Goal: Task Accomplishment & Management: Manage account settings

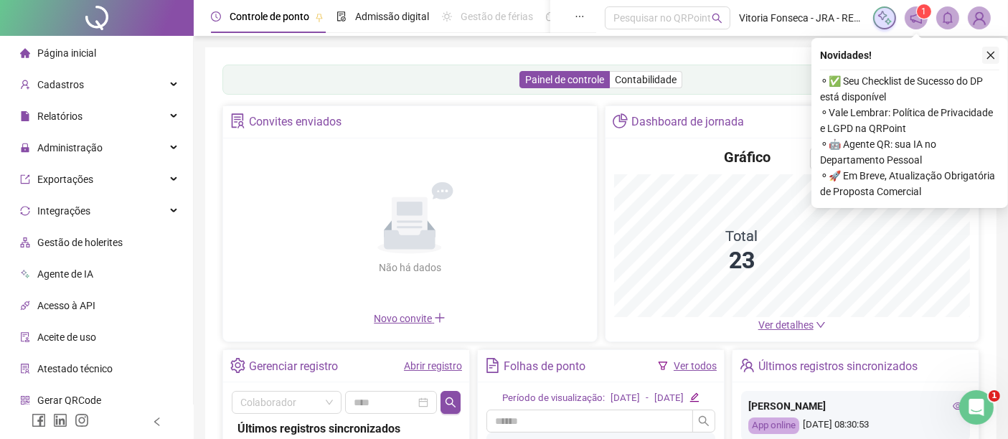
click at [990, 54] on icon "close" at bounding box center [992, 56] width 8 height 8
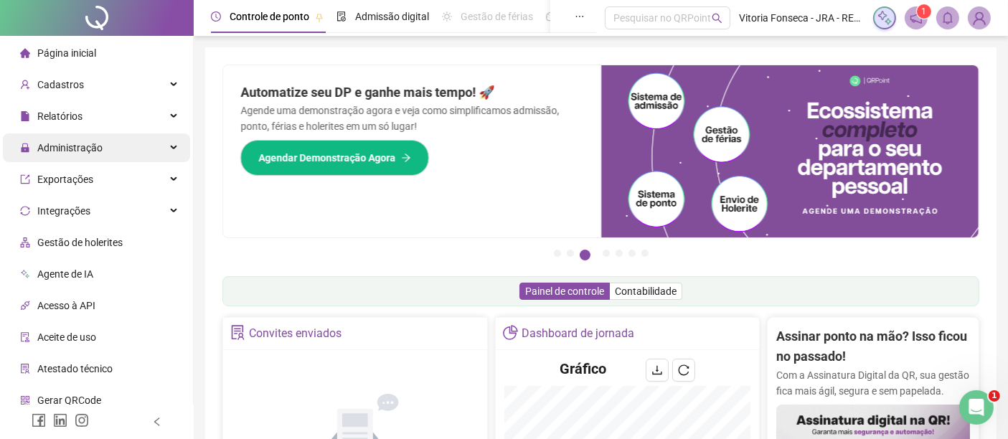
click at [136, 150] on div "Administração" at bounding box center [96, 148] width 187 height 29
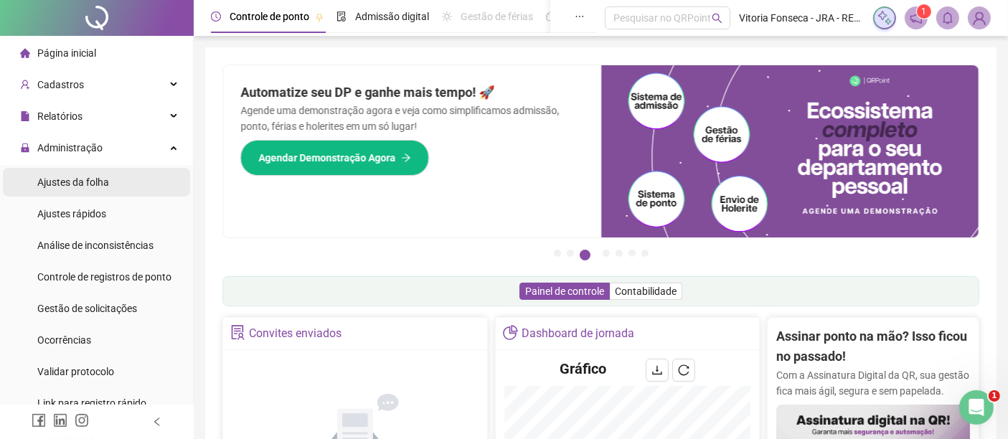
click at [131, 179] on li "Ajustes da folha" at bounding box center [96, 182] width 187 height 29
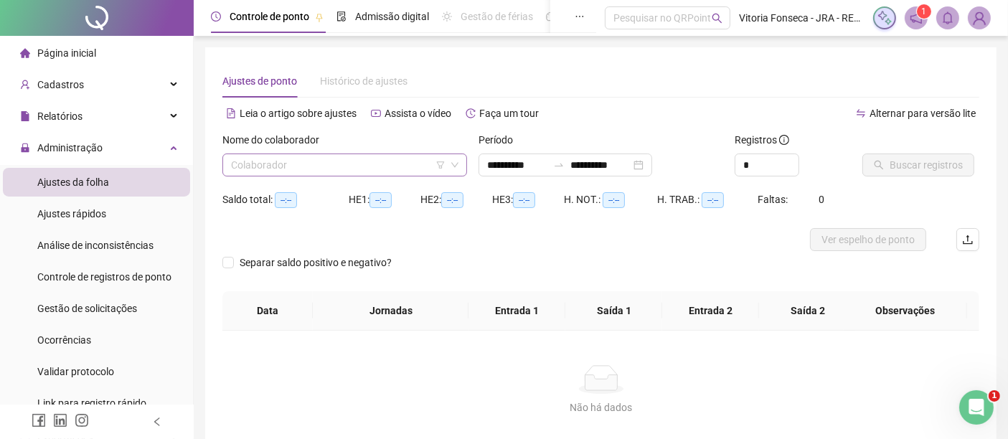
type input "**********"
click at [349, 172] on input "search" at bounding box center [338, 165] width 215 height 22
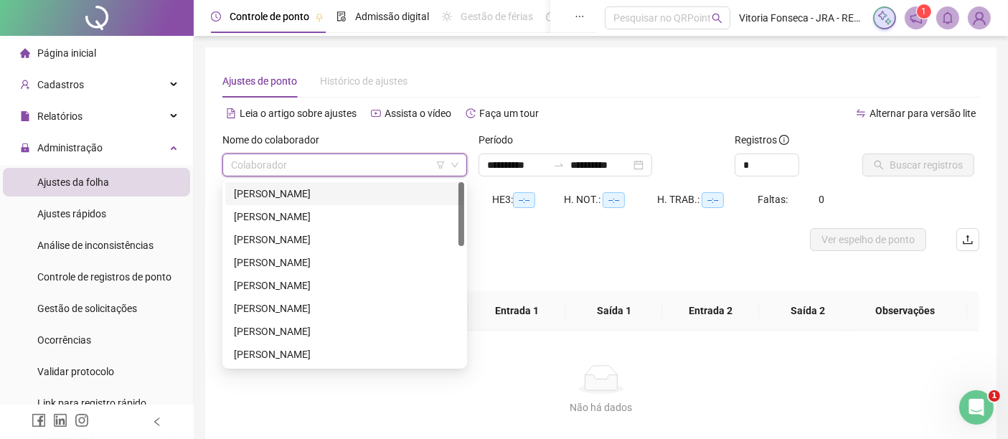
click at [348, 187] on div "CRISTIANO GOMES DIAS" at bounding box center [345, 194] width 222 height 16
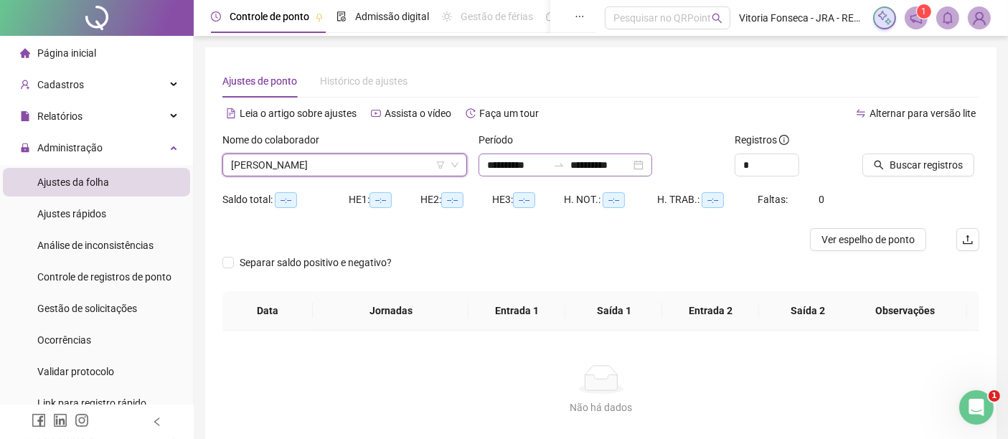
click at [652, 165] on div "**********" at bounding box center [566, 165] width 174 height 23
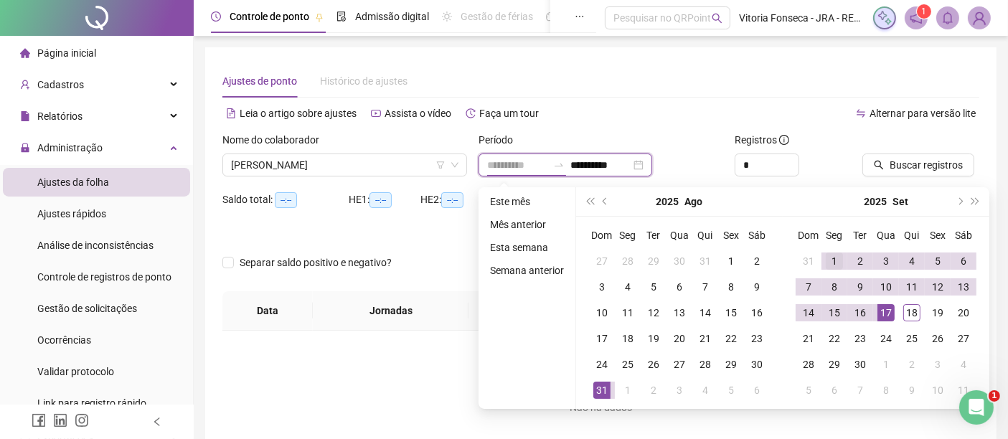
type input "**********"
click at [834, 261] on div "1" at bounding box center [834, 261] width 17 height 17
type input "**********"
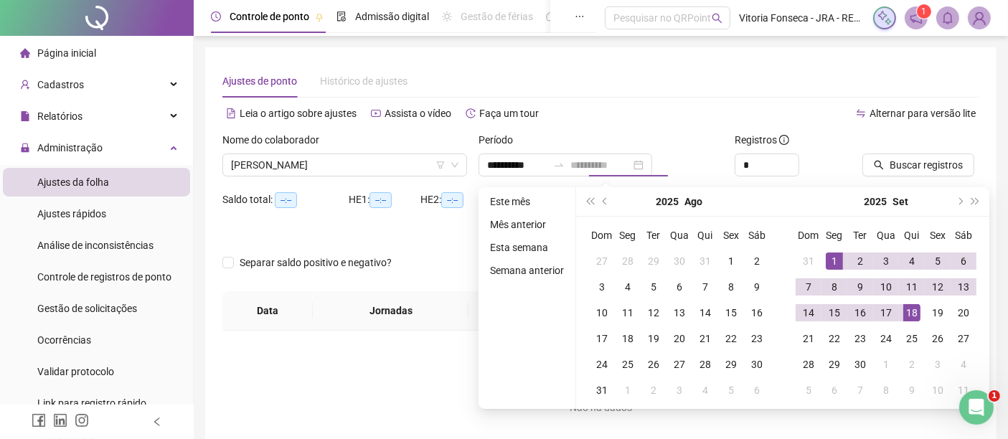
click at [914, 304] on div "18" at bounding box center [912, 312] width 17 height 17
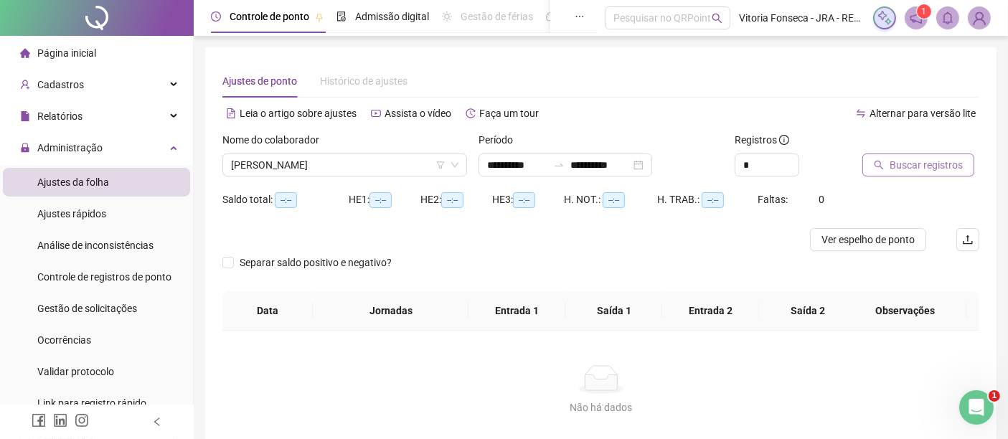
click at [942, 169] on span "Buscar registros" at bounding box center [926, 165] width 73 height 16
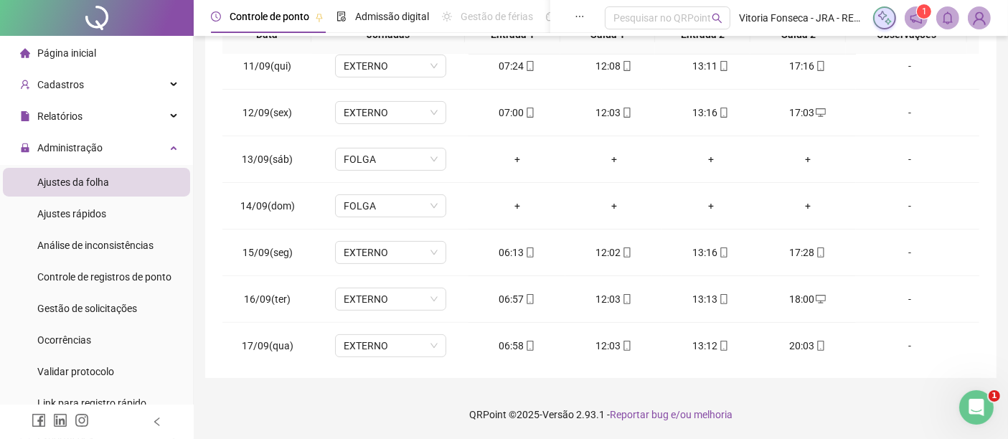
scroll to position [530, 0]
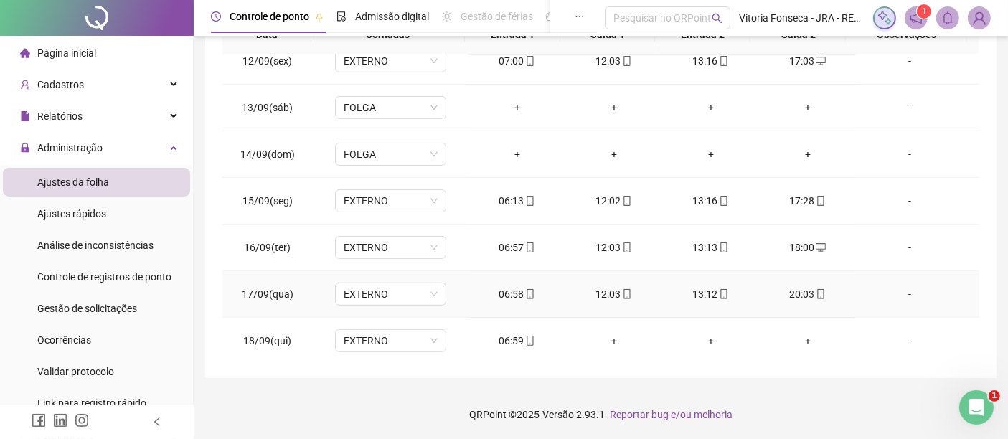
click at [906, 291] on div "-" at bounding box center [910, 294] width 85 height 16
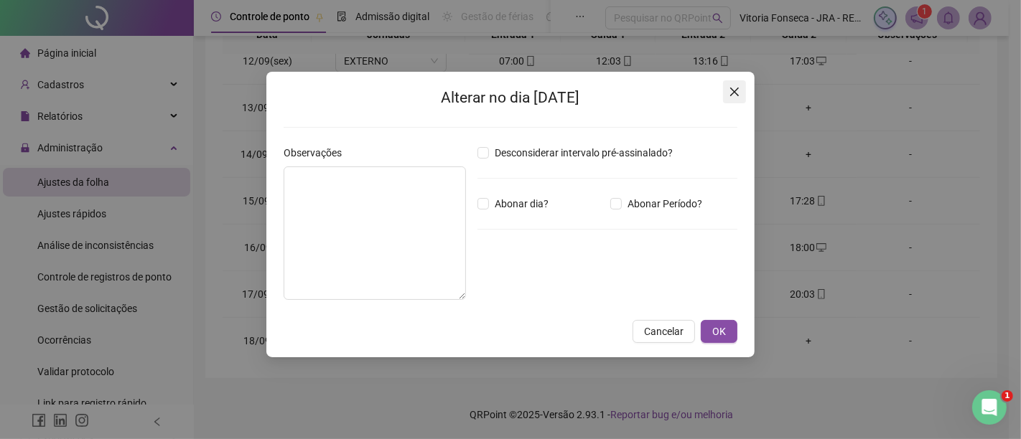
click at [742, 87] on span "Close" at bounding box center [734, 91] width 23 height 11
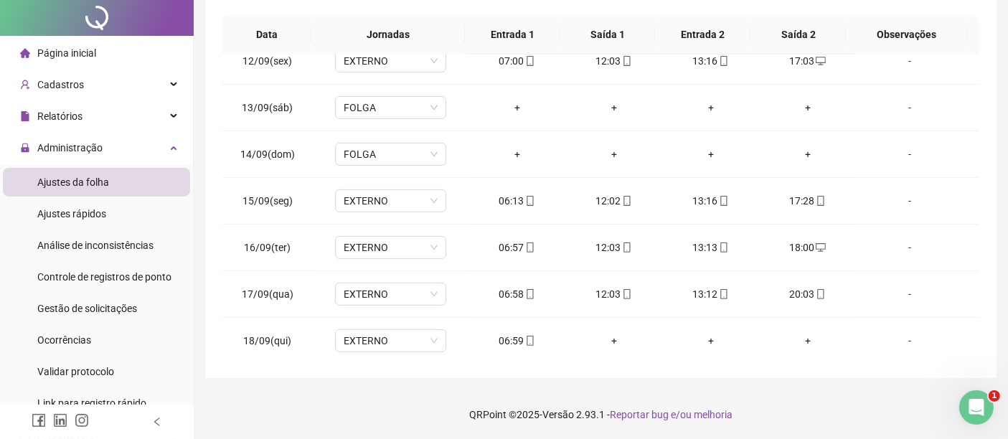
scroll to position [0, 0]
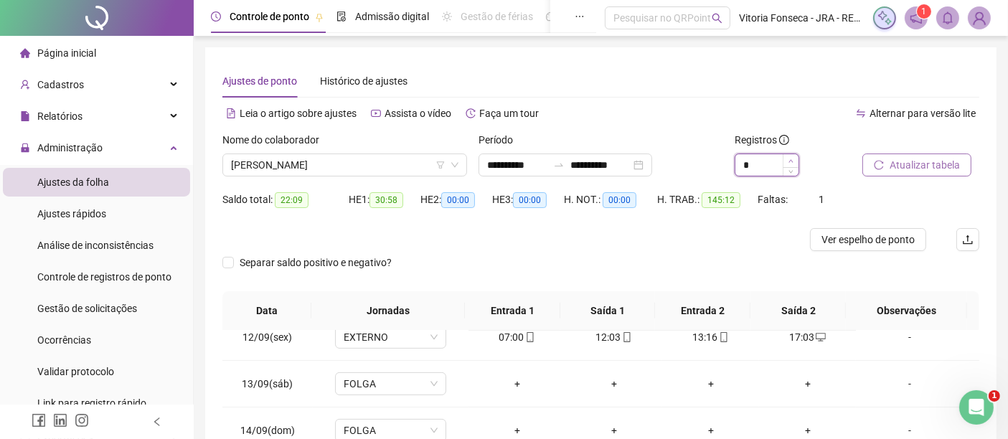
click at [787, 161] on span "Increase Value" at bounding box center [791, 160] width 16 height 13
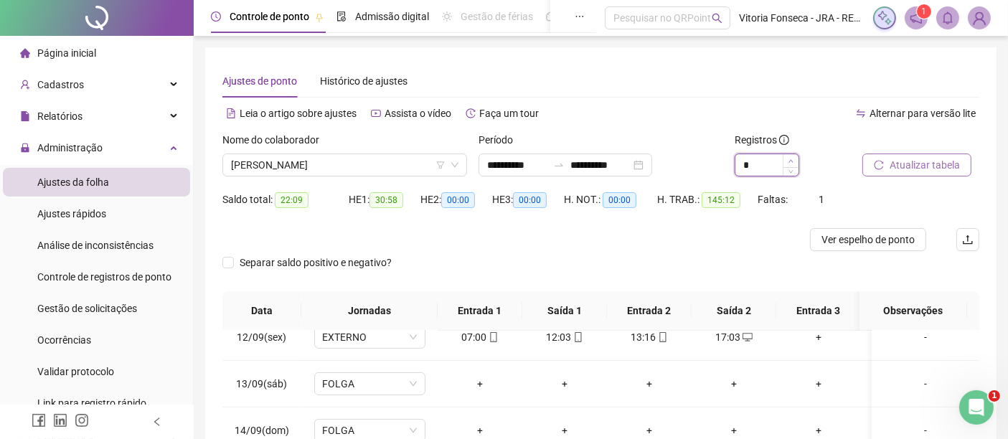
type input "*"
click at [787, 161] on span "Increase Value" at bounding box center [791, 160] width 16 height 13
click at [931, 169] on span "Atualizar tabela" at bounding box center [925, 165] width 70 height 16
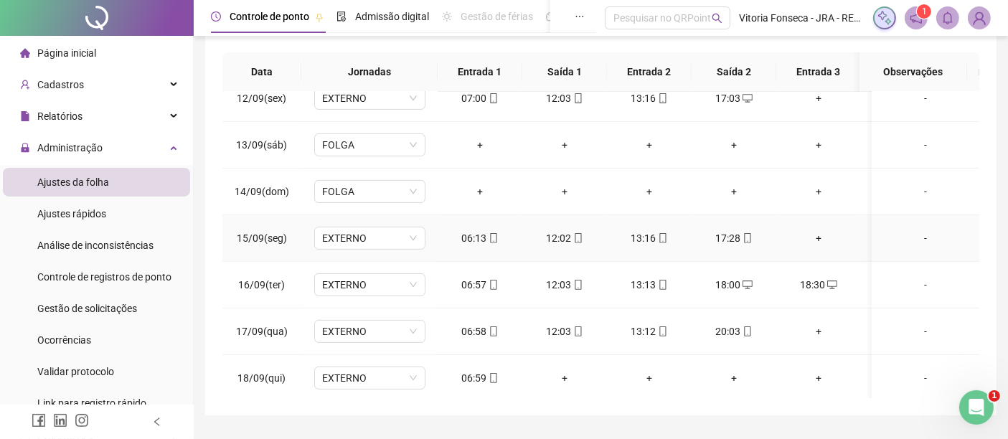
scroll to position [276, 0]
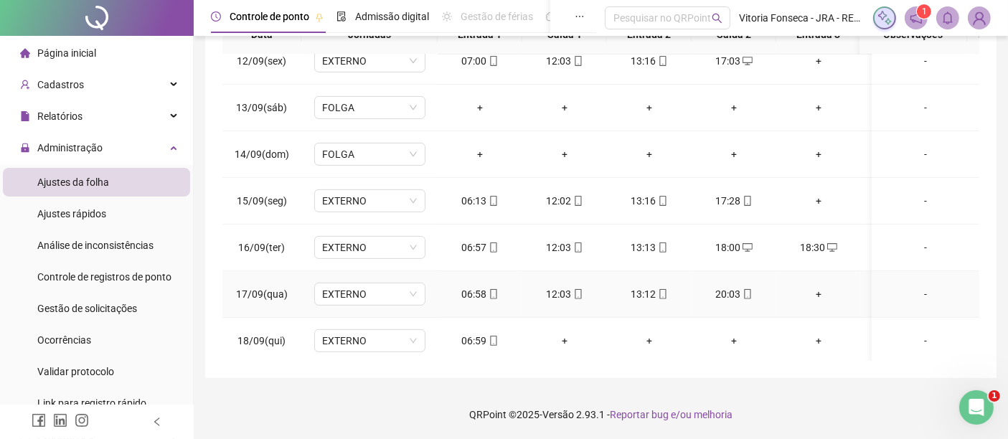
click at [816, 286] on div "+" at bounding box center [819, 294] width 62 height 16
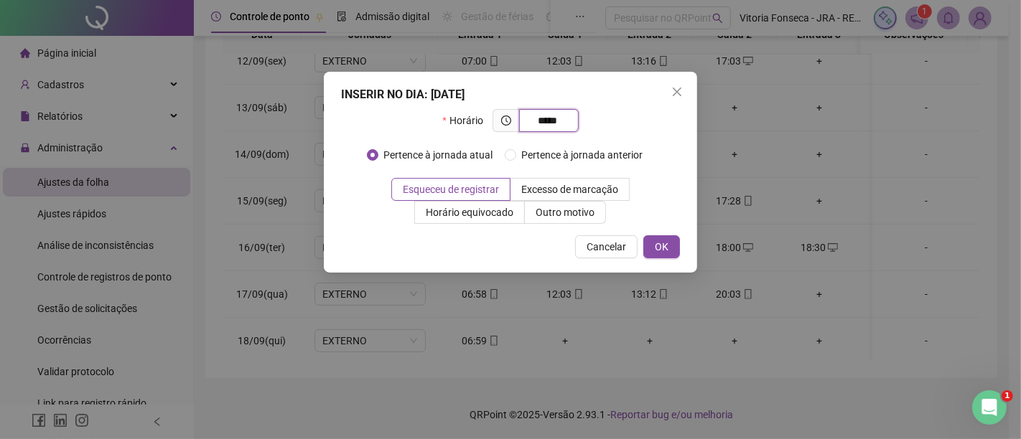
type input "*****"
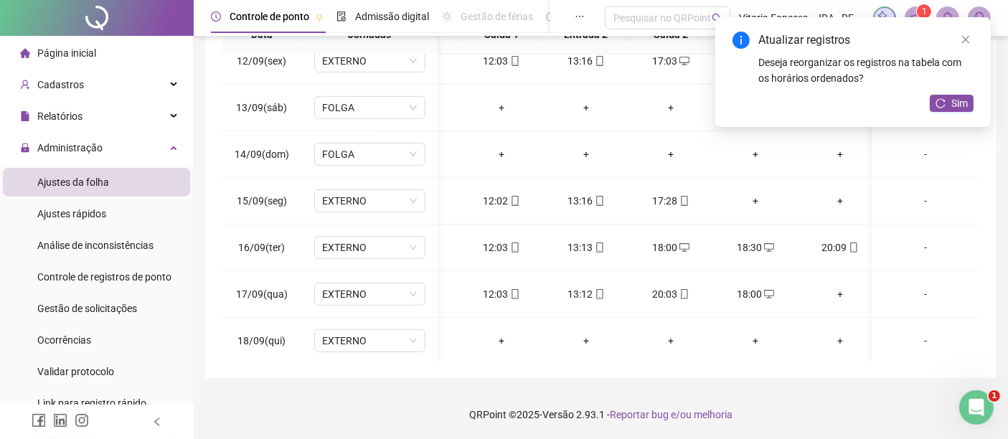
scroll to position [0, 95]
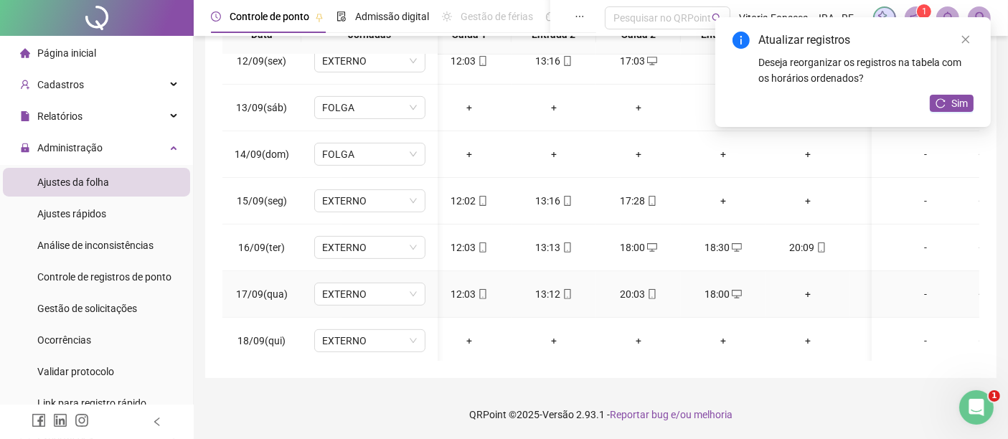
click at [803, 290] on div "+" at bounding box center [808, 294] width 62 height 16
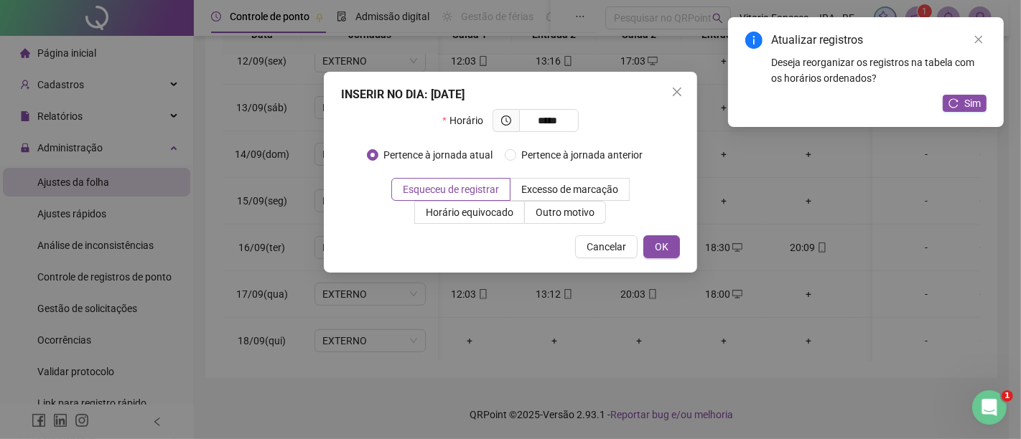
type input "*****"
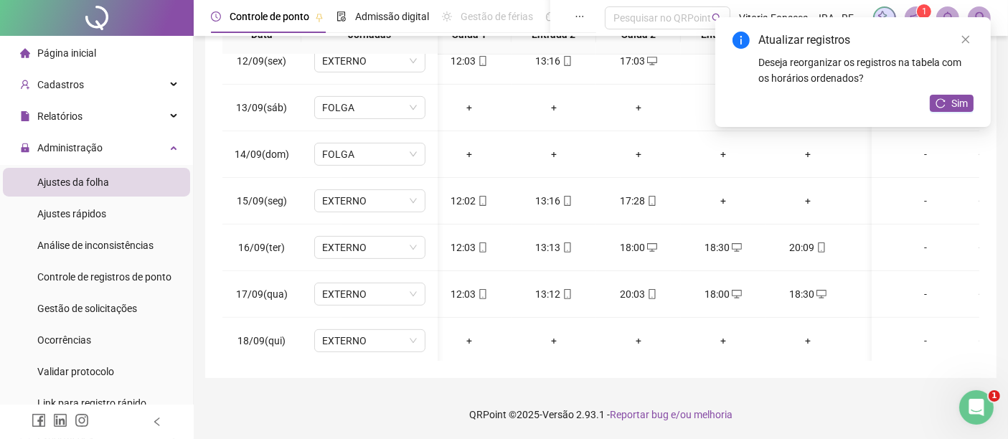
click at [963, 112] on div "Atualizar registros Deseja reorganizar os registros na tabela com os horários o…" at bounding box center [854, 72] width 276 height 110
click at [960, 104] on span "Sim" at bounding box center [960, 103] width 17 height 16
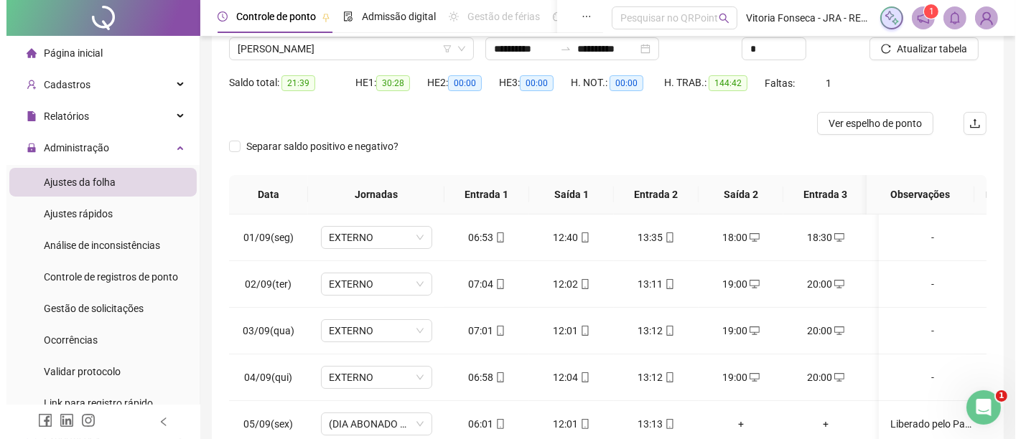
scroll to position [0, 0]
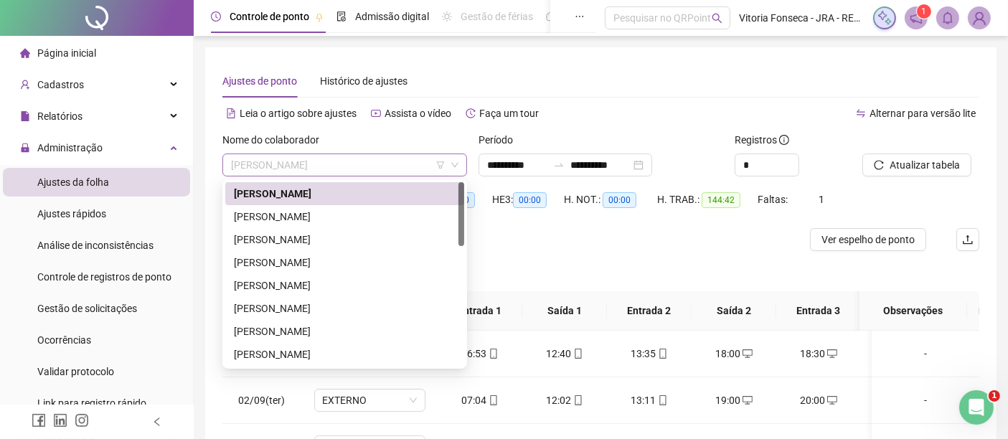
click at [348, 169] on span "CRISTIANO GOMES DIAS" at bounding box center [345, 165] width 228 height 22
click at [363, 214] on div "ÉRIKA DOS SANTOS PEIXOTO GUIMARÃES" at bounding box center [345, 217] width 222 height 16
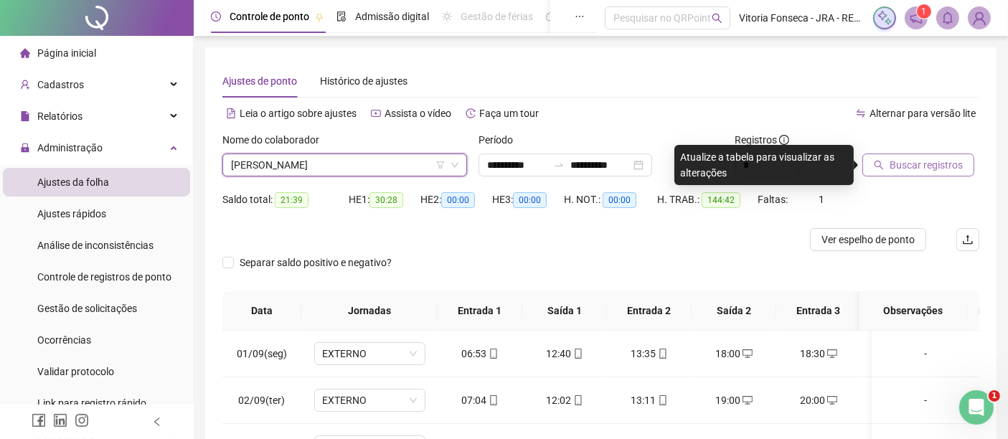
click at [899, 161] on span "Buscar registros" at bounding box center [926, 165] width 73 height 16
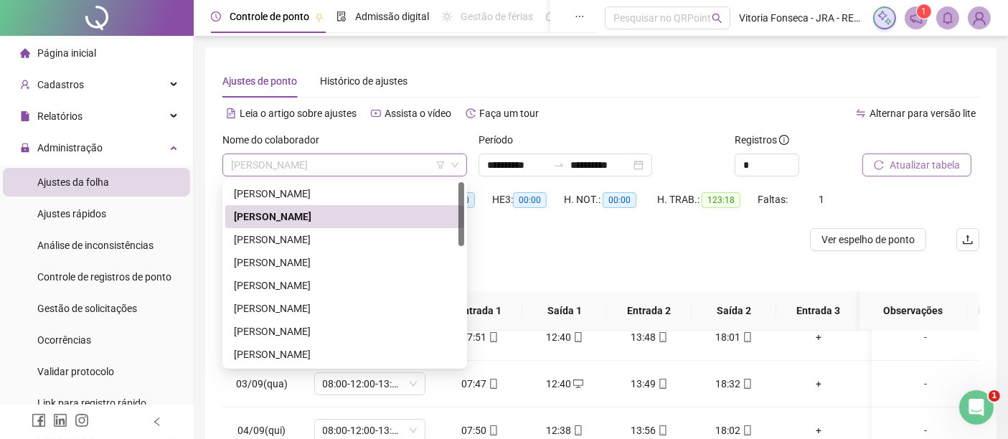
click at [423, 169] on span "ÉRIKA DOS SANTOS PEIXOTO GUIMARÃES" at bounding box center [345, 165] width 228 height 22
click at [391, 234] on div "FABIANA RANGEL OLIVEIRA DE ALMEIDA" at bounding box center [345, 240] width 222 height 16
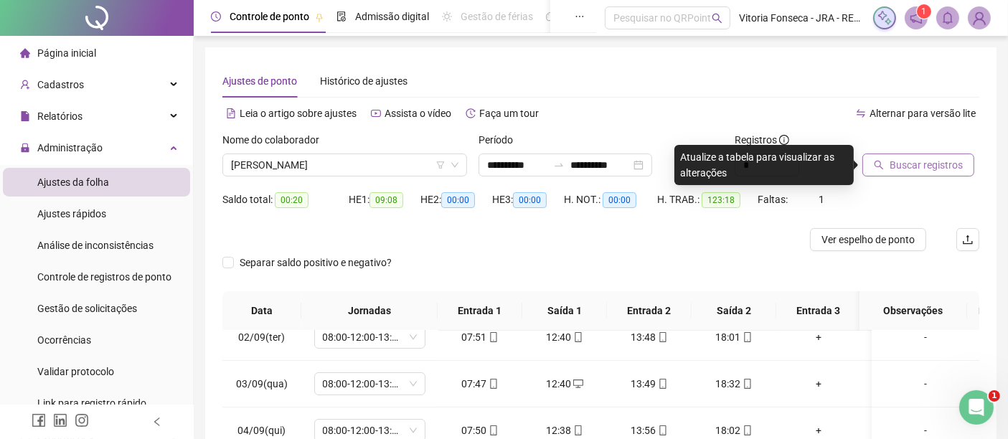
click at [905, 167] on span "Buscar registros" at bounding box center [926, 165] width 73 height 16
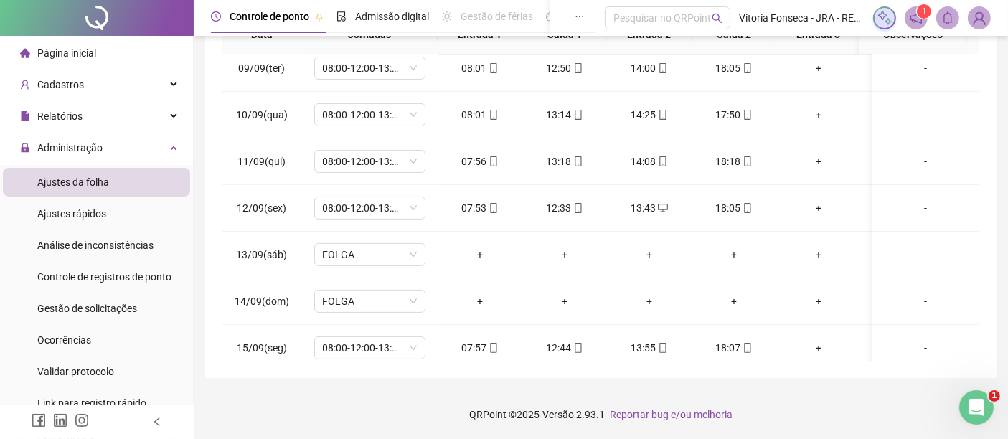
scroll to position [37, 0]
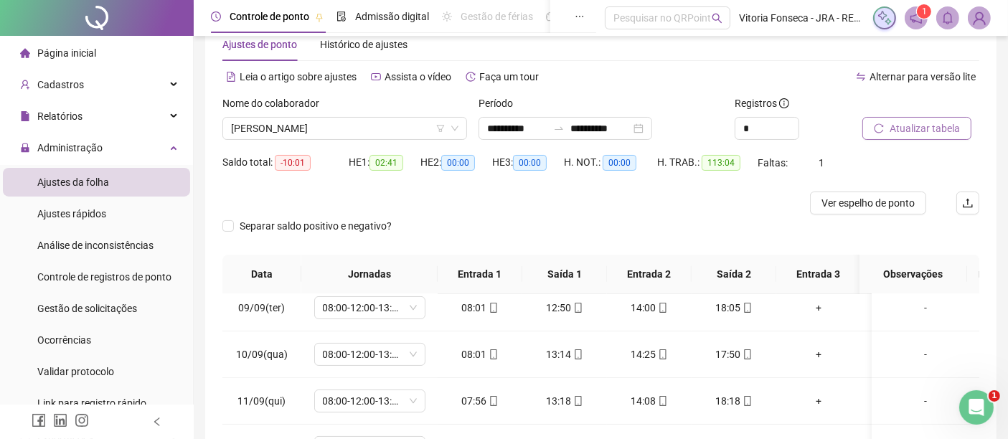
click at [910, 126] on span "Atualizar tabela" at bounding box center [925, 129] width 70 height 16
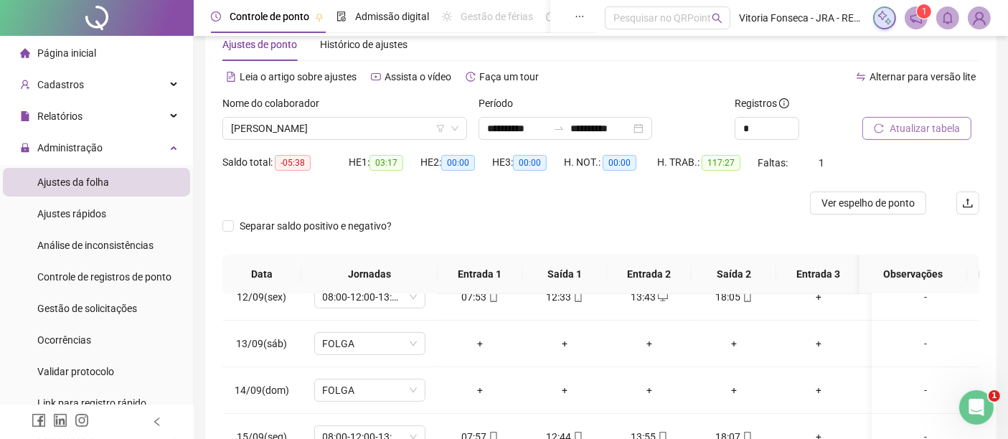
click at [945, 123] on span "Atualizar tabela" at bounding box center [925, 129] width 70 height 16
click at [451, 130] on icon "down" at bounding box center [455, 128] width 9 height 9
click at [403, 123] on span "FABIANA RANGEL OLIVEIRA DE ALMEIDA" at bounding box center [345, 129] width 228 height 22
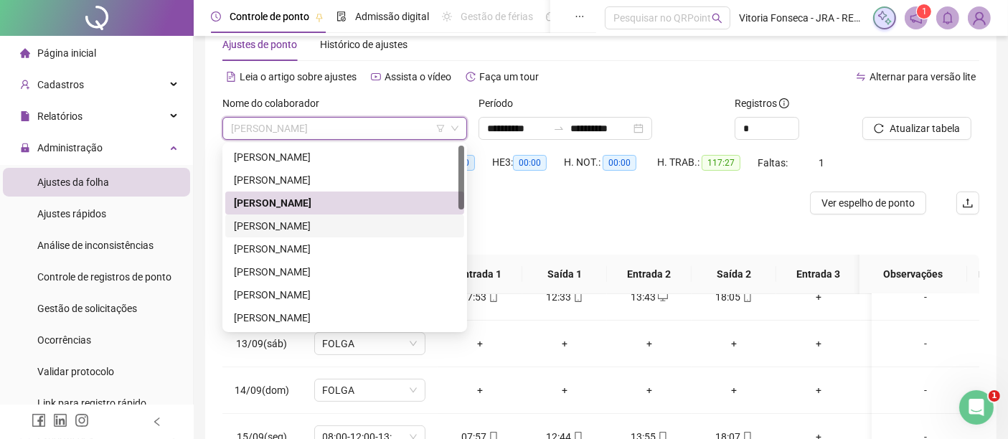
click at [385, 221] on div "[PERSON_NAME] [PERSON_NAME]" at bounding box center [345, 226] width 222 height 16
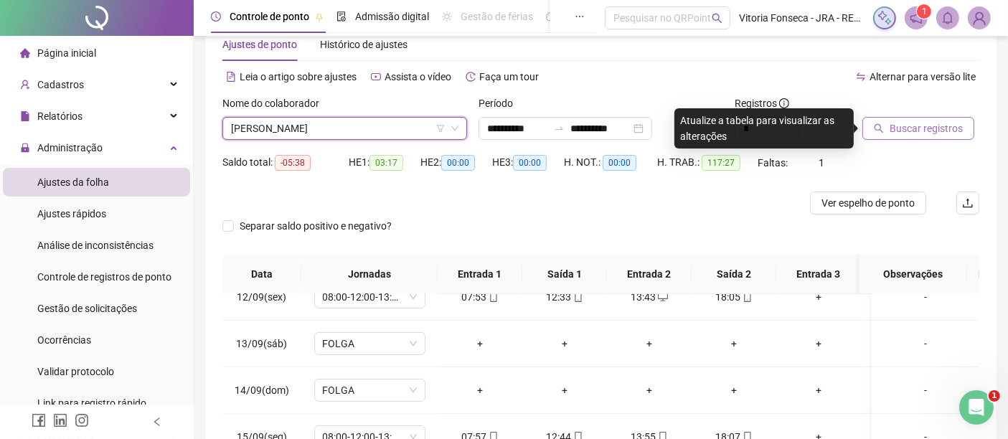
click at [956, 124] on span "Buscar registros" at bounding box center [926, 129] width 73 height 16
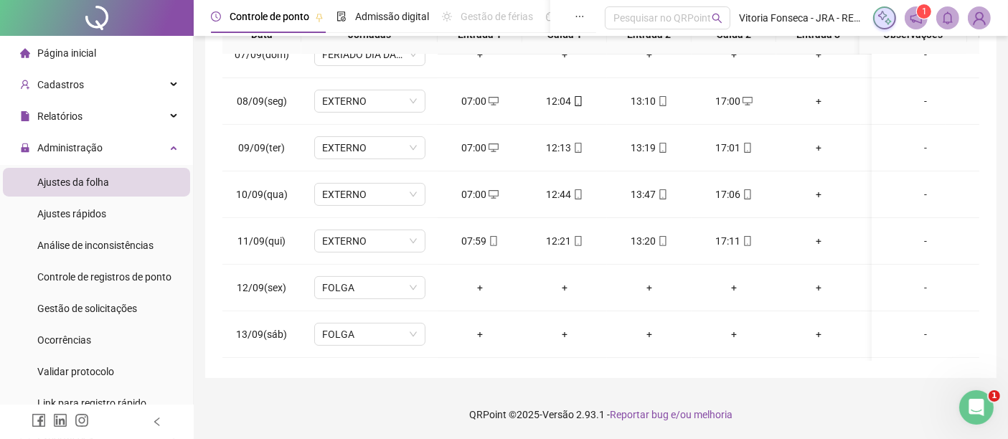
scroll to position [542, 0]
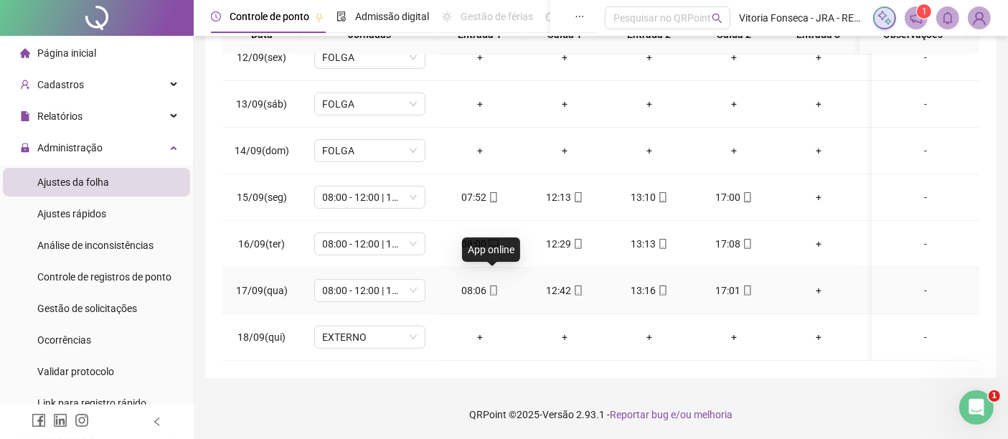
click at [490, 286] on icon "mobile" at bounding box center [493, 291] width 6 height 10
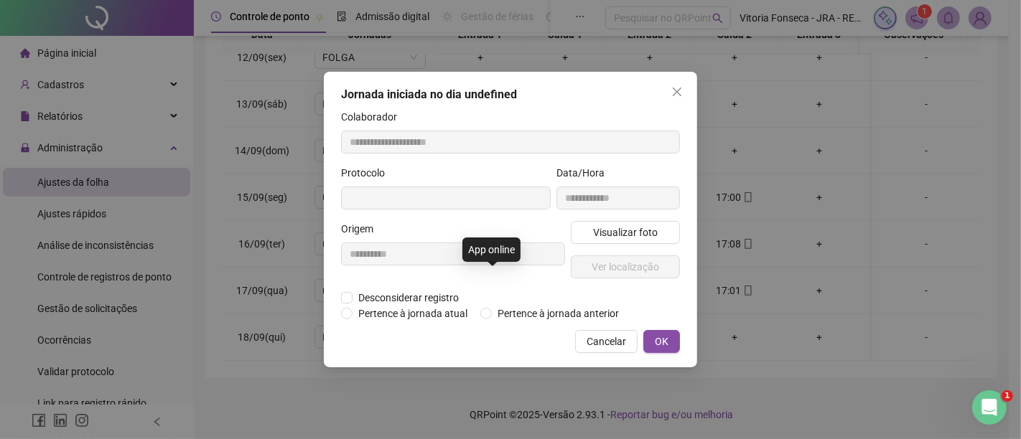
type input "**********"
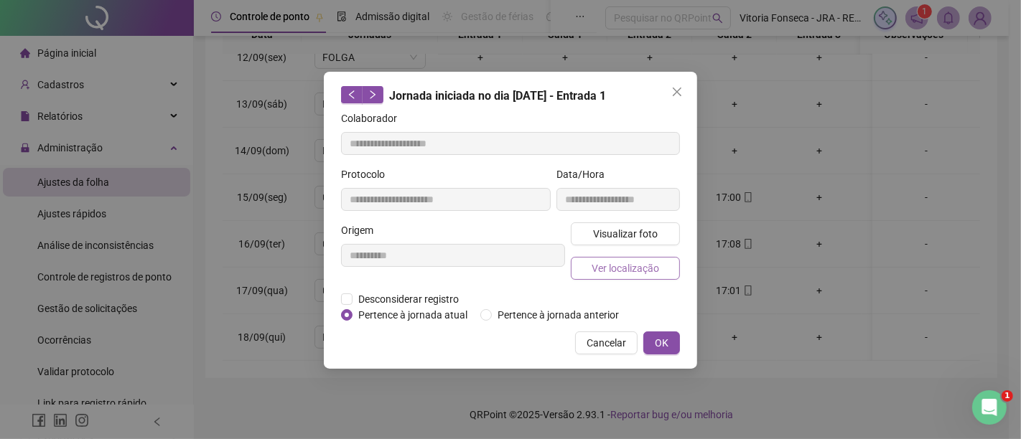
click at [596, 268] on span "Ver localização" at bounding box center [624, 269] width 67 height 16
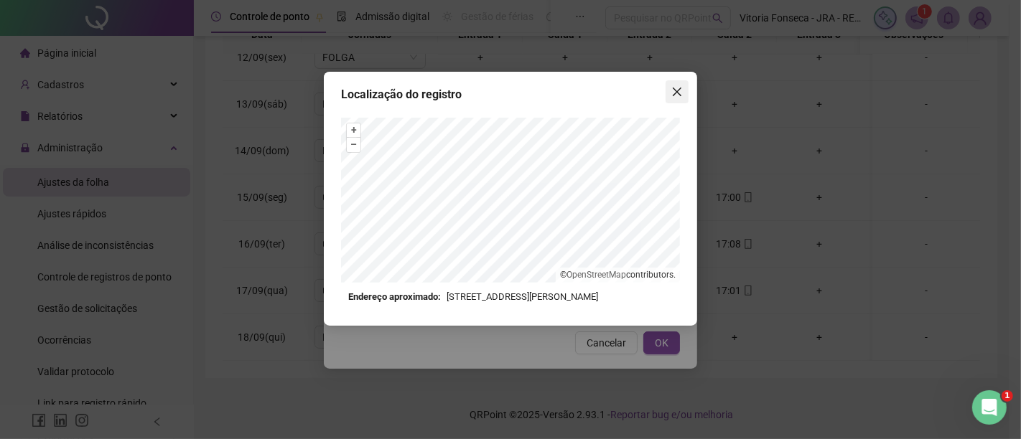
click at [671, 93] on icon "close" at bounding box center [676, 91] width 11 height 11
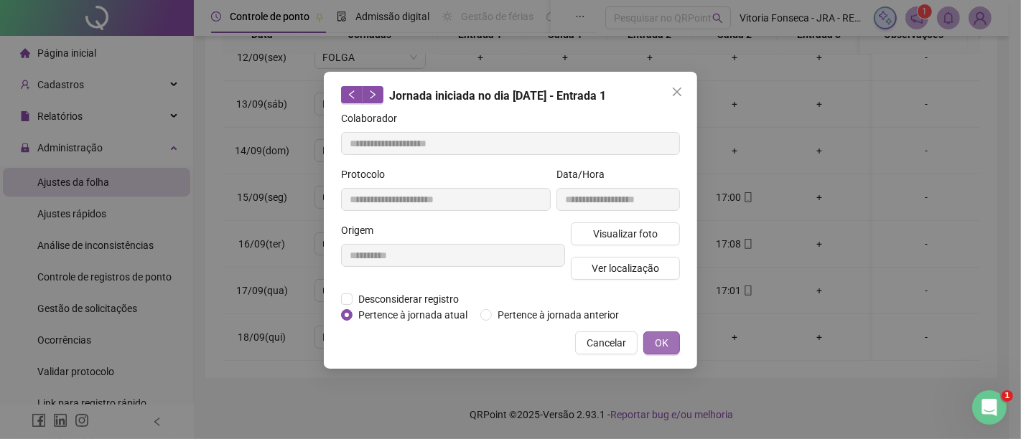
click at [675, 335] on button "OK" at bounding box center [661, 343] width 37 height 23
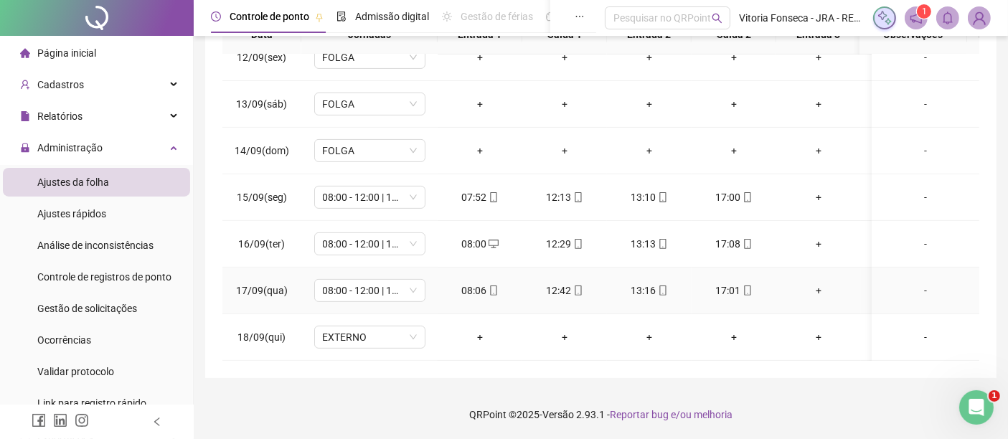
click at [748, 286] on icon "mobile" at bounding box center [748, 291] width 10 height 10
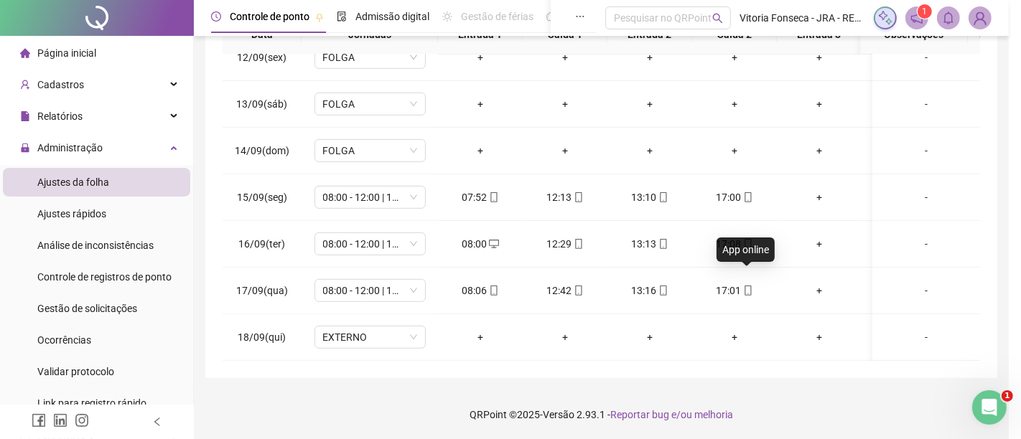
type input "**********"
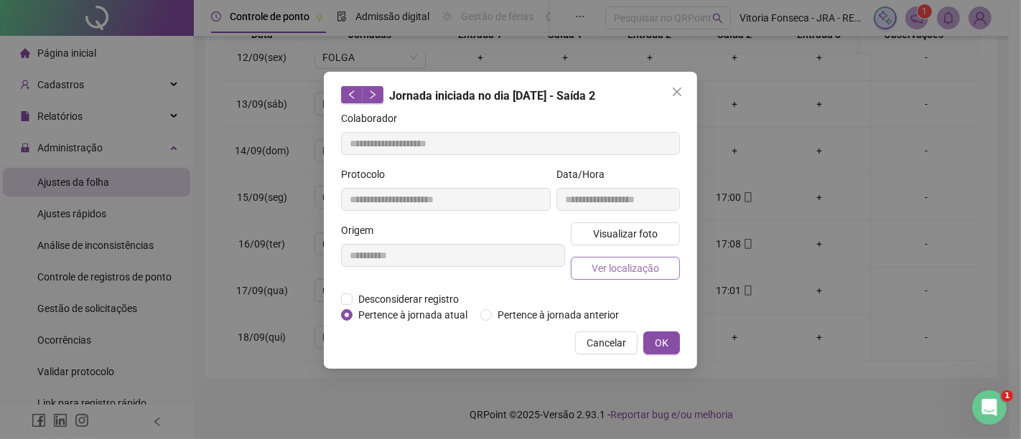
click at [665, 263] on button "Ver localização" at bounding box center [625, 268] width 109 height 23
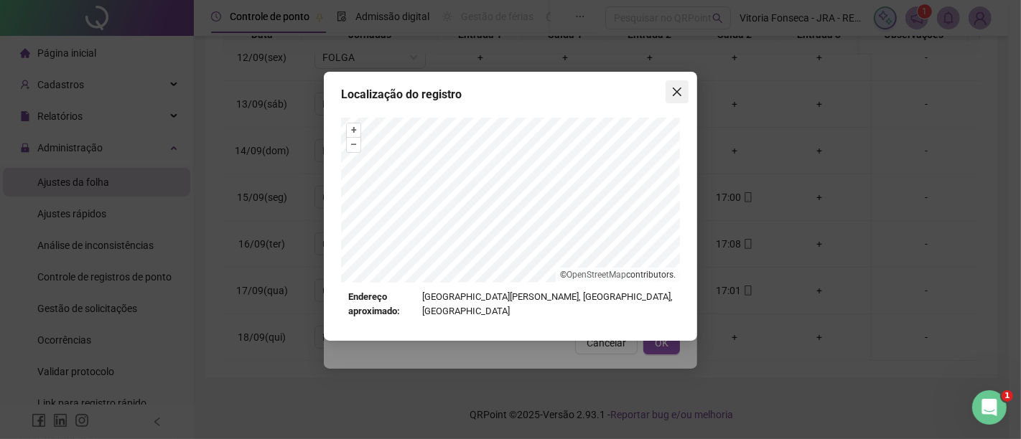
click at [671, 93] on icon "close" at bounding box center [676, 91] width 11 height 11
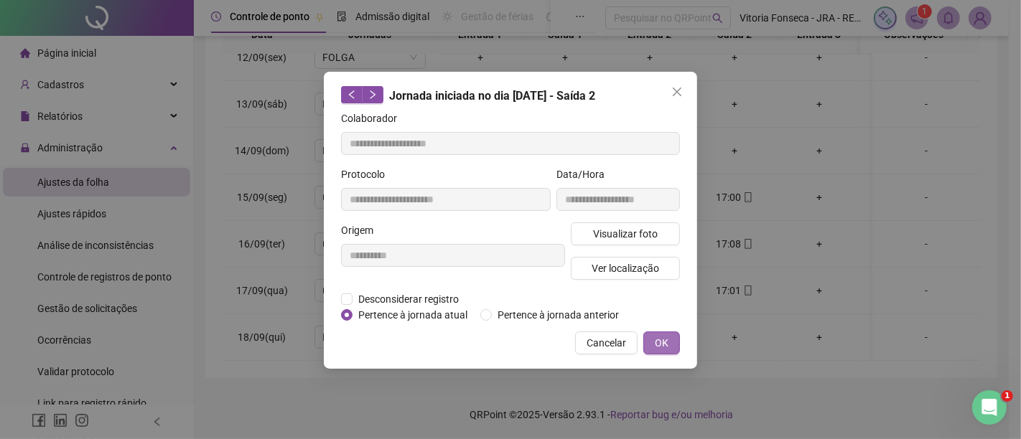
click at [655, 340] on span "OK" at bounding box center [662, 343] width 14 height 16
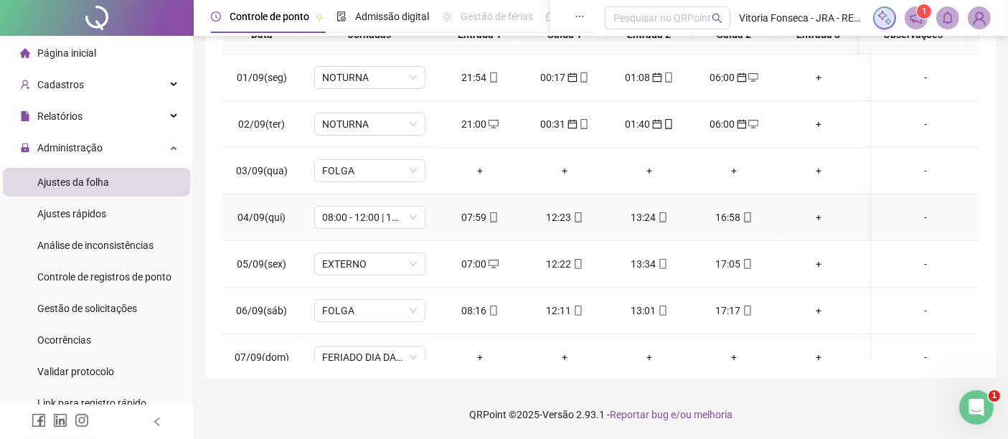
scroll to position [0, 0]
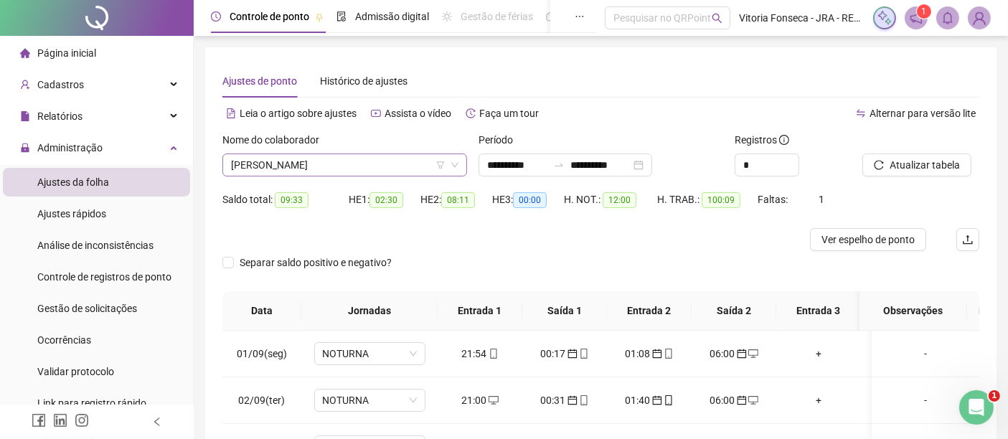
click at [394, 169] on span "[PERSON_NAME] [PERSON_NAME]" at bounding box center [345, 165] width 228 height 22
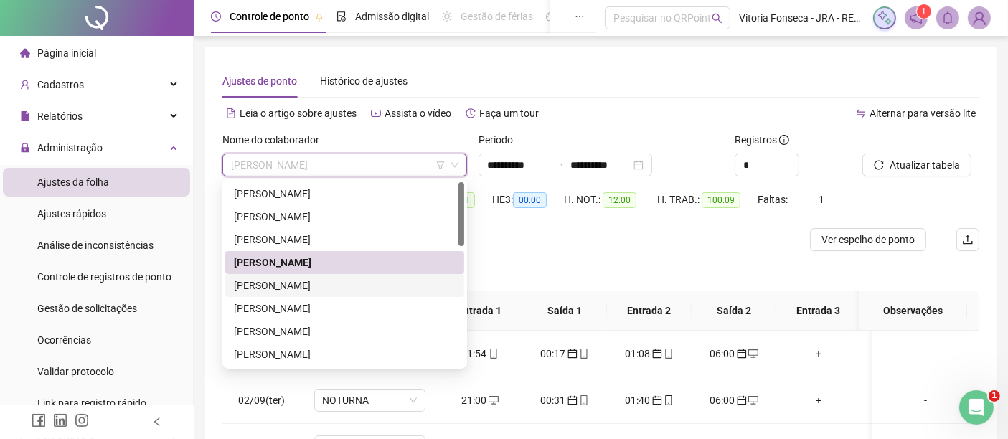
click at [388, 285] on div "FABIO ROBERTO DOS SANTOS" at bounding box center [345, 286] width 222 height 16
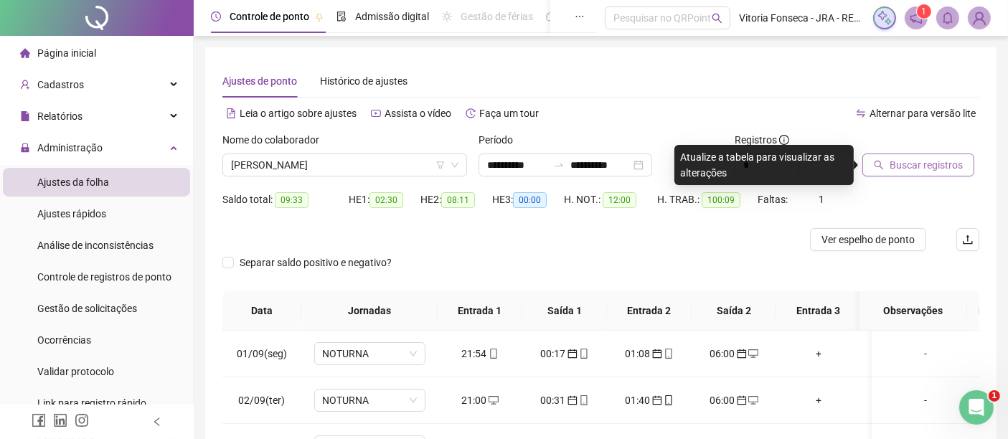
click at [924, 163] on span "Buscar registros" at bounding box center [926, 165] width 73 height 16
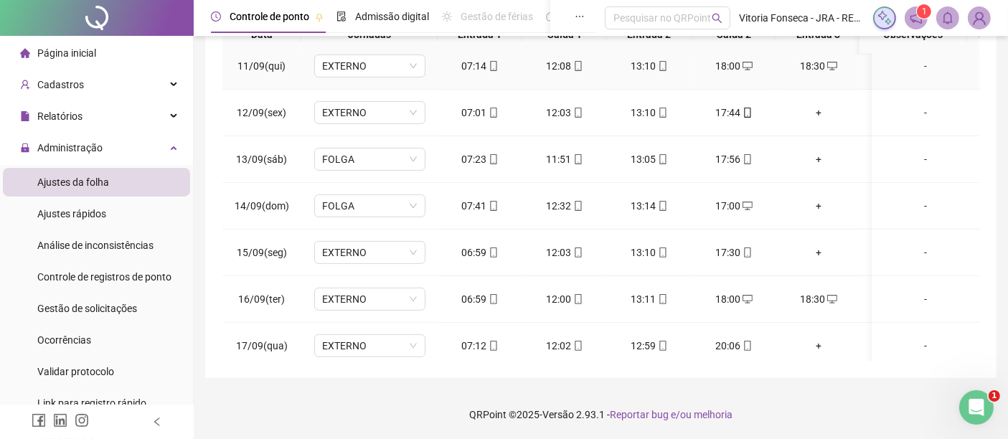
scroll to position [542, 0]
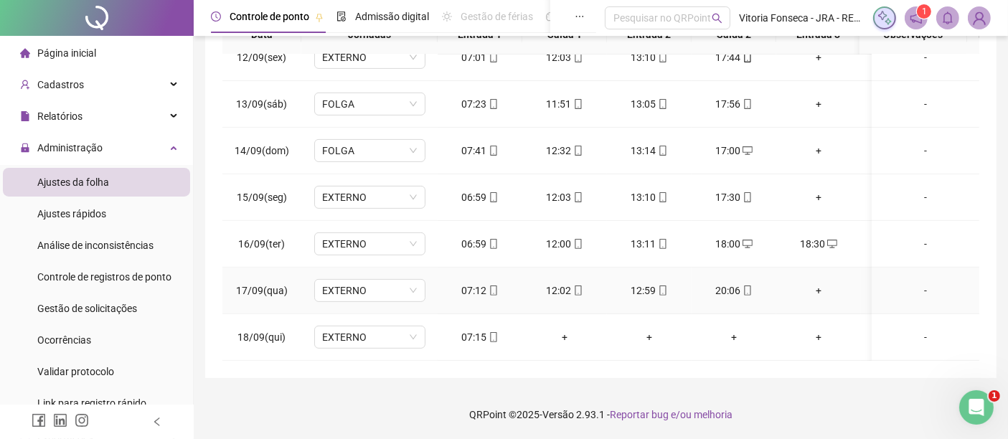
click at [818, 283] on div "+" at bounding box center [819, 291] width 62 height 16
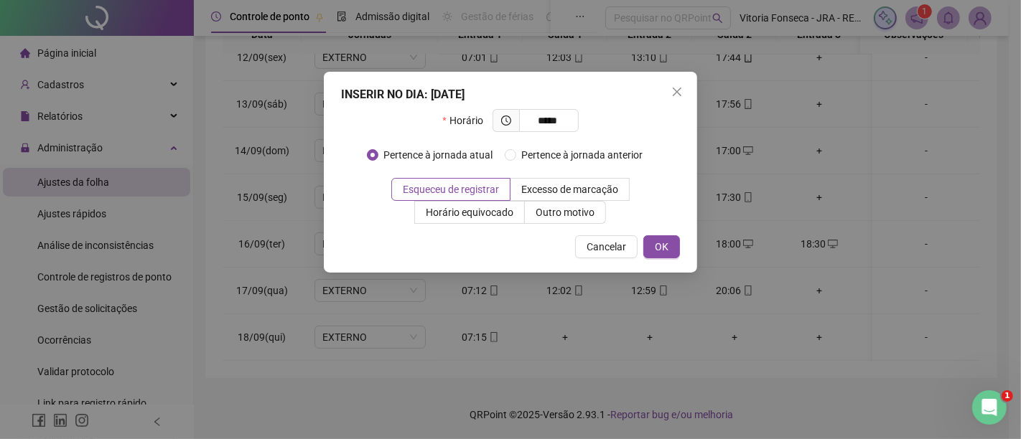
type input "*****"
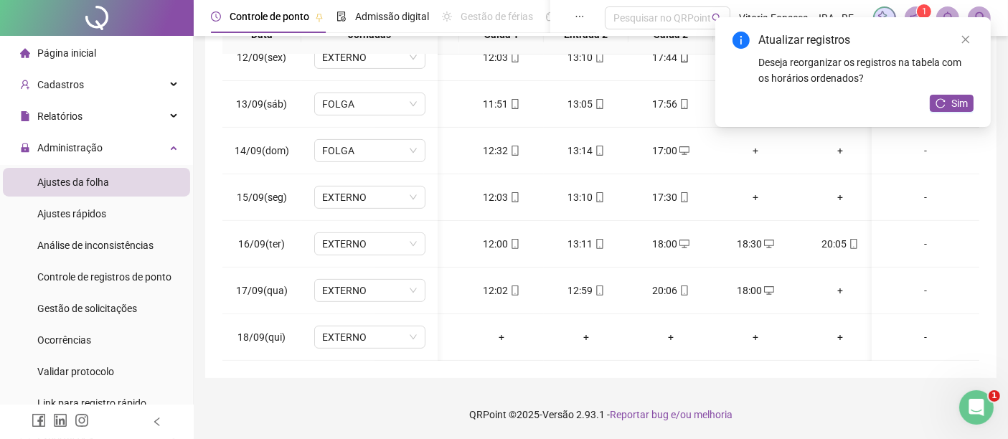
scroll to position [0, 95]
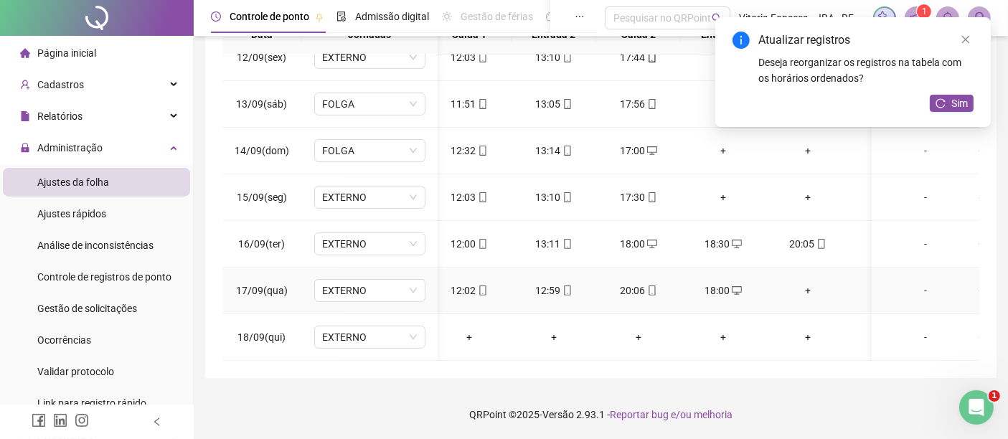
click at [803, 283] on div "+" at bounding box center [808, 291] width 62 height 16
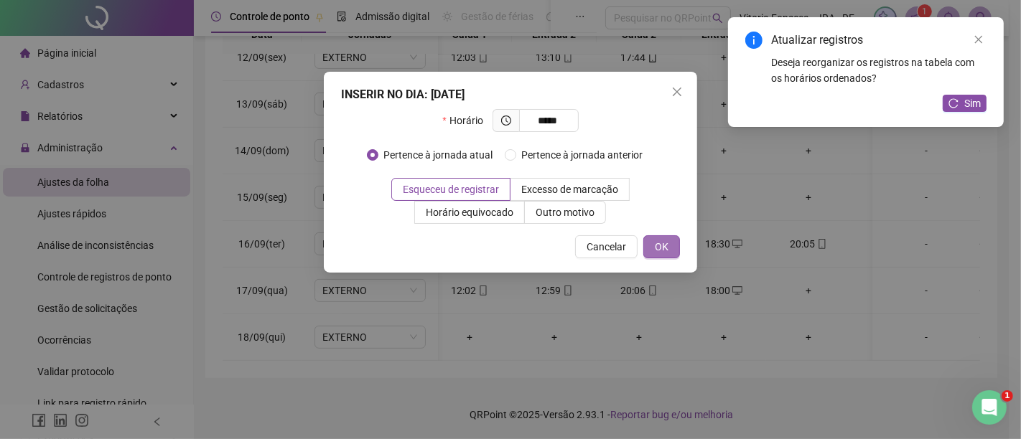
type input "*****"
click at [670, 243] on button "OK" at bounding box center [661, 246] width 37 height 23
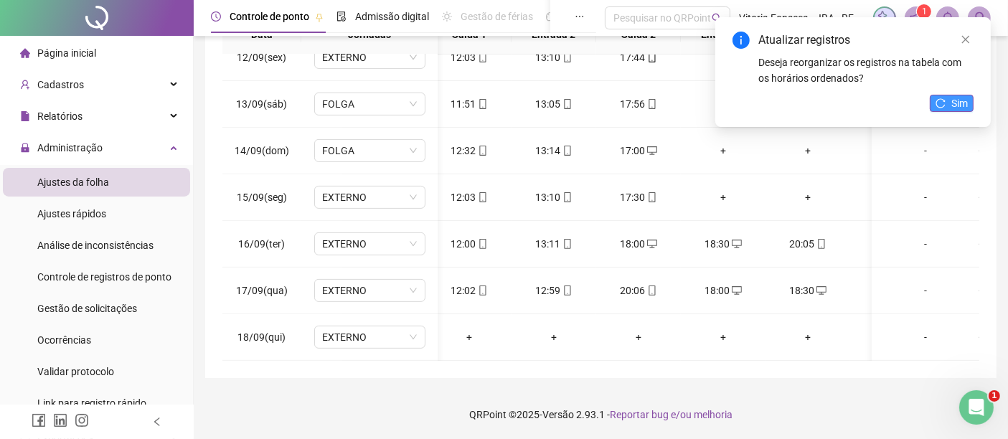
click at [963, 95] on span "Sim" at bounding box center [960, 103] width 17 height 16
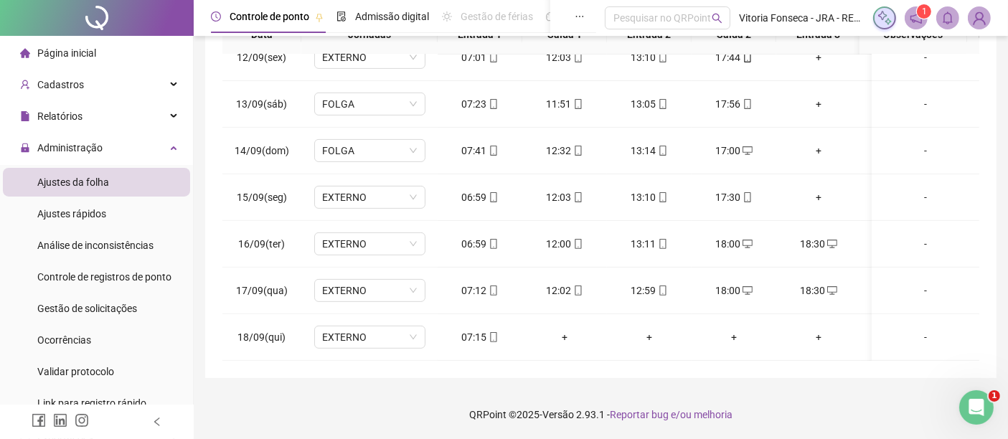
scroll to position [0, 0]
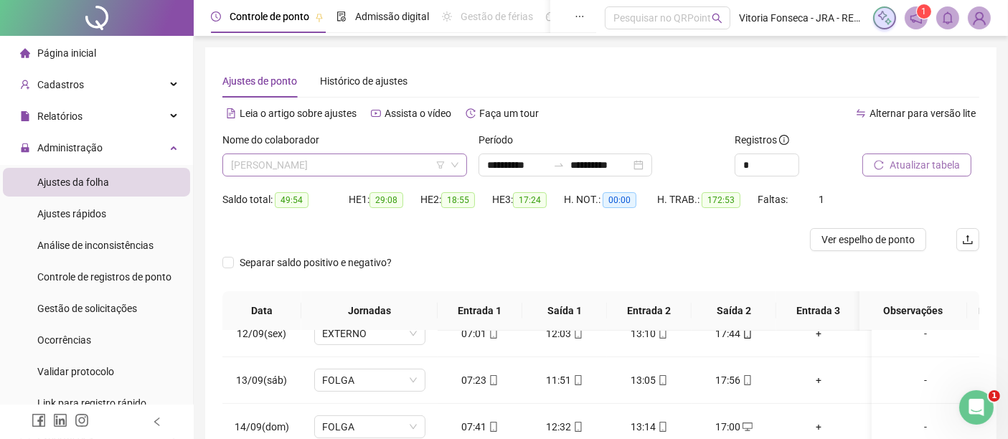
click at [381, 165] on span "FABIO ROBERTO DOS SANTOS" at bounding box center [345, 165] width 228 height 22
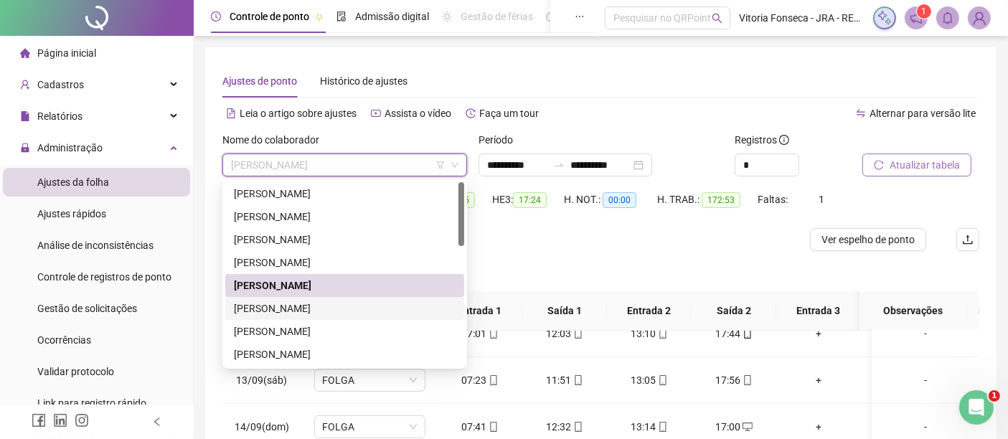
click at [334, 308] on div "GEORGE JOSE DE OLIVEIRA" at bounding box center [345, 309] width 222 height 16
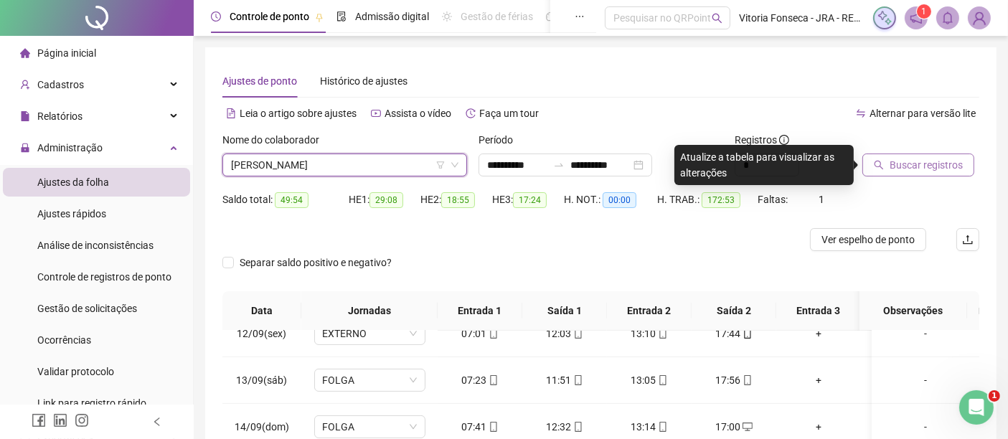
click at [936, 161] on span "Buscar registros" at bounding box center [926, 165] width 73 height 16
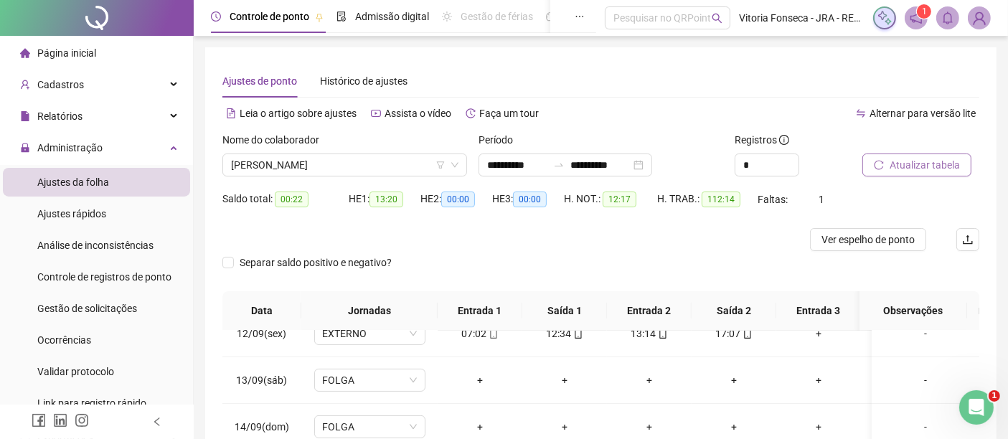
scroll to position [276, 0]
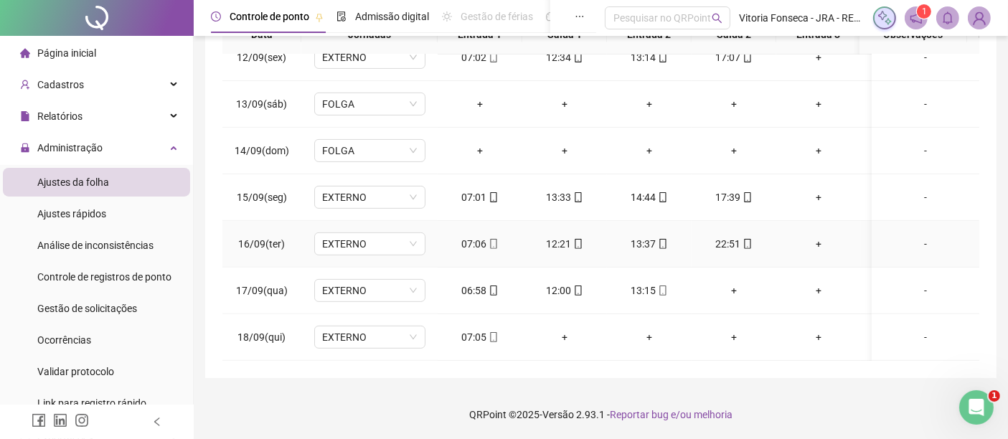
click at [822, 236] on div "+" at bounding box center [819, 244] width 62 height 16
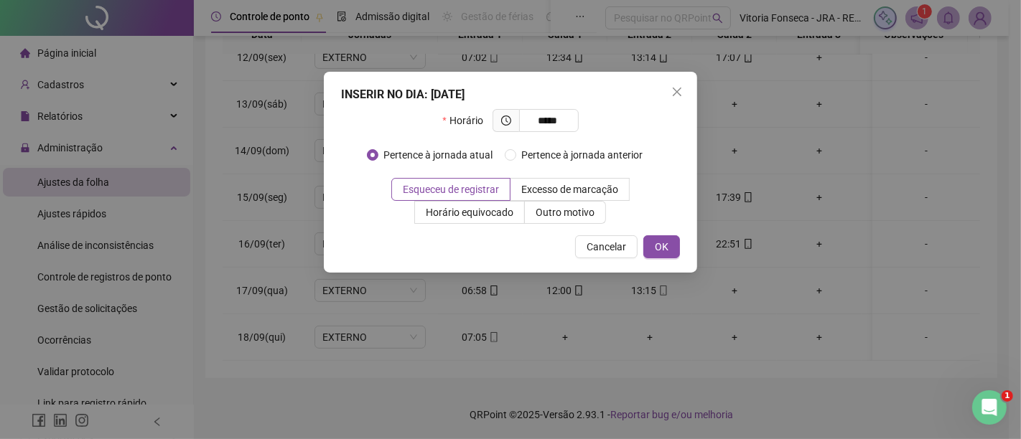
type input "*****"
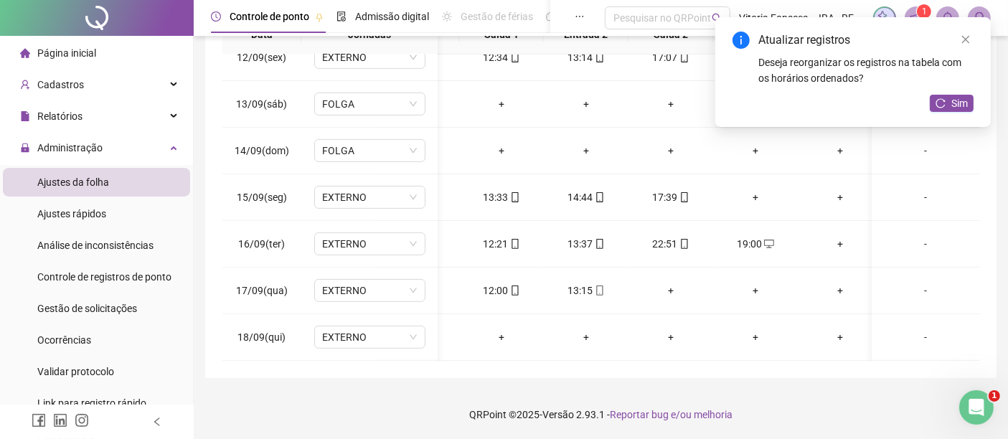
scroll to position [0, 95]
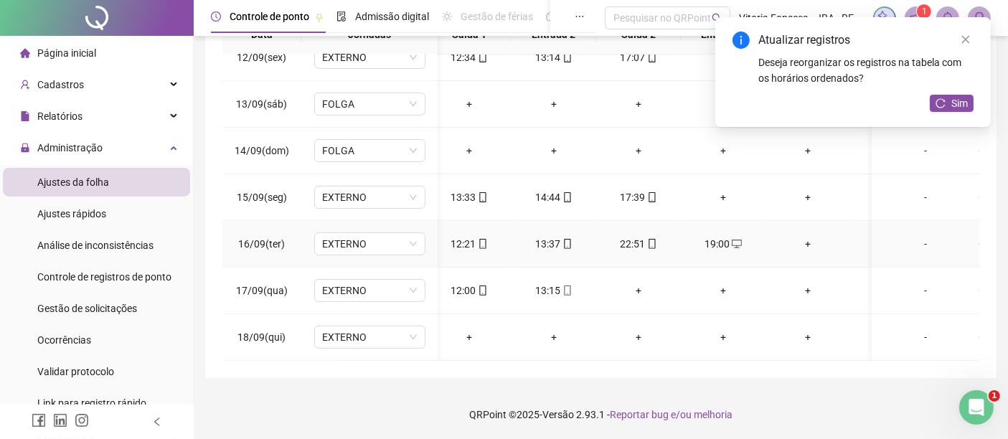
click at [805, 236] on div "+" at bounding box center [808, 244] width 62 height 16
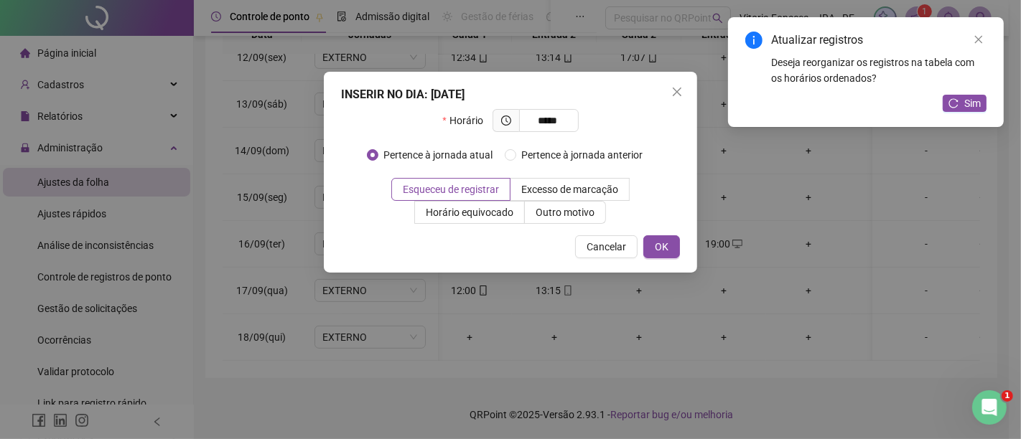
type input "*****"
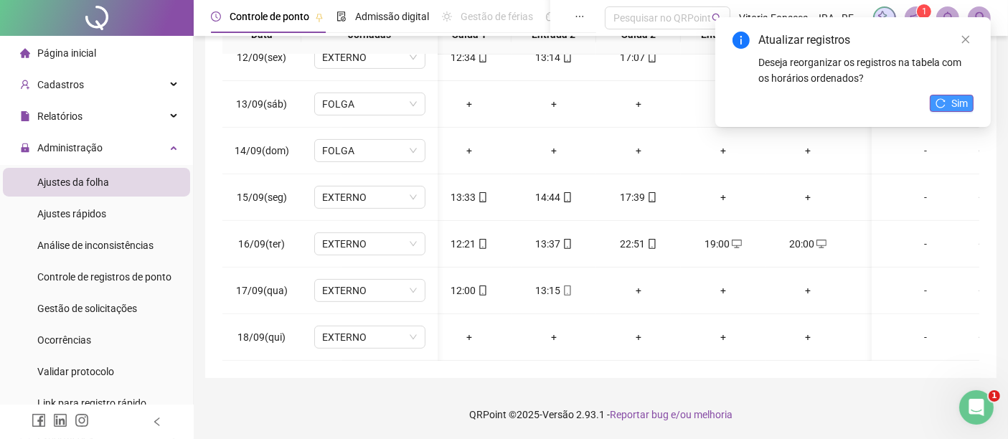
click at [966, 108] on span "Sim" at bounding box center [960, 103] width 17 height 16
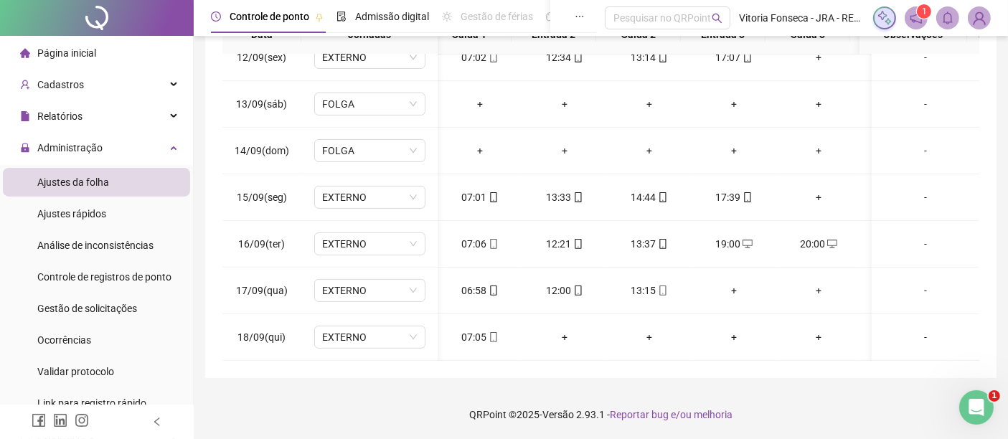
scroll to position [0, 0]
click at [662, 286] on icon "mobile" at bounding box center [663, 291] width 10 height 10
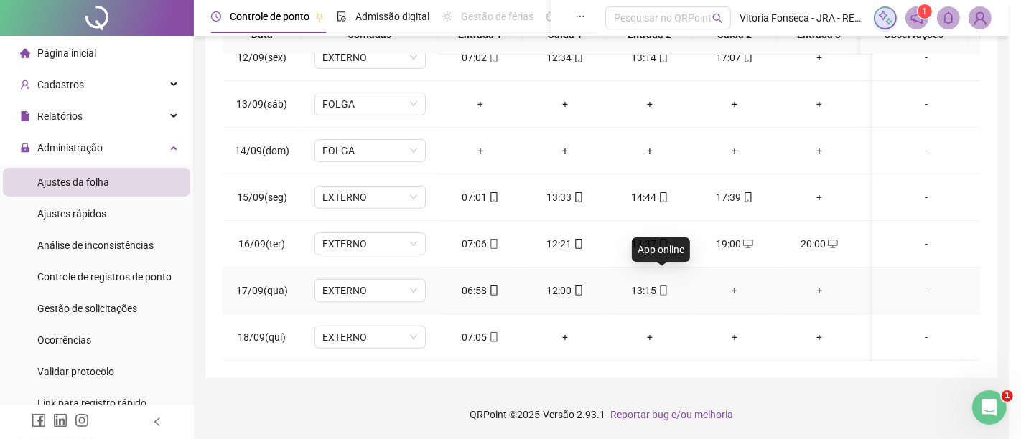
type input "**********"
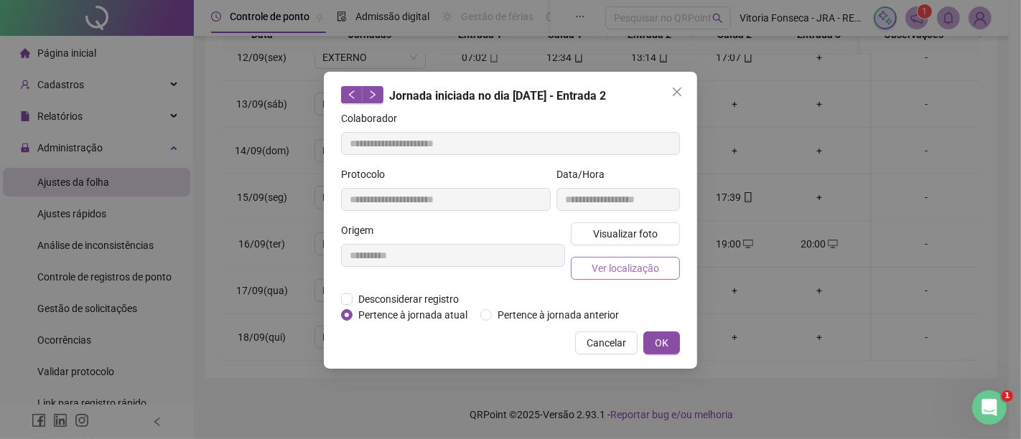
click at [662, 271] on button "Ver localização" at bounding box center [625, 268] width 109 height 23
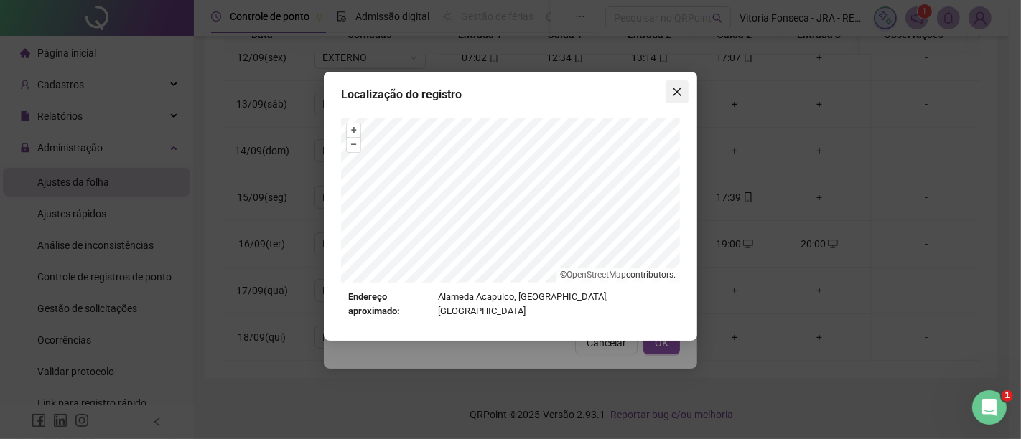
click at [680, 89] on icon "close" at bounding box center [677, 92] width 9 height 9
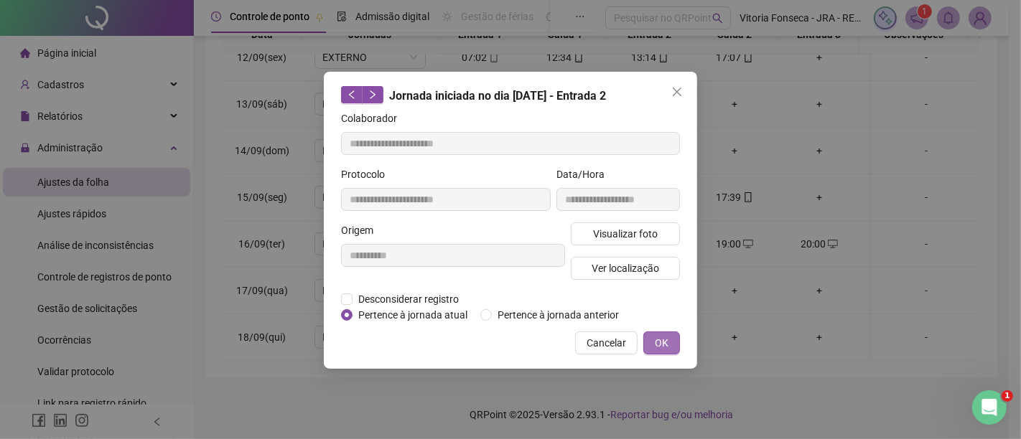
click at [660, 345] on span "OK" at bounding box center [662, 343] width 14 height 16
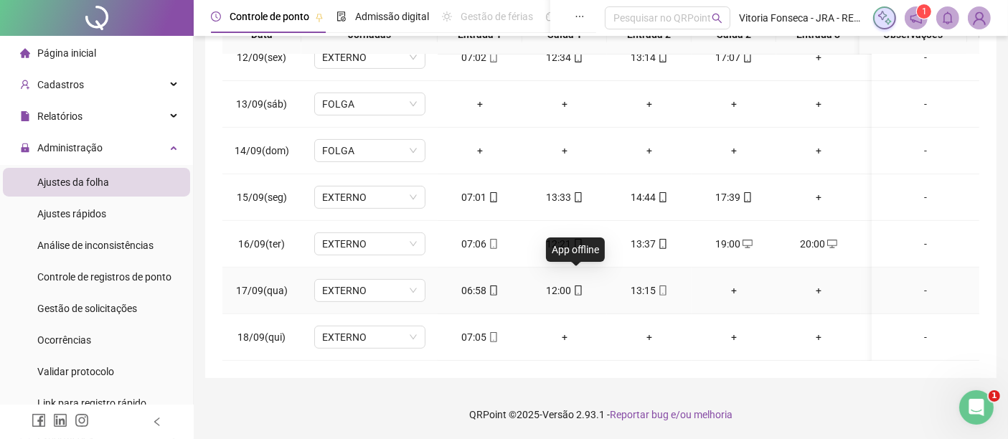
click at [579, 286] on icon "mobile" at bounding box center [579, 291] width 10 height 10
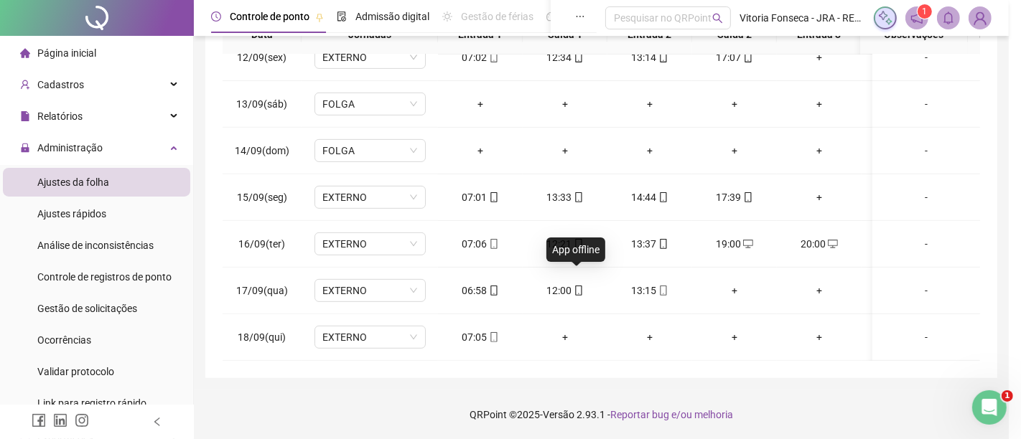
type input "**********"
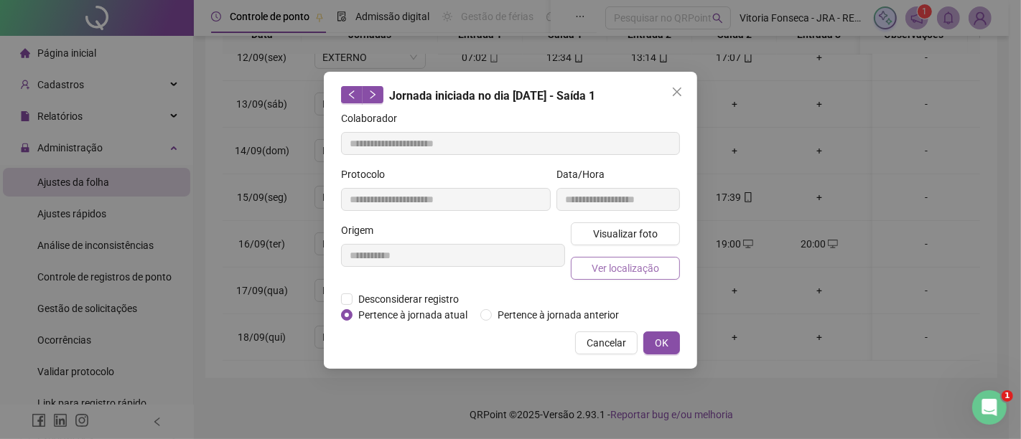
click at [592, 265] on span "Ver localização" at bounding box center [624, 269] width 67 height 16
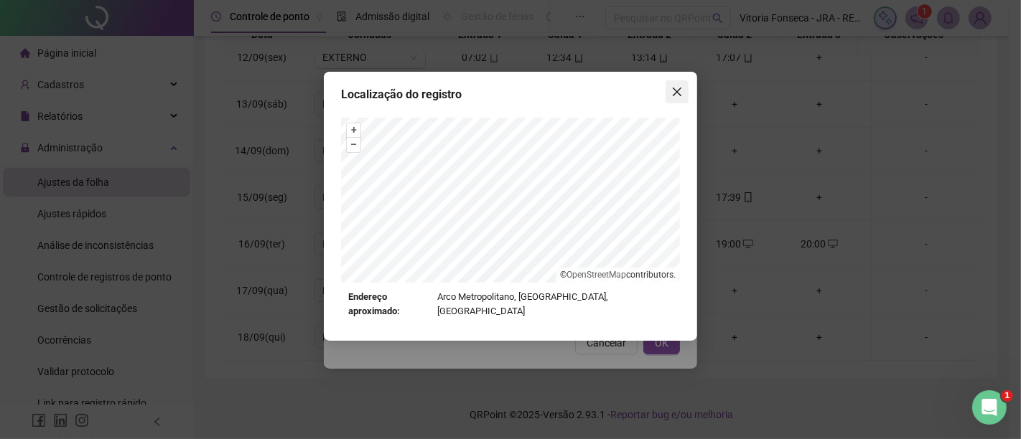
click at [680, 83] on button "Close" at bounding box center [676, 91] width 23 height 23
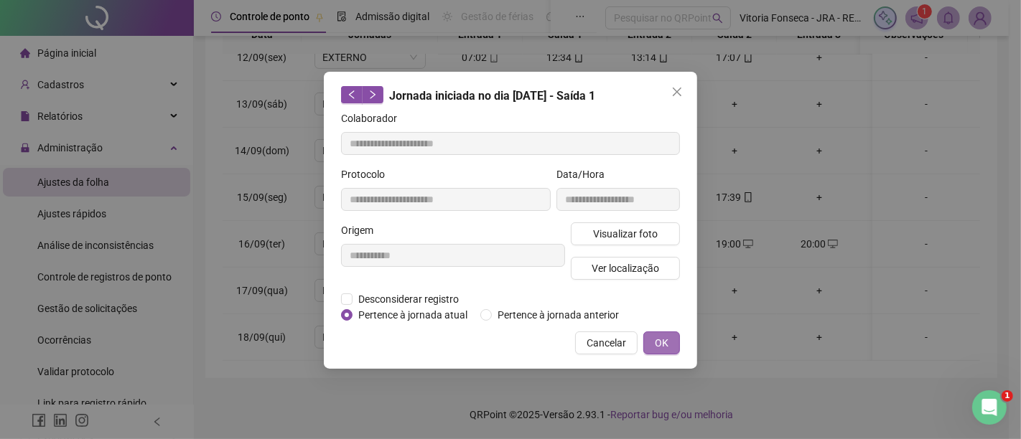
click at [664, 343] on span "OK" at bounding box center [662, 343] width 14 height 16
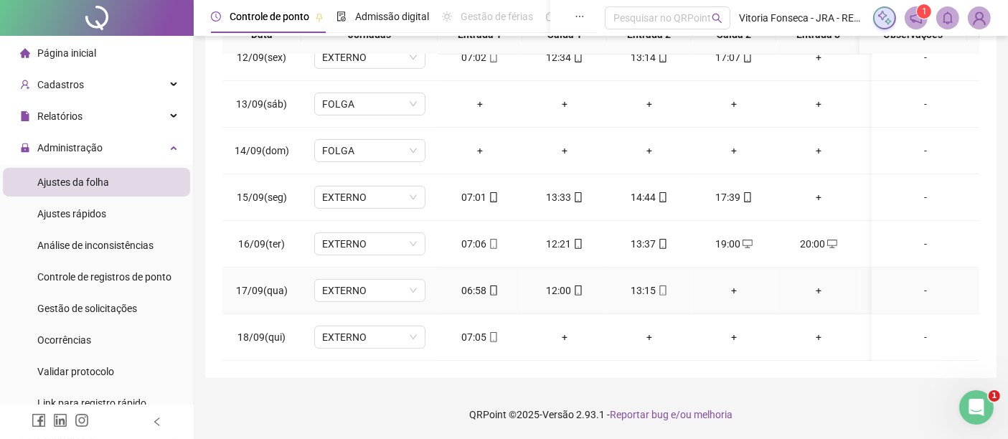
click at [489, 286] on icon "mobile" at bounding box center [494, 291] width 10 height 10
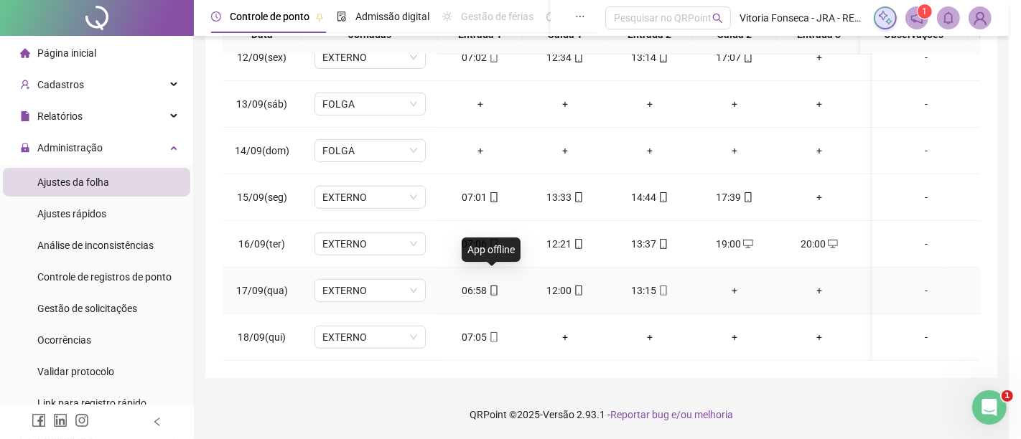
type input "**********"
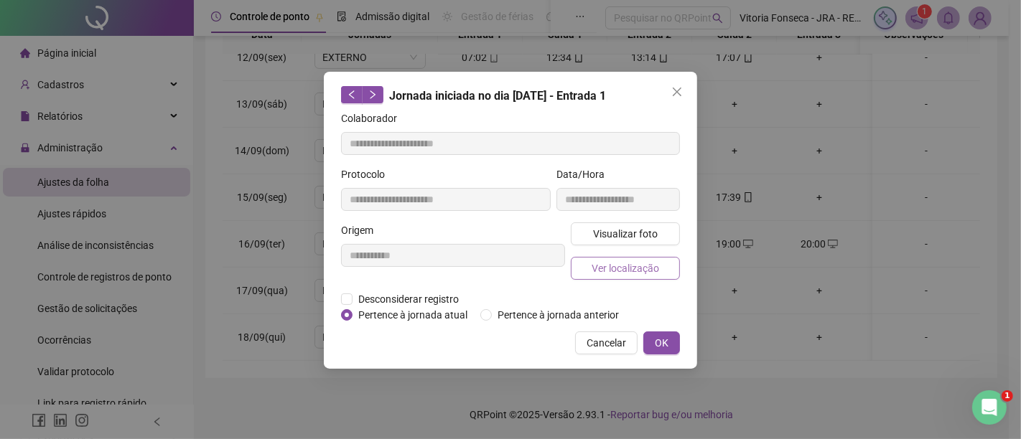
click at [601, 261] on span "Ver localização" at bounding box center [624, 269] width 67 height 16
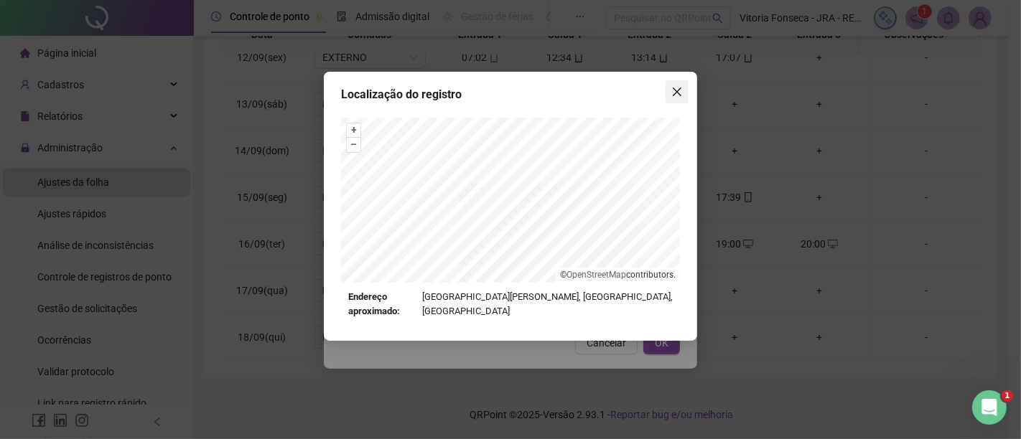
click at [680, 85] on button "Close" at bounding box center [676, 91] width 23 height 23
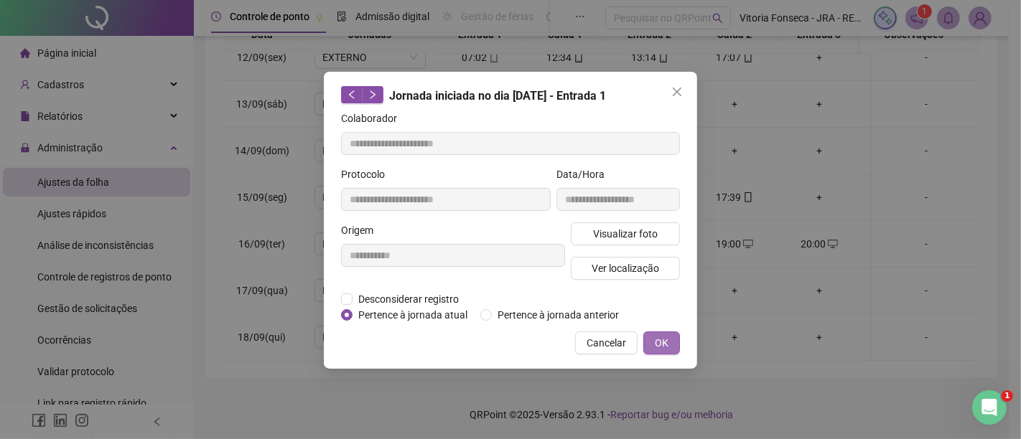
click at [658, 335] on span "OK" at bounding box center [662, 343] width 14 height 16
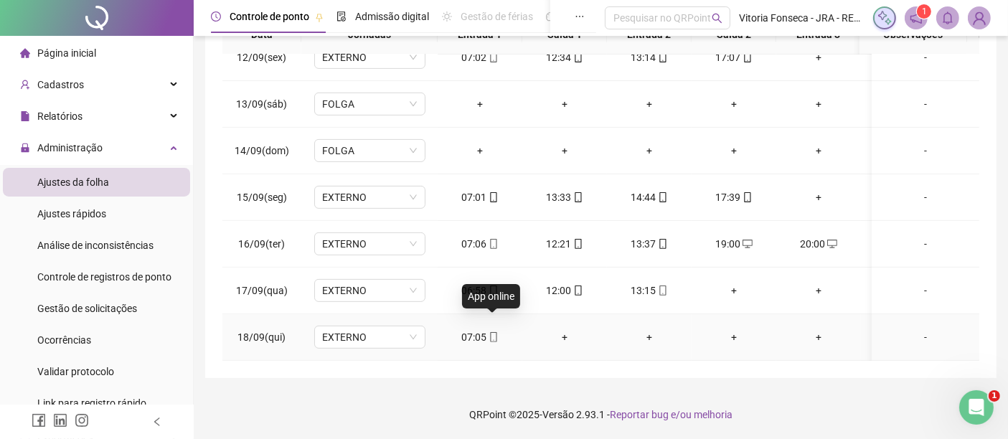
click at [489, 332] on icon "mobile" at bounding box center [494, 337] width 10 height 10
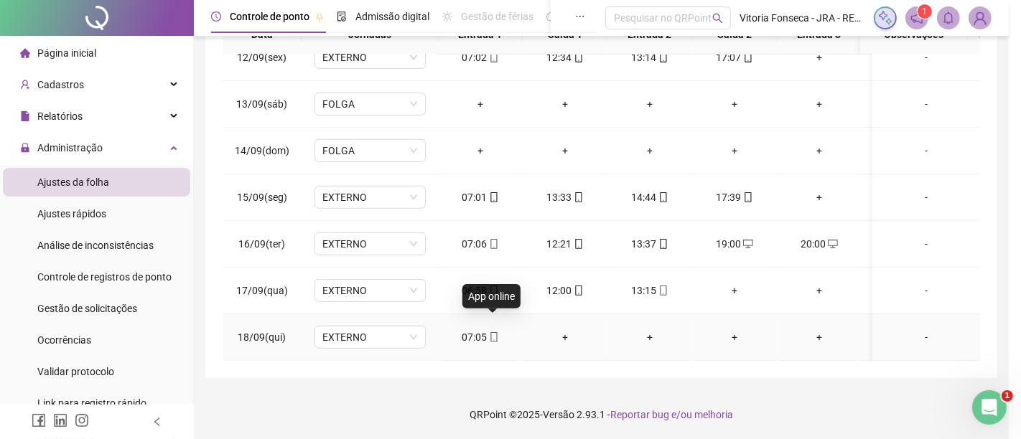
type input "**********"
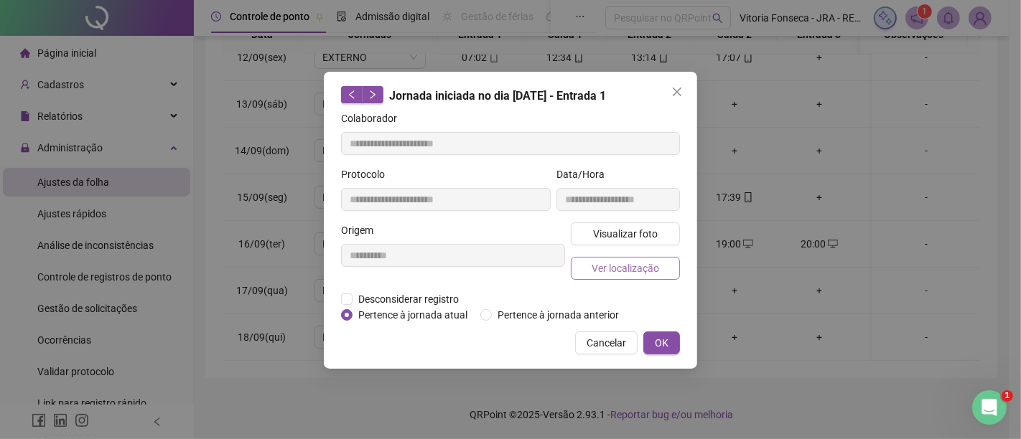
click at [601, 274] on span "Ver localização" at bounding box center [624, 269] width 67 height 16
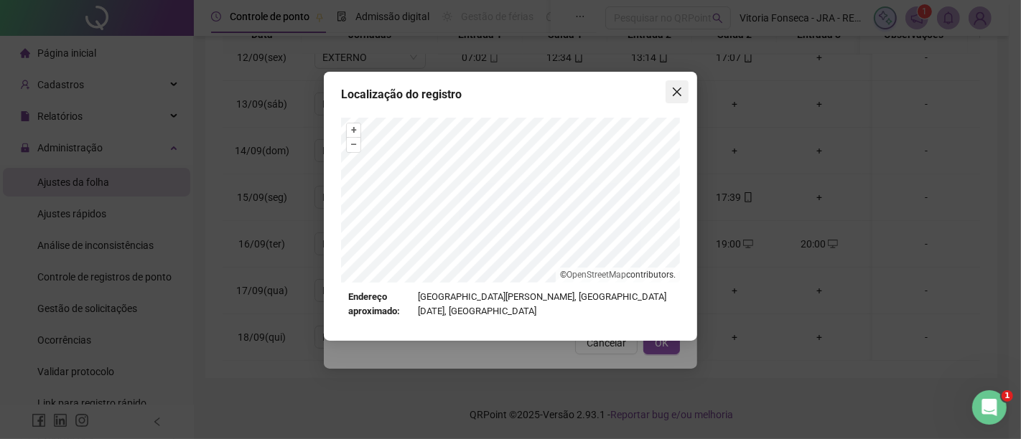
click at [668, 95] on span "Close" at bounding box center [676, 91] width 23 height 11
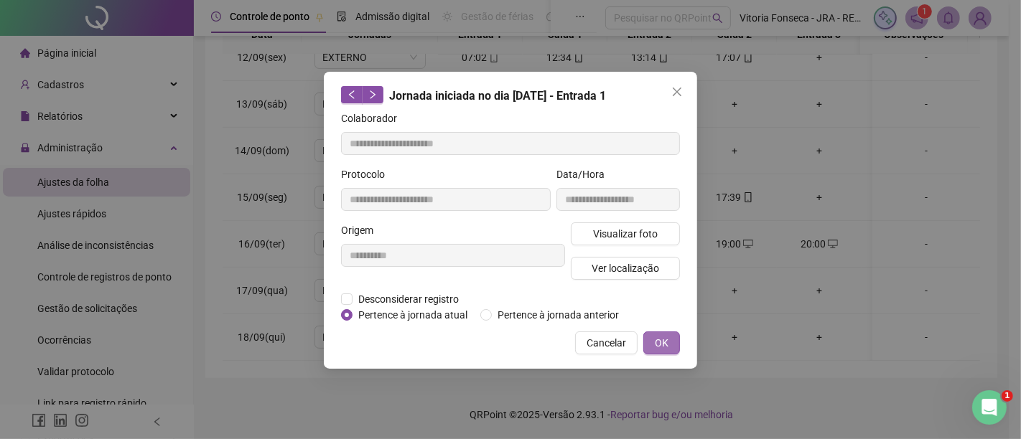
click at [674, 341] on button "OK" at bounding box center [661, 343] width 37 height 23
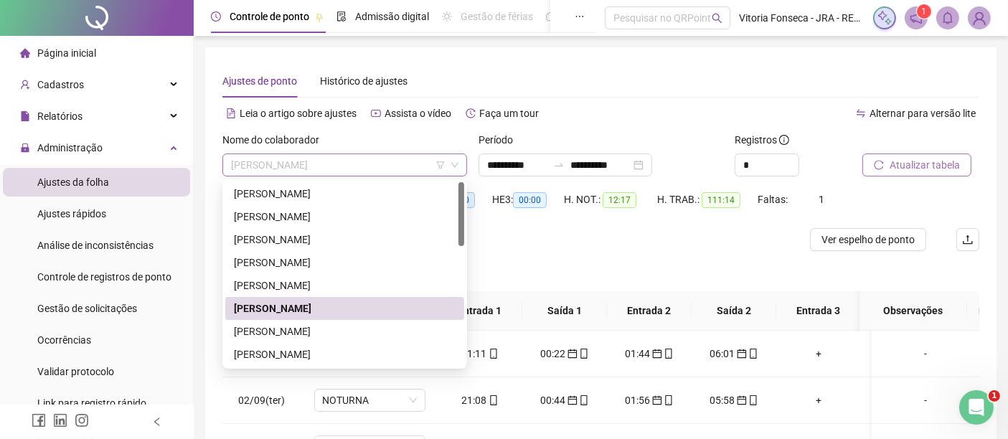
click at [380, 165] on span "GEORGE JOSE DE OLIVEIRA" at bounding box center [345, 165] width 228 height 22
click at [355, 329] on div "JEFFERSON MENDES DE OLIVEIRA" at bounding box center [345, 332] width 222 height 16
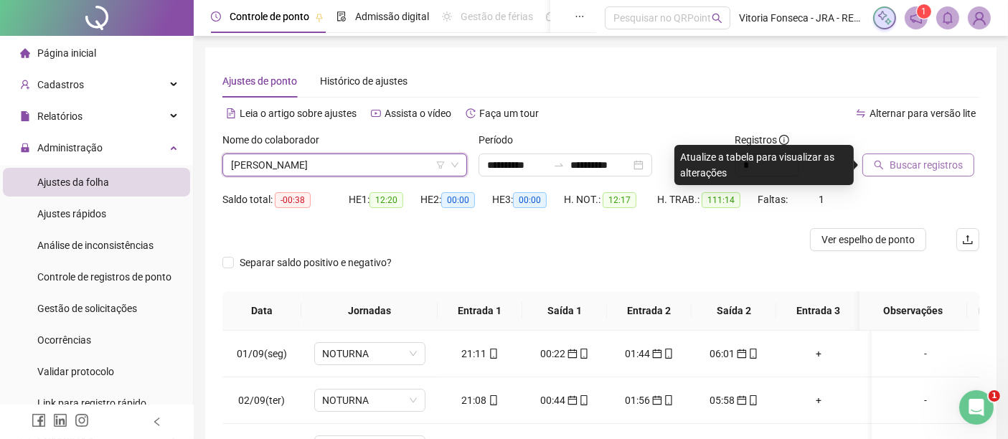
click at [891, 164] on span "Buscar registros" at bounding box center [926, 165] width 73 height 16
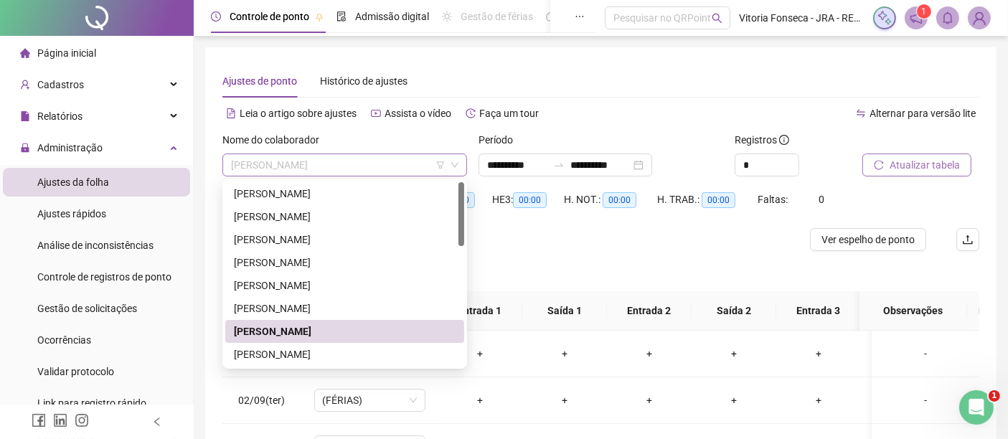
click at [408, 170] on span "JEFFERSON MENDES DE OLIVEIRA" at bounding box center [345, 165] width 228 height 22
click at [402, 357] on div "JORGE ANDRE SOUZA DOS SANTOS" at bounding box center [345, 355] width 222 height 16
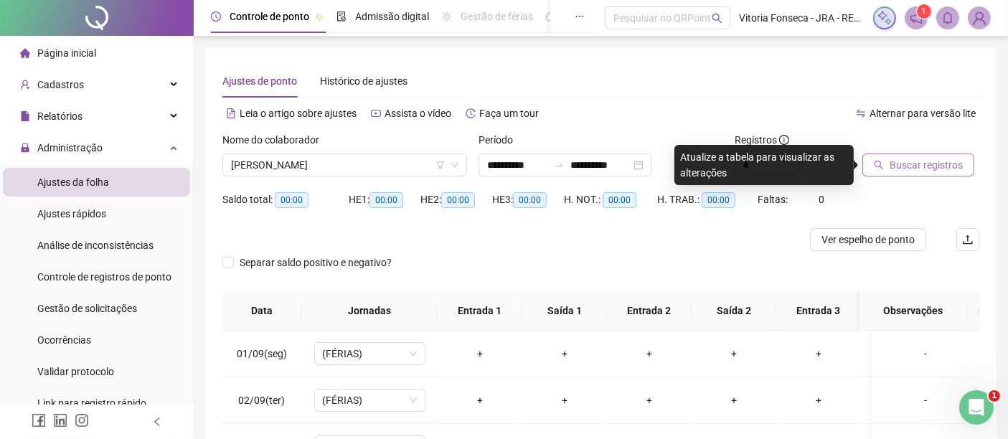
click at [917, 173] on button "Buscar registros" at bounding box center [919, 165] width 112 height 23
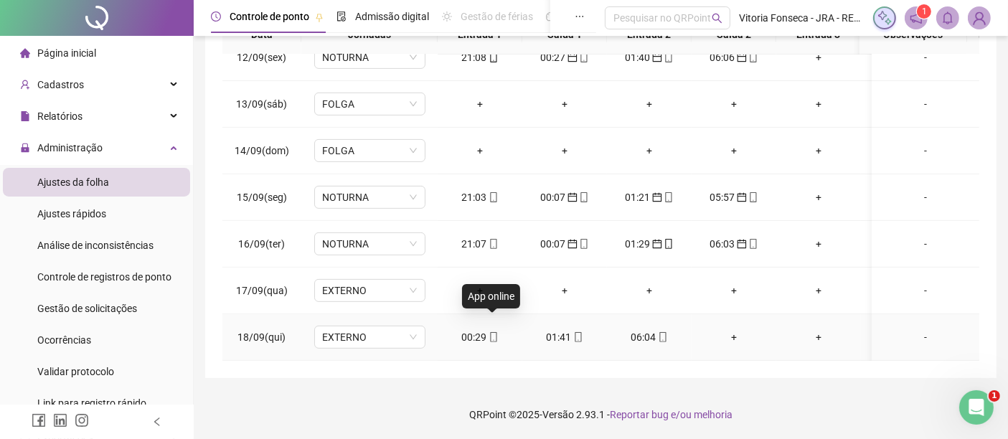
click at [494, 332] on icon "mobile" at bounding box center [494, 337] width 10 height 10
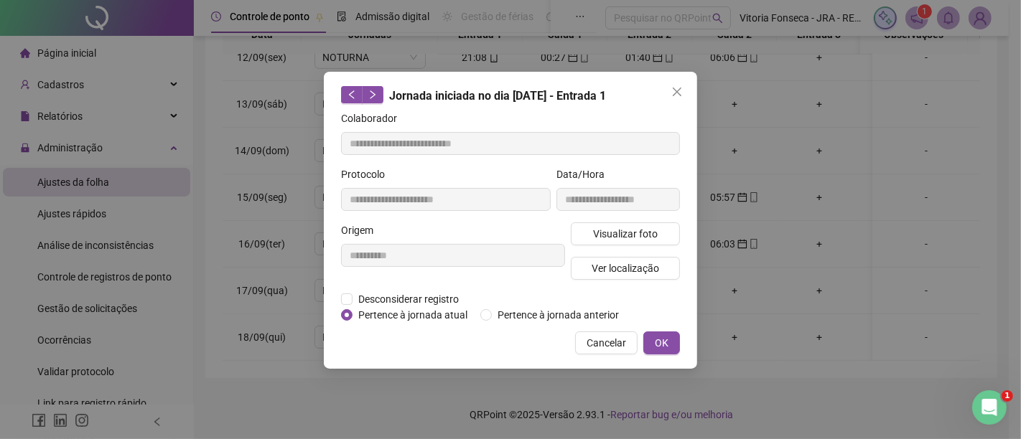
type input "**********"
click at [604, 311] on span "Pertence à jornada anterior" at bounding box center [558, 315] width 133 height 16
click at [664, 335] on span "OK" at bounding box center [662, 343] width 14 height 16
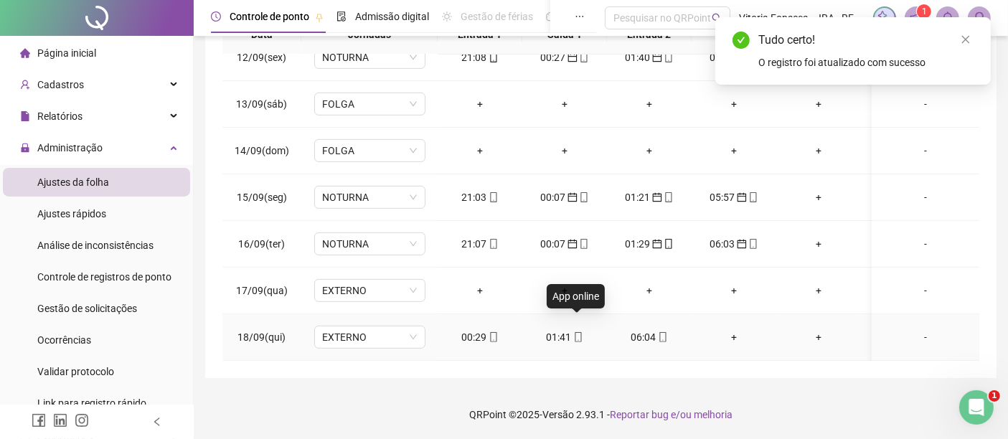
click at [584, 329] on div "01:41" at bounding box center [565, 337] width 62 height 16
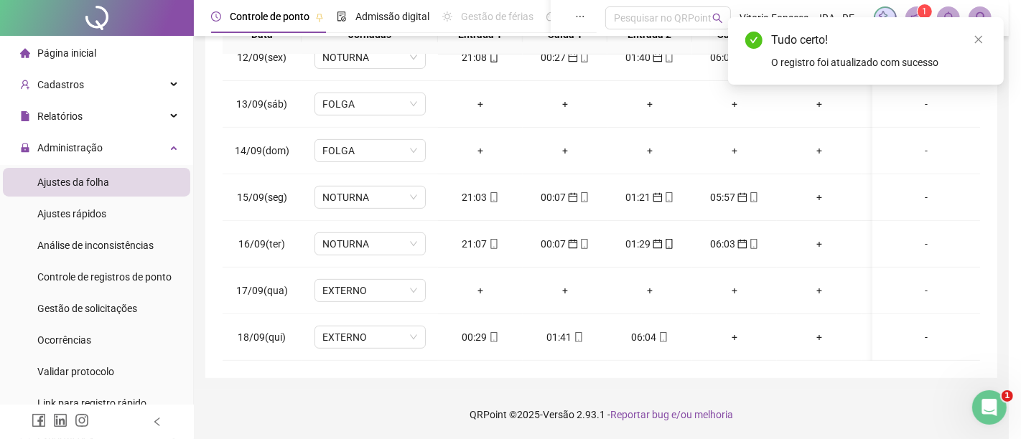
type input "**********"
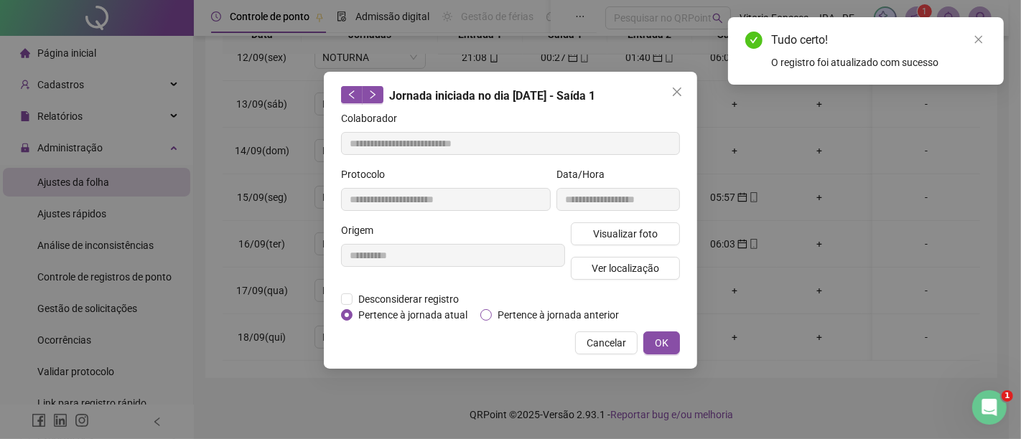
click at [581, 312] on span "Pertence à jornada anterior" at bounding box center [558, 315] width 133 height 16
click at [664, 343] on span "OK" at bounding box center [662, 343] width 14 height 16
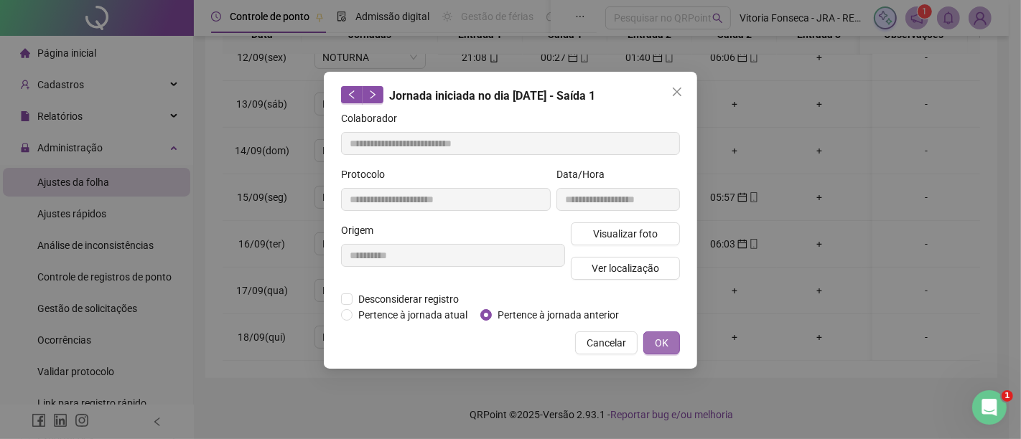
click at [664, 340] on div "**********" at bounding box center [510, 219] width 1021 height 439
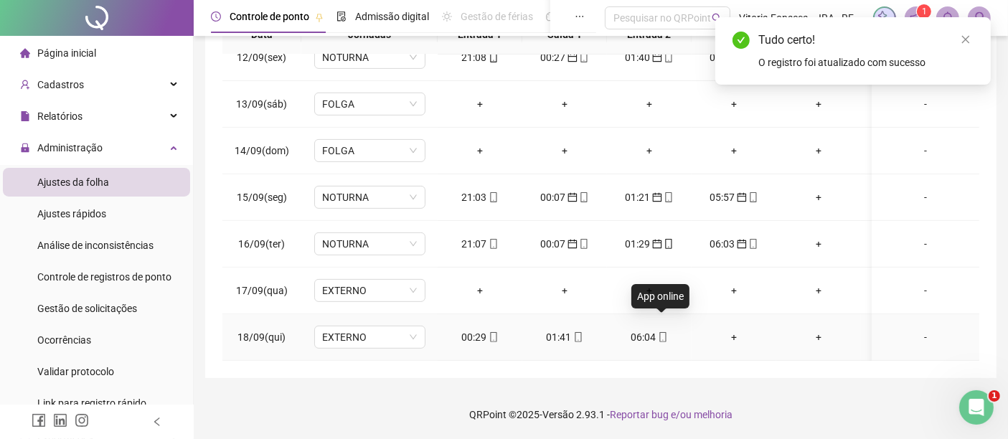
click at [662, 332] on icon "mobile" at bounding box center [663, 337] width 10 height 10
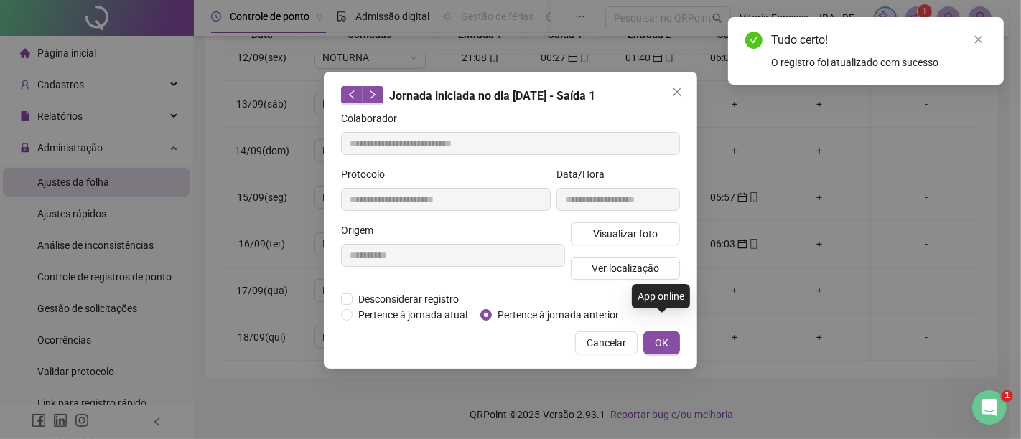
type input "**********"
click at [564, 312] on span "Pertence à jornada anterior" at bounding box center [558, 315] width 133 height 16
click at [655, 337] on span "OK" at bounding box center [662, 343] width 14 height 16
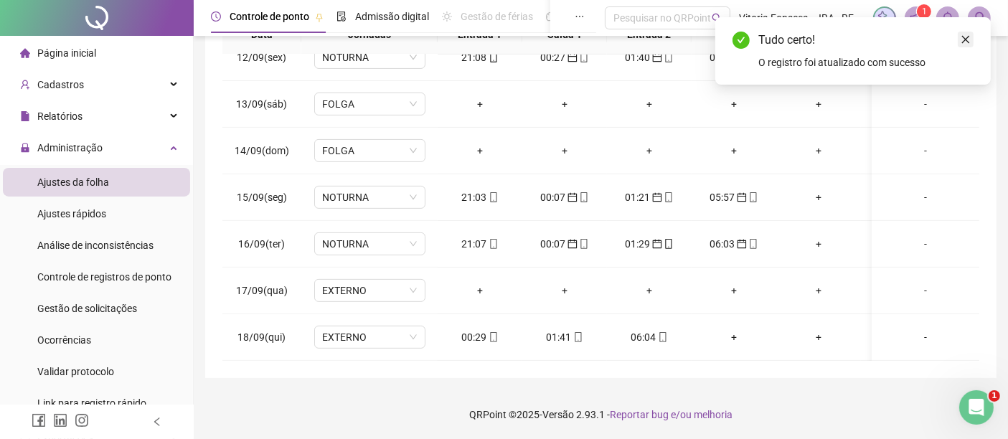
click at [966, 44] on icon "close" at bounding box center [966, 39] width 10 height 10
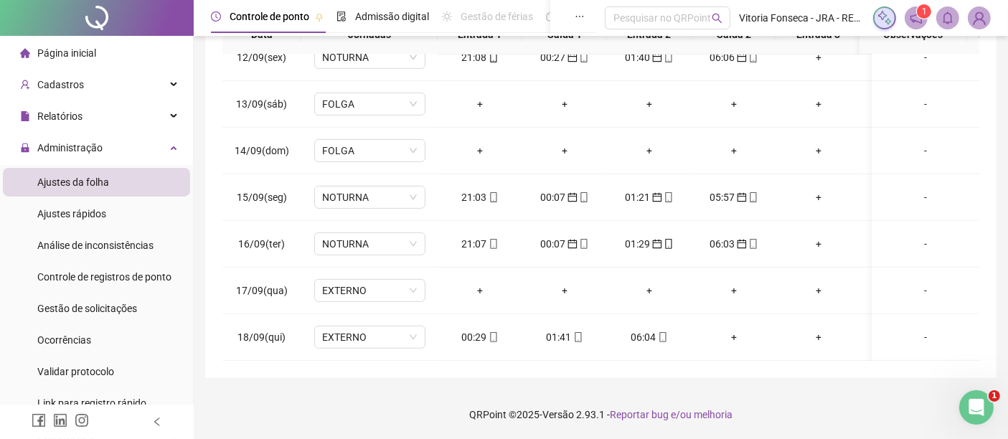
scroll to position [37, 0]
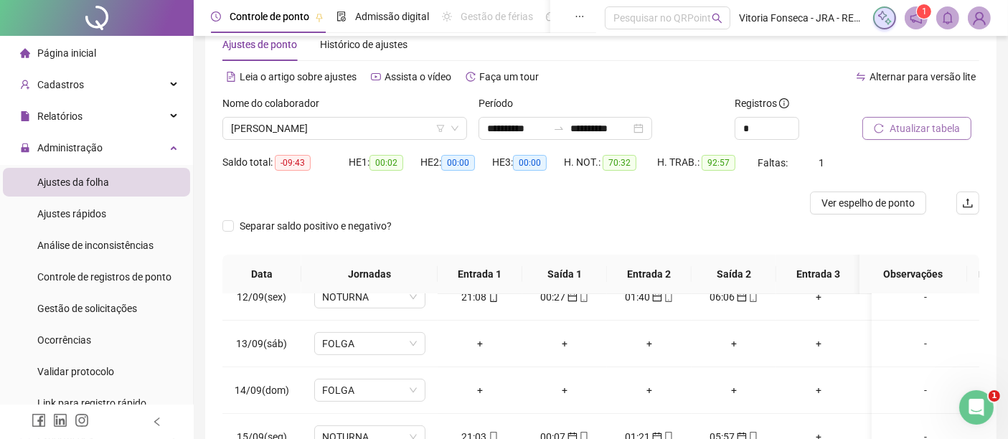
click at [951, 121] on span "Atualizar tabela" at bounding box center [925, 129] width 70 height 16
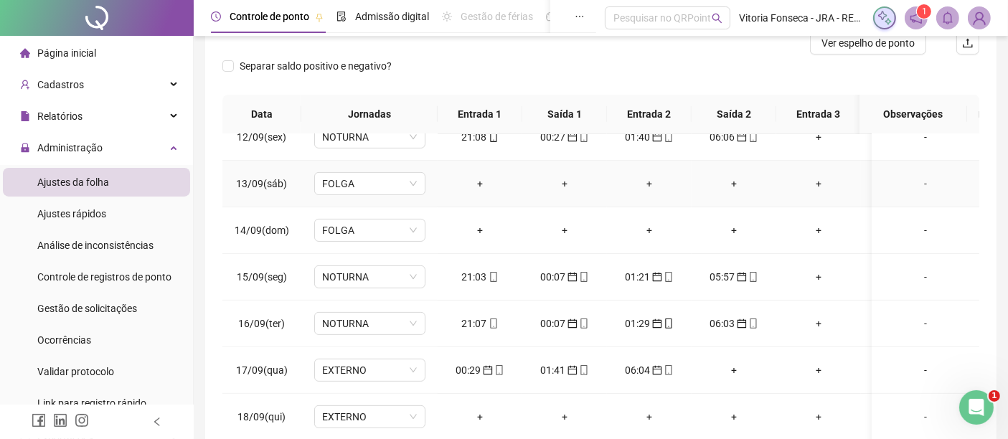
scroll to position [276, 0]
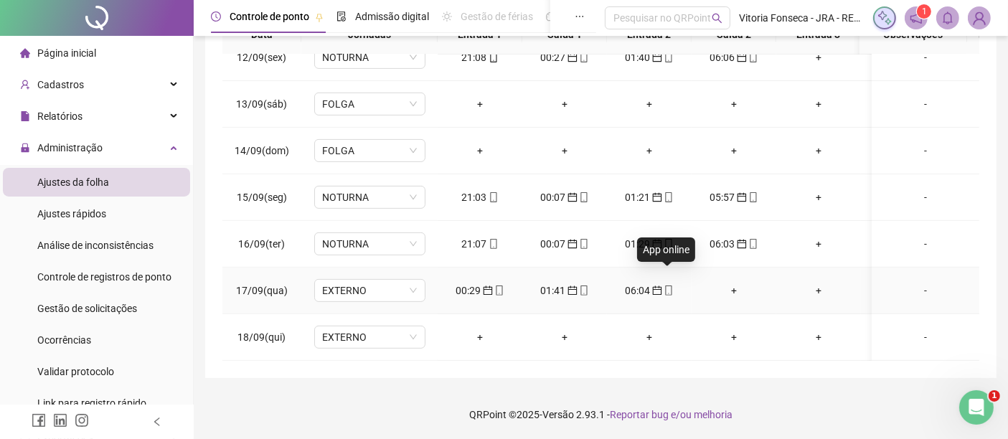
click at [670, 286] on icon "mobile" at bounding box center [668, 291] width 6 height 10
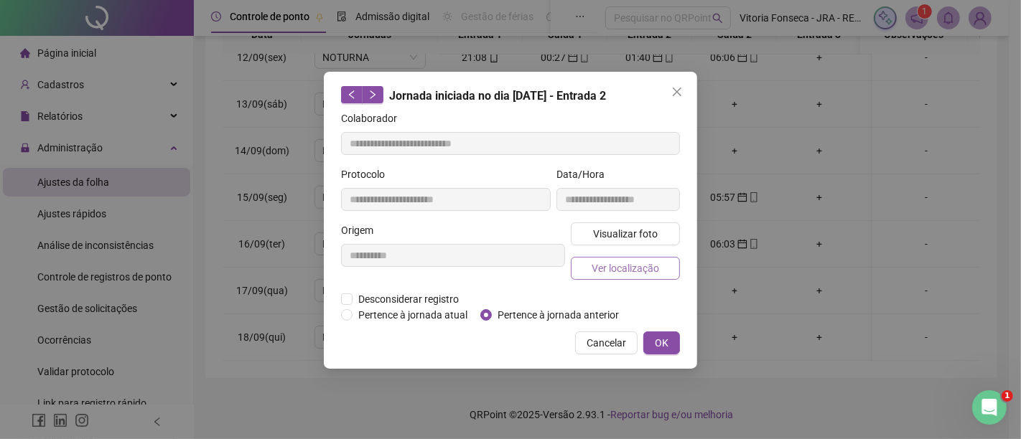
click at [663, 271] on button "Ver localização" at bounding box center [625, 268] width 109 height 23
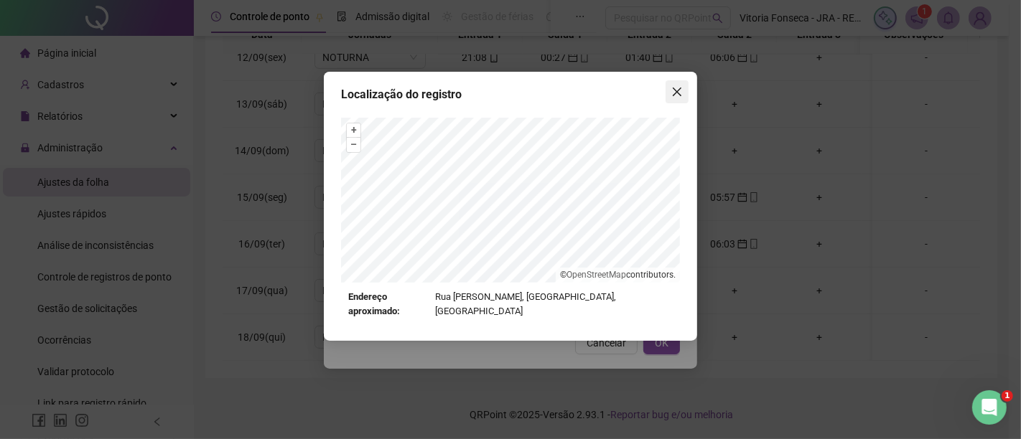
click at [675, 93] on icon "close" at bounding box center [677, 92] width 9 height 9
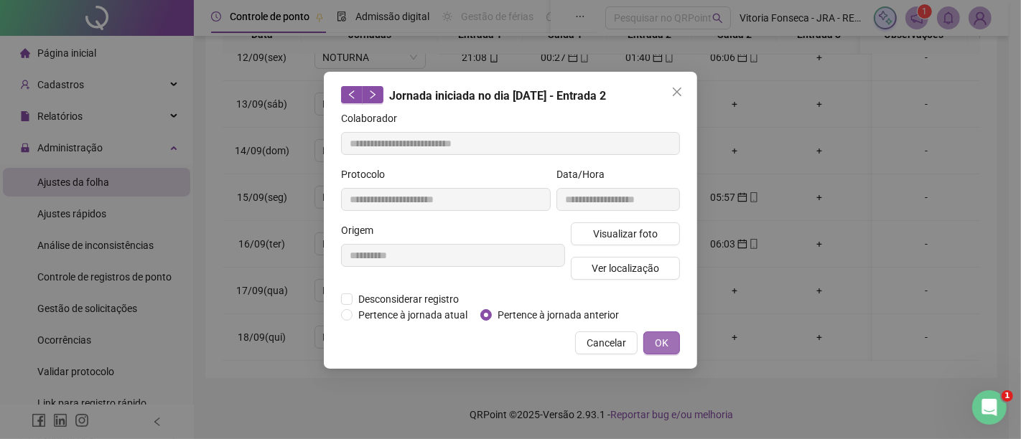
click at [665, 332] on button "OK" at bounding box center [661, 343] width 37 height 23
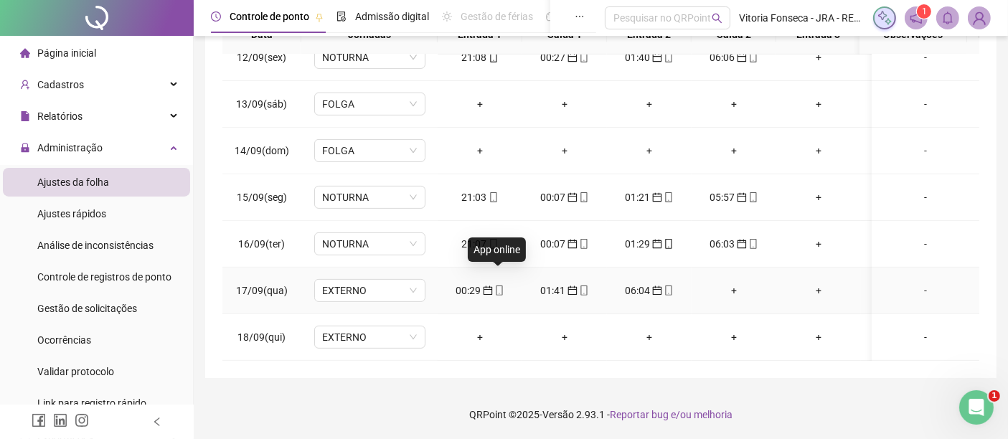
click at [500, 286] on icon "mobile" at bounding box center [500, 291] width 10 height 10
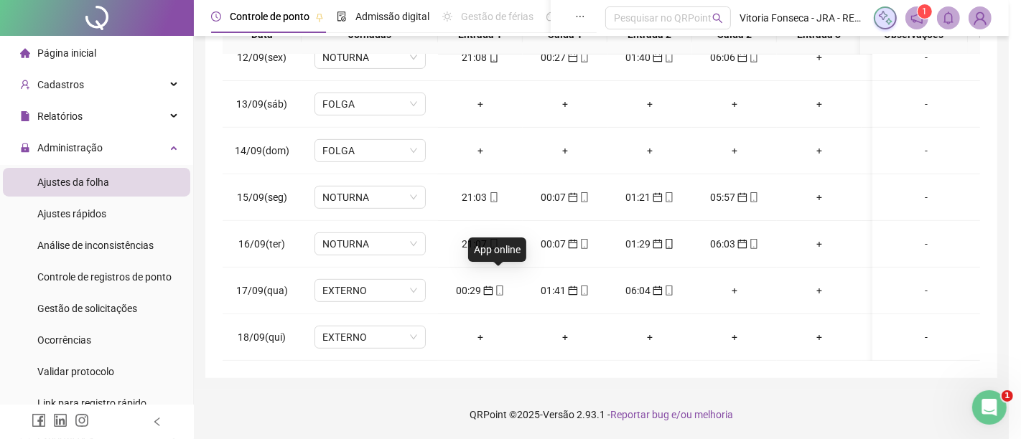
type input "**********"
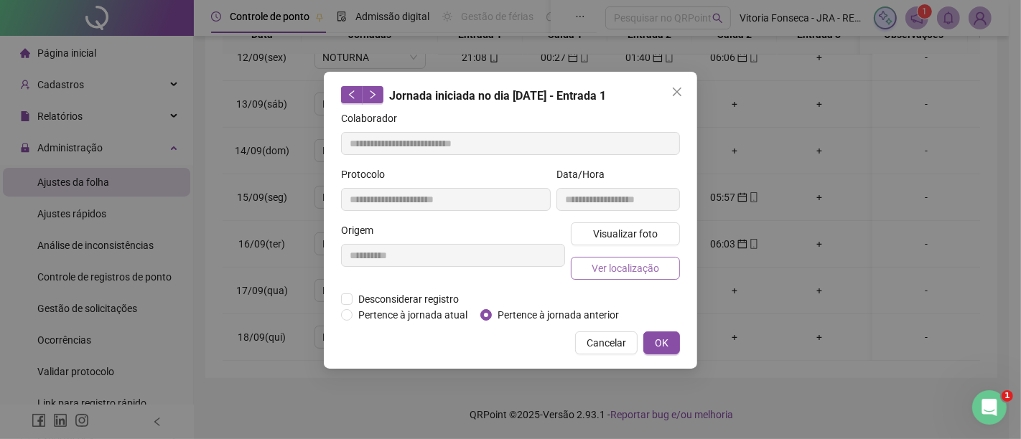
click at [607, 269] on span "Ver localização" at bounding box center [624, 269] width 67 height 16
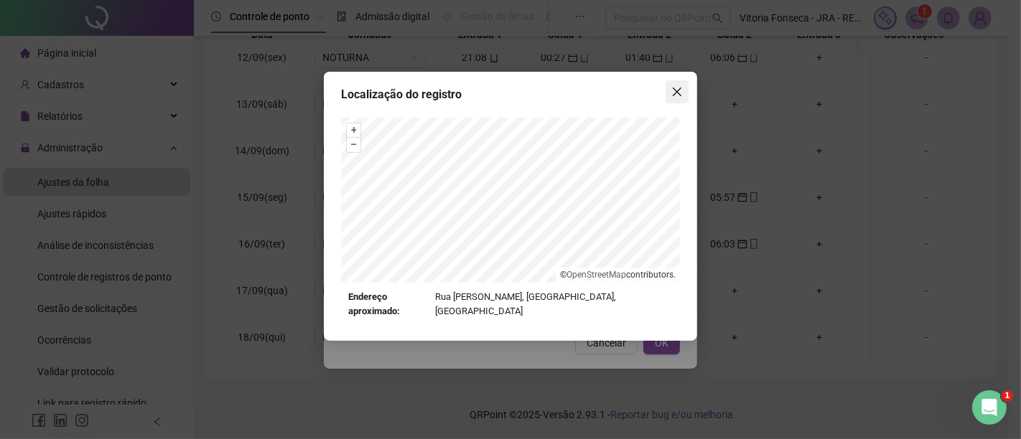
click at [678, 88] on icon "close" at bounding box center [676, 91] width 11 height 11
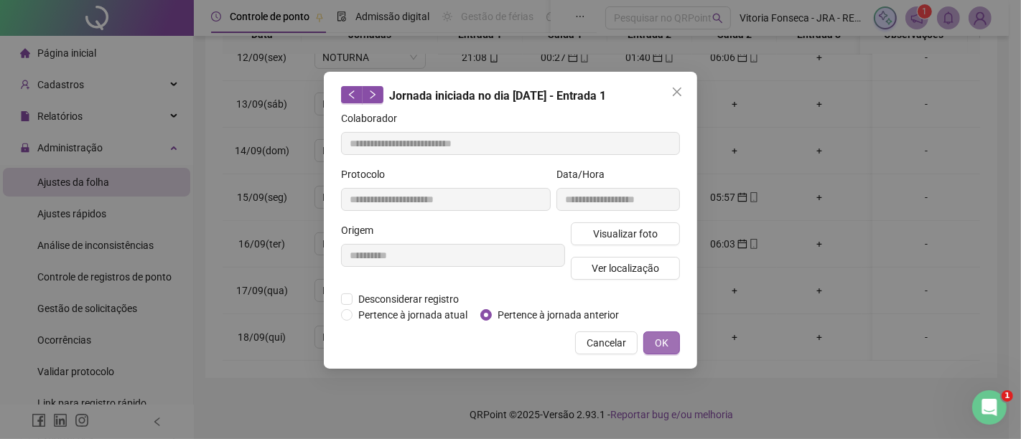
click at [662, 348] on span "OK" at bounding box center [662, 343] width 14 height 16
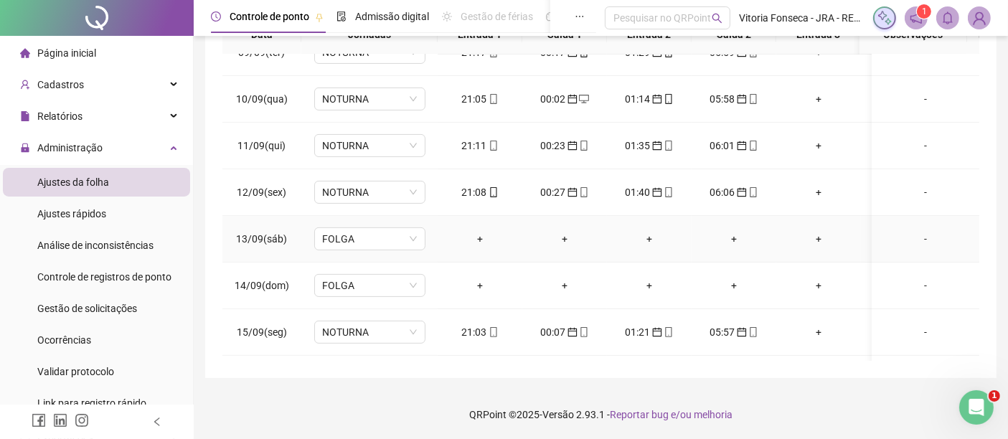
scroll to position [542, 0]
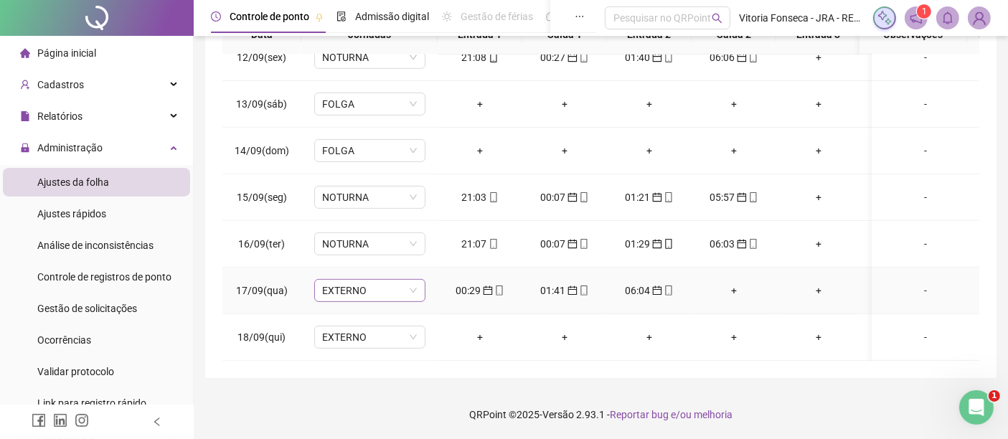
click at [398, 280] on span "EXTERNO" at bounding box center [370, 291] width 94 height 22
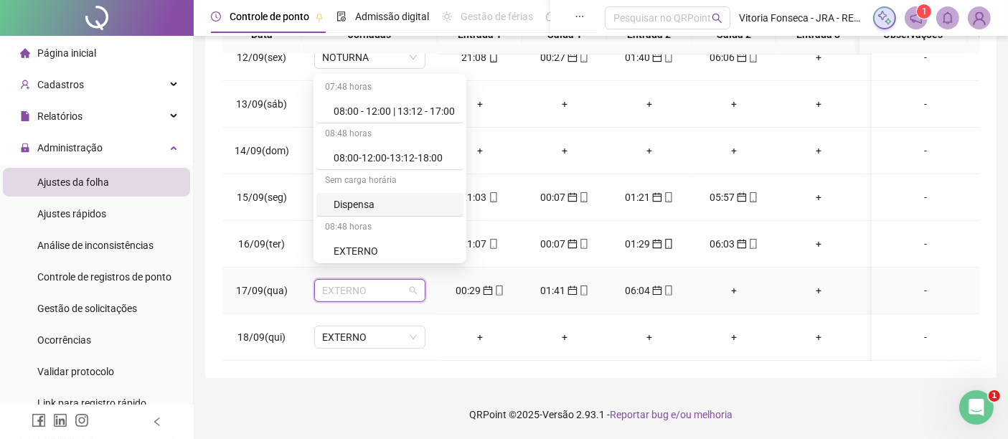
scroll to position [233, 0]
click at [378, 243] on div "NOTURNA" at bounding box center [394, 251] width 121 height 16
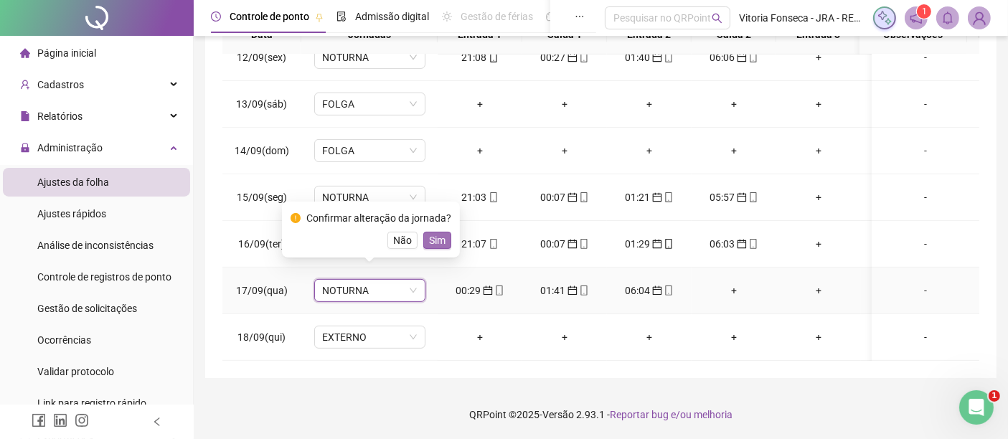
click at [439, 244] on span "Sim" at bounding box center [437, 241] width 17 height 16
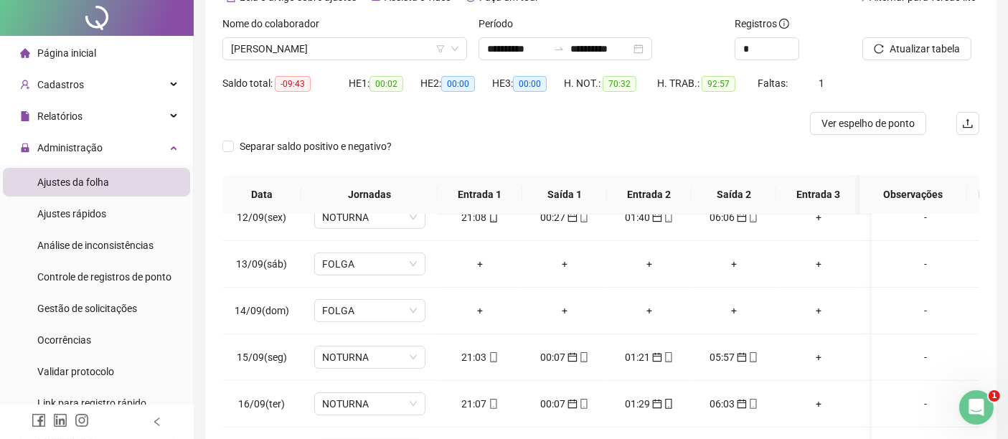
scroll to position [0, 0]
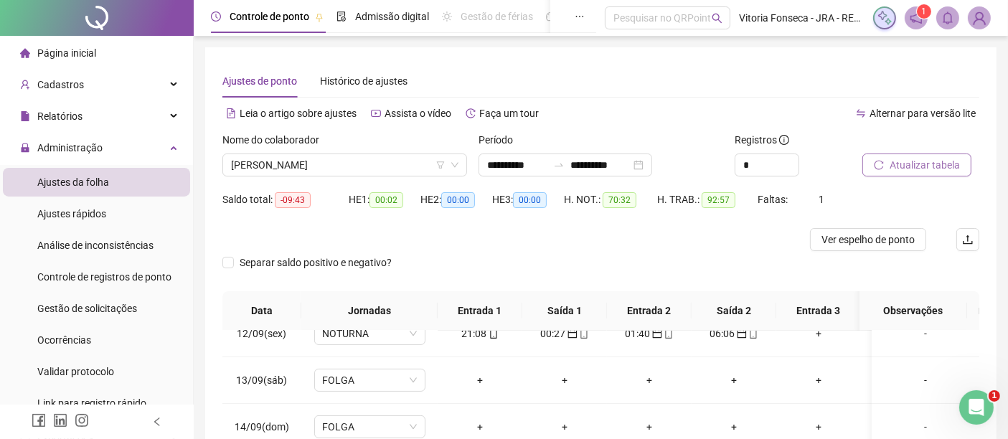
click at [934, 166] on span "Atualizar tabela" at bounding box center [925, 165] width 70 height 16
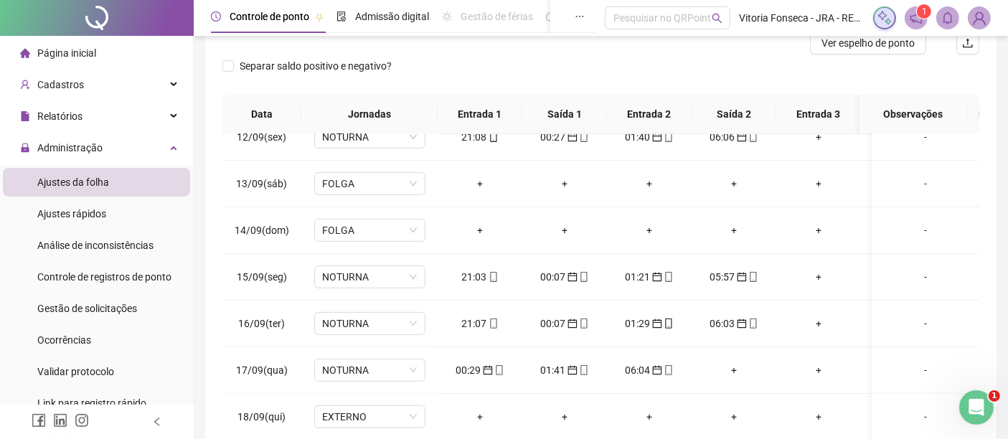
scroll to position [37, 0]
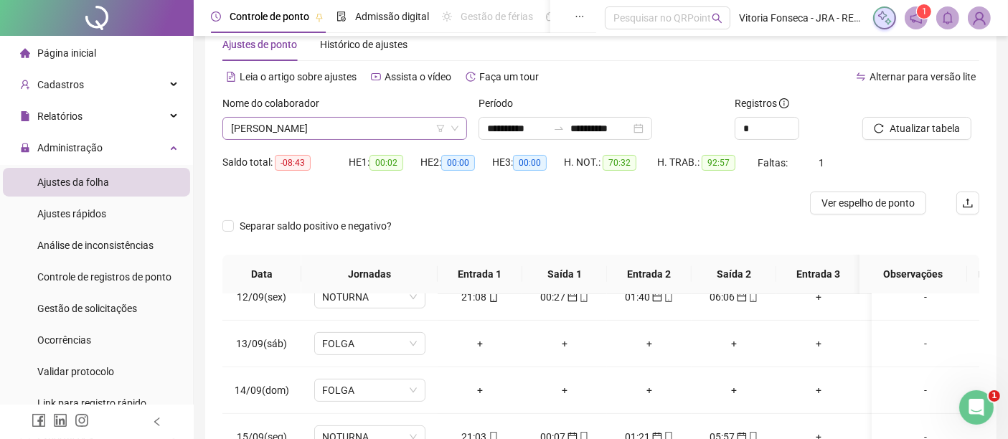
click at [415, 126] on span "JORGE ANDRE SOUZA DOS SANTOS" at bounding box center [345, 129] width 228 height 22
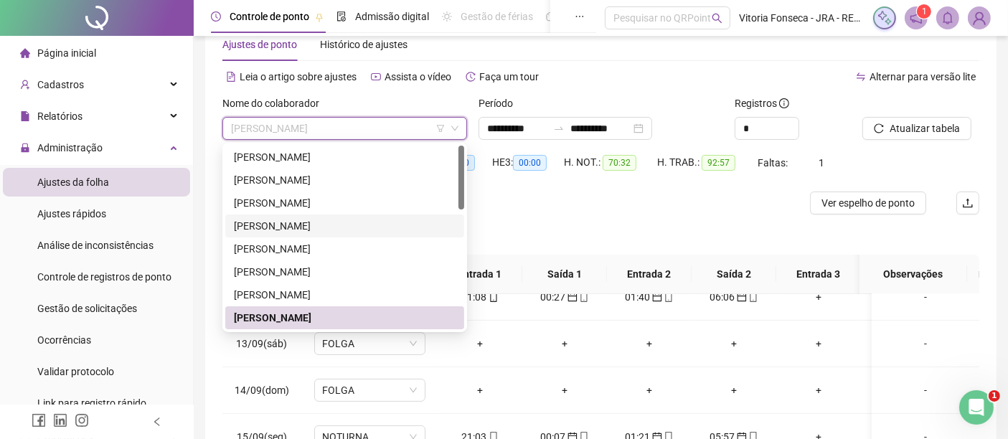
scroll to position [80, 0]
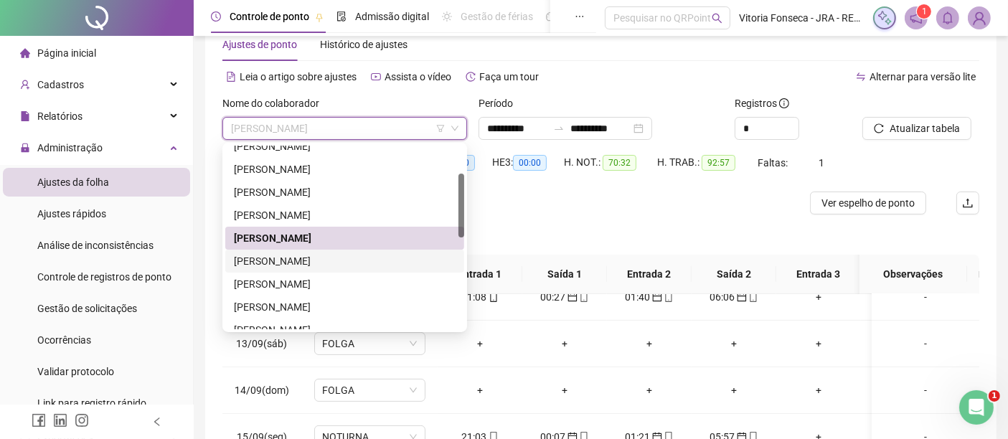
click at [399, 254] on div "LARISSA RODRIGUES SILVA DE JESUS" at bounding box center [345, 261] width 222 height 16
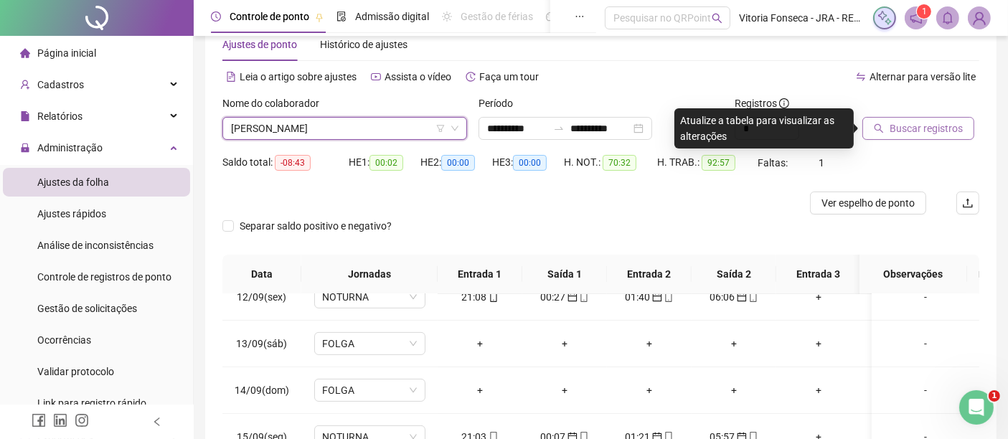
click at [902, 132] on span "Buscar registros" at bounding box center [926, 129] width 73 height 16
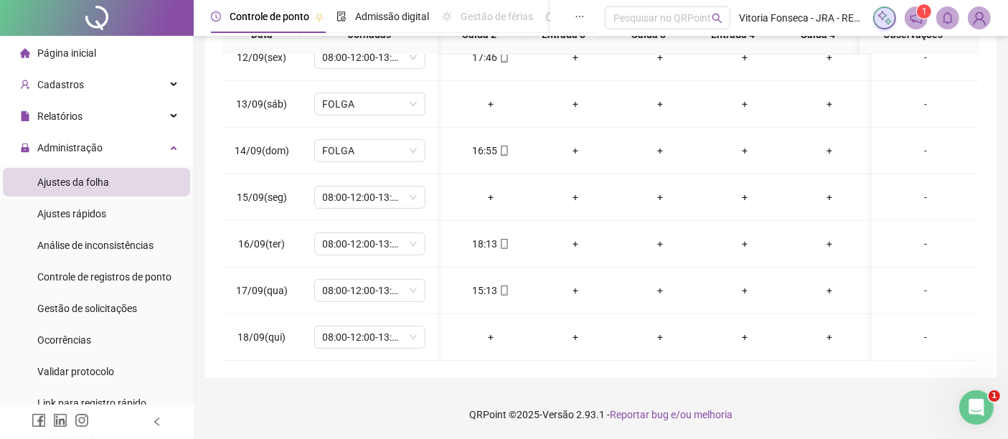
scroll to position [0, 0]
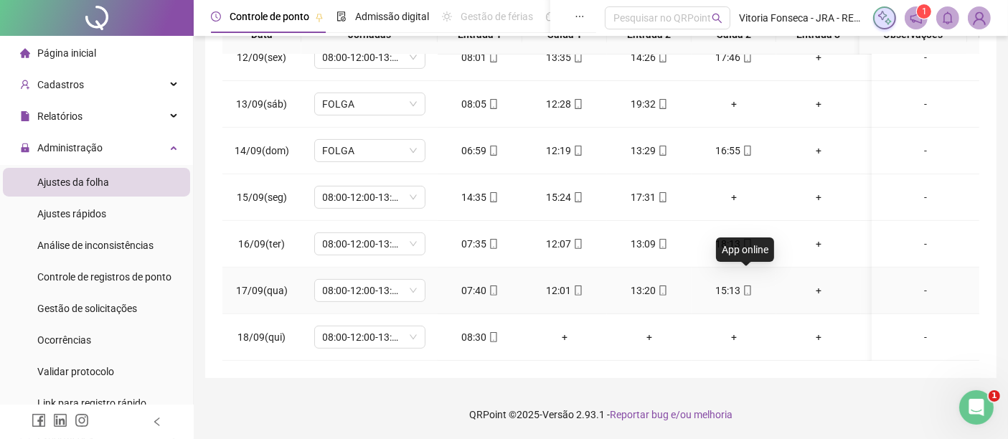
click at [750, 286] on icon "mobile" at bounding box center [748, 291] width 10 height 10
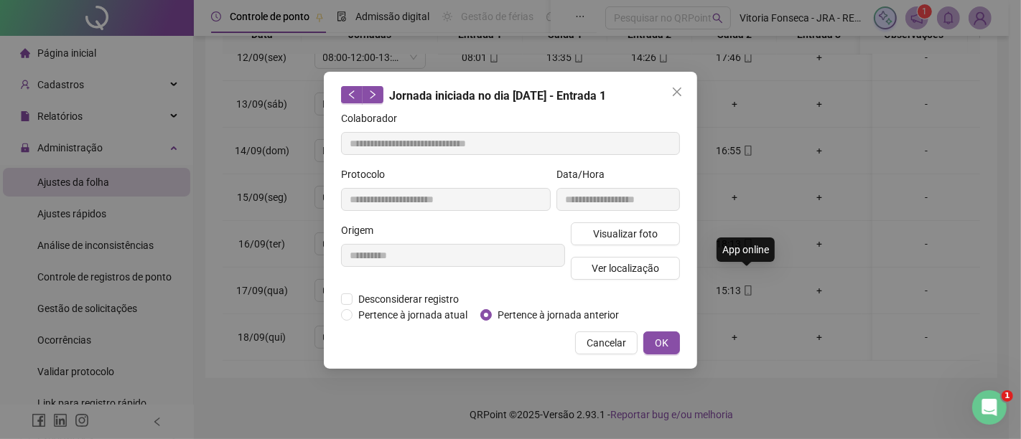
type input "**********"
click at [670, 266] on button "Ver localização" at bounding box center [625, 268] width 109 height 23
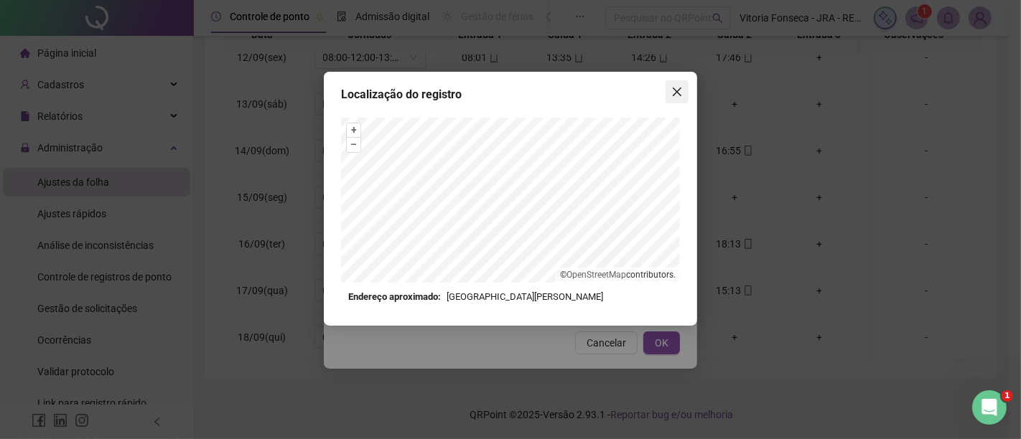
click at [673, 95] on icon "close" at bounding box center [676, 91] width 11 height 11
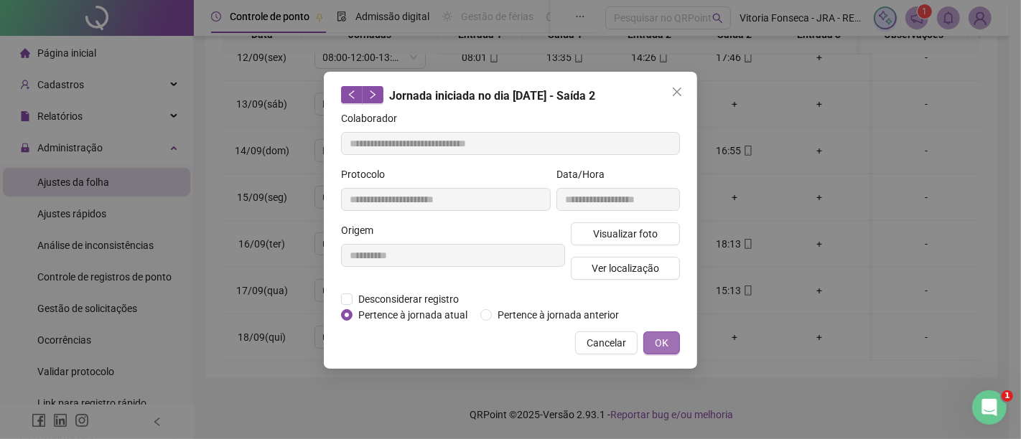
click at [671, 336] on button "OK" at bounding box center [661, 343] width 37 height 23
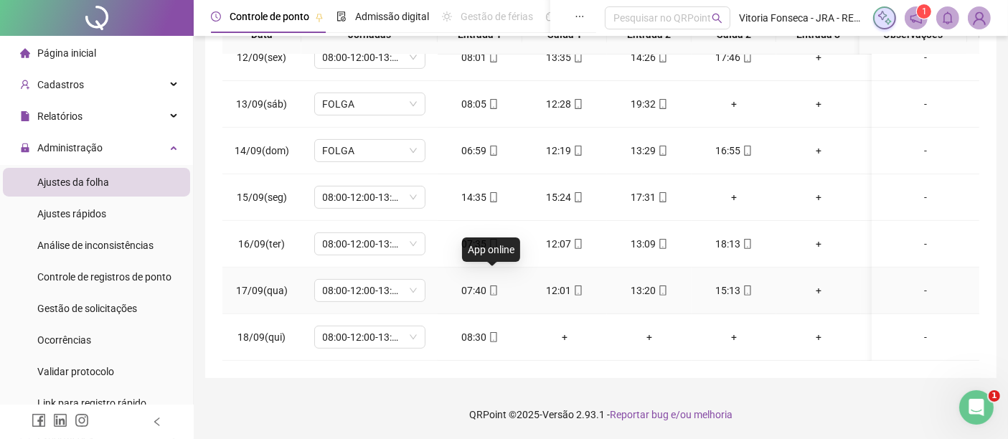
click at [495, 285] on span at bounding box center [492, 290] width 11 height 11
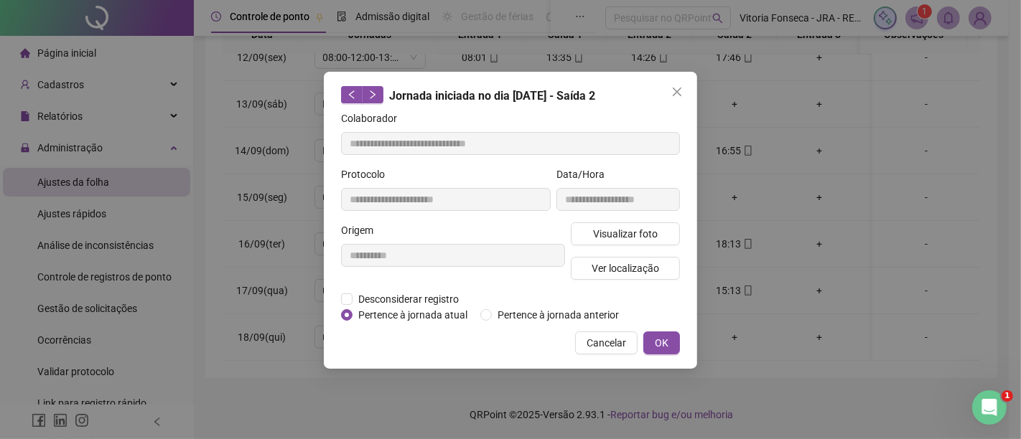
type input "**********"
click at [593, 281] on div "Visualizar foto Ver localização" at bounding box center [625, 257] width 115 height 69
click at [594, 276] on button "Ver localização" at bounding box center [625, 268] width 109 height 23
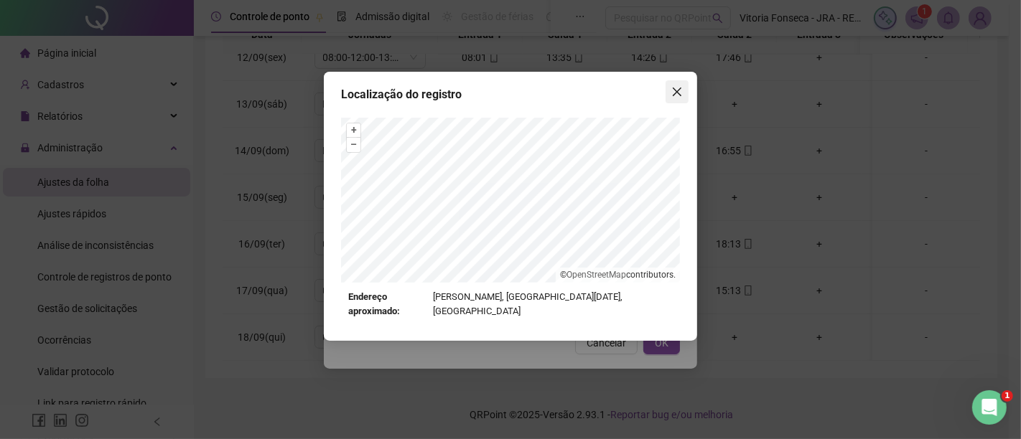
click at [673, 93] on icon "close" at bounding box center [676, 91] width 11 height 11
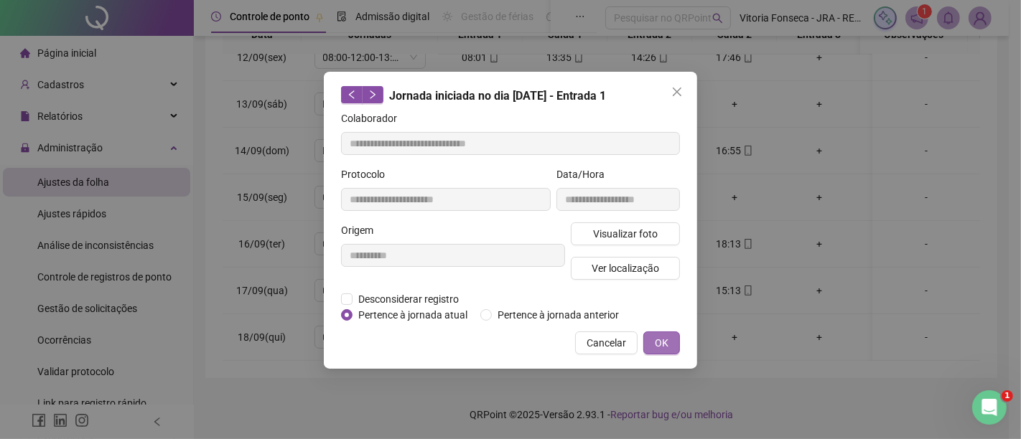
click at [675, 343] on button "OK" at bounding box center [661, 343] width 37 height 23
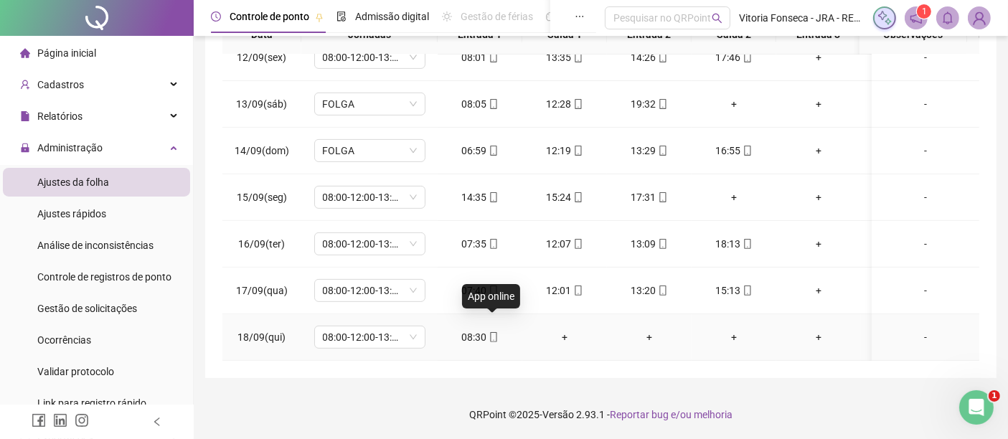
click at [494, 332] on icon "mobile" at bounding box center [494, 337] width 10 height 10
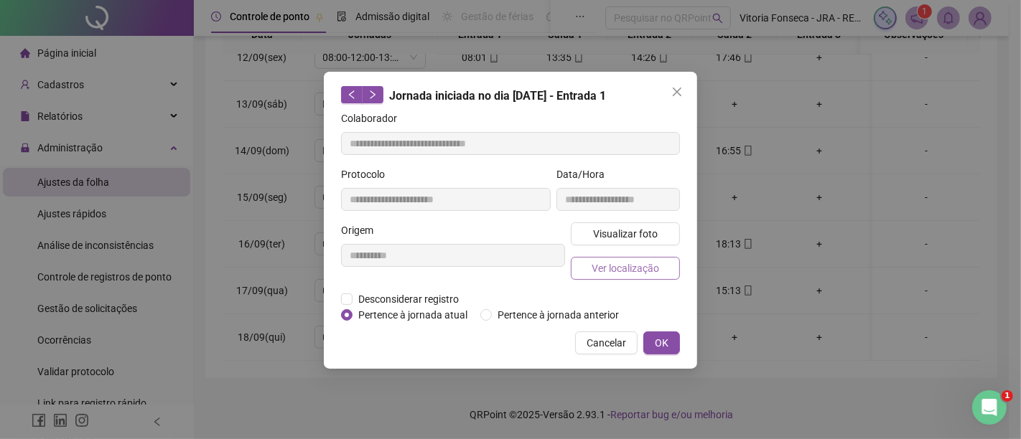
type input "**********"
click at [634, 270] on span "Ver localização" at bounding box center [624, 269] width 67 height 16
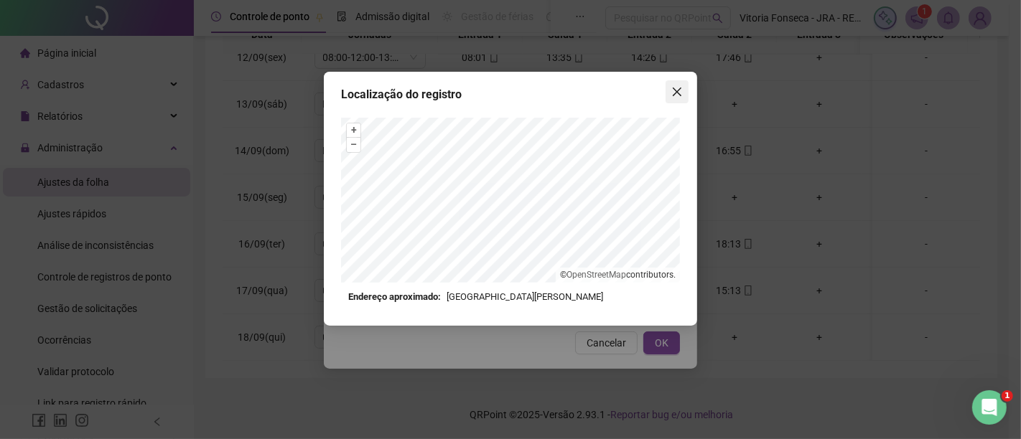
click at [676, 95] on icon "close" at bounding box center [676, 91] width 11 height 11
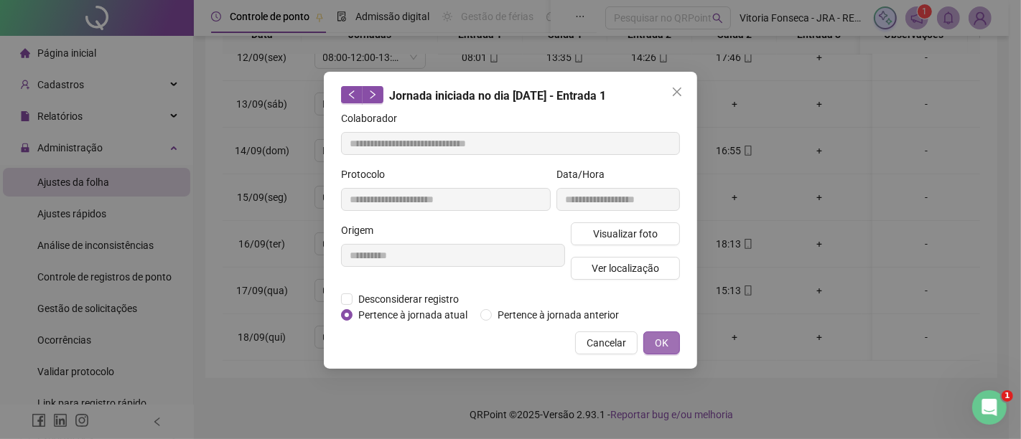
click at [660, 342] on span "OK" at bounding box center [662, 343] width 14 height 16
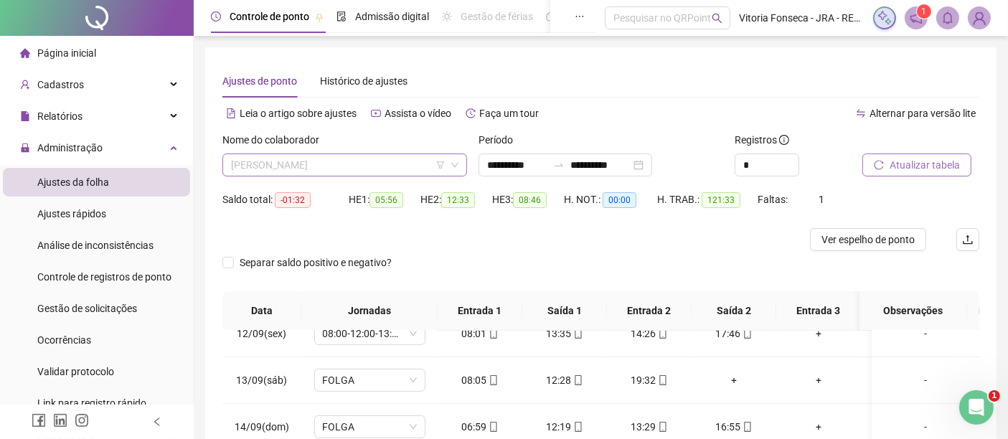
click at [426, 160] on span "LARISSA RODRIGUES SILVA DE JESUS" at bounding box center [345, 165] width 228 height 22
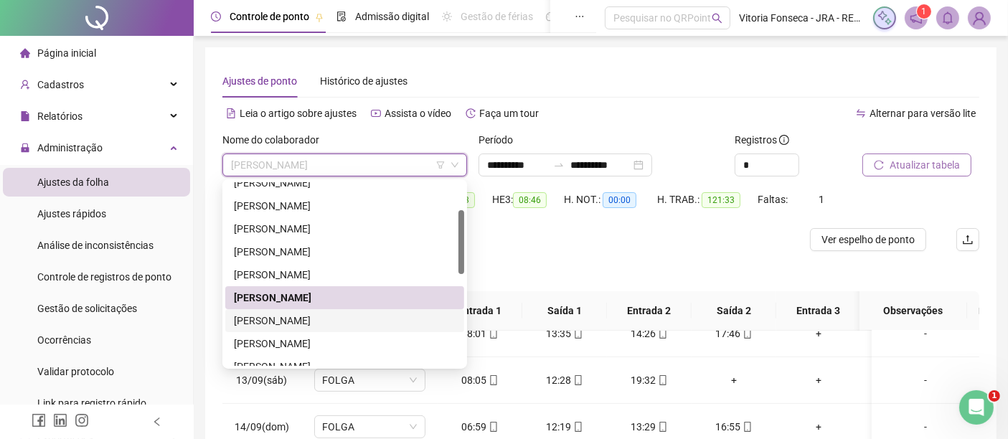
click at [367, 322] on div "LETICIA DE ALMEIDA SILVA" at bounding box center [345, 321] width 222 height 16
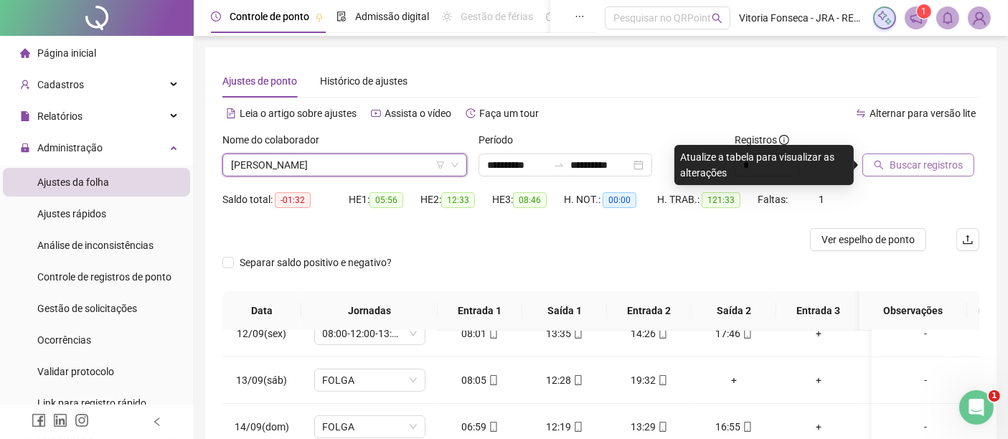
click at [895, 169] on span "Buscar registros" at bounding box center [926, 165] width 73 height 16
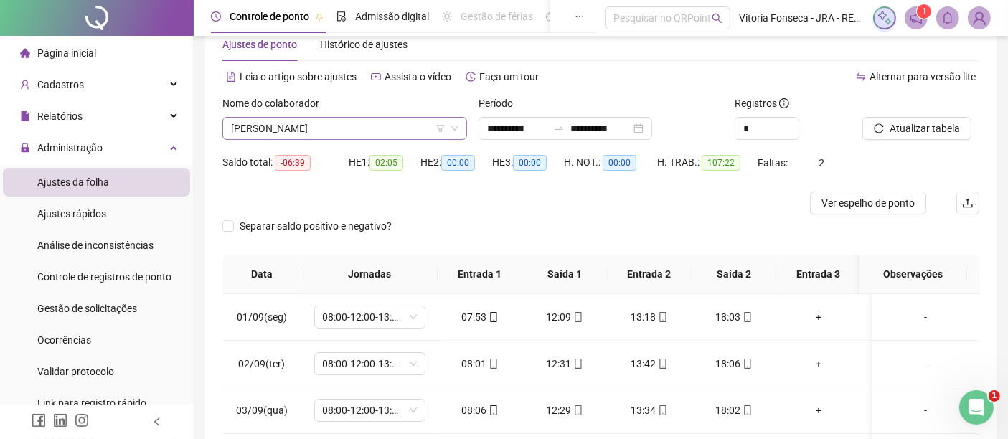
click at [388, 123] on span "LETICIA DE ALMEIDA SILVA" at bounding box center [345, 129] width 228 height 22
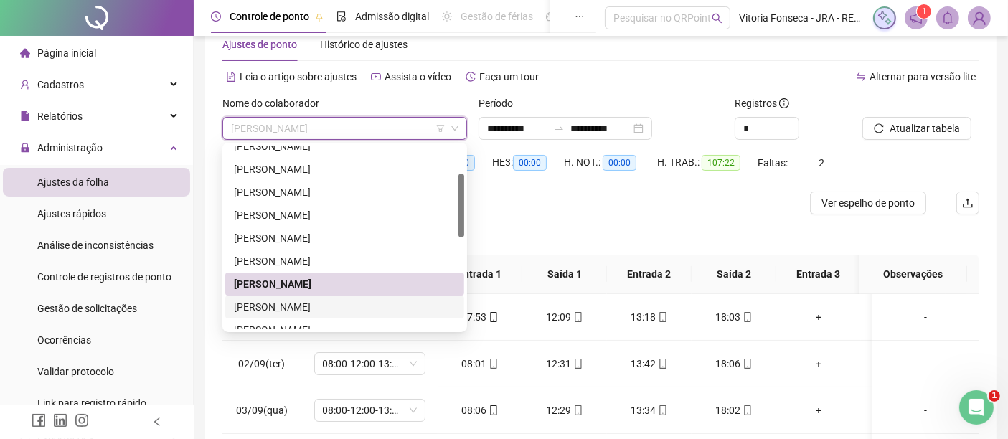
click at [408, 299] on div "LUIZ MIGUEL BRAGA DOS SANTOS" at bounding box center [345, 307] width 222 height 16
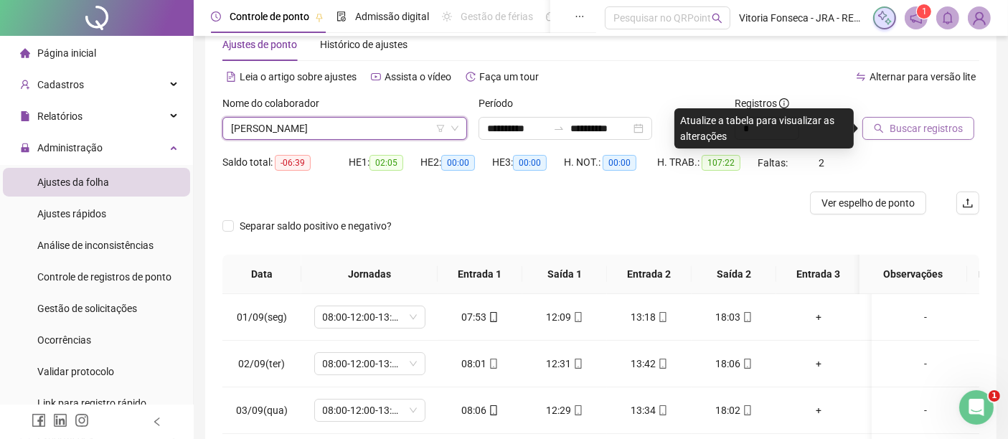
click at [949, 126] on span "Buscar registros" at bounding box center [926, 129] width 73 height 16
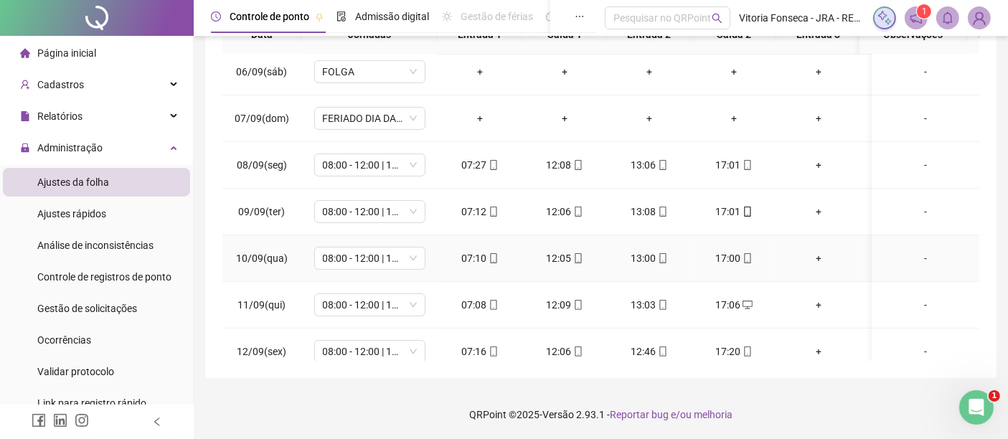
scroll to position [542, 0]
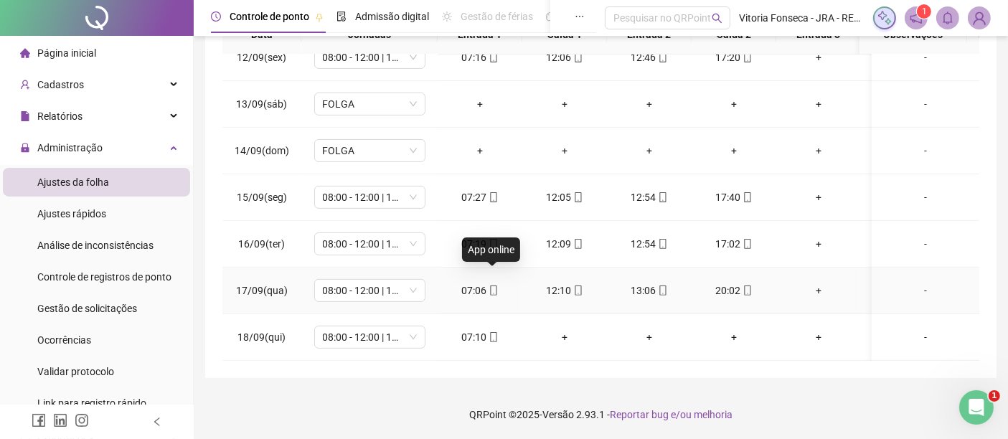
click at [490, 286] on icon "mobile" at bounding box center [494, 291] width 10 height 10
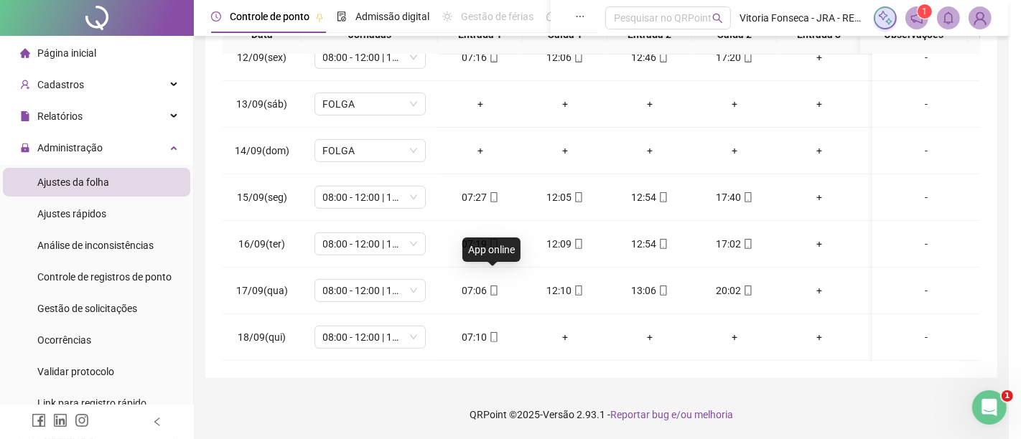
type input "**********"
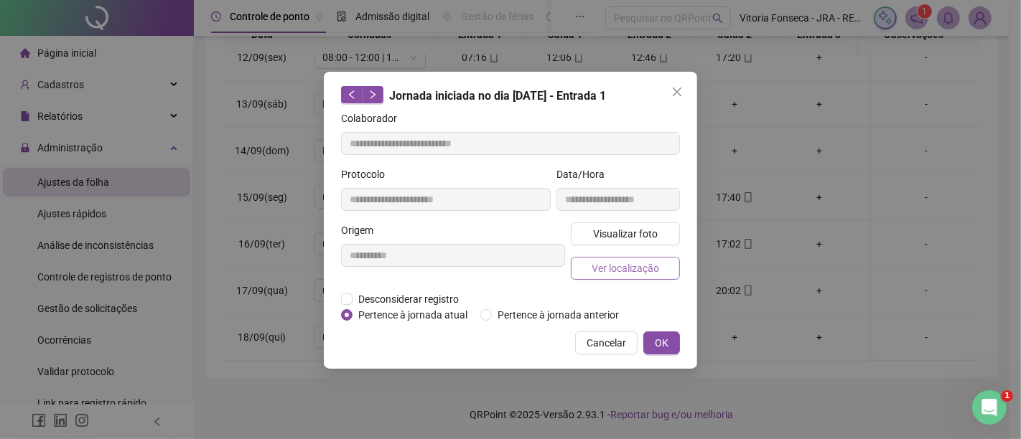
click at [619, 273] on span "Ver localização" at bounding box center [624, 269] width 67 height 16
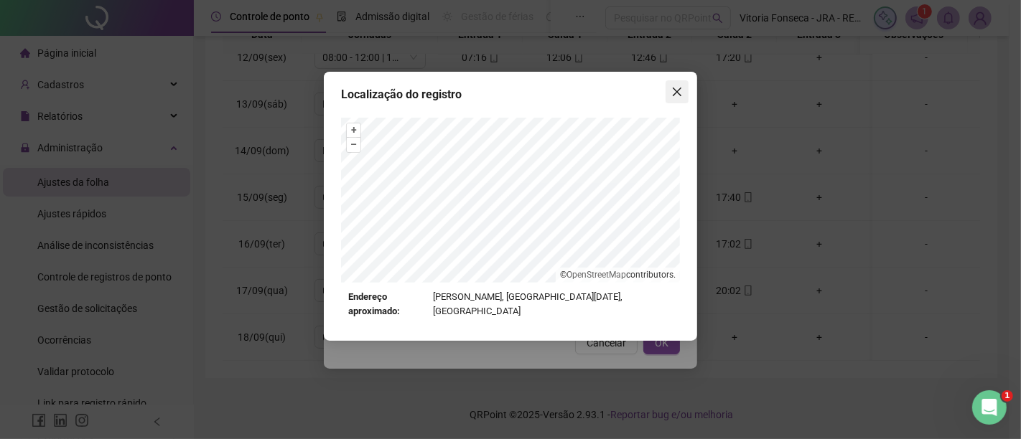
click at [676, 93] on icon "close" at bounding box center [676, 91] width 11 height 11
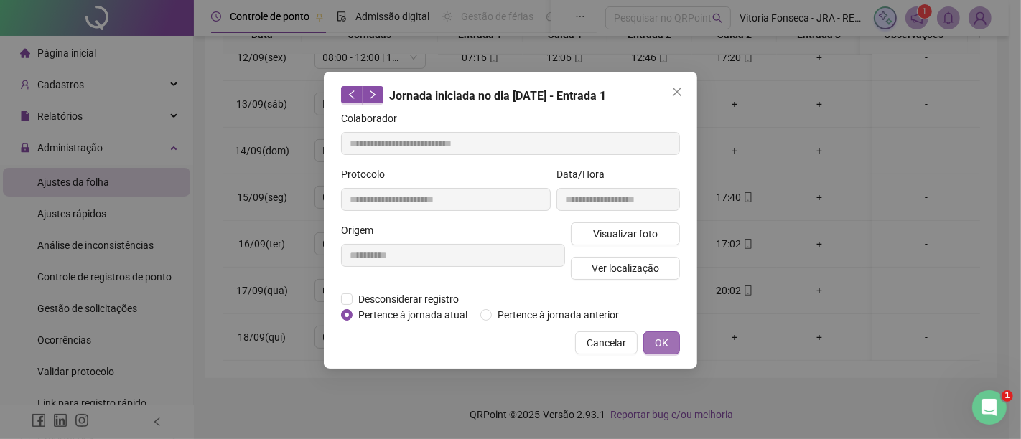
click at [662, 335] on span "OK" at bounding box center [662, 343] width 14 height 16
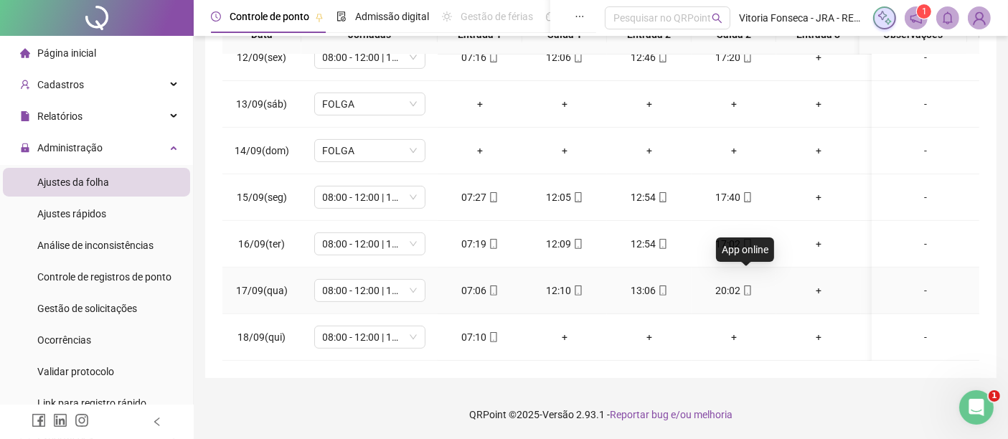
click at [748, 286] on icon "mobile" at bounding box center [748, 291] width 10 height 10
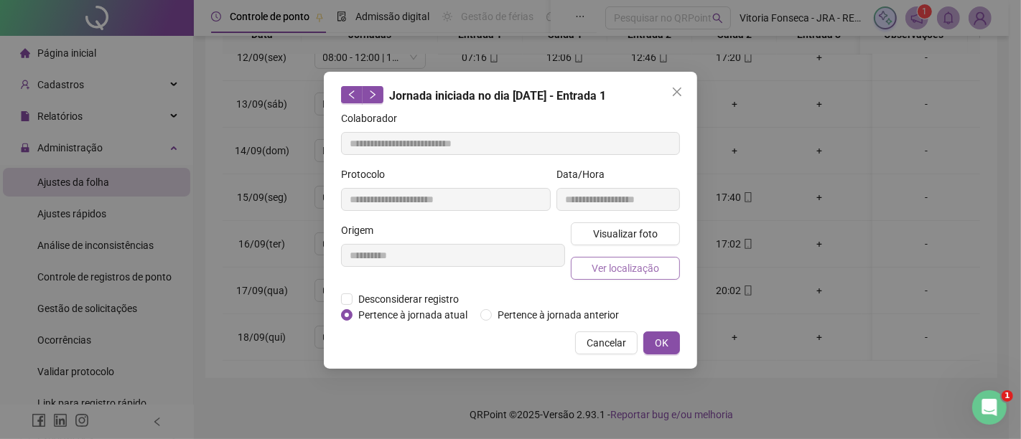
click at [651, 266] on span "Ver localização" at bounding box center [624, 269] width 67 height 16
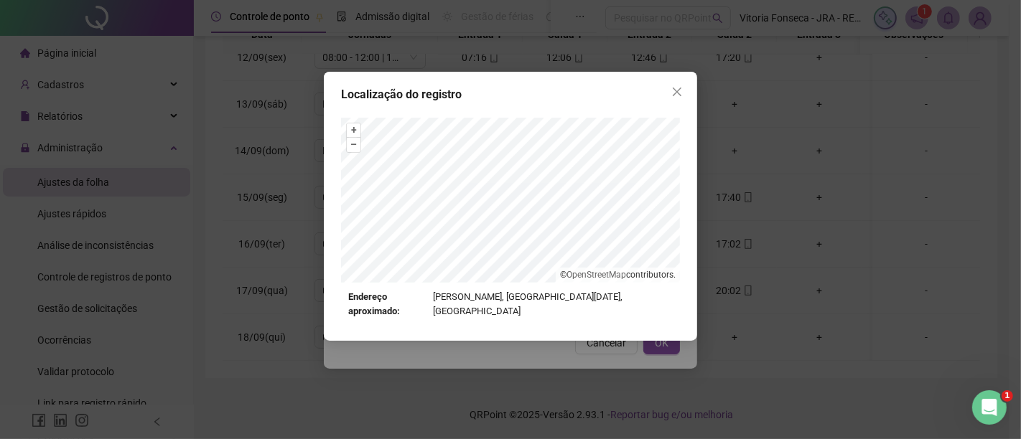
type input "**********"
click at [678, 94] on icon "close" at bounding box center [677, 92] width 9 height 9
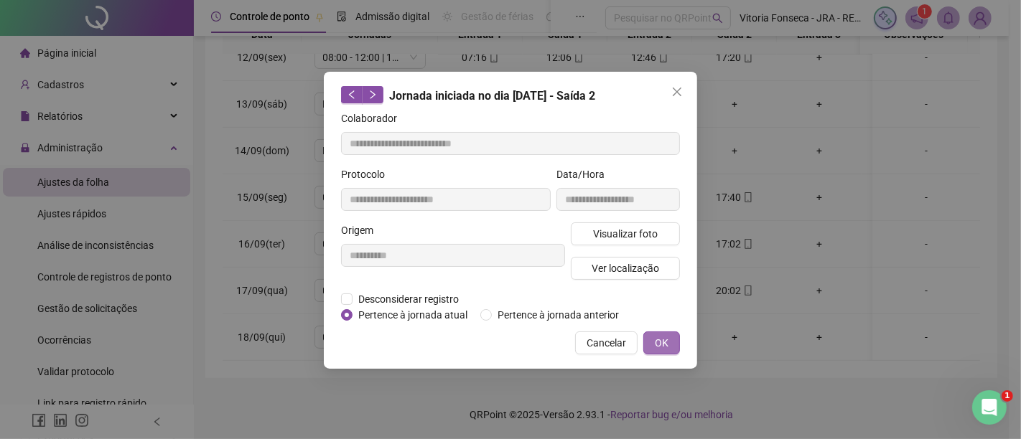
click at [674, 350] on button "OK" at bounding box center [661, 343] width 37 height 23
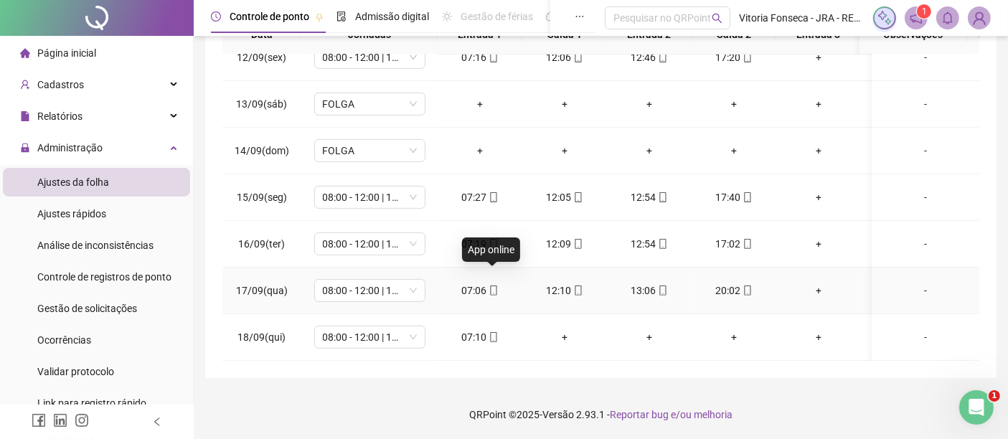
click at [495, 286] on icon "mobile" at bounding box center [494, 291] width 10 height 10
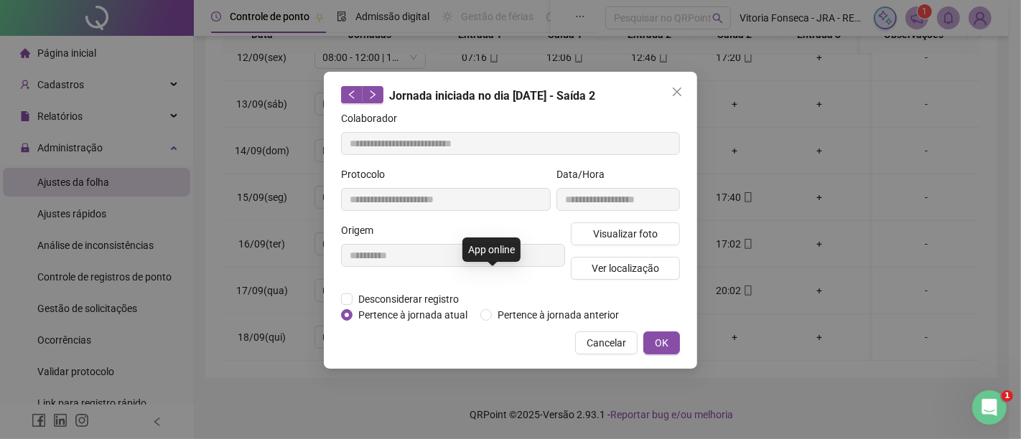
type input "**********"
click at [611, 271] on span "Ver localização" at bounding box center [624, 269] width 67 height 16
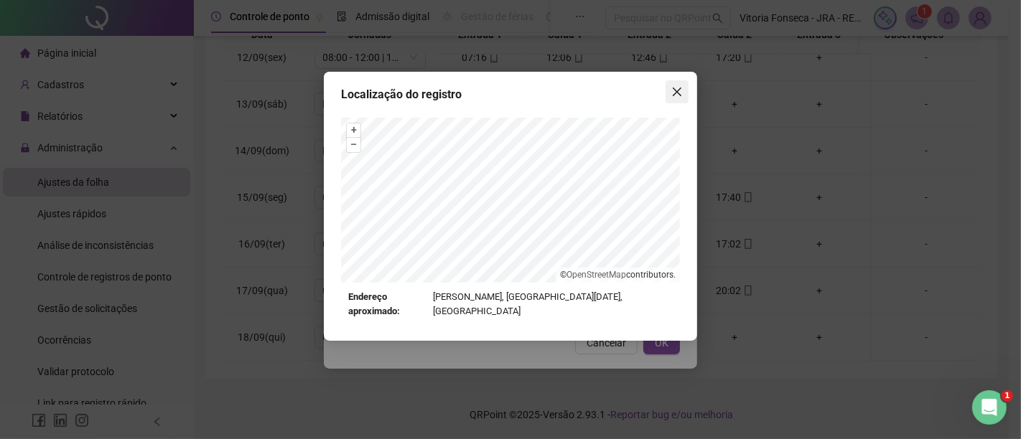
click at [678, 92] on icon "close" at bounding box center [676, 91] width 11 height 11
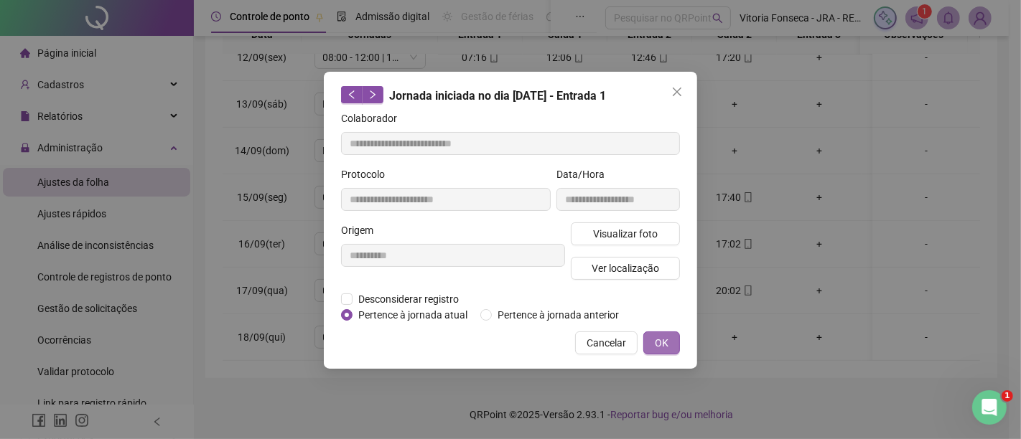
click at [664, 337] on span "OK" at bounding box center [662, 343] width 14 height 16
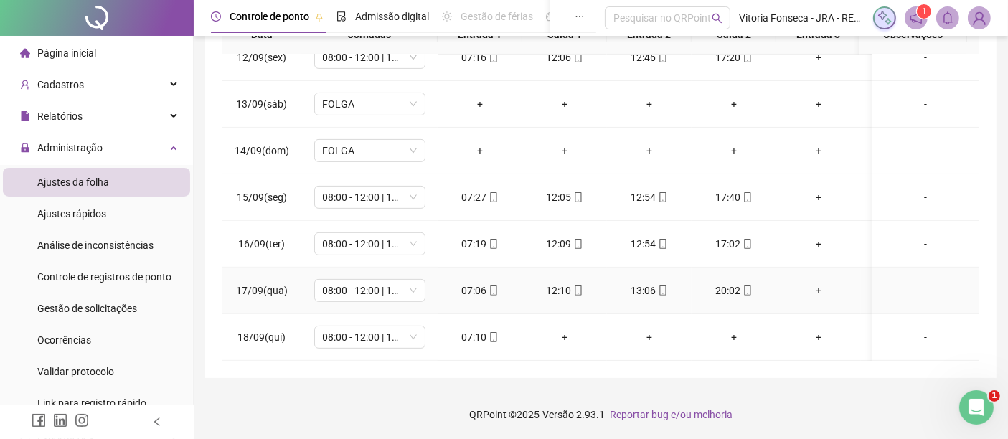
click at [746, 286] on icon "mobile" at bounding box center [747, 291] width 6 height 10
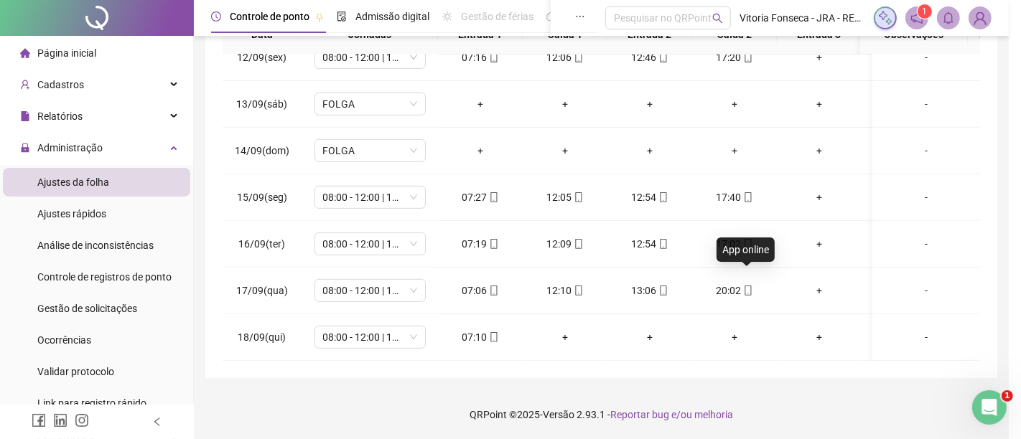
type input "**********"
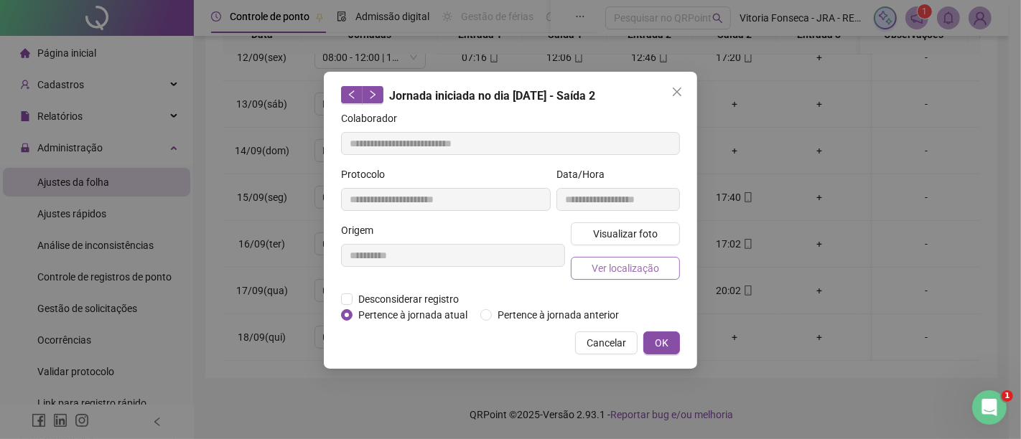
click at [670, 266] on button "Ver localização" at bounding box center [625, 268] width 109 height 23
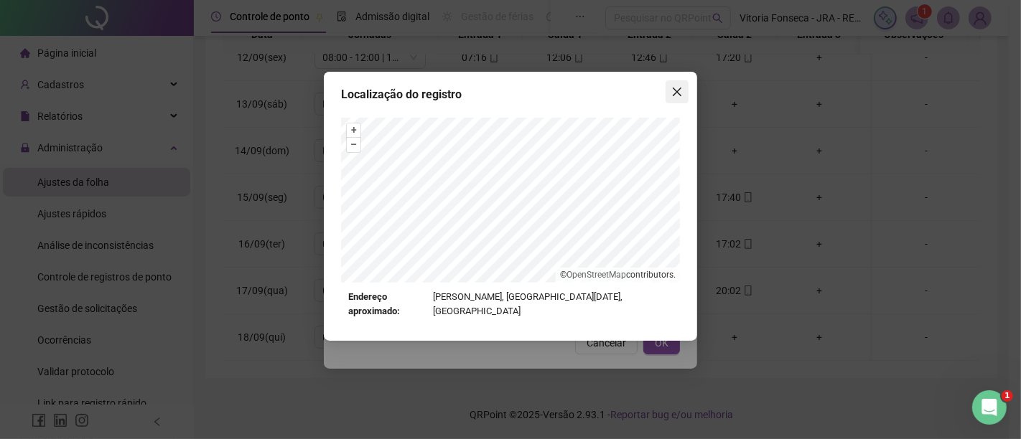
click at [673, 97] on icon "close" at bounding box center [676, 91] width 11 height 11
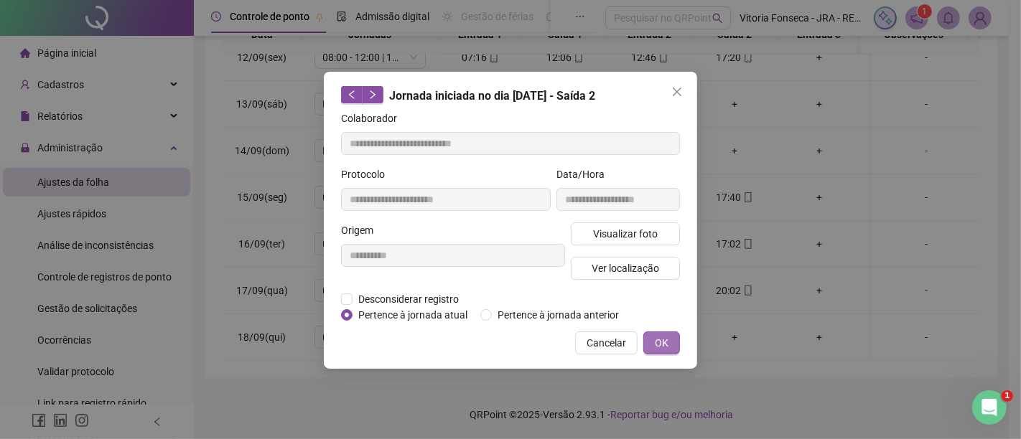
click at [675, 333] on button "OK" at bounding box center [661, 343] width 37 height 23
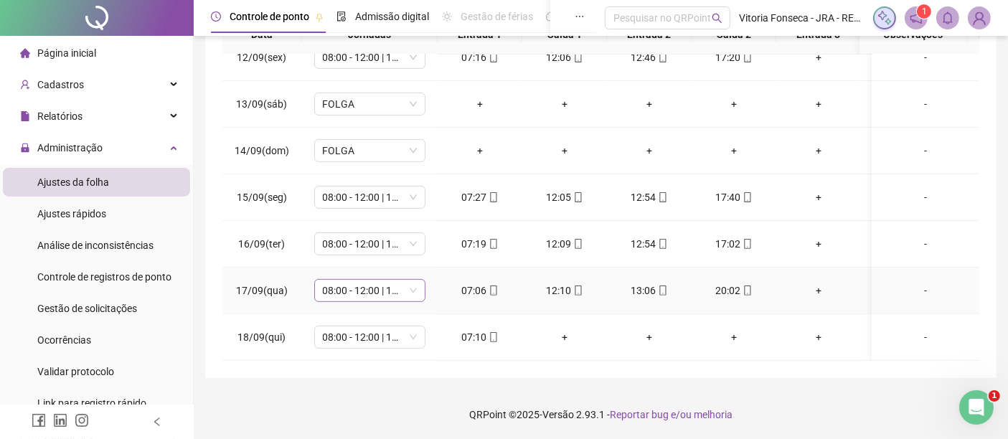
click at [412, 280] on span "08:00 - 12:00 | 13:12 - 17:00" at bounding box center [370, 291] width 94 height 22
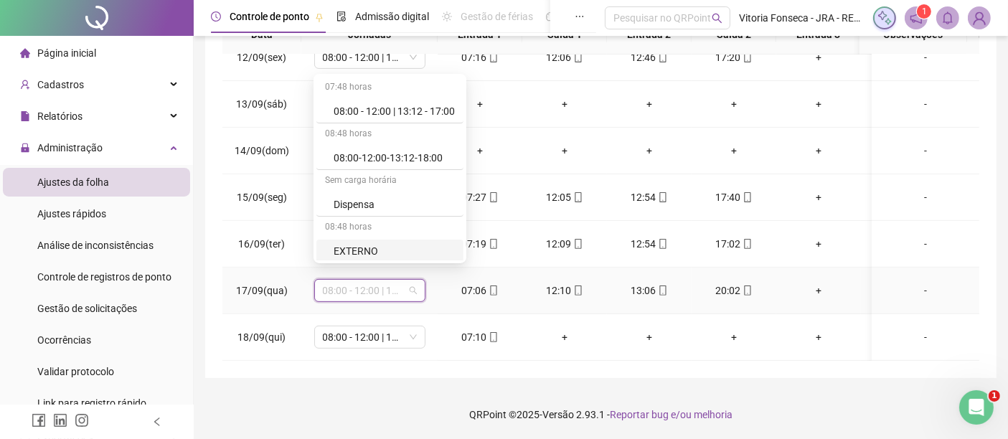
click at [410, 251] on div "EXTERNO" at bounding box center [394, 251] width 121 height 16
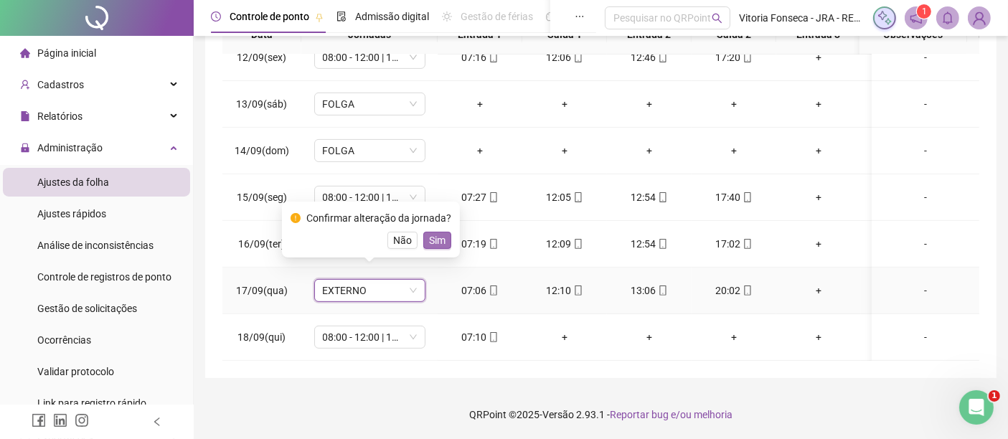
click at [441, 245] on span "Sim" at bounding box center [437, 241] width 17 height 16
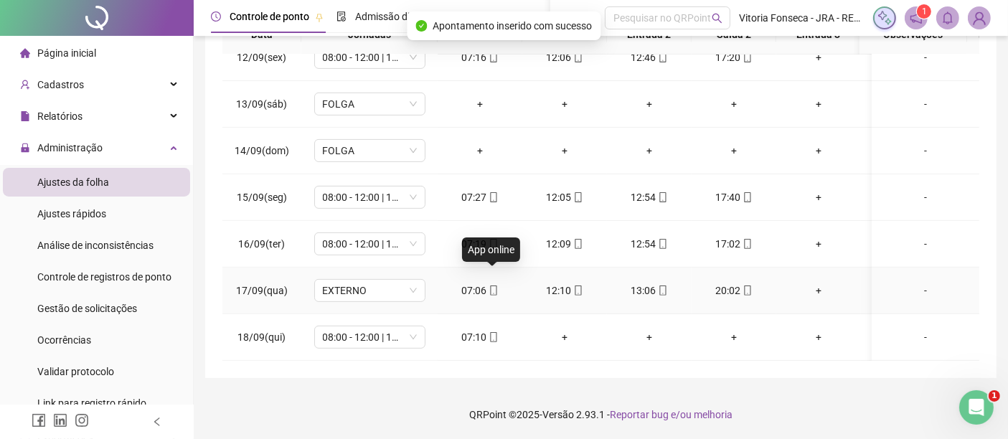
click at [494, 286] on icon "mobile" at bounding box center [494, 291] width 10 height 10
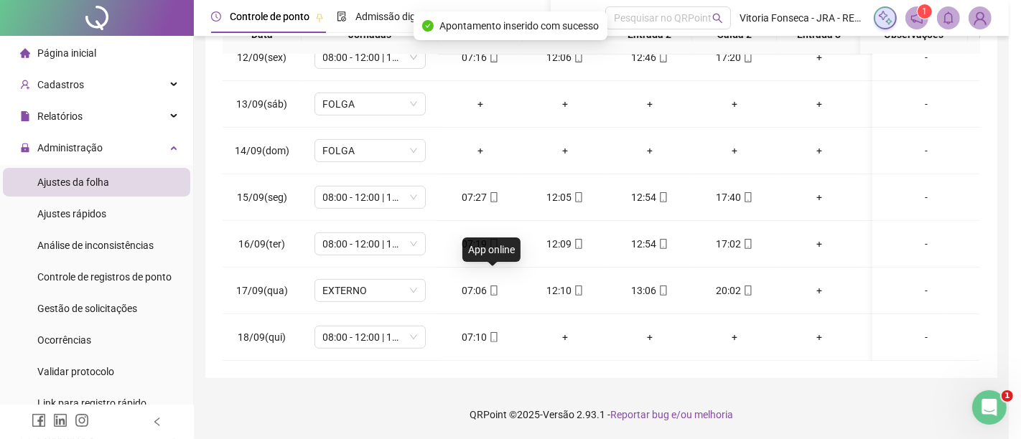
type input "**********"
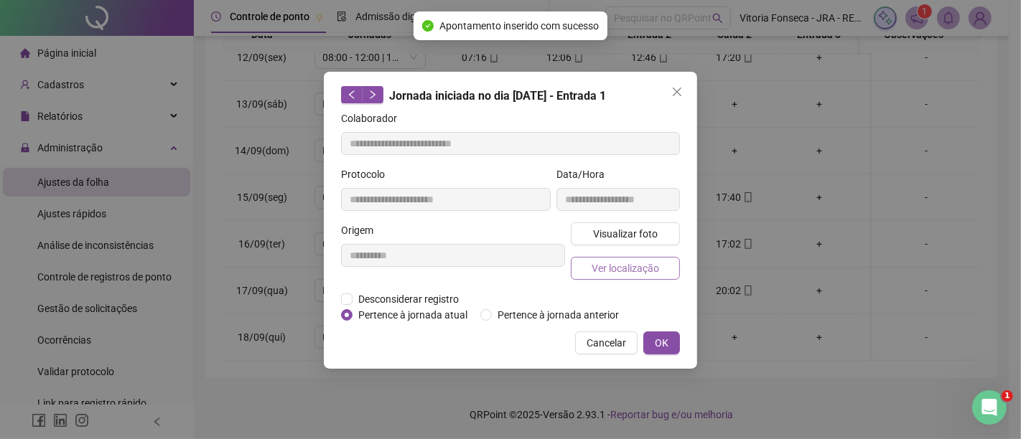
click at [604, 271] on span "Ver localização" at bounding box center [624, 269] width 67 height 16
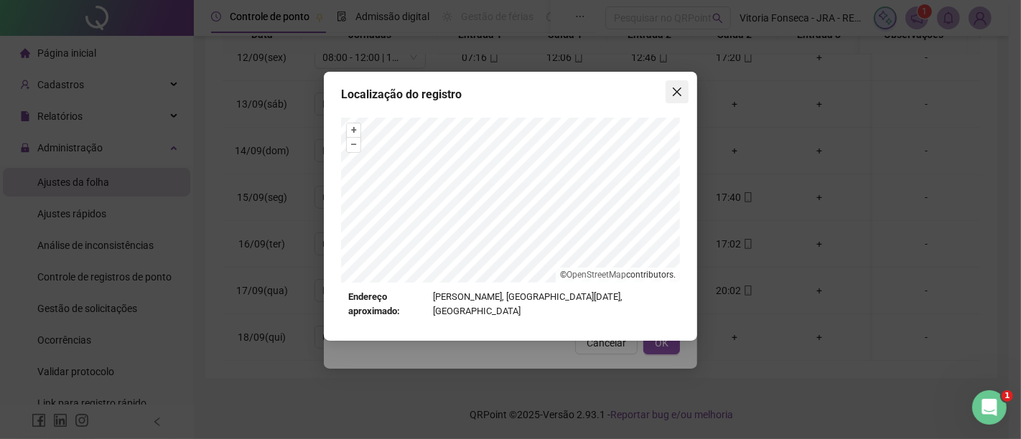
click at [673, 93] on icon "close" at bounding box center [676, 91] width 11 height 11
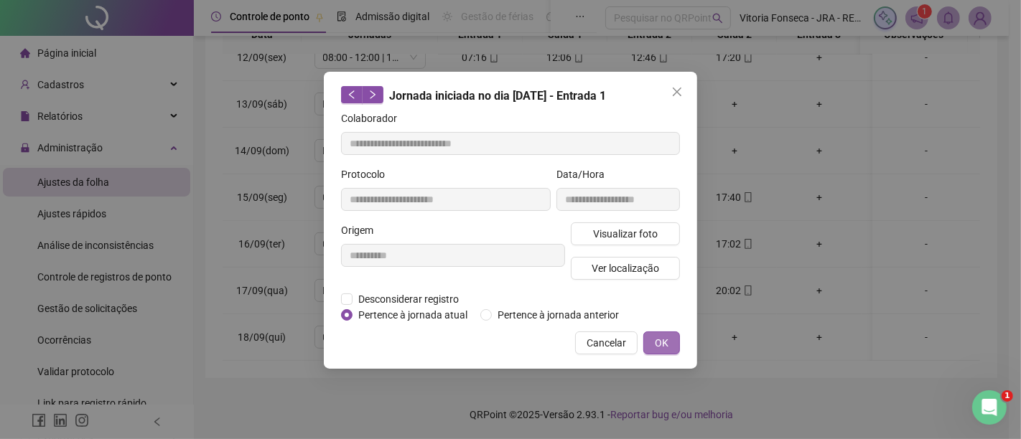
click at [666, 333] on button "OK" at bounding box center [661, 343] width 37 height 23
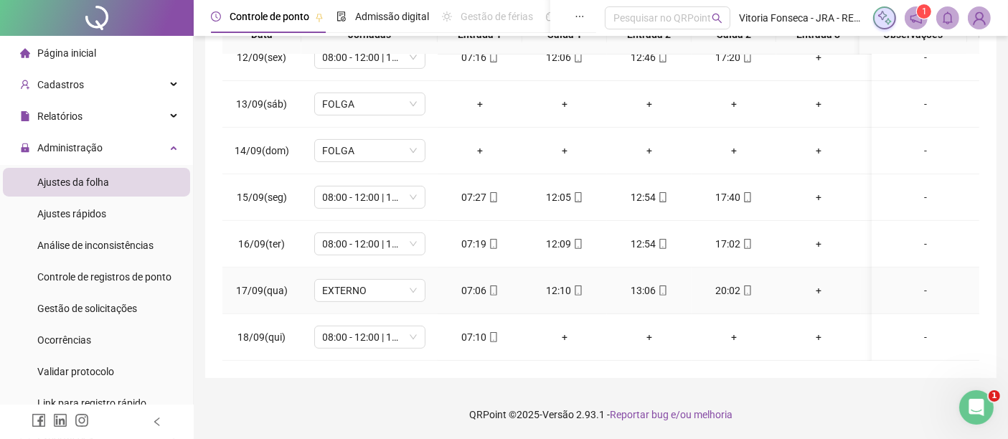
click at [746, 286] on icon "mobile" at bounding box center [748, 291] width 10 height 10
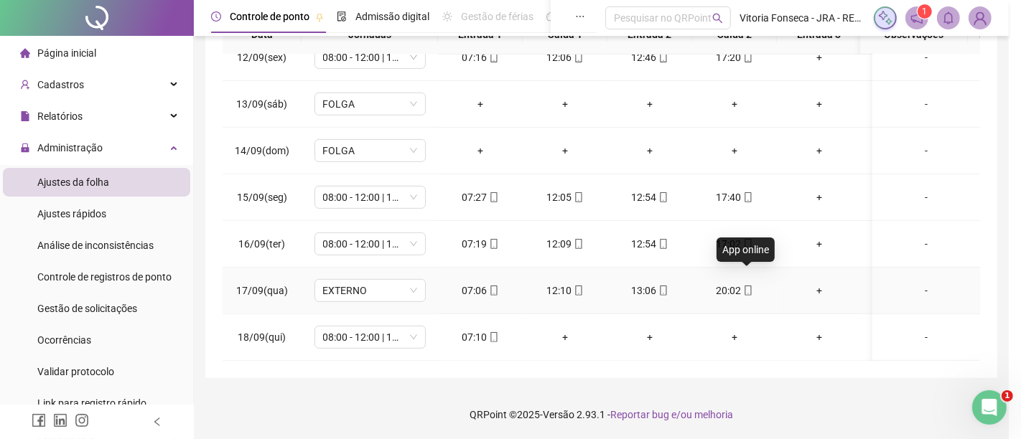
type input "**********"
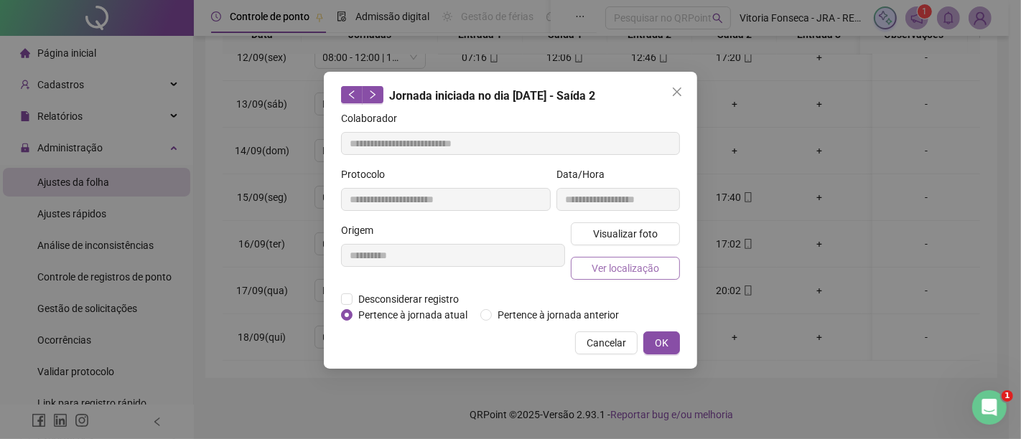
click at [667, 267] on button "Ver localização" at bounding box center [625, 268] width 109 height 23
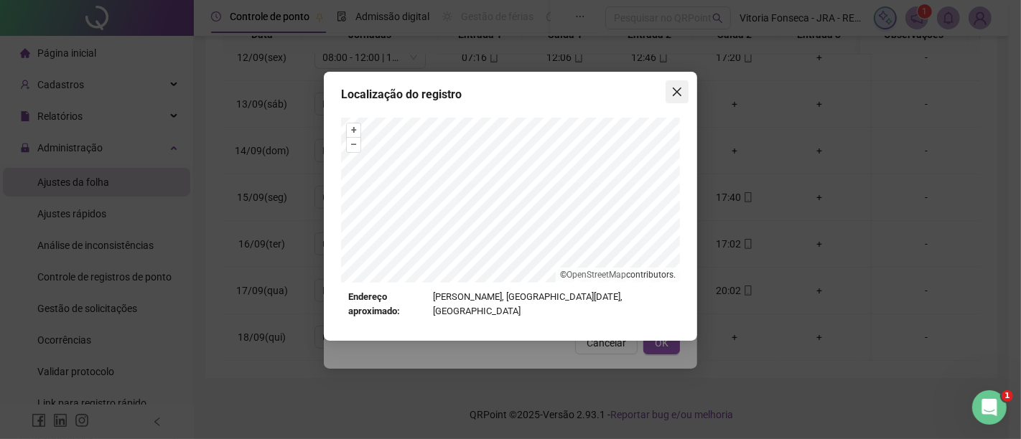
click at [678, 83] on button "Close" at bounding box center [676, 91] width 23 height 23
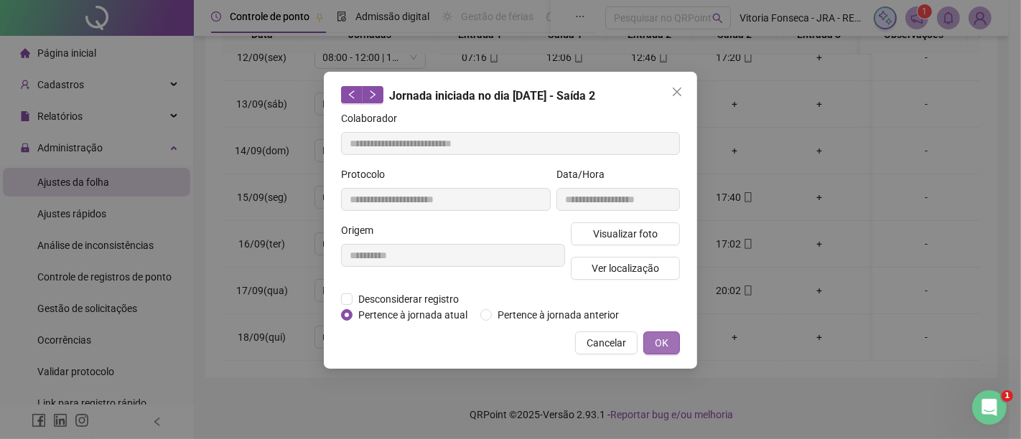
click at [661, 337] on span "OK" at bounding box center [662, 343] width 14 height 16
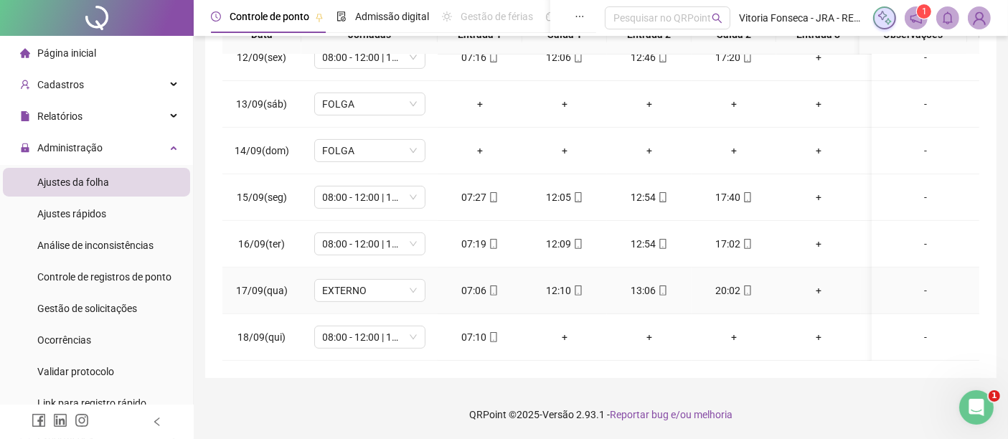
click at [824, 283] on div "+" at bounding box center [819, 291] width 62 height 16
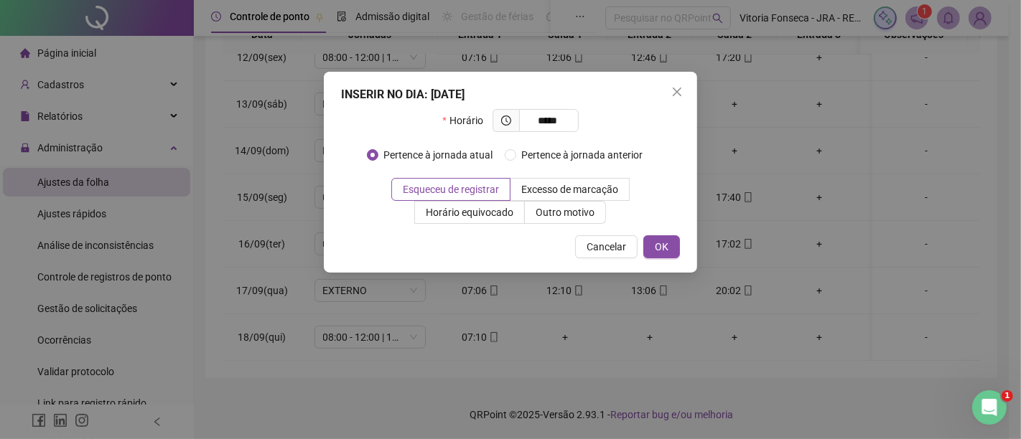
type input "*****"
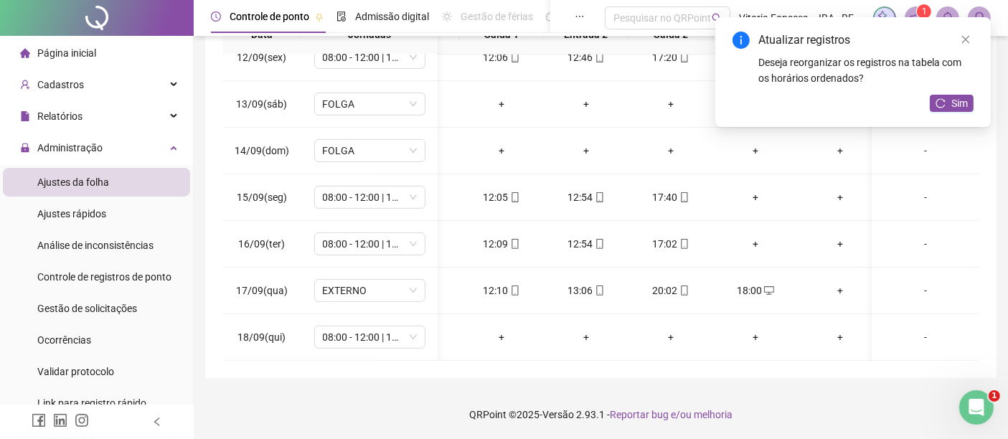
scroll to position [0, 95]
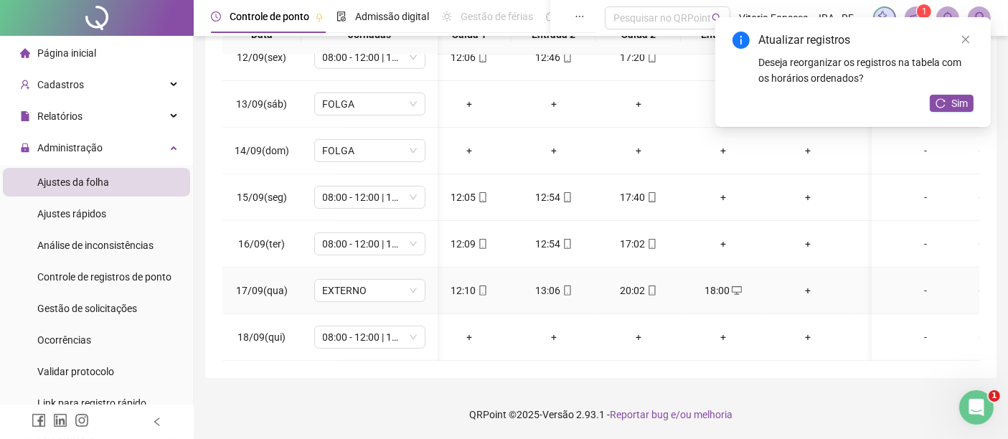
click at [810, 283] on div "+" at bounding box center [808, 291] width 62 height 16
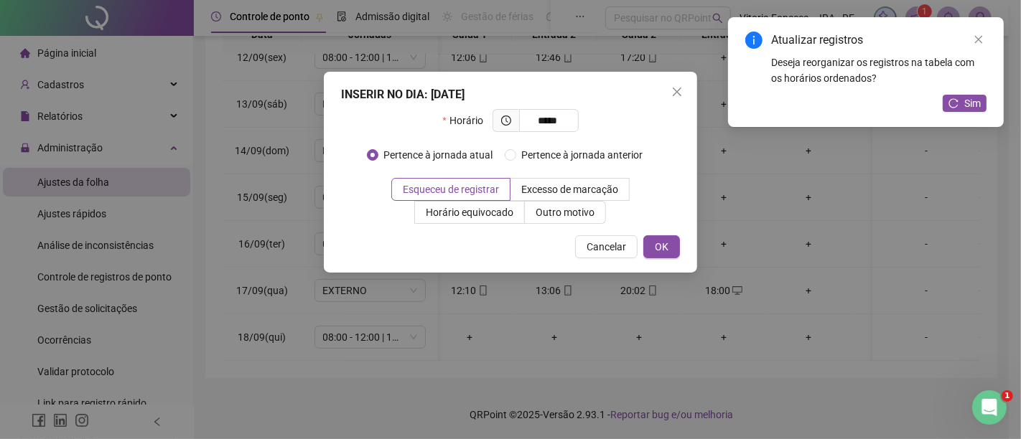
type input "*****"
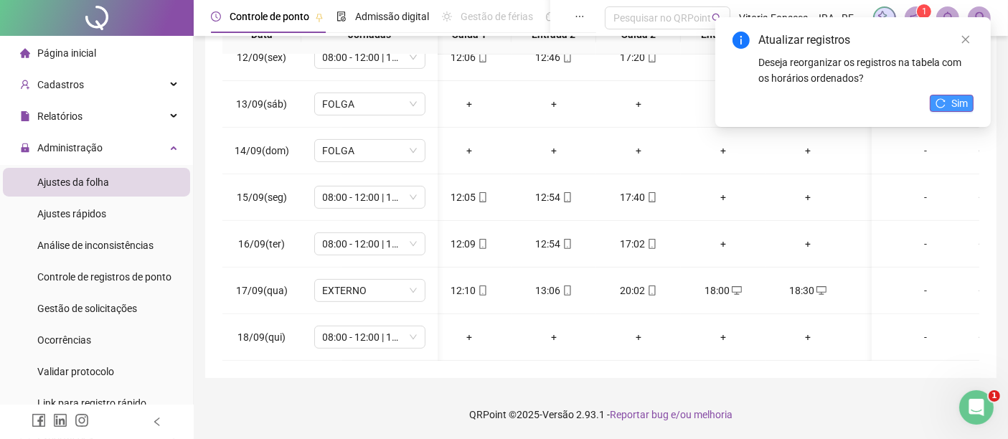
click at [959, 100] on span "Sim" at bounding box center [960, 103] width 17 height 16
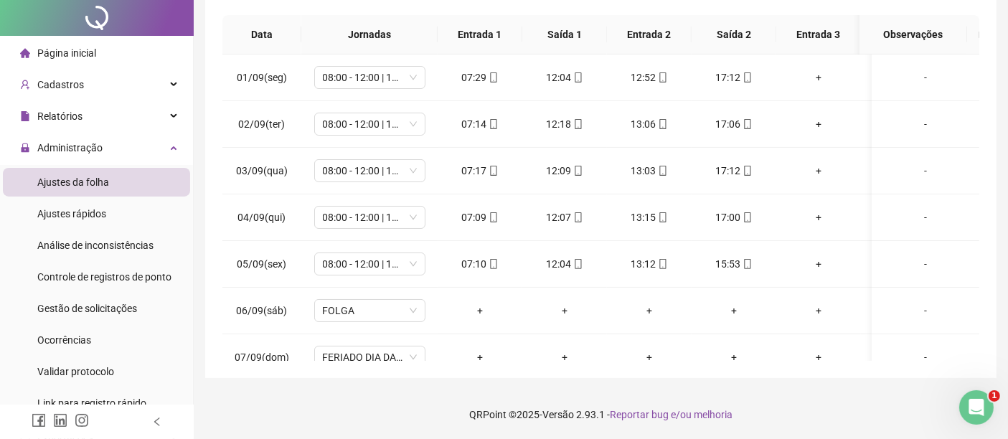
scroll to position [0, 0]
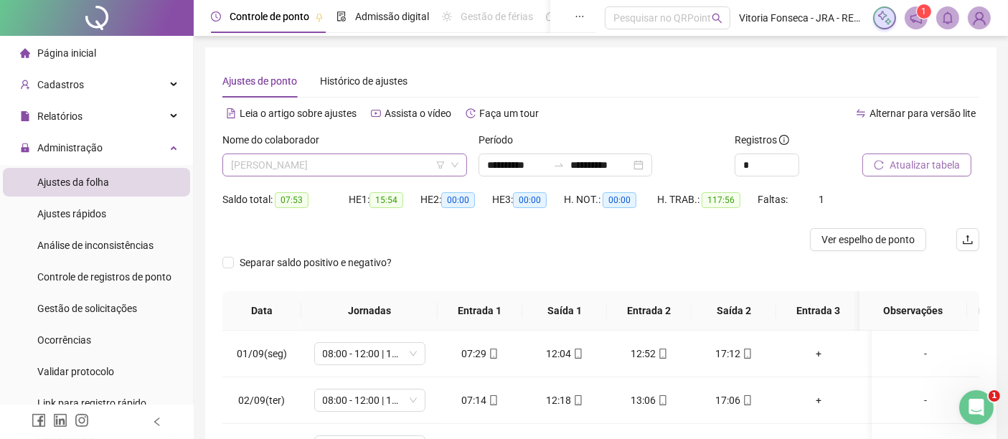
click at [408, 162] on span "LUIZ MIGUEL BRAGA DOS SANTOS" at bounding box center [345, 165] width 228 height 22
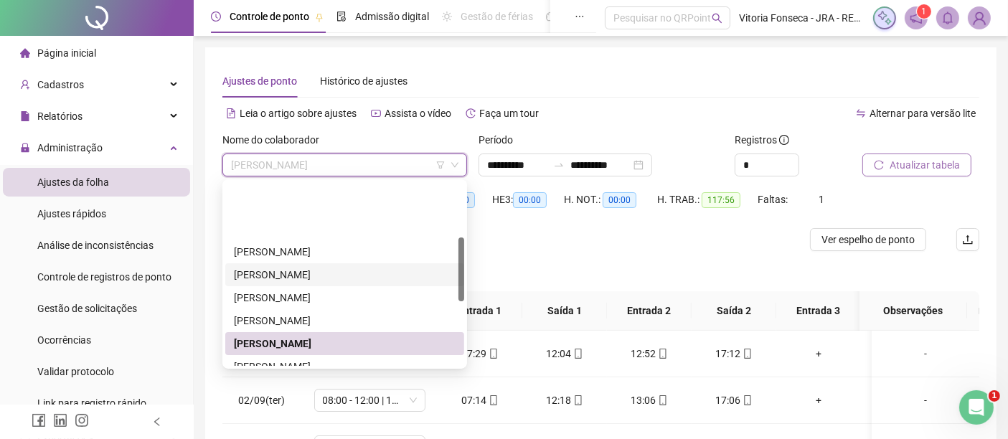
scroll to position [159, 0]
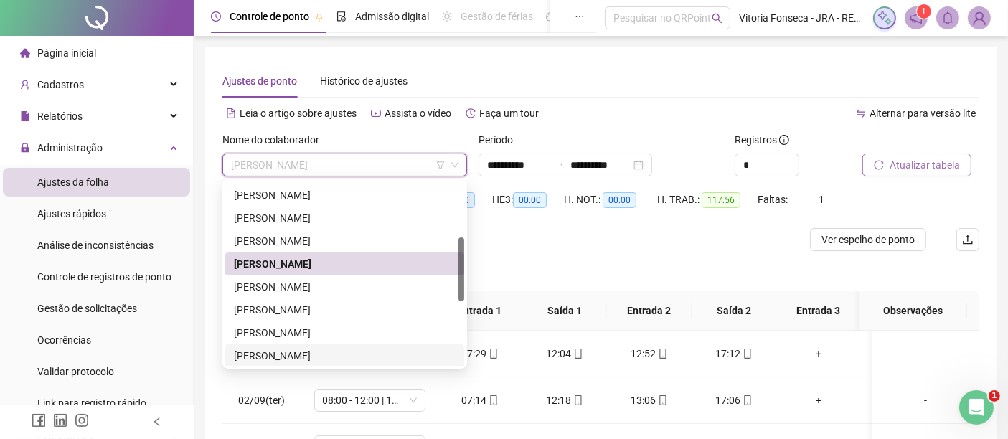
click at [340, 355] on div "[PERSON_NAME]" at bounding box center [345, 356] width 222 height 16
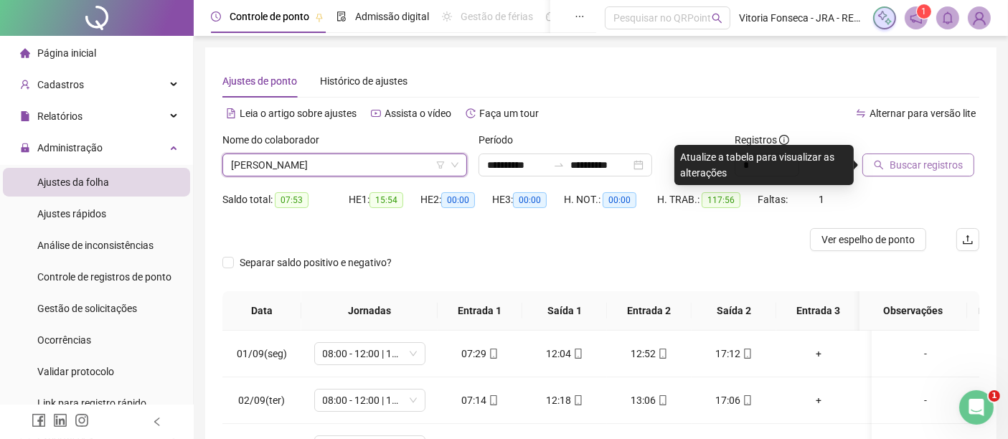
click at [917, 171] on span "Buscar registros" at bounding box center [926, 165] width 73 height 16
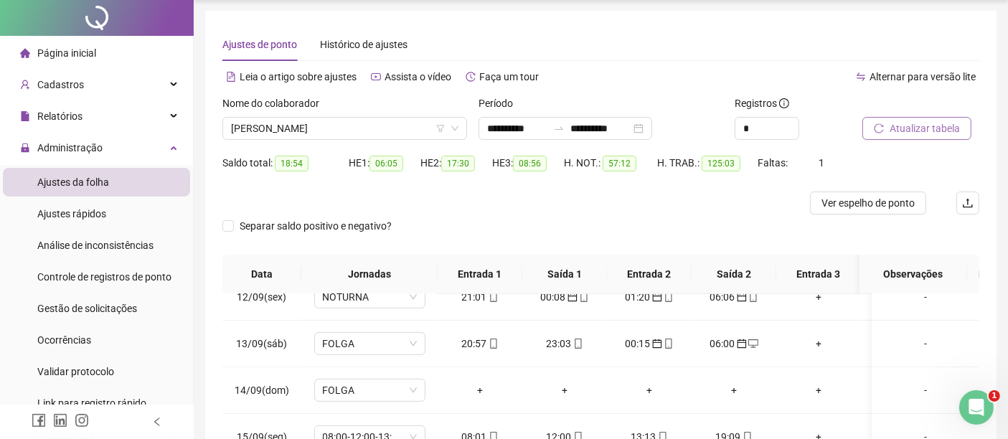
scroll to position [0, 0]
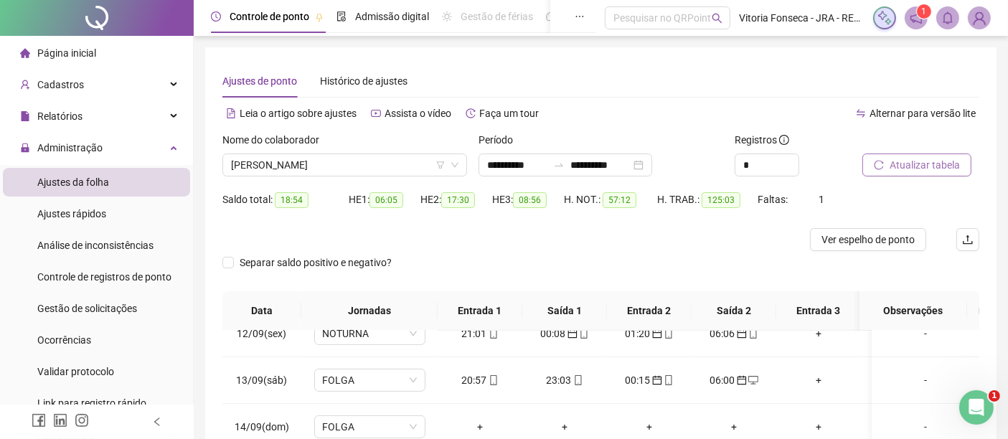
click at [919, 165] on span "Atualizar tabela" at bounding box center [925, 165] width 70 height 16
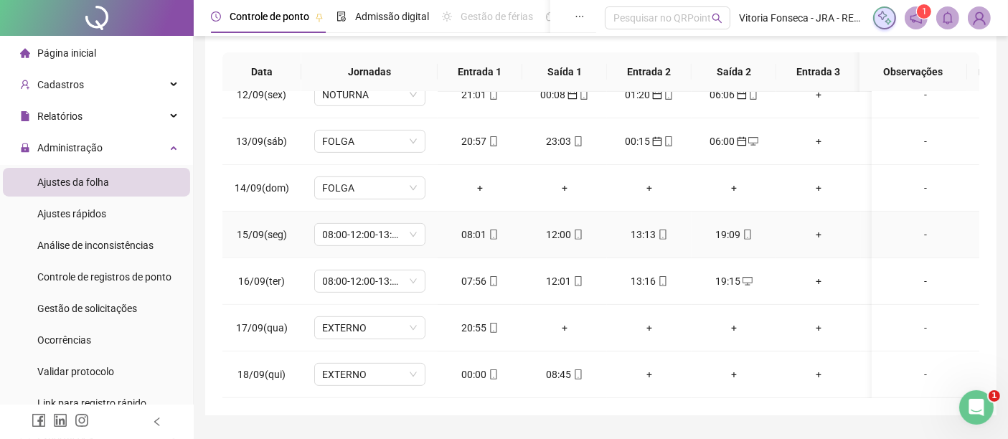
scroll to position [276, 0]
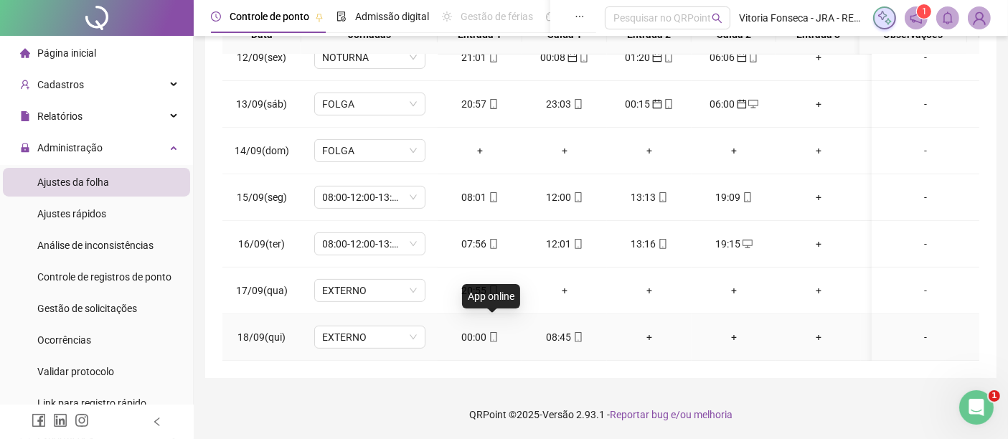
click at [498, 329] on div "00:00" at bounding box center [480, 337] width 62 height 16
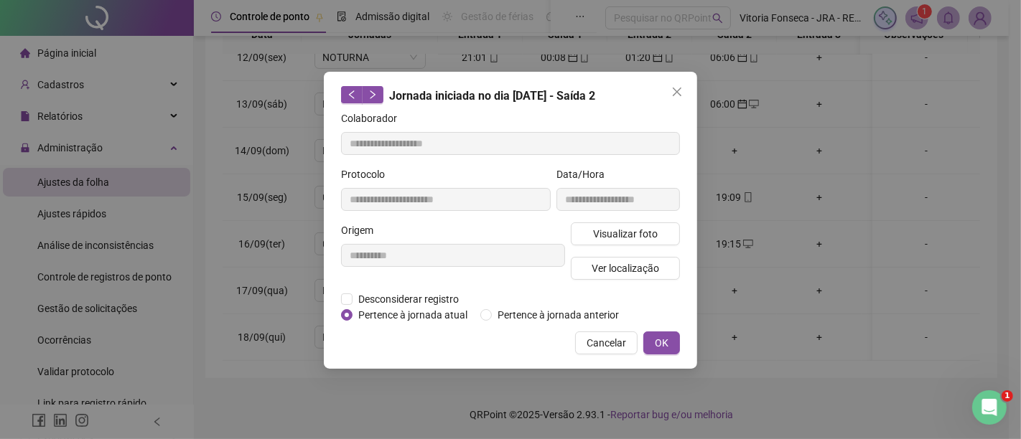
type input "**********"
click at [570, 312] on span "Pertence à jornada anterior" at bounding box center [558, 315] width 133 height 16
click at [663, 337] on span "OK" at bounding box center [662, 343] width 14 height 16
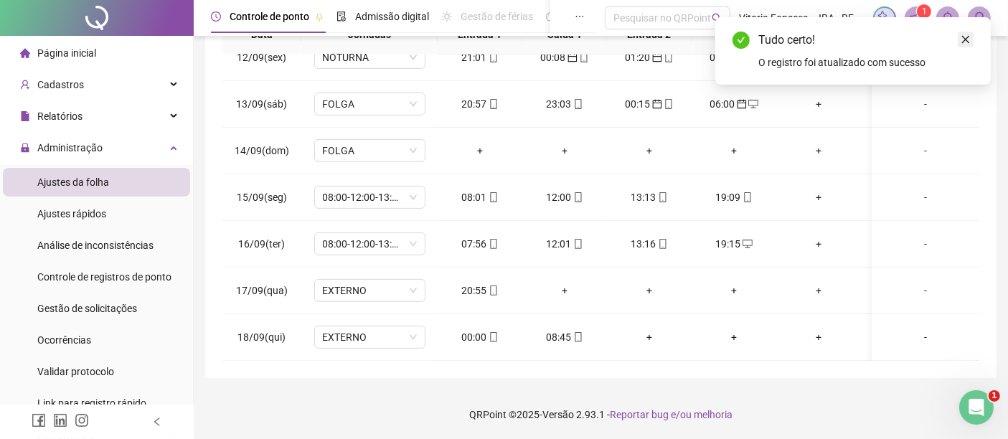
click at [968, 43] on icon "close" at bounding box center [966, 39] width 10 height 10
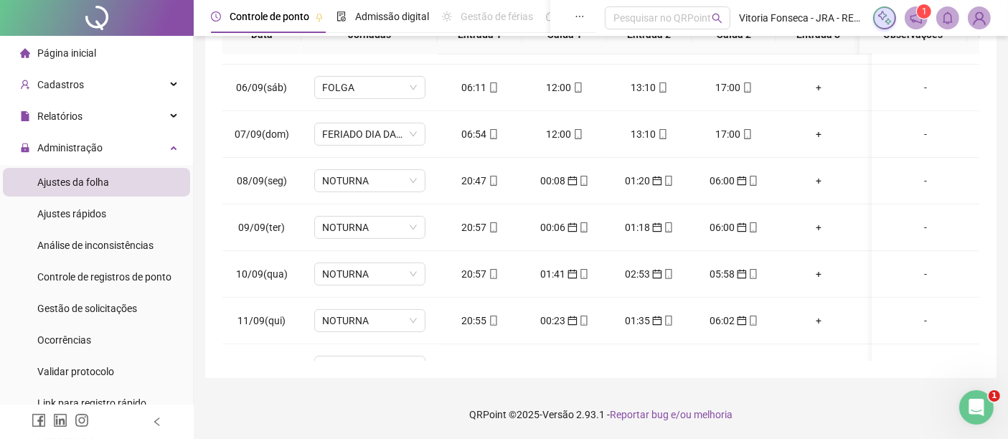
scroll to position [37, 0]
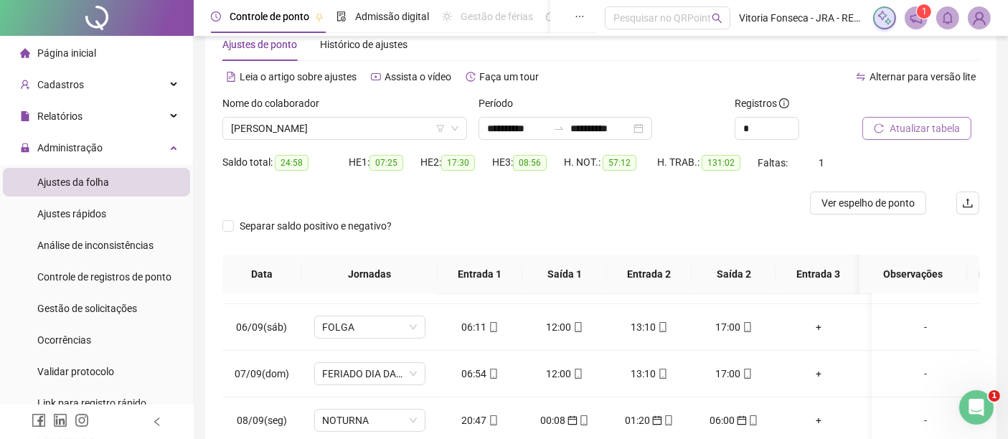
click at [954, 122] on span "Atualizar tabela" at bounding box center [925, 129] width 70 height 16
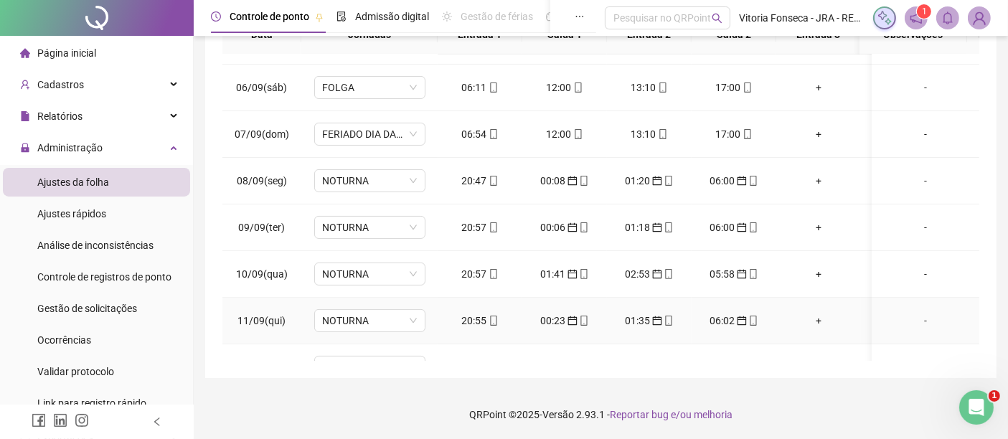
scroll to position [542, 0]
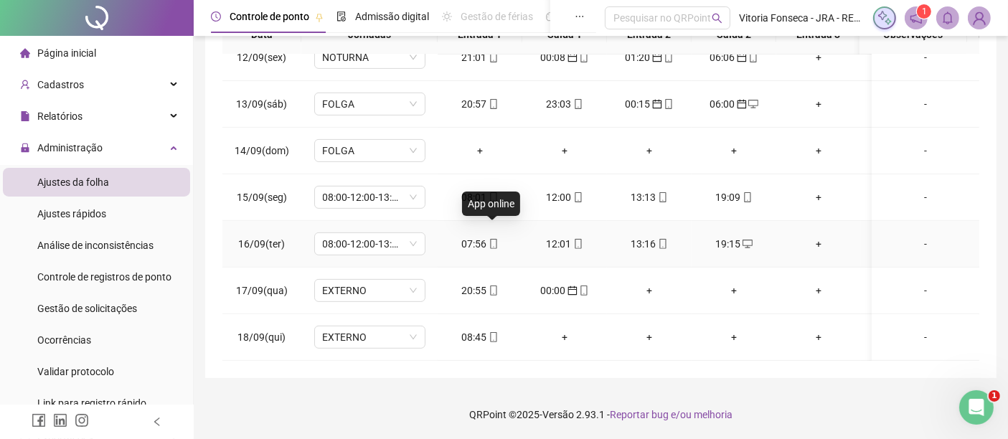
click at [492, 239] on icon "mobile" at bounding box center [494, 244] width 10 height 10
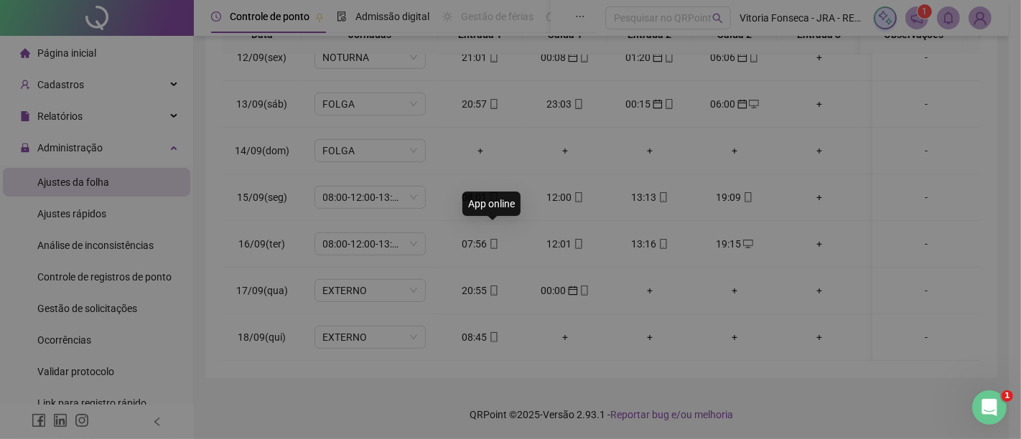
type input "**********"
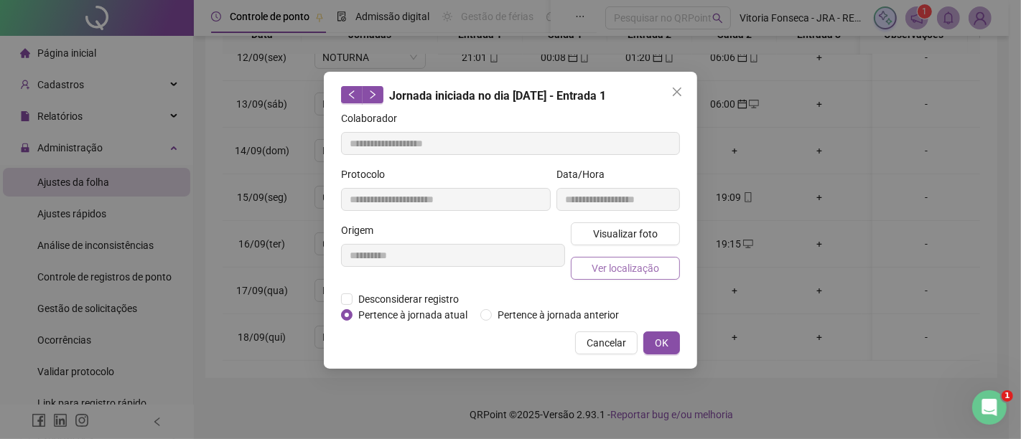
click at [598, 271] on span "Ver localização" at bounding box center [624, 269] width 67 height 16
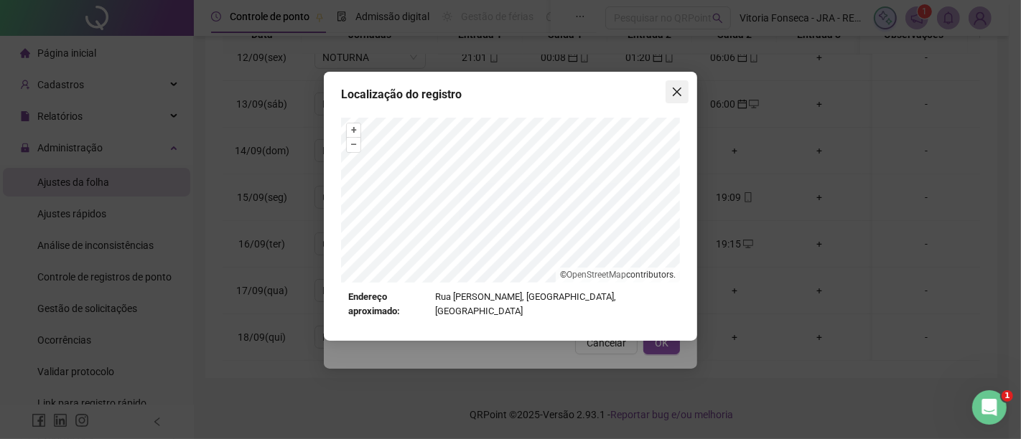
click at [676, 84] on button "Close" at bounding box center [676, 91] width 23 height 23
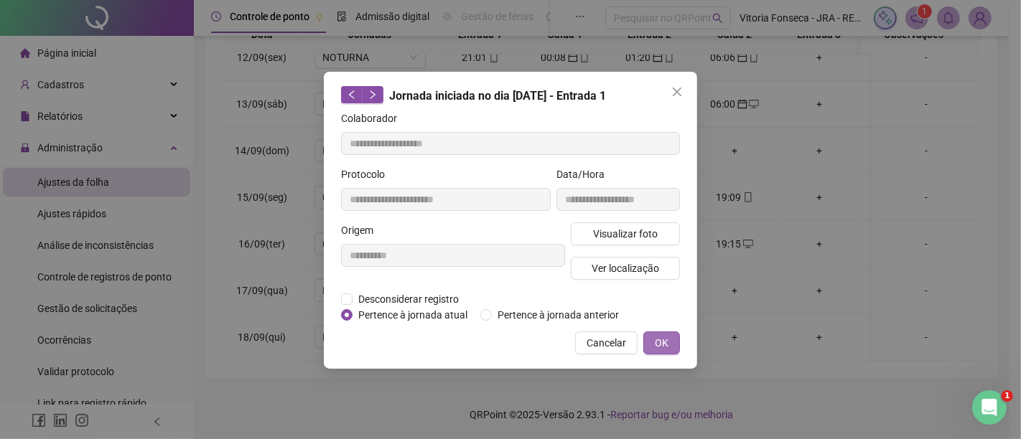
click at [663, 332] on button "OK" at bounding box center [661, 343] width 37 height 23
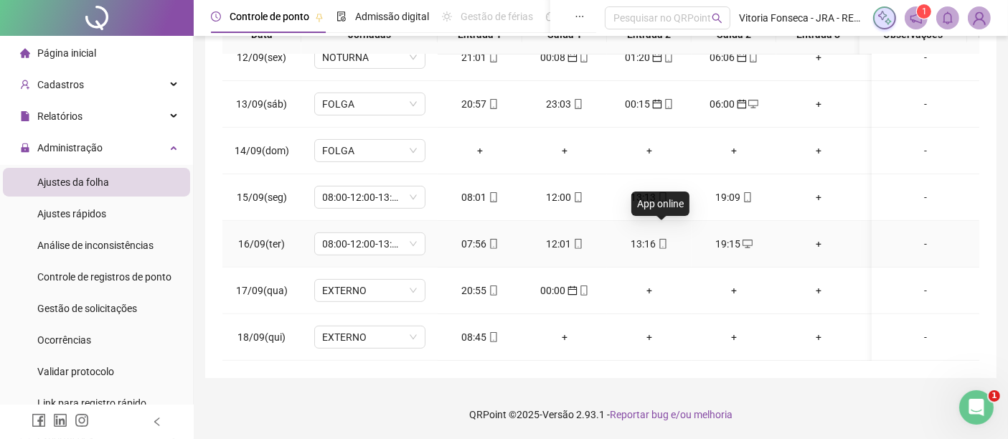
click at [660, 239] on icon "mobile" at bounding box center [663, 244] width 10 height 10
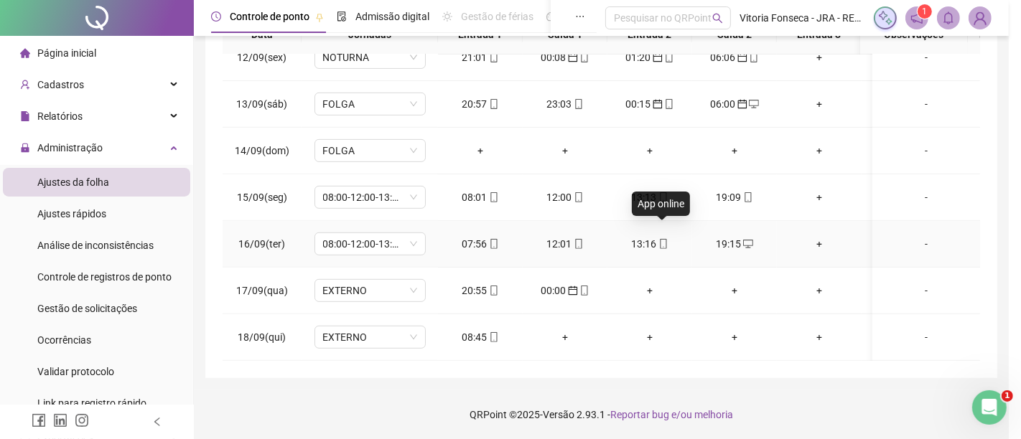
type input "**********"
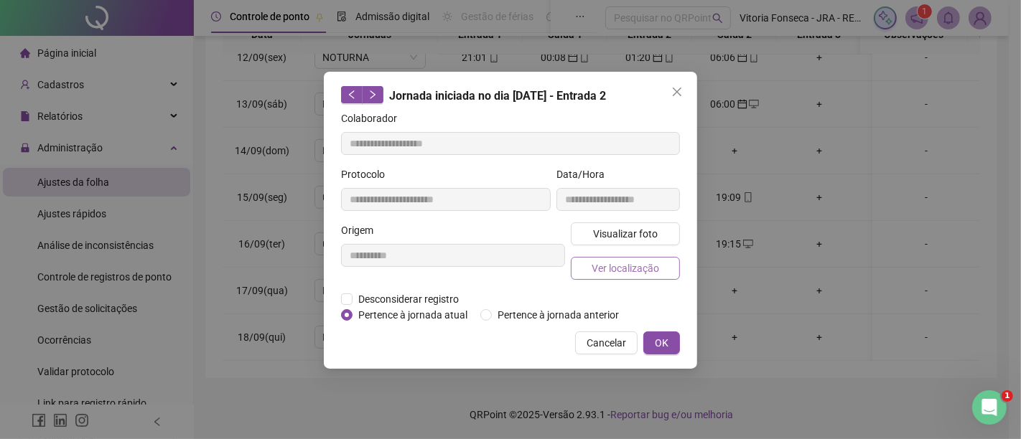
click at [656, 261] on span "Ver localização" at bounding box center [624, 269] width 67 height 16
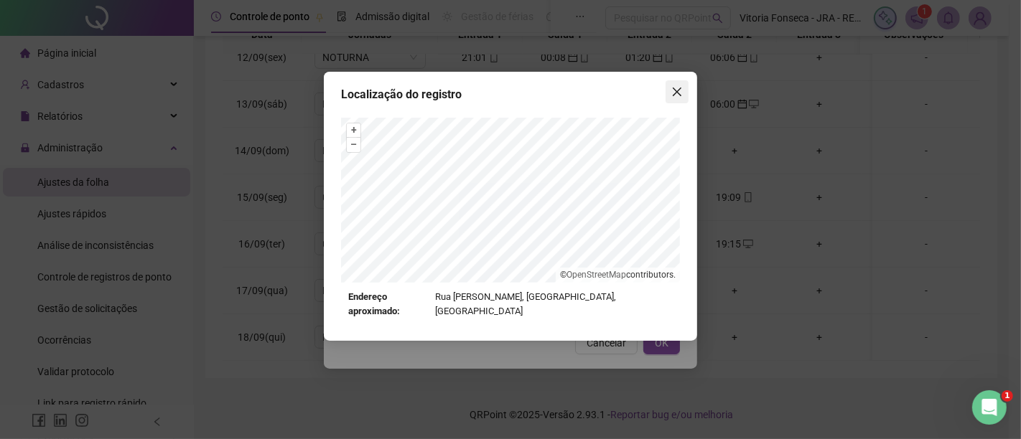
click at [683, 95] on span "Close" at bounding box center [676, 91] width 23 height 11
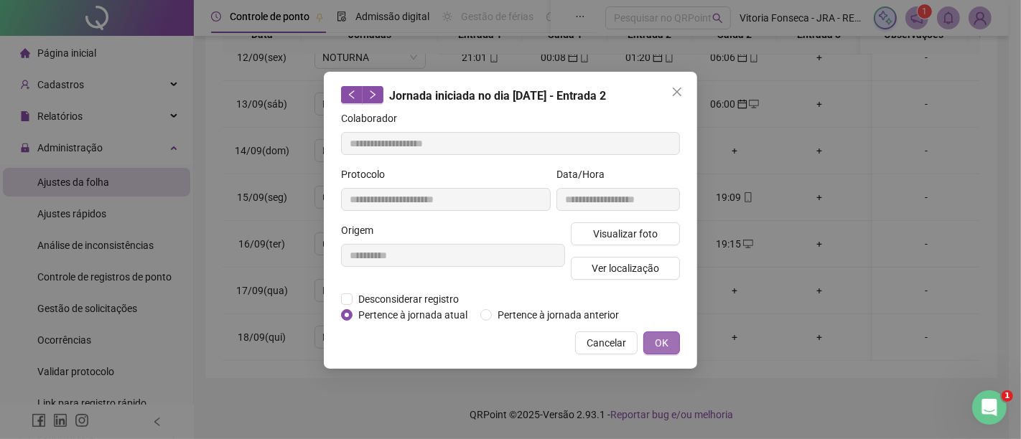
click at [664, 345] on span "OK" at bounding box center [662, 343] width 14 height 16
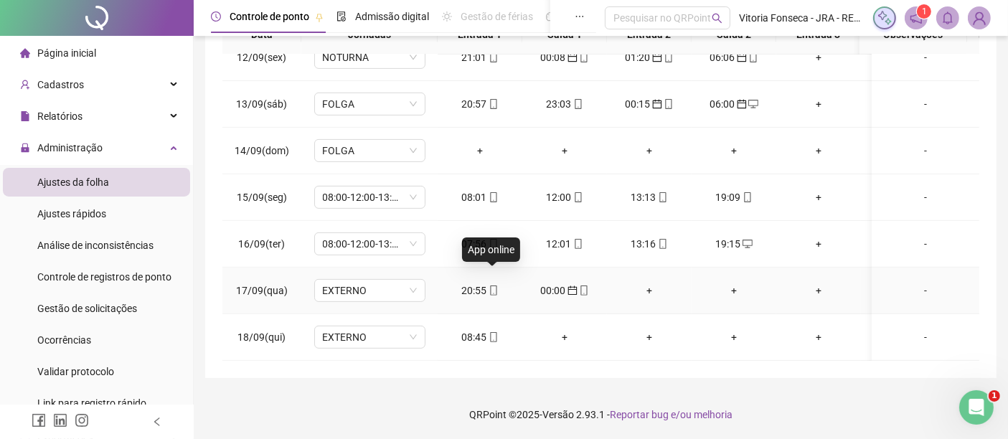
click at [496, 286] on icon "mobile" at bounding box center [494, 291] width 10 height 10
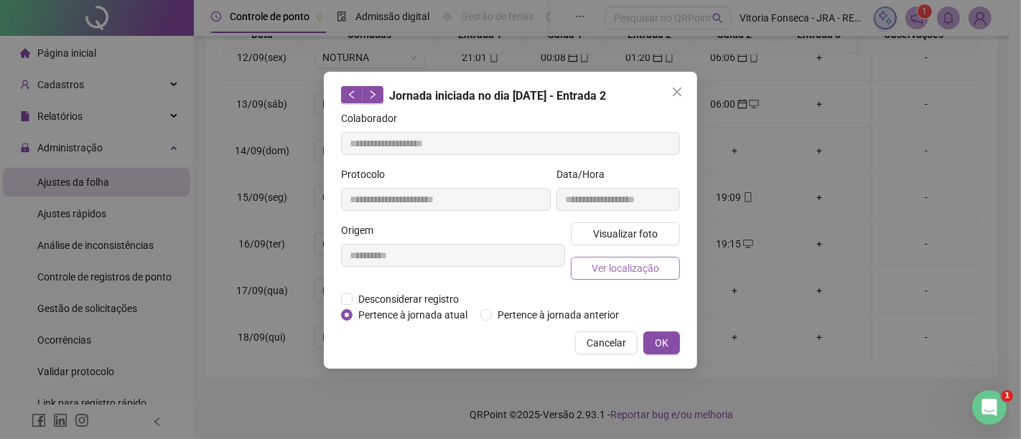
click at [589, 267] on button "Ver localização" at bounding box center [625, 268] width 109 height 23
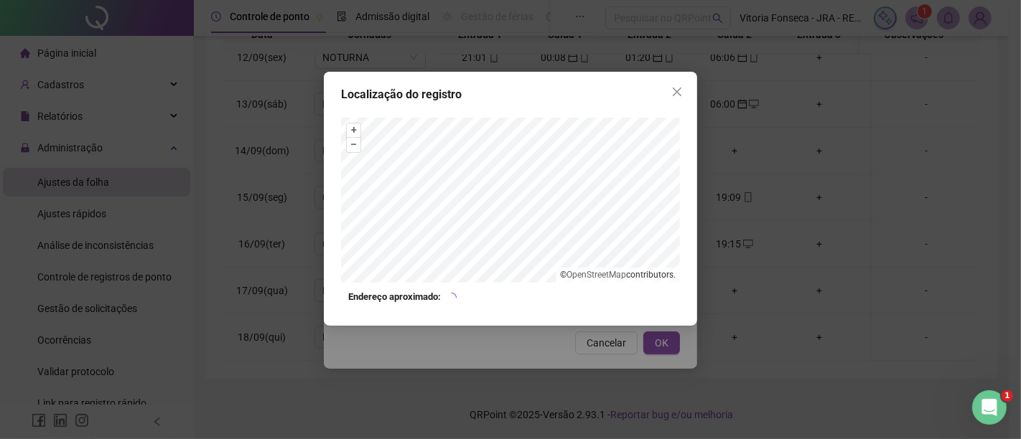
type input "**********"
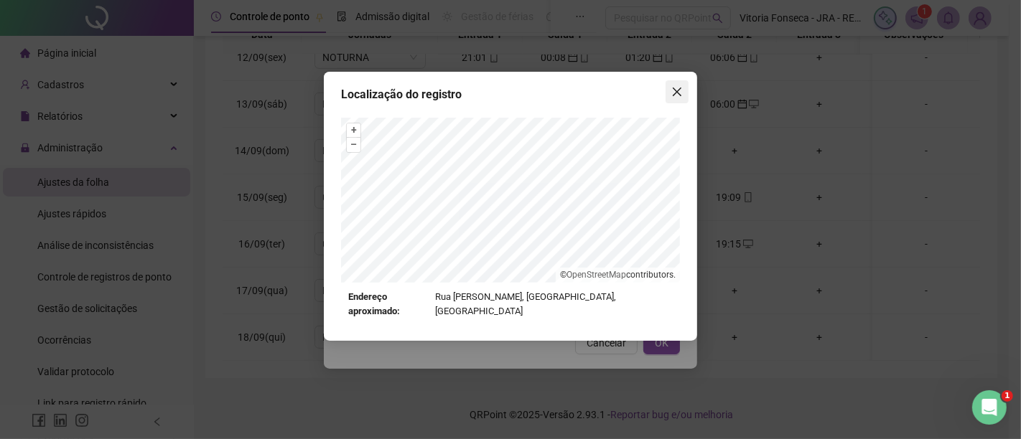
click at [683, 95] on span "Close" at bounding box center [676, 91] width 23 height 11
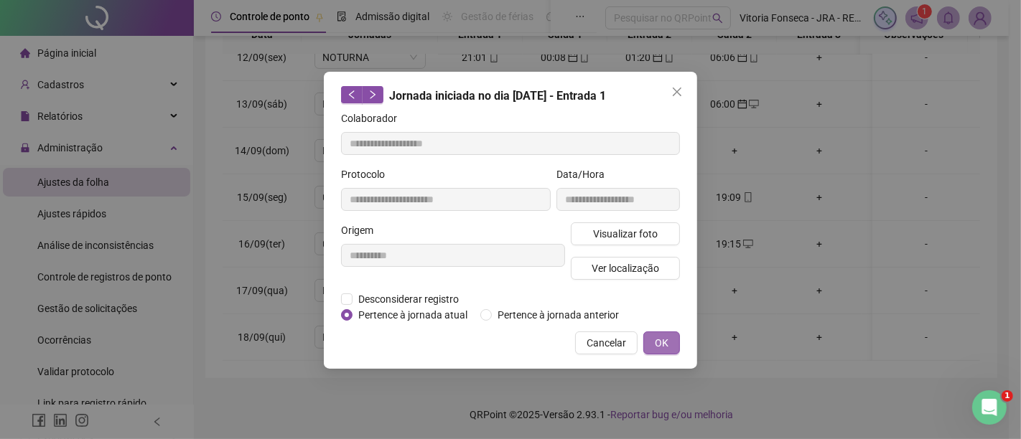
click at [670, 345] on button "OK" at bounding box center [661, 343] width 37 height 23
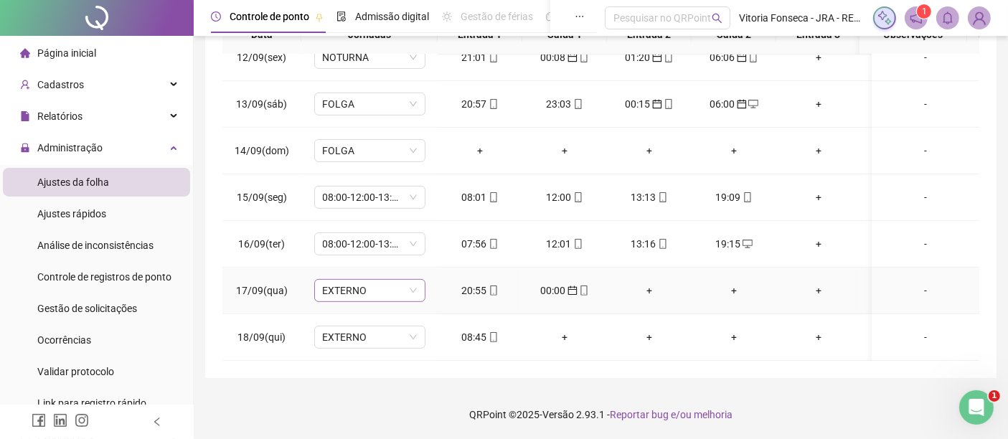
click at [371, 280] on span "EXTERNO" at bounding box center [370, 291] width 94 height 22
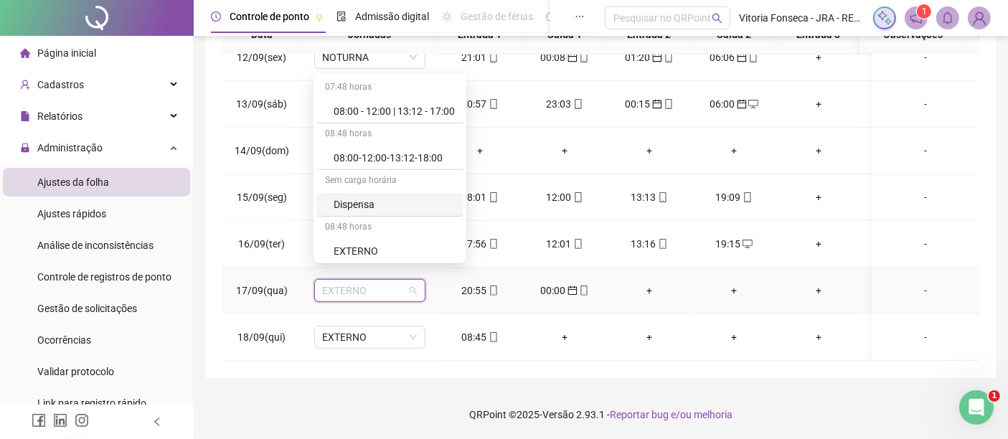
scroll to position [233, 0]
click at [411, 248] on div "NOTURNA" at bounding box center [394, 251] width 121 height 16
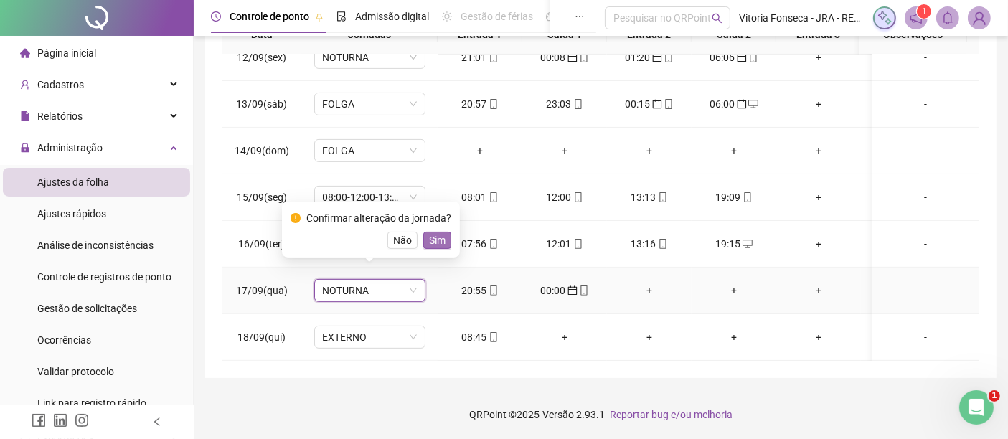
click at [431, 235] on span "Sim" at bounding box center [437, 241] width 17 height 16
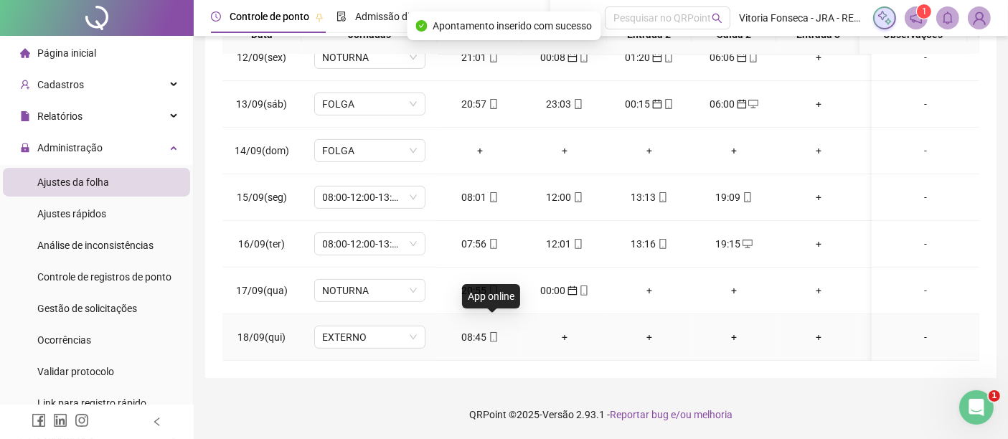
click at [492, 332] on icon "mobile" at bounding box center [494, 337] width 10 height 10
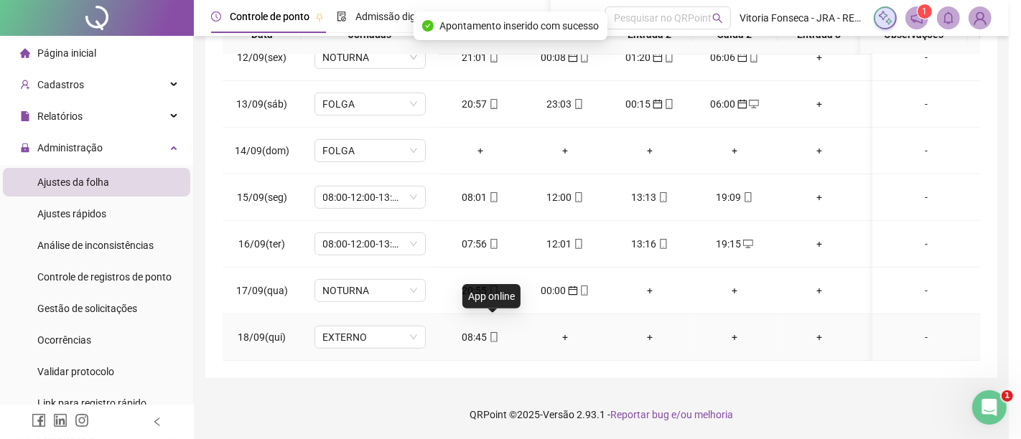
type input "**********"
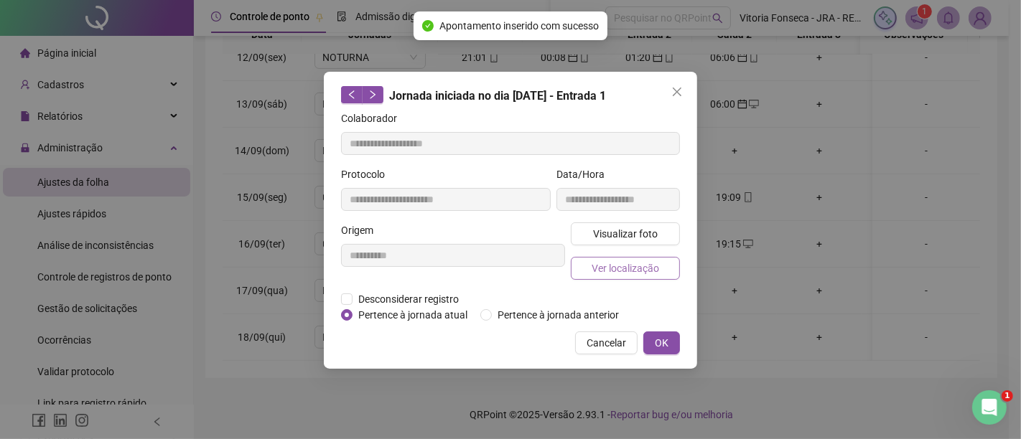
click at [605, 273] on span "Ver localização" at bounding box center [624, 269] width 67 height 16
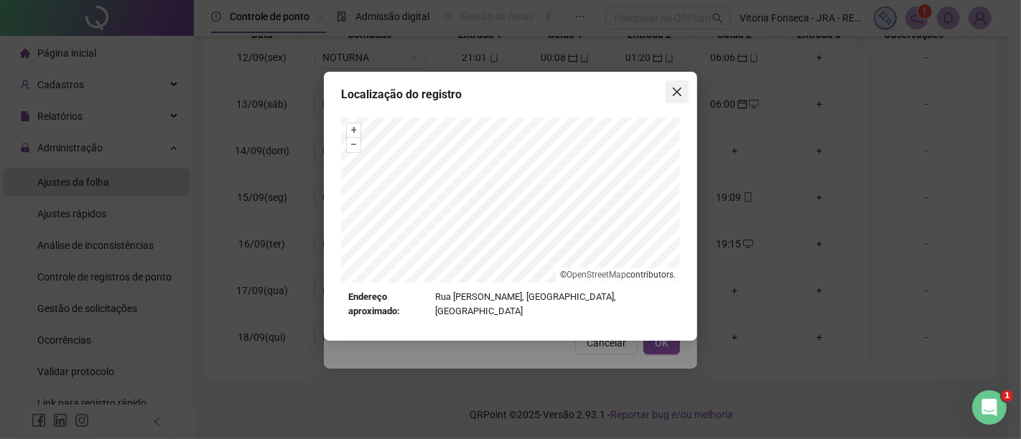
click at [673, 99] on button "Close" at bounding box center [676, 91] width 23 height 23
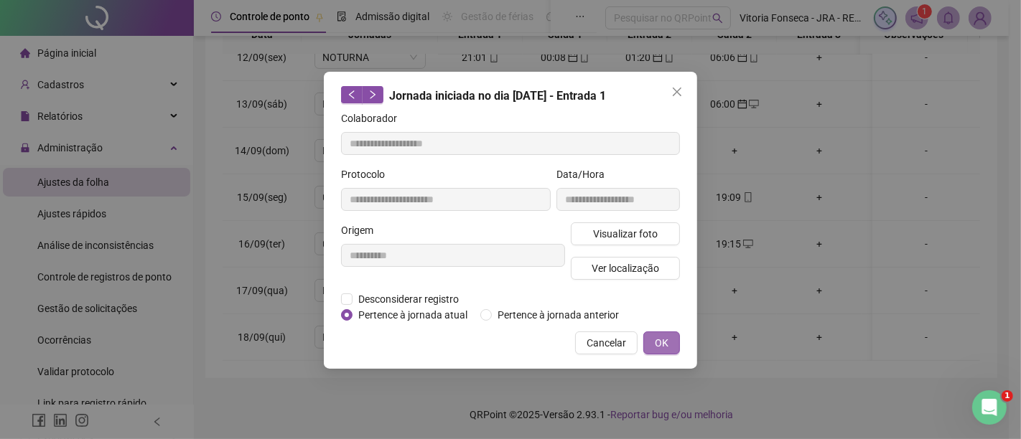
click at [665, 350] on span "OK" at bounding box center [662, 343] width 14 height 16
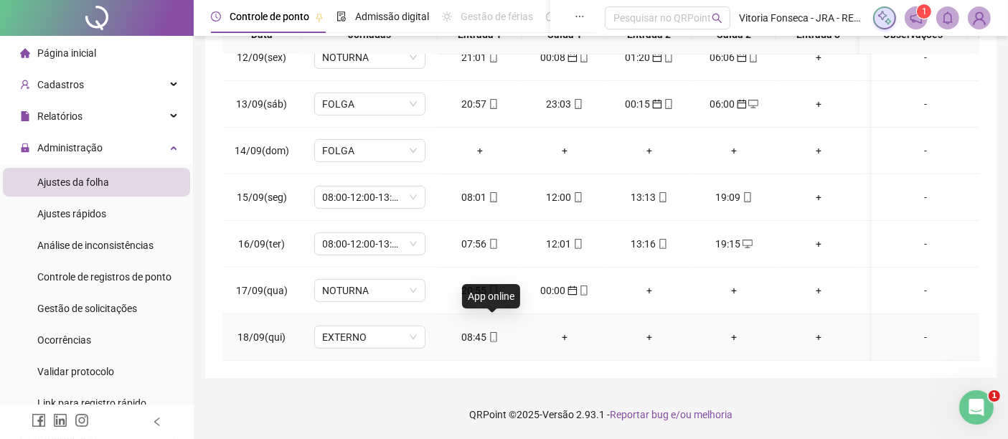
click at [489, 332] on icon "mobile" at bounding box center [494, 337] width 10 height 10
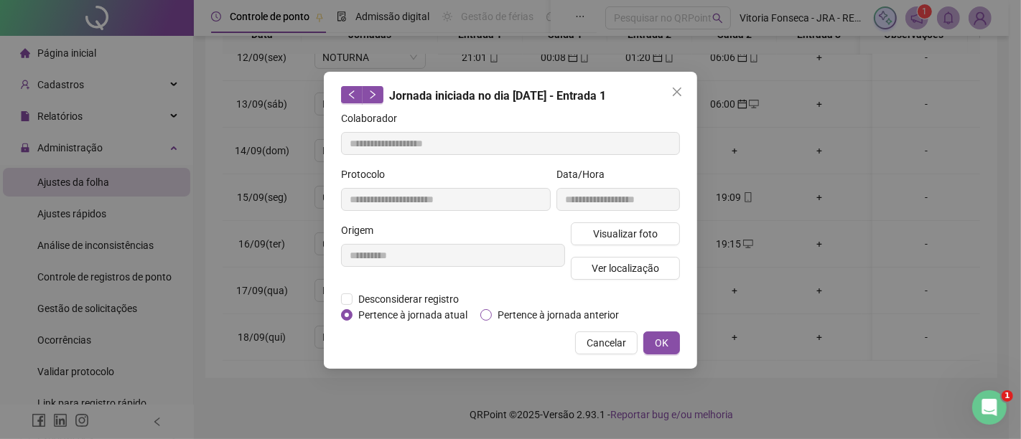
click at [520, 314] on span "Pertence à jornada anterior" at bounding box center [558, 315] width 133 height 16
click at [671, 345] on button "OK" at bounding box center [661, 343] width 37 height 23
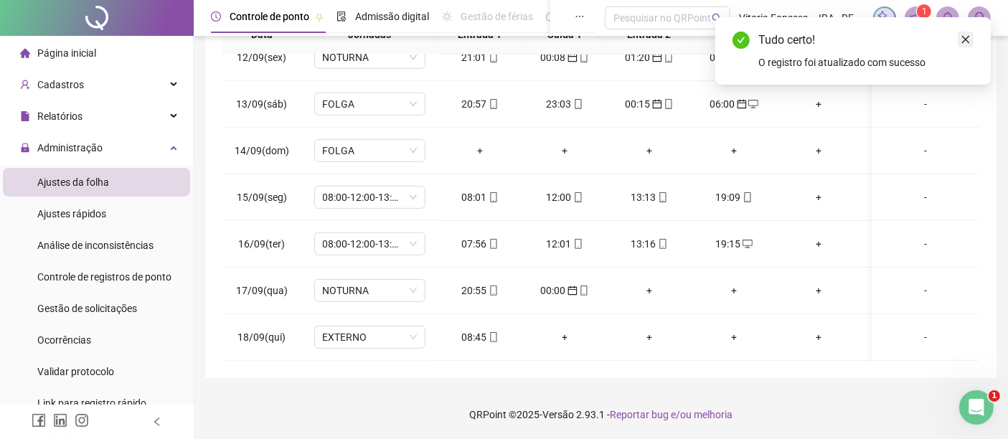
click at [964, 41] on icon "close" at bounding box center [967, 40] width 8 height 8
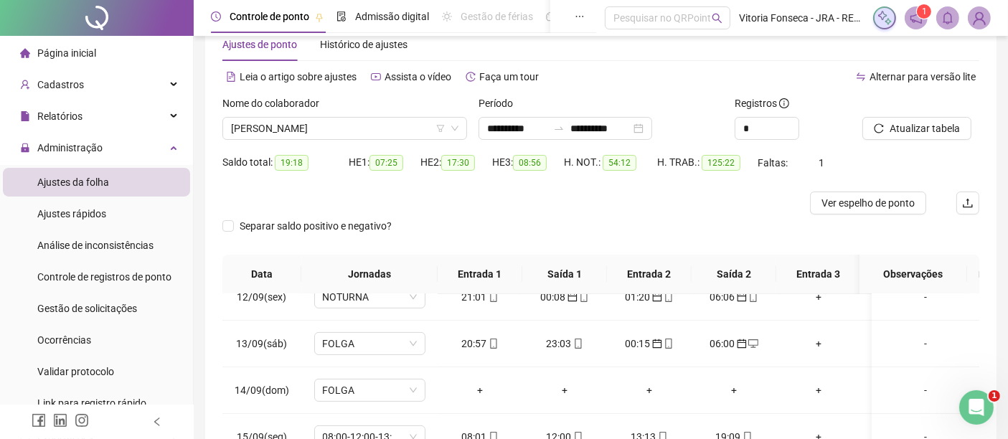
scroll to position [0, 0]
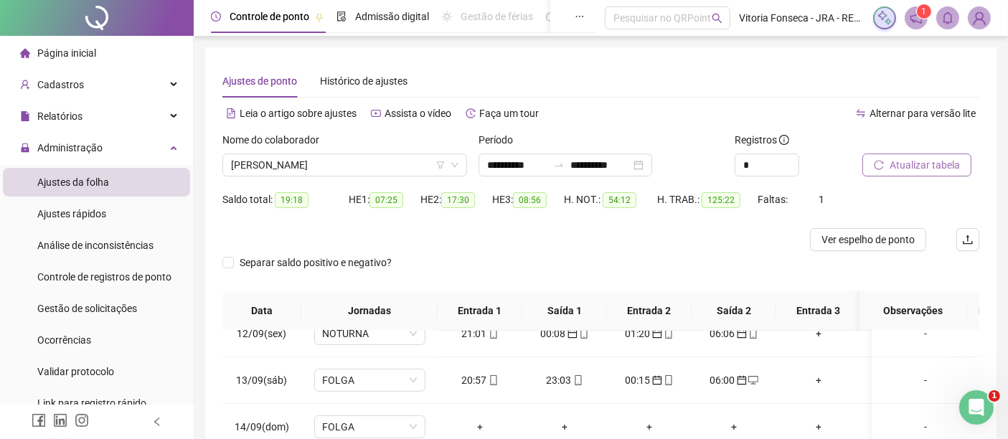
click at [958, 167] on span "Atualizar tabela" at bounding box center [925, 165] width 70 height 16
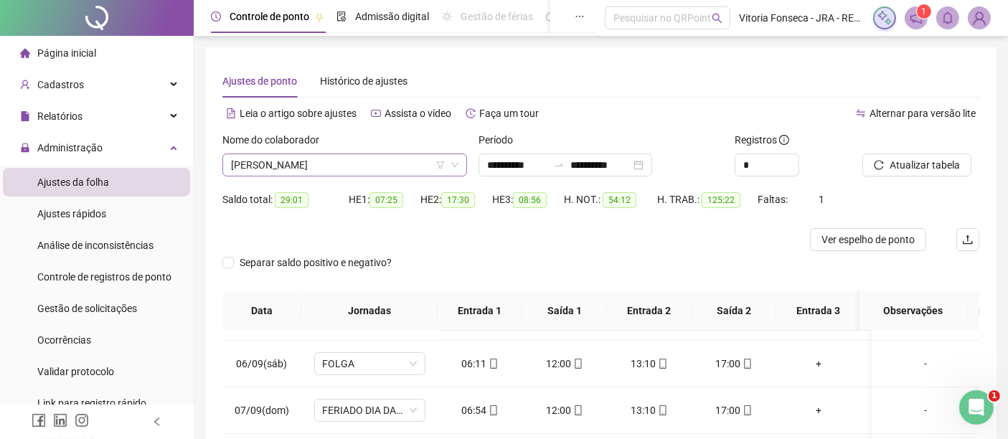
click at [393, 164] on span "[PERSON_NAME]" at bounding box center [345, 165] width 228 height 22
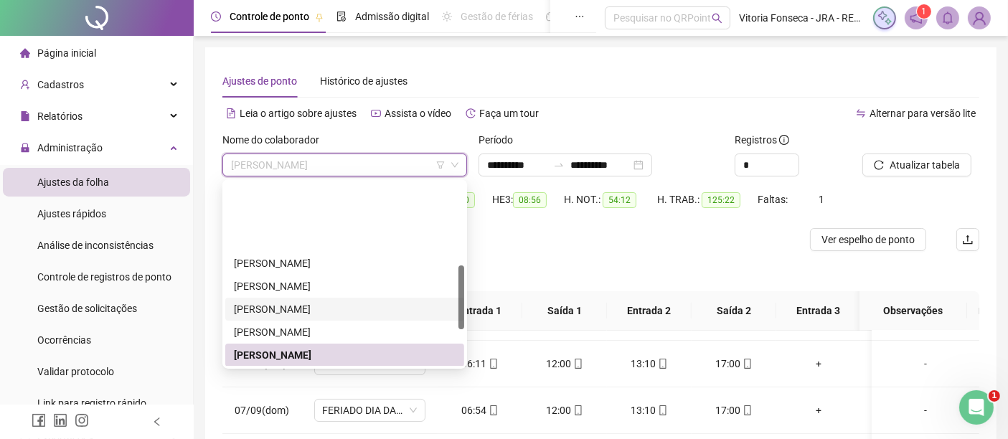
scroll to position [240, 0]
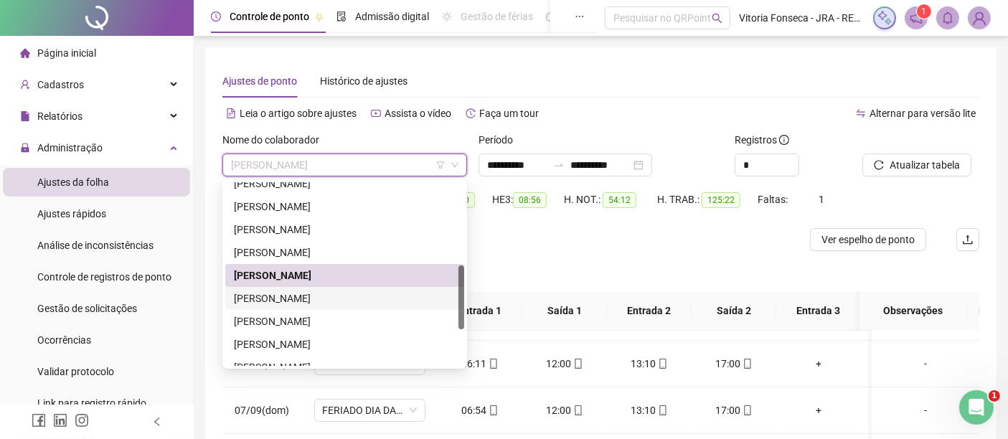
click at [368, 299] on div "RICHARD JORGE XAVIER DA SILVA" at bounding box center [345, 299] width 222 height 16
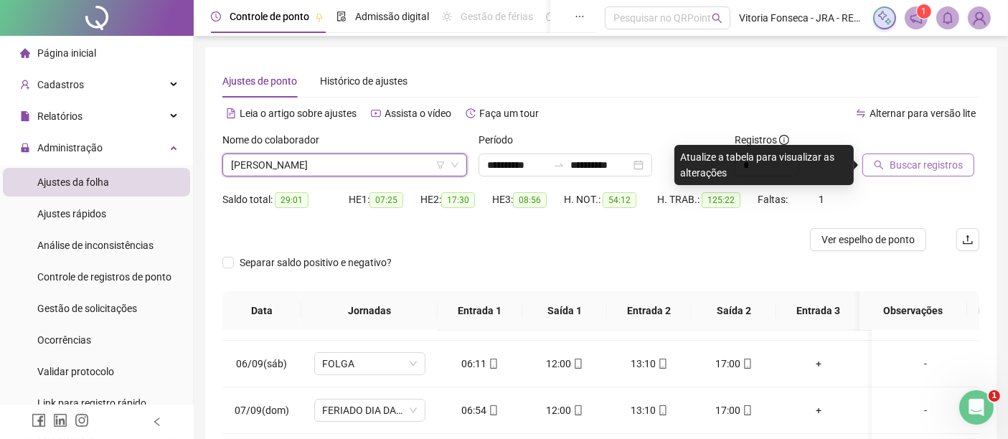
click at [925, 166] on span "Buscar registros" at bounding box center [926, 165] width 73 height 16
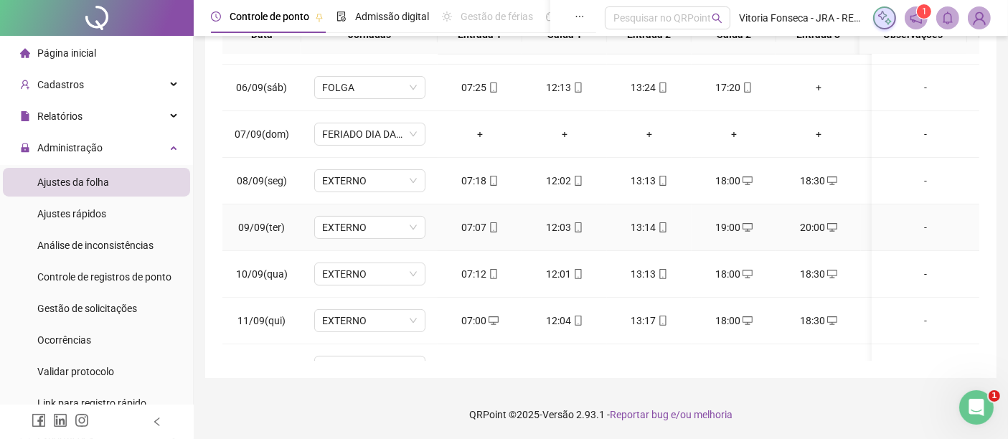
scroll to position [542, 0]
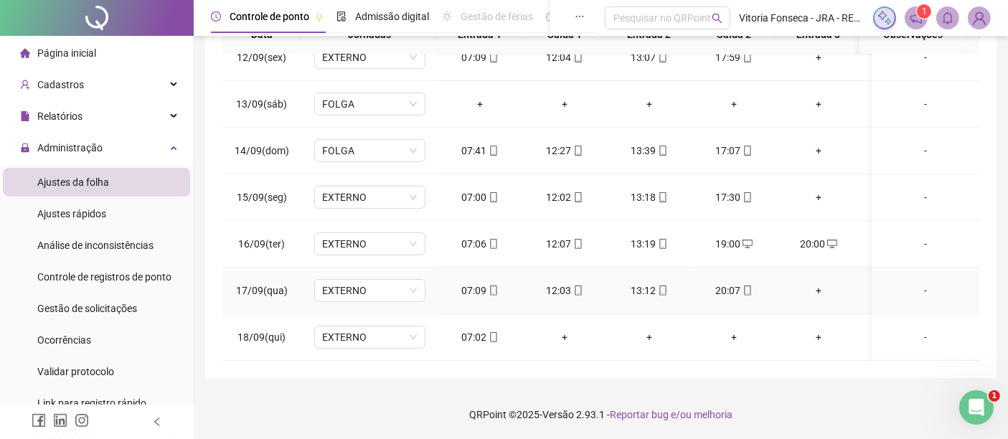
click at [822, 283] on div "+" at bounding box center [819, 291] width 62 height 16
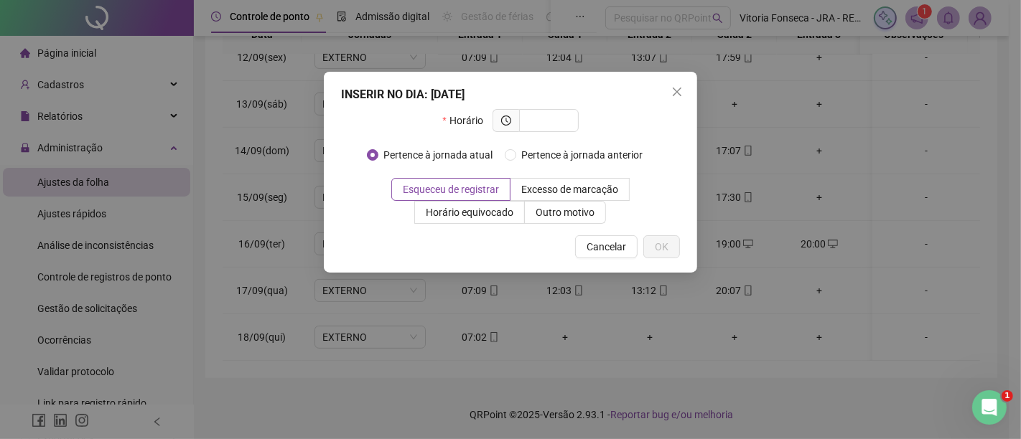
click at [912, 264] on div "INSERIR NO DIA : 17/09/2025 Horário Pertence à jornada atual Pertence à jornada…" at bounding box center [510, 219] width 1021 height 439
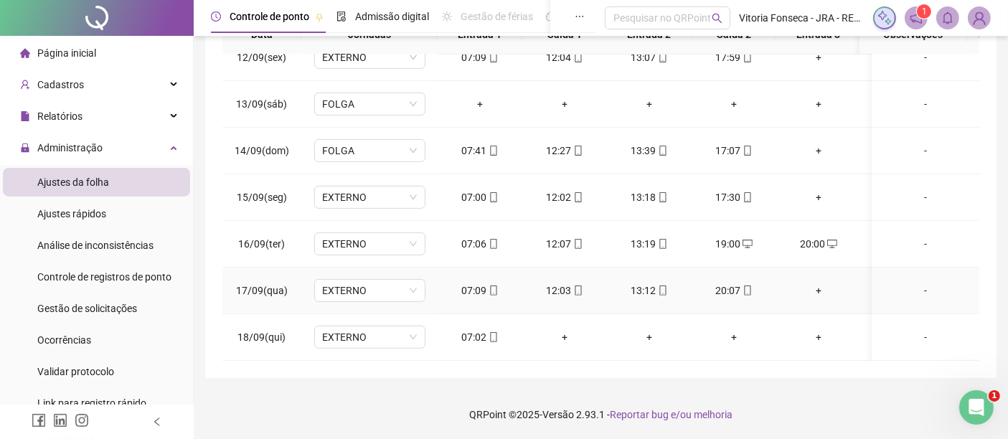
click at [812, 283] on div "+" at bounding box center [819, 291] width 62 height 16
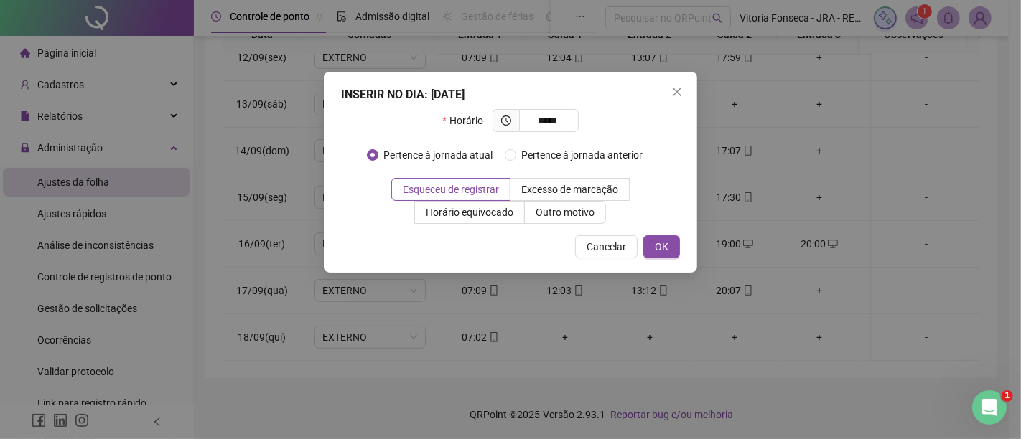
type input "*****"
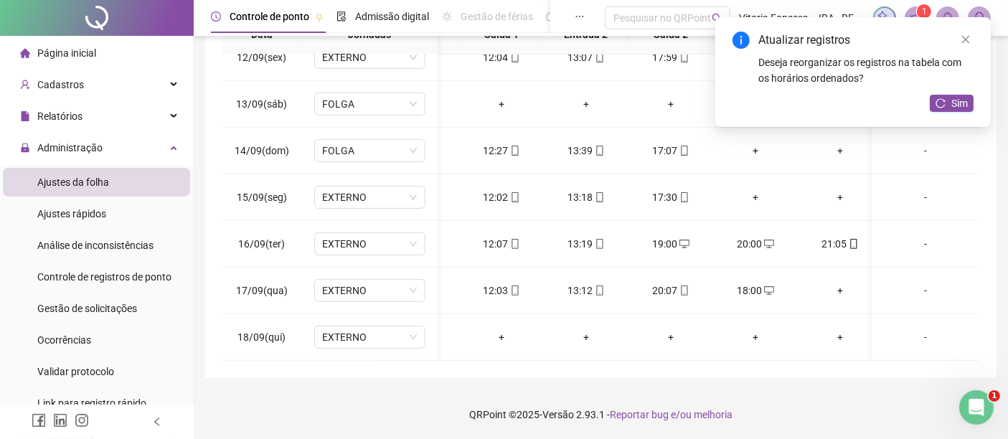
scroll to position [0, 95]
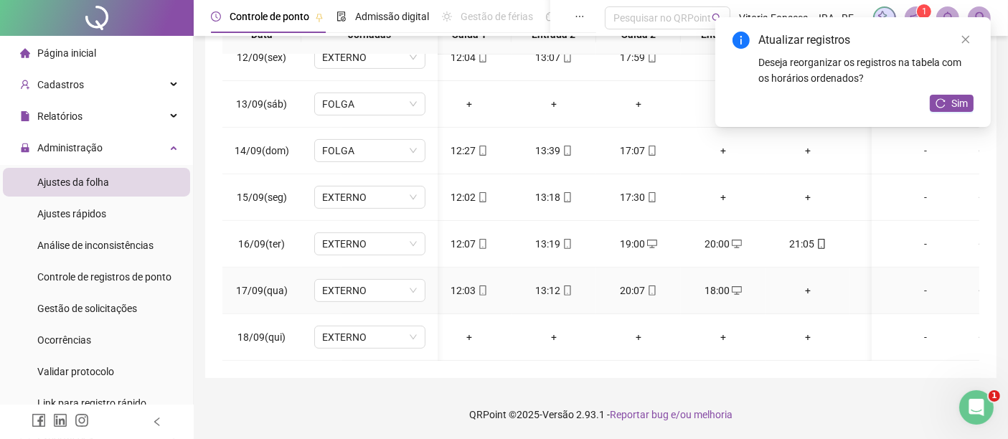
click at [808, 284] on div "+" at bounding box center [808, 291] width 62 height 16
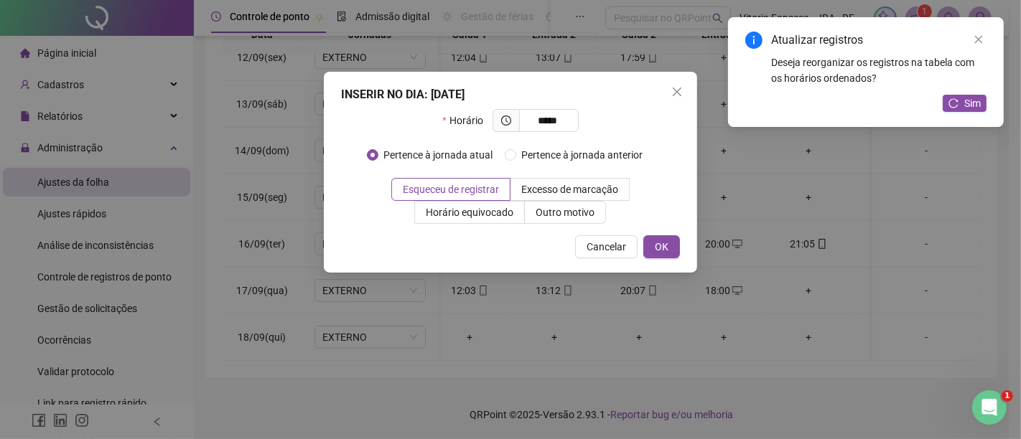
type input "*****"
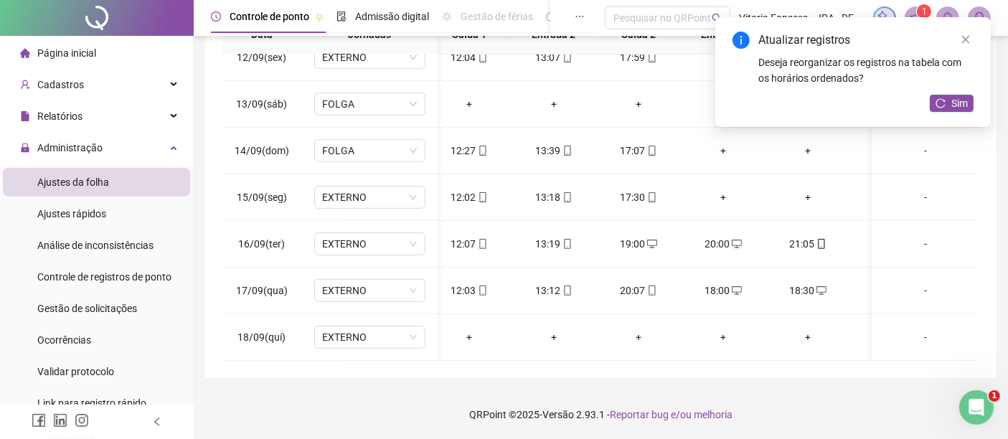
click at [961, 100] on span "Sim" at bounding box center [960, 103] width 17 height 16
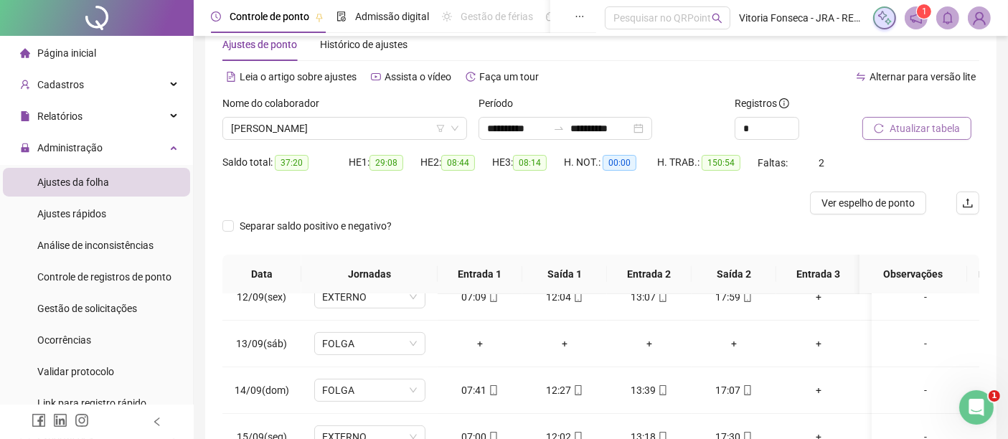
scroll to position [0, 0]
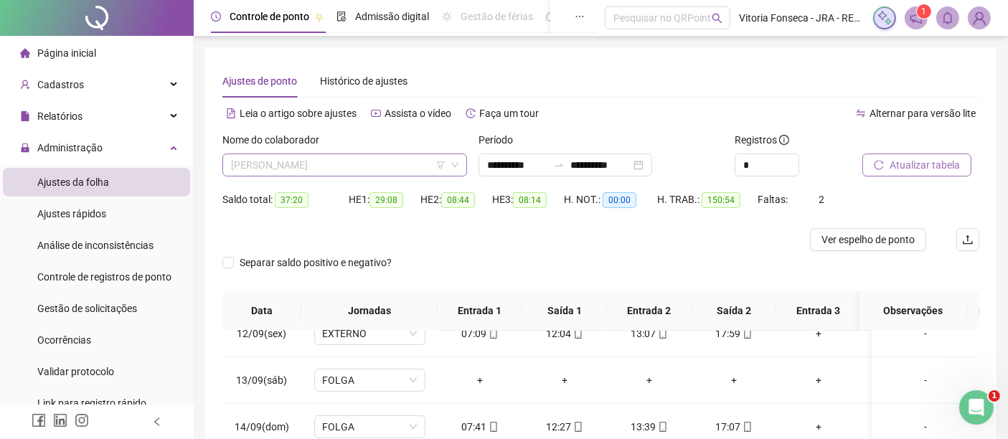
click at [403, 160] on span "RICHARD JORGE XAVIER DA SILVA" at bounding box center [345, 165] width 228 height 22
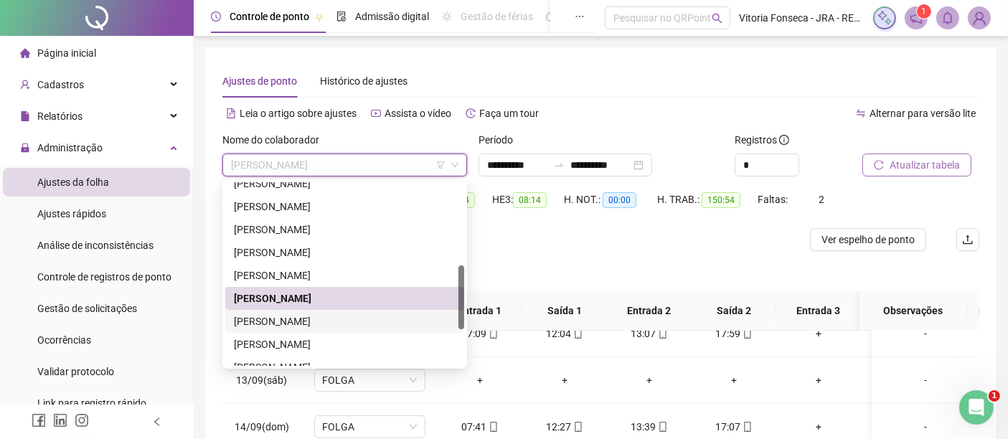
click at [341, 315] on div "ROBERTO DIAS EDUARDO" at bounding box center [345, 322] width 222 height 16
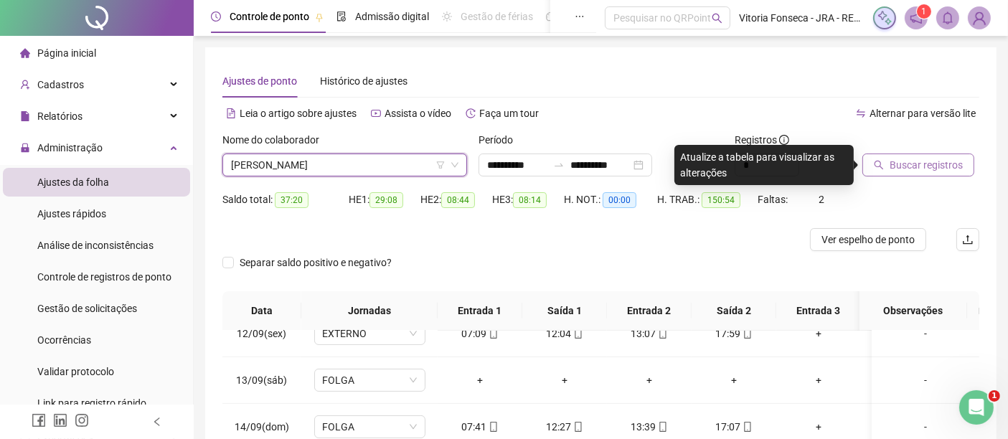
click at [943, 162] on span "Buscar registros" at bounding box center [926, 165] width 73 height 16
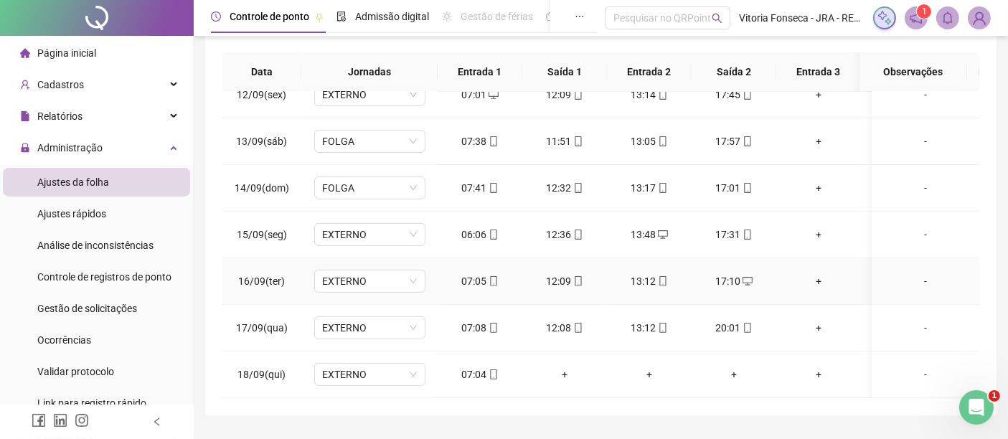
scroll to position [276, 0]
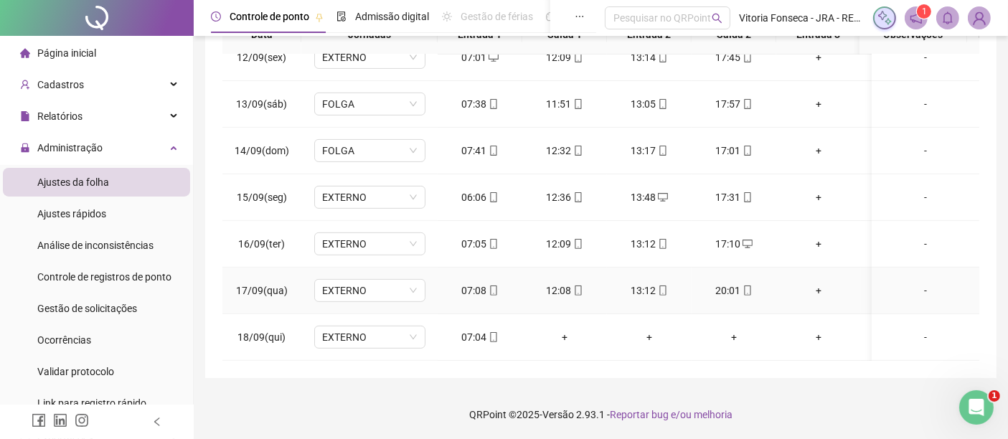
click at [822, 283] on div "+" at bounding box center [819, 291] width 62 height 16
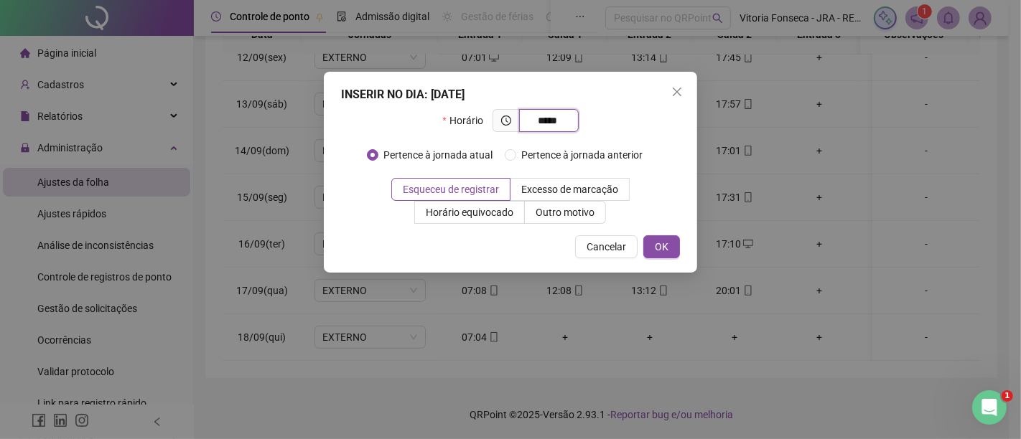
type input "*****"
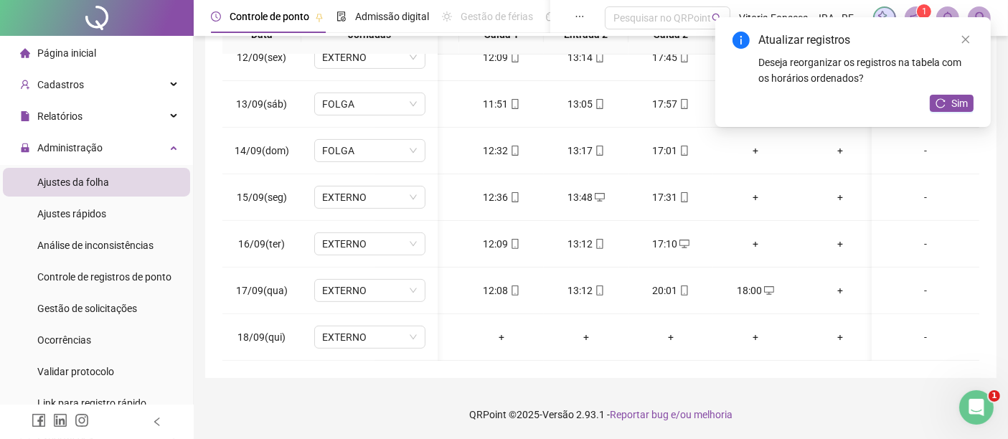
scroll to position [0, 74]
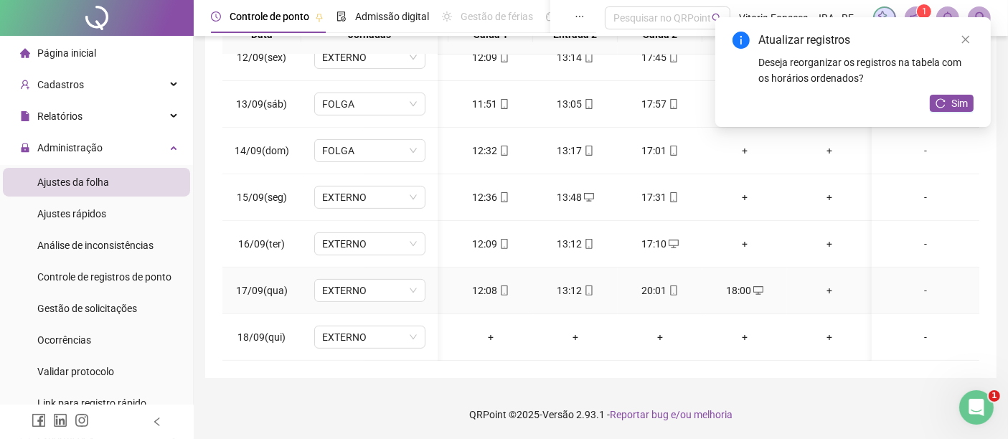
click at [828, 283] on div "+" at bounding box center [830, 291] width 62 height 16
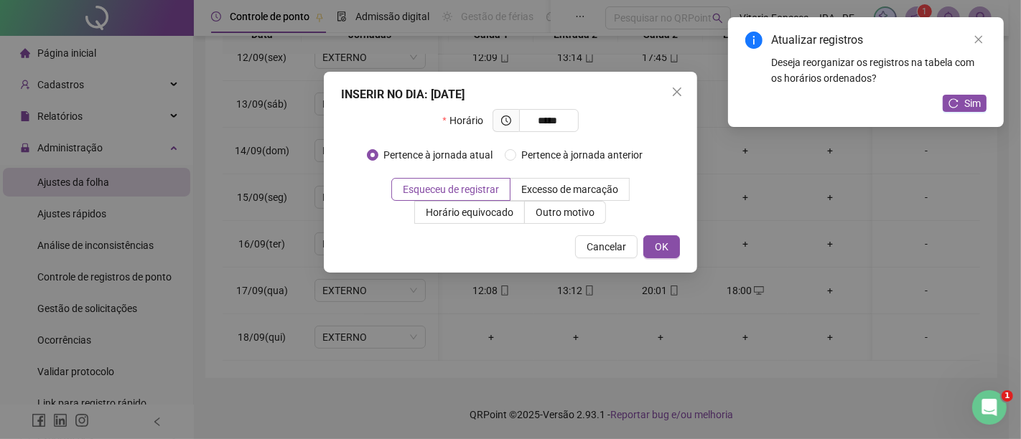
type input "*****"
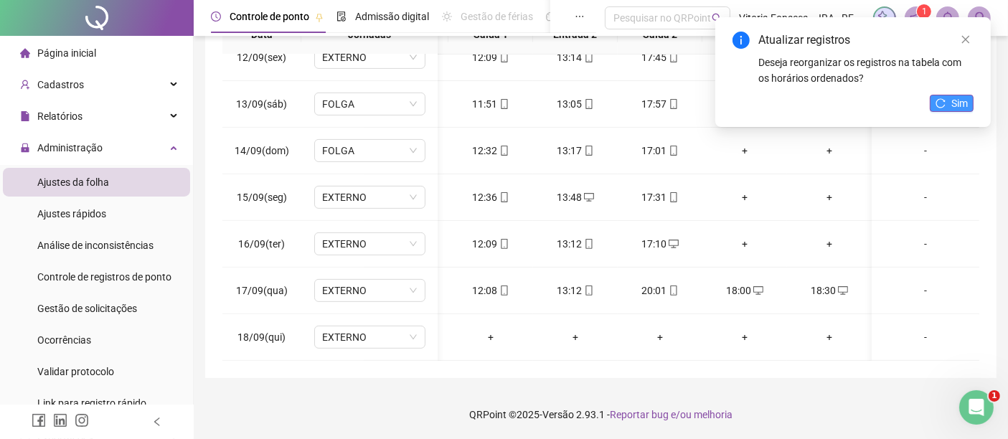
click at [968, 100] on button "Sim" at bounding box center [952, 103] width 44 height 17
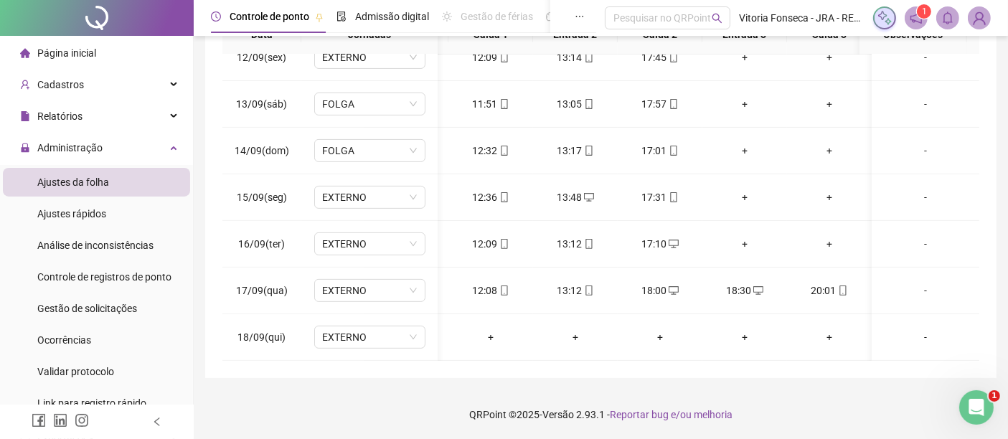
scroll to position [0, 0]
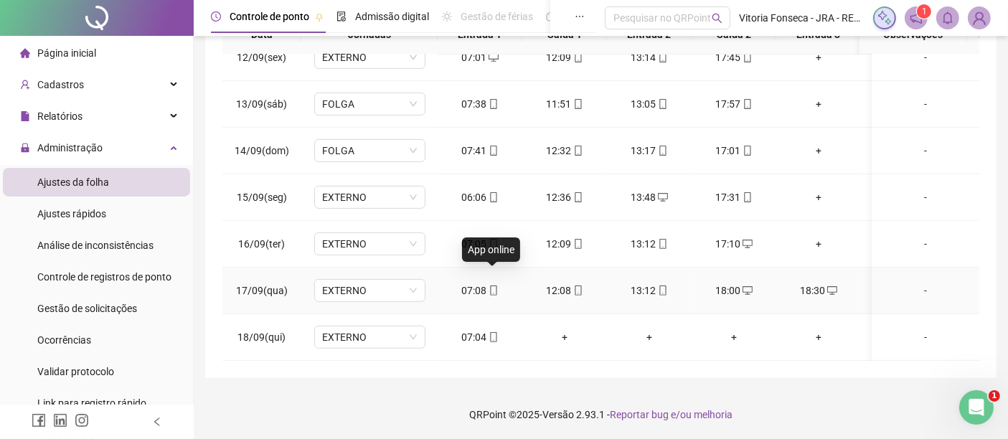
click at [495, 286] on icon "mobile" at bounding box center [493, 291] width 6 height 10
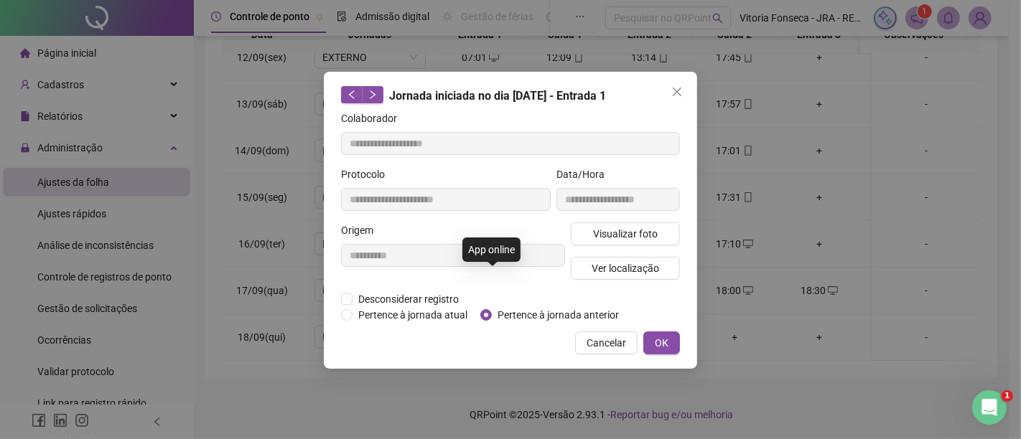
type input "**********"
click at [598, 269] on span "Ver localização" at bounding box center [624, 269] width 67 height 16
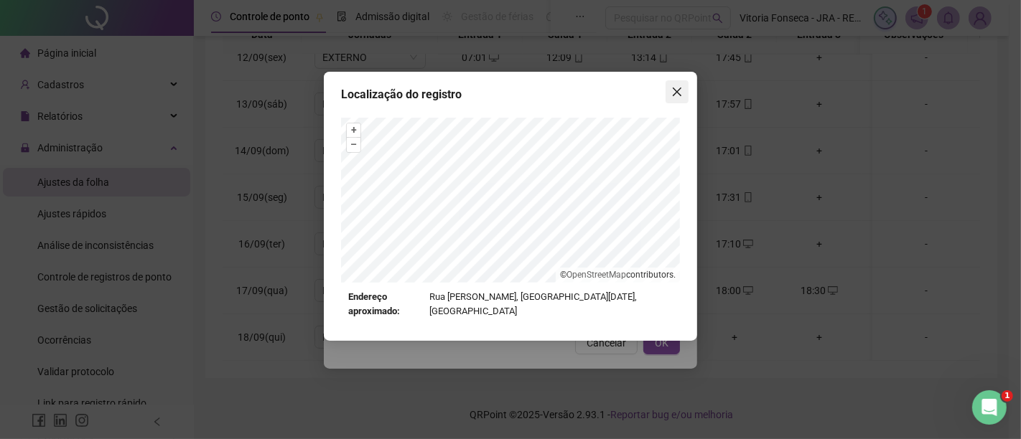
click at [684, 95] on span "Close" at bounding box center [676, 91] width 23 height 11
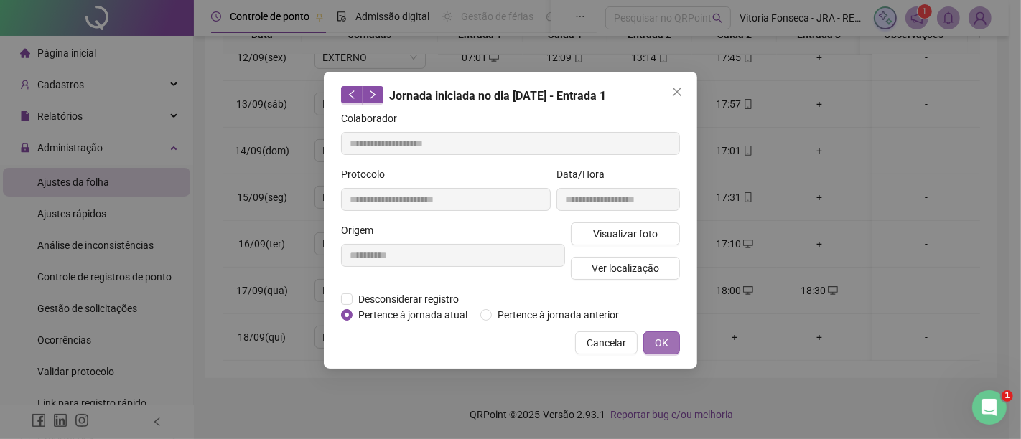
click at [668, 337] on span "OK" at bounding box center [662, 343] width 14 height 16
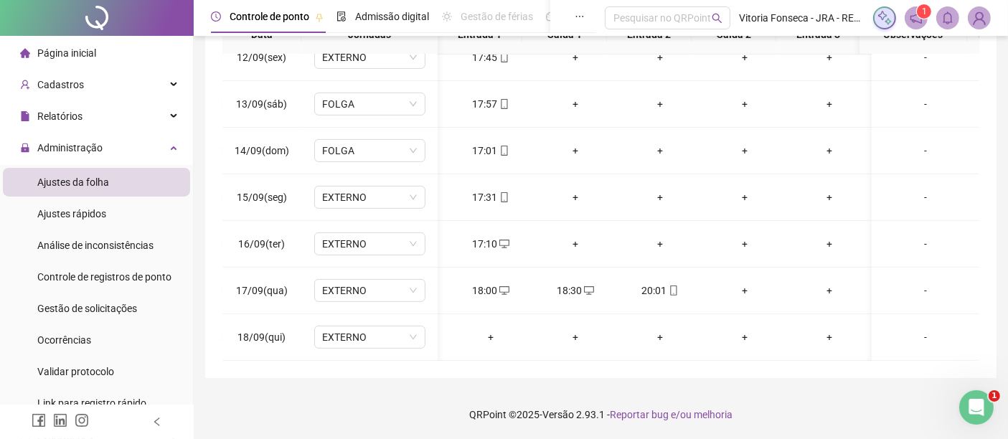
scroll to position [0, 255]
click at [666, 283] on div "20:01" at bounding box center [660, 291] width 62 height 16
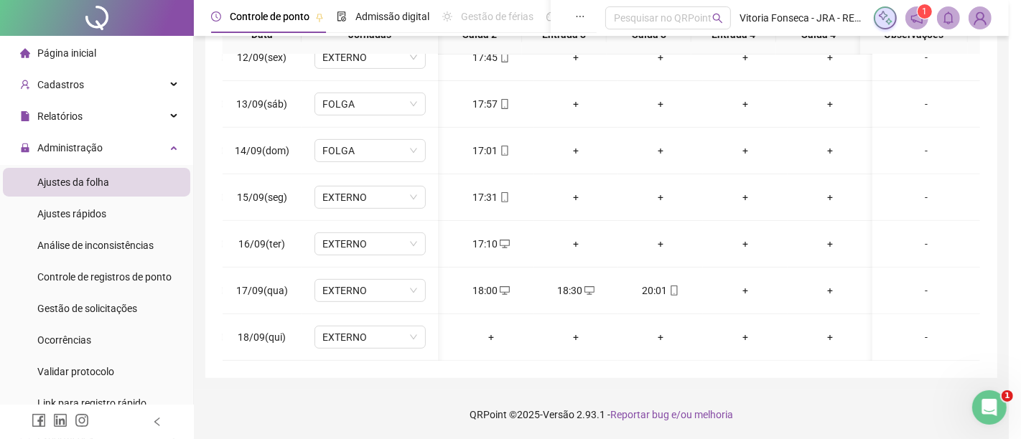
type input "**********"
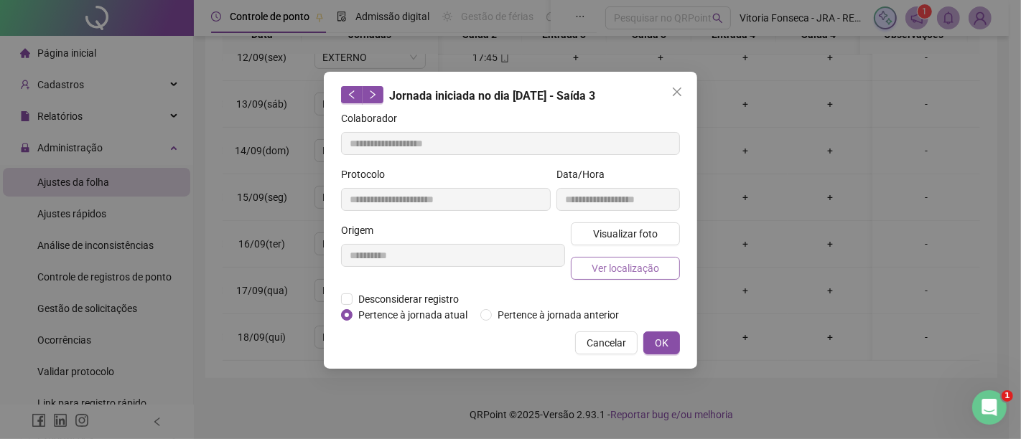
click at [652, 273] on span "Ver localização" at bounding box center [624, 269] width 67 height 16
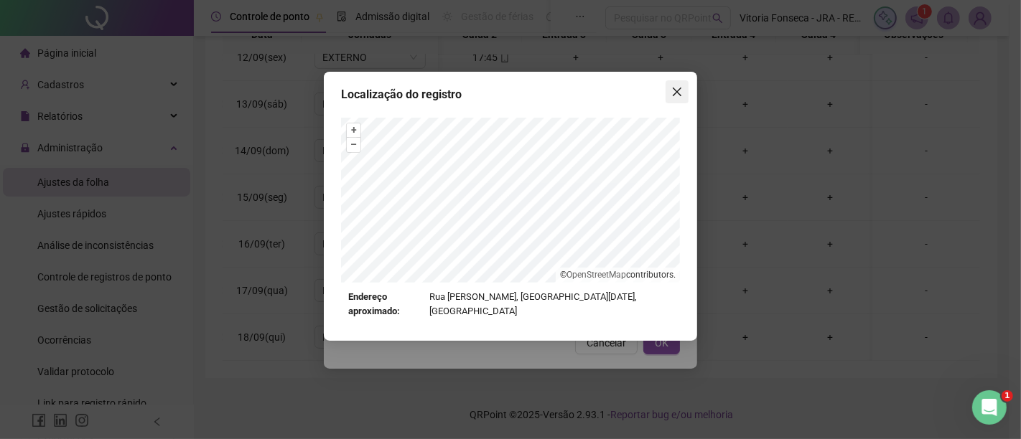
click at [673, 91] on icon "close" at bounding box center [676, 91] width 11 height 11
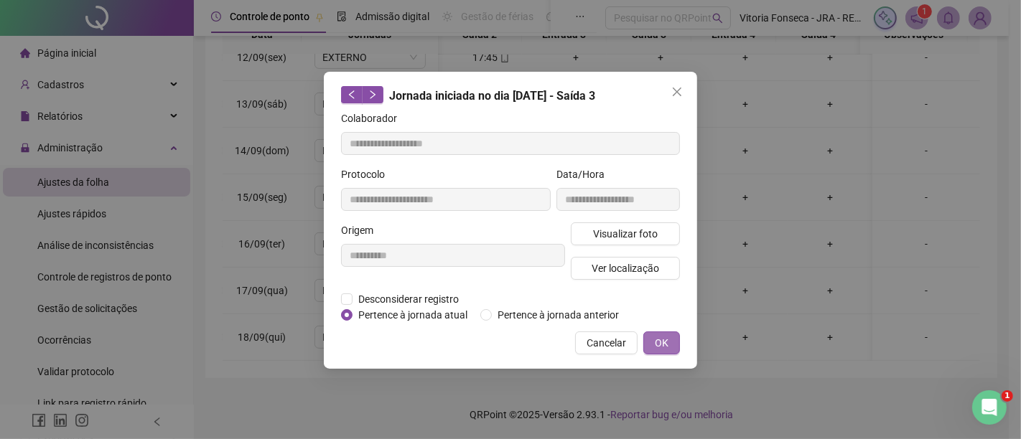
click at [657, 344] on span "OK" at bounding box center [662, 343] width 14 height 16
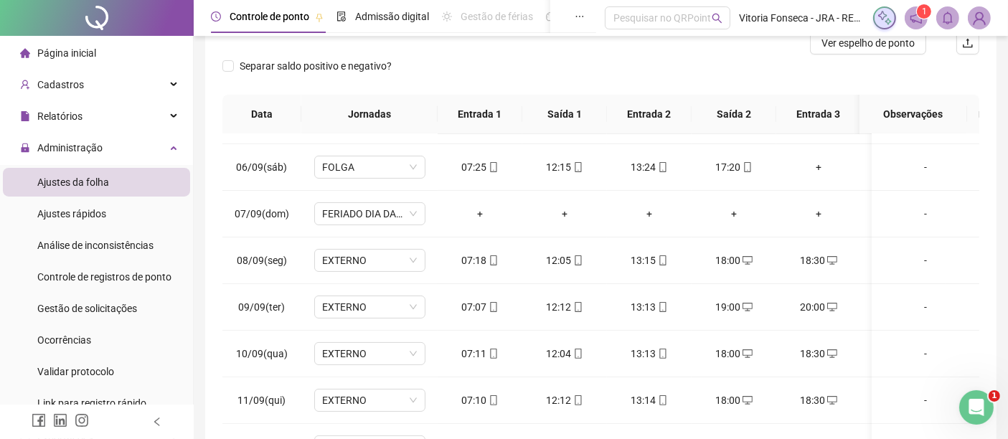
scroll to position [0, 0]
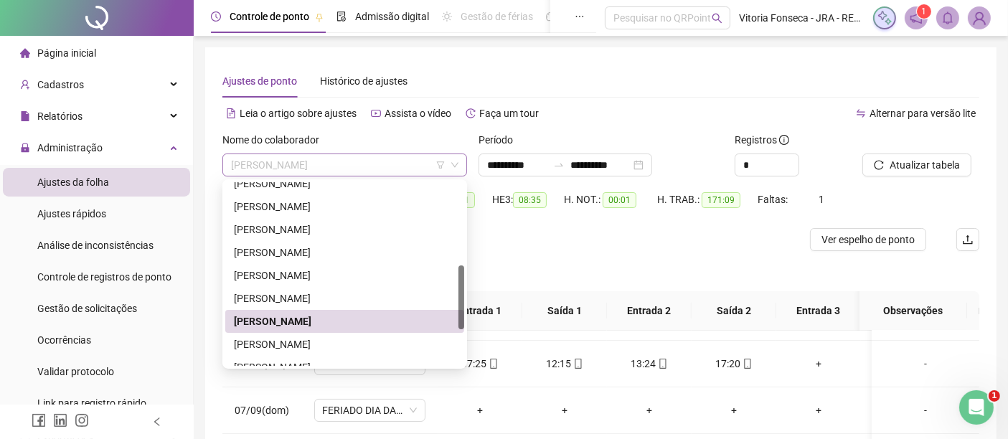
click at [379, 162] on span "ROBERTO DIAS EDUARDO" at bounding box center [345, 165] width 228 height 22
click at [340, 349] on div "[PERSON_NAME] [PERSON_NAME]" at bounding box center [345, 345] width 222 height 16
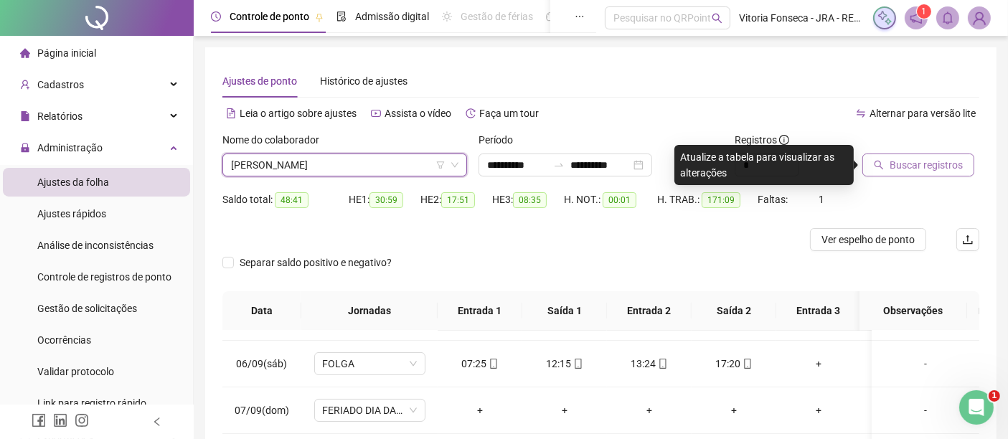
click at [937, 164] on span "Buscar registros" at bounding box center [926, 165] width 73 height 16
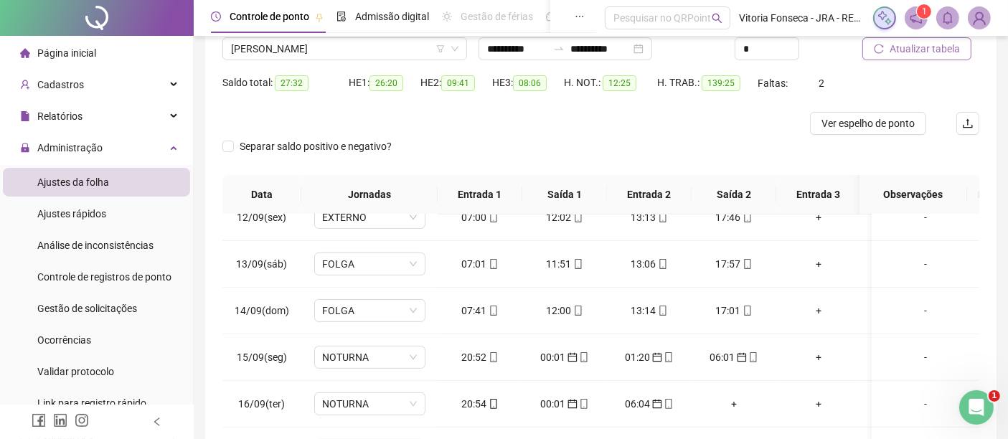
scroll to position [37, 0]
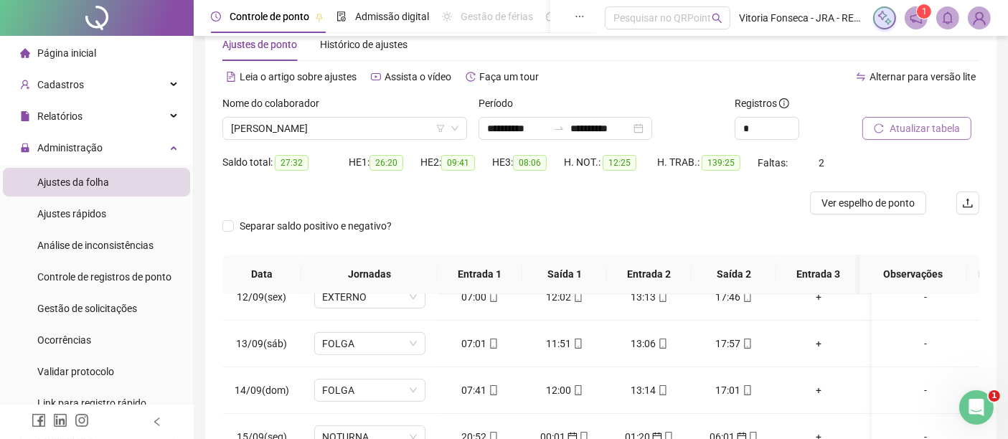
click at [963, 128] on button "Atualizar tabela" at bounding box center [917, 128] width 109 height 23
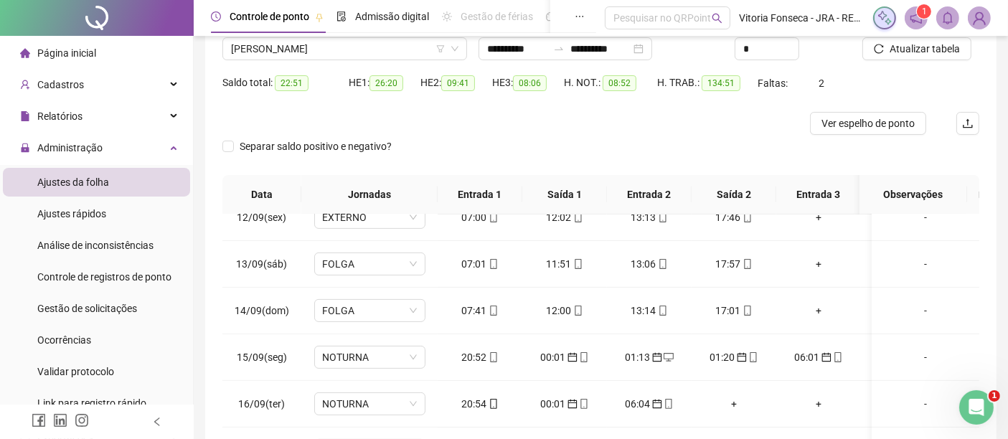
scroll to position [197, 0]
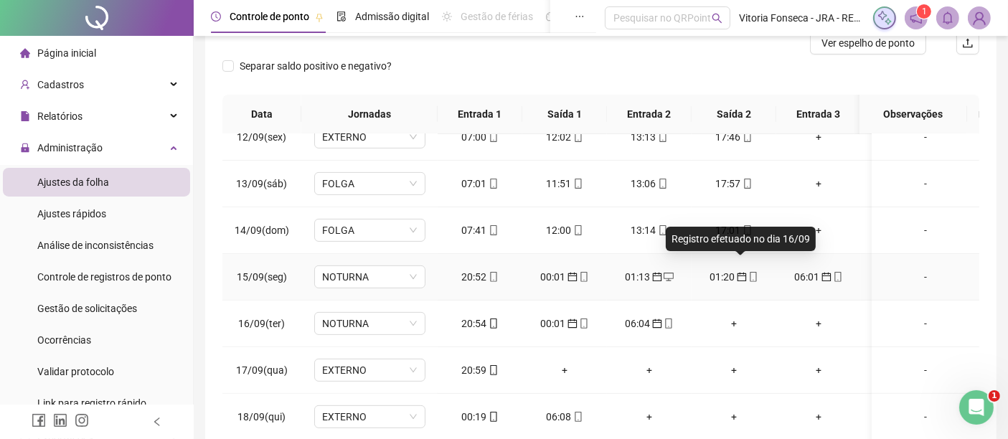
click at [742, 272] on icon "calendar" at bounding box center [742, 277] width 10 height 10
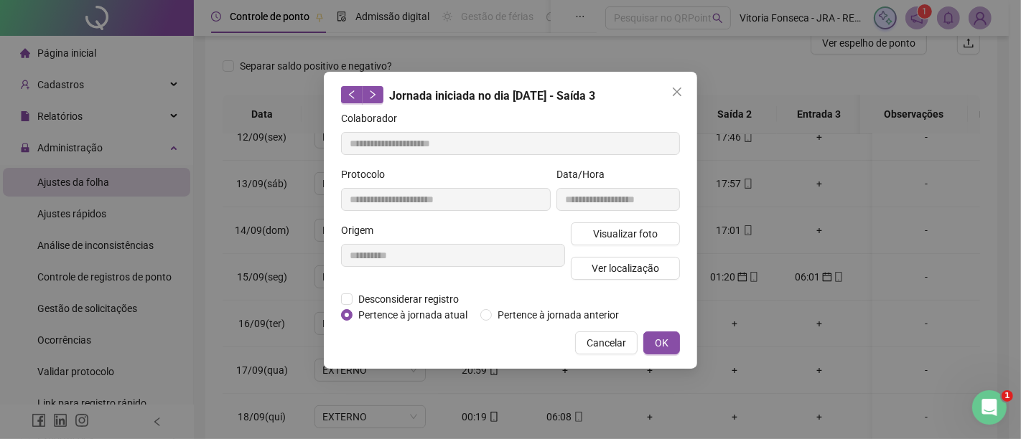
type input "**********"
click at [389, 317] on span "Pertence à jornada atual" at bounding box center [412, 315] width 121 height 16
click at [671, 337] on button "OK" at bounding box center [661, 343] width 37 height 23
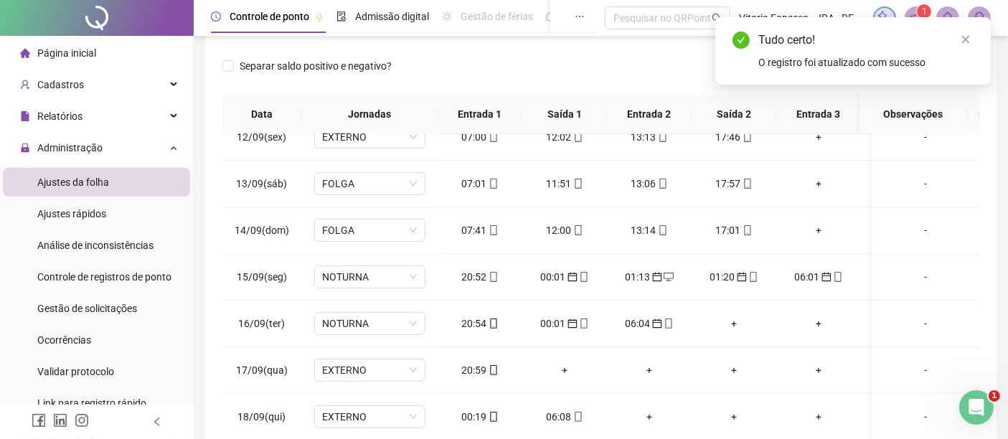
scroll to position [37, 0]
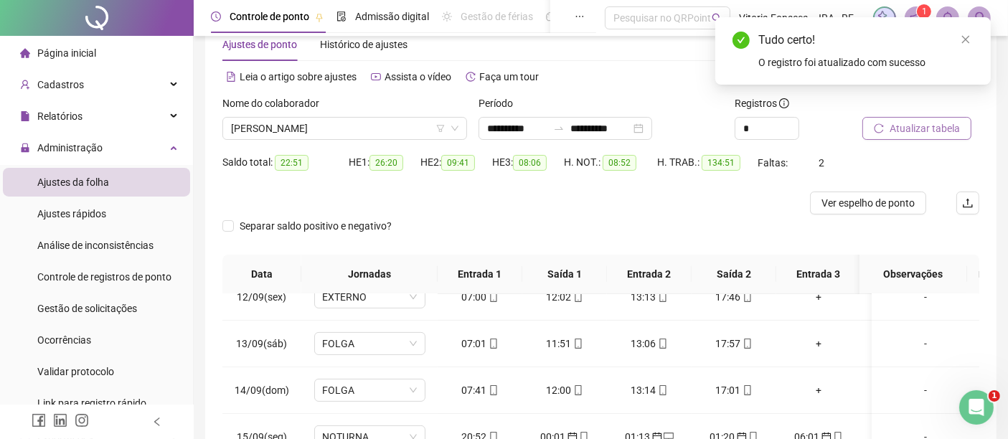
click at [955, 125] on span "Atualizar tabela" at bounding box center [925, 129] width 70 height 16
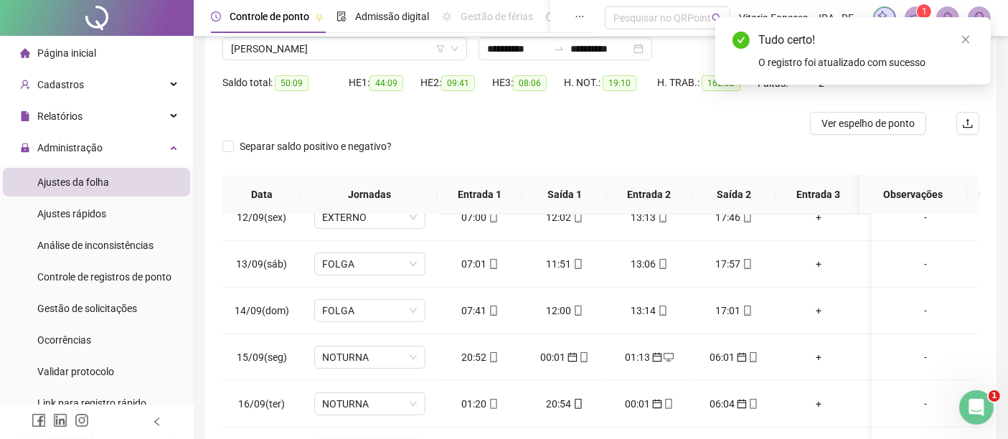
scroll to position [197, 0]
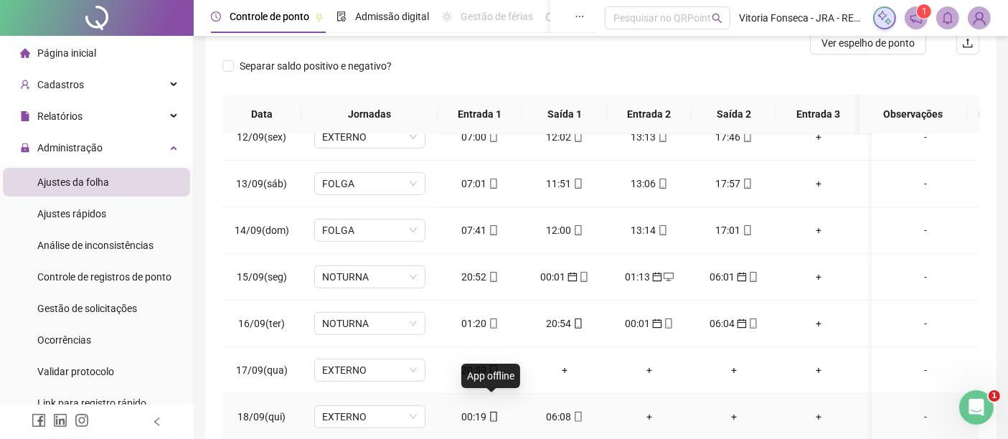
click at [494, 412] on icon "mobile" at bounding box center [494, 417] width 10 height 10
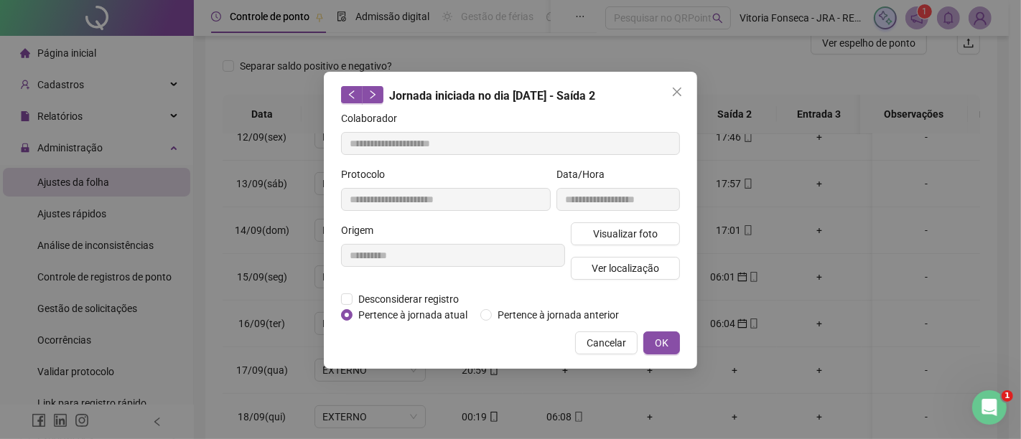
type input "**********"
click at [527, 310] on span "Pertence à jornada anterior" at bounding box center [558, 315] width 133 height 16
click at [673, 343] on button "OK" at bounding box center [661, 343] width 37 height 23
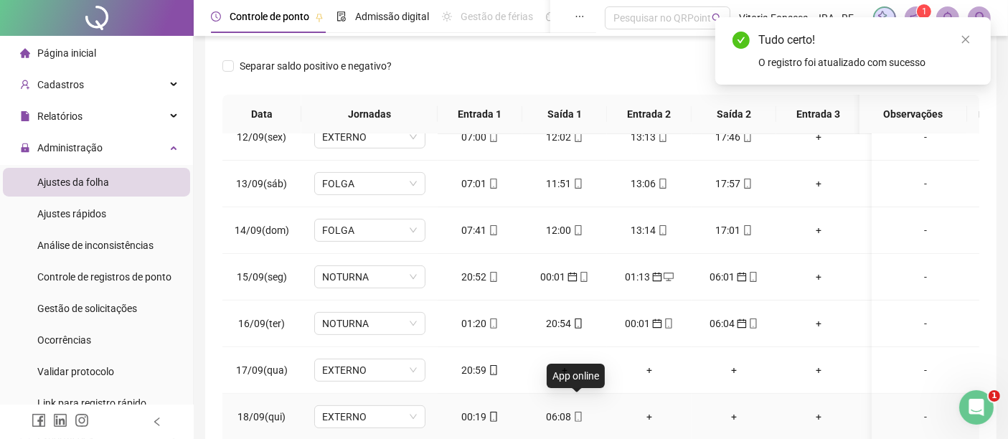
click at [575, 412] on icon "mobile" at bounding box center [579, 417] width 10 height 10
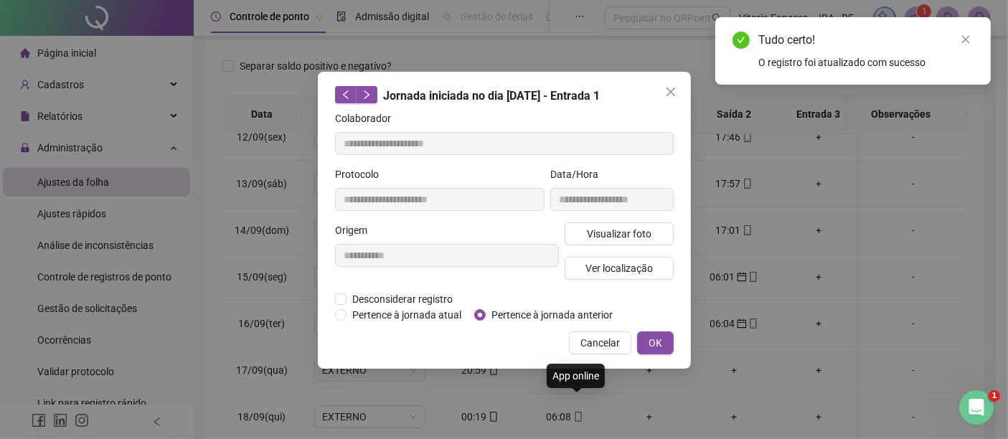
type input "**********"
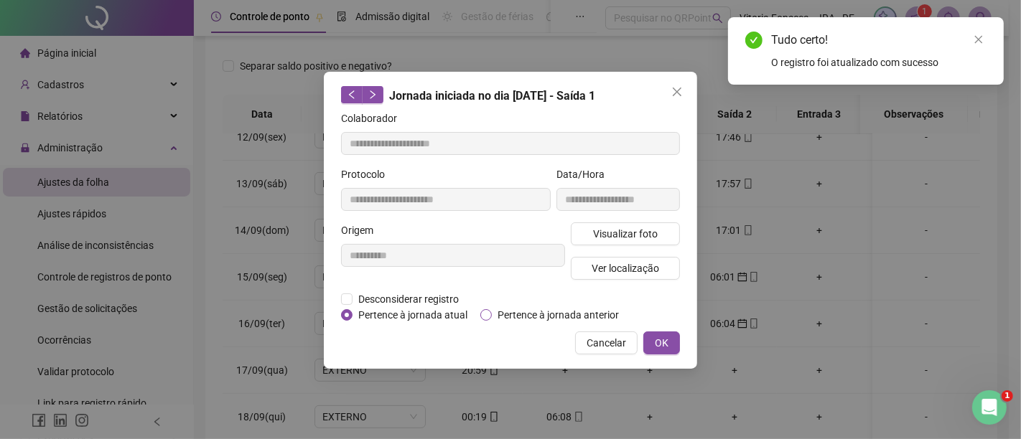
click at [569, 314] on span "Pertence à jornada anterior" at bounding box center [558, 315] width 133 height 16
click at [660, 347] on span "OK" at bounding box center [662, 343] width 14 height 16
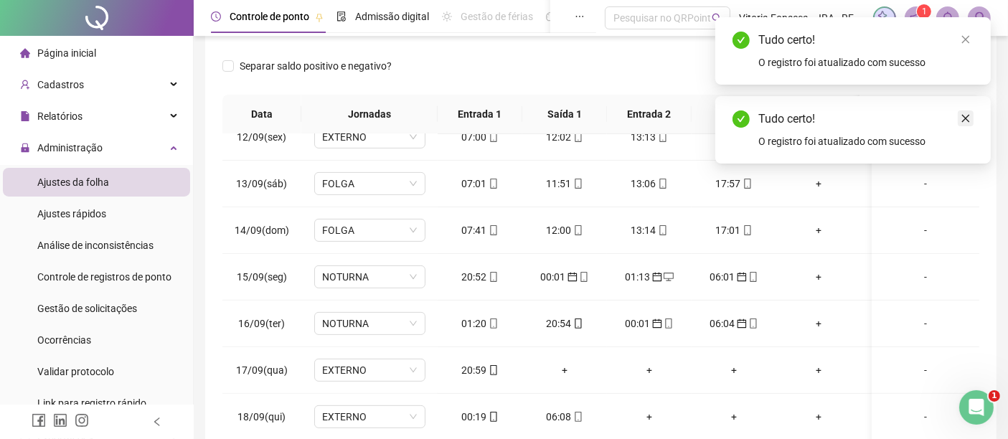
click at [973, 116] on link "Close" at bounding box center [966, 119] width 16 height 16
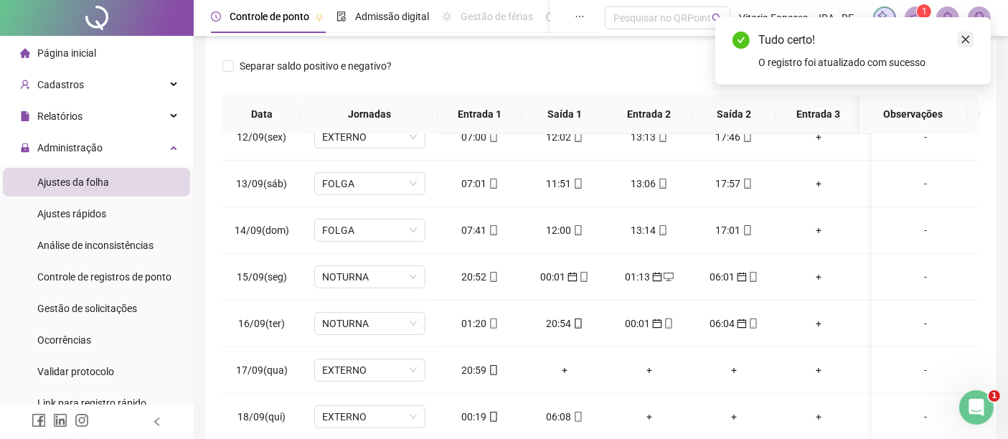
click at [963, 46] on link "Close" at bounding box center [966, 40] width 16 height 16
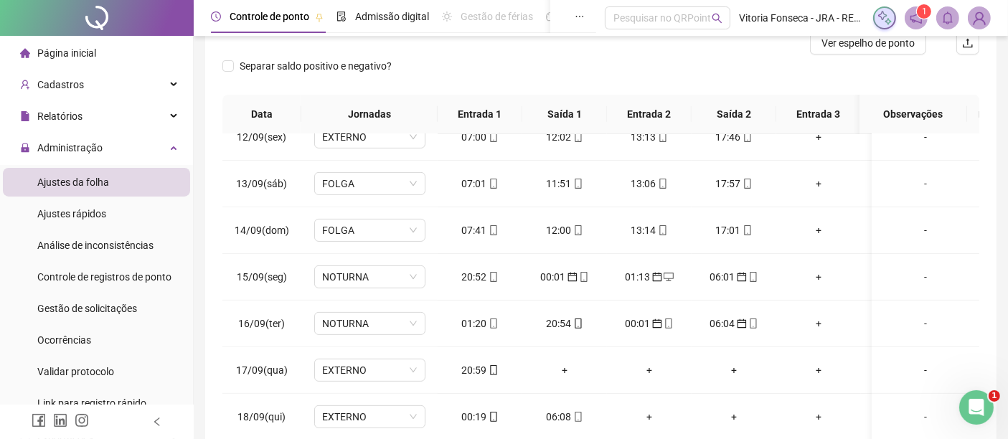
scroll to position [37, 0]
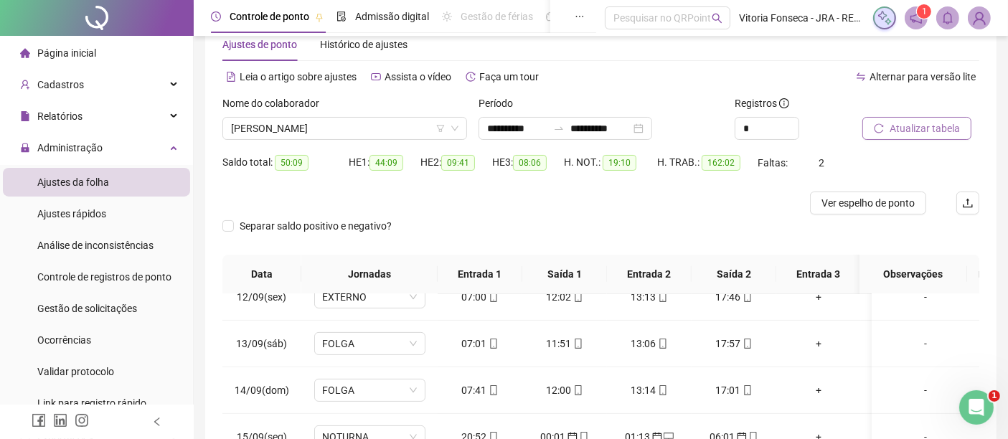
click at [960, 131] on button "Atualizar tabela" at bounding box center [917, 128] width 109 height 23
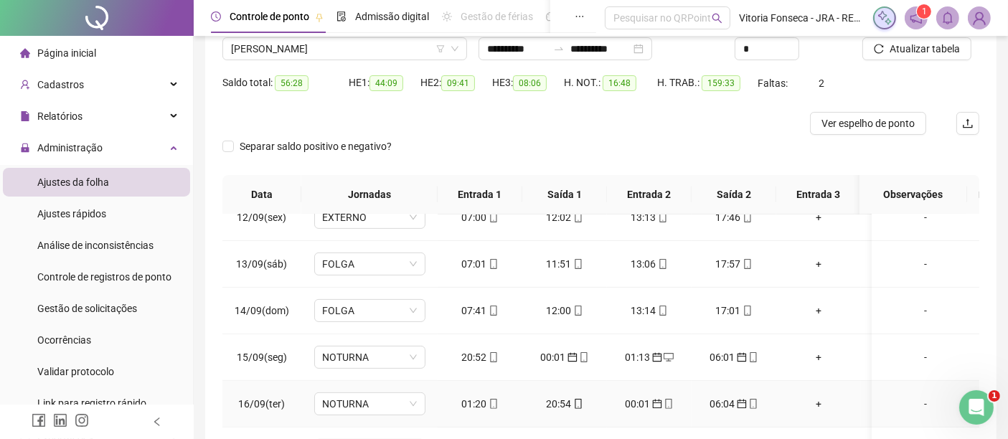
scroll to position [197, 0]
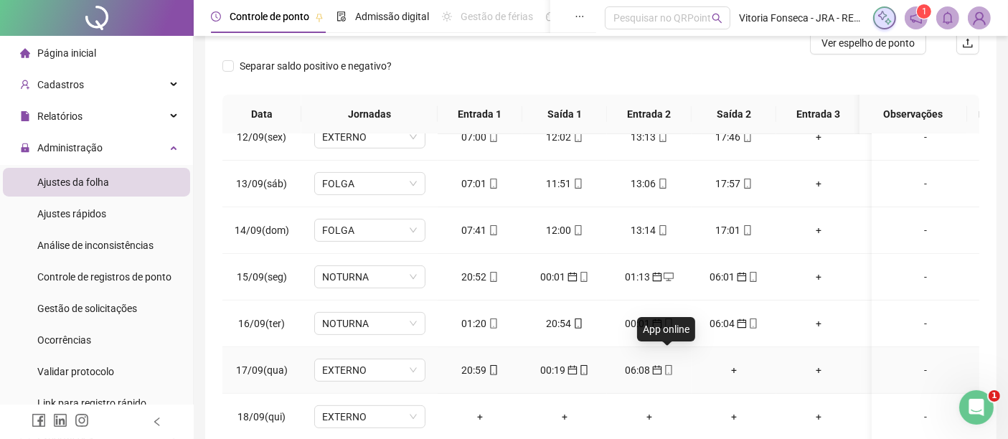
click at [668, 365] on icon "mobile" at bounding box center [669, 370] width 10 height 10
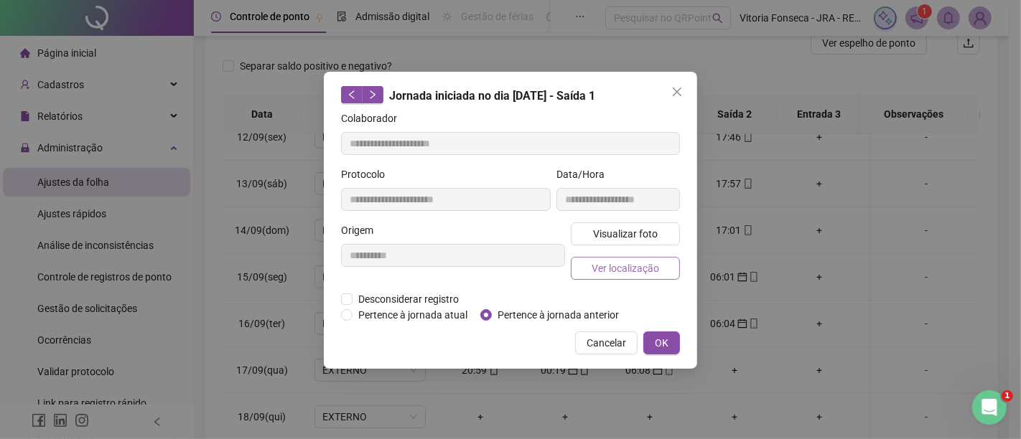
click at [642, 275] on span "Ver localização" at bounding box center [624, 269] width 67 height 16
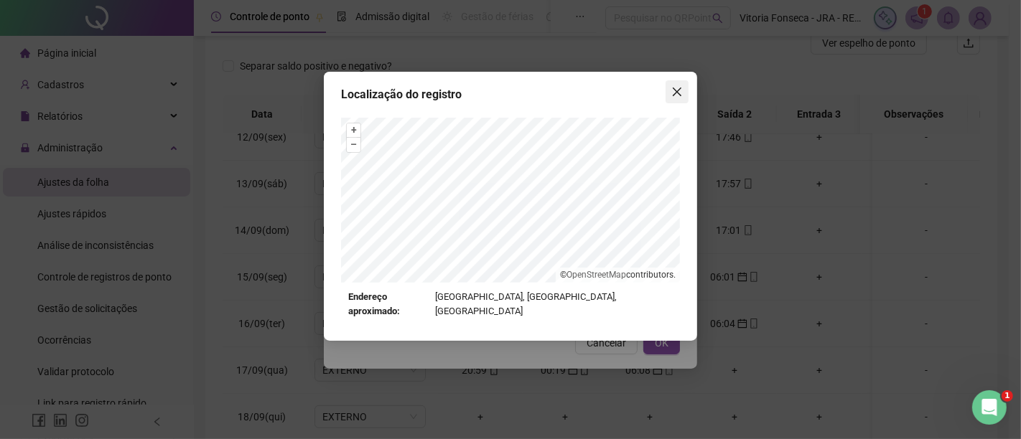
click at [671, 89] on icon "close" at bounding box center [676, 91] width 11 height 11
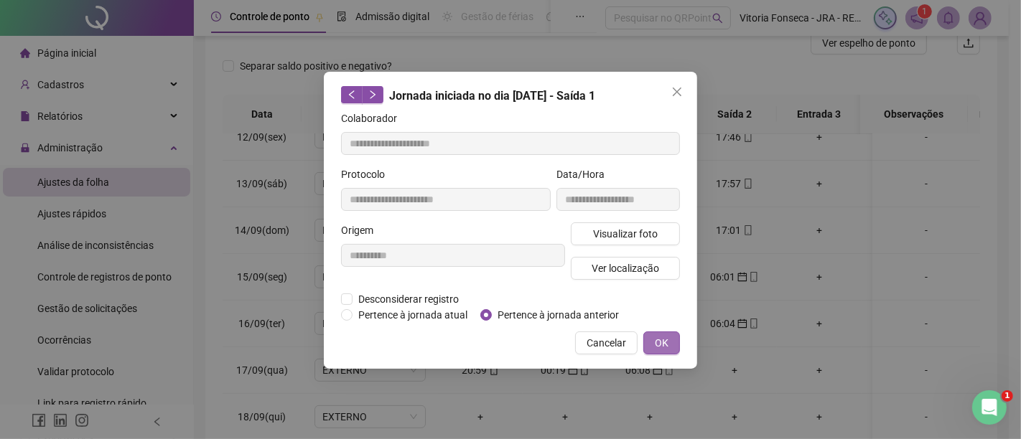
click at [670, 332] on button "OK" at bounding box center [661, 343] width 37 height 23
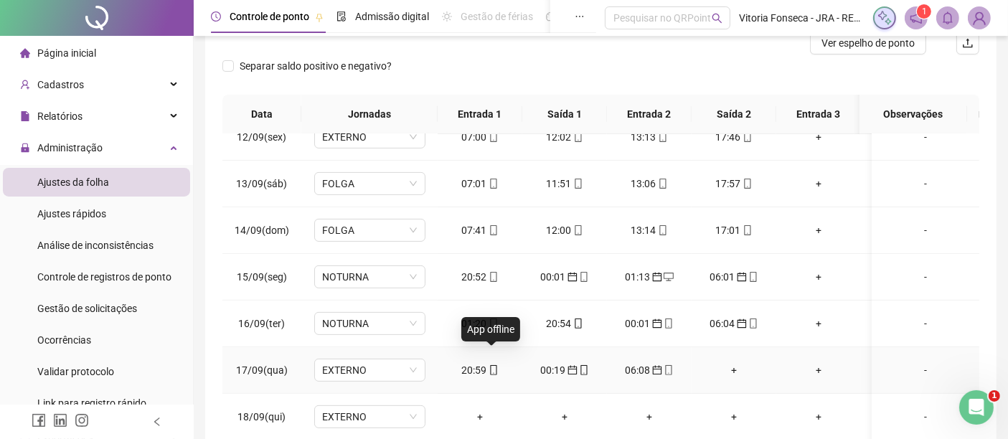
click at [490, 365] on icon "mobile" at bounding box center [493, 370] width 6 height 10
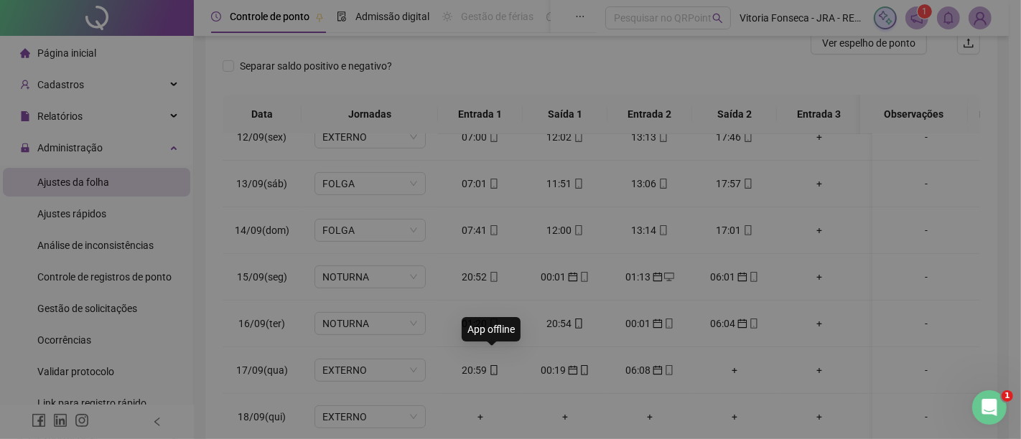
type input "**********"
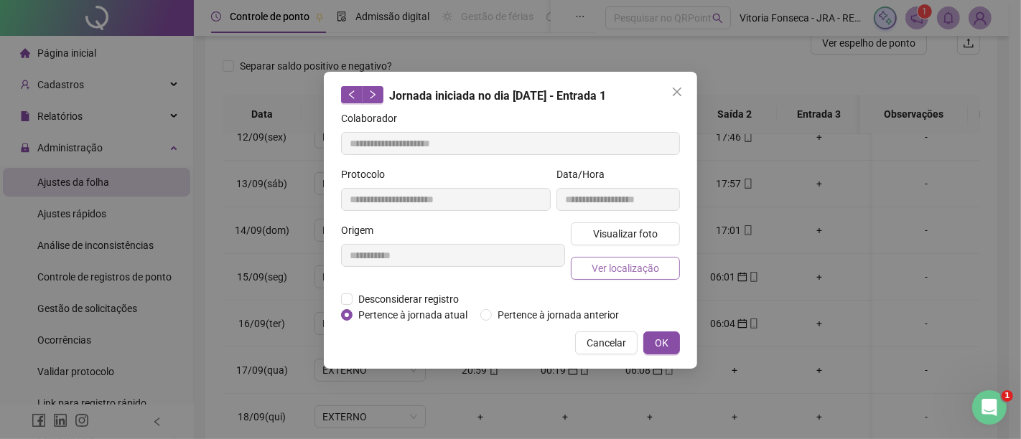
click at [605, 273] on span "Ver localização" at bounding box center [624, 269] width 67 height 16
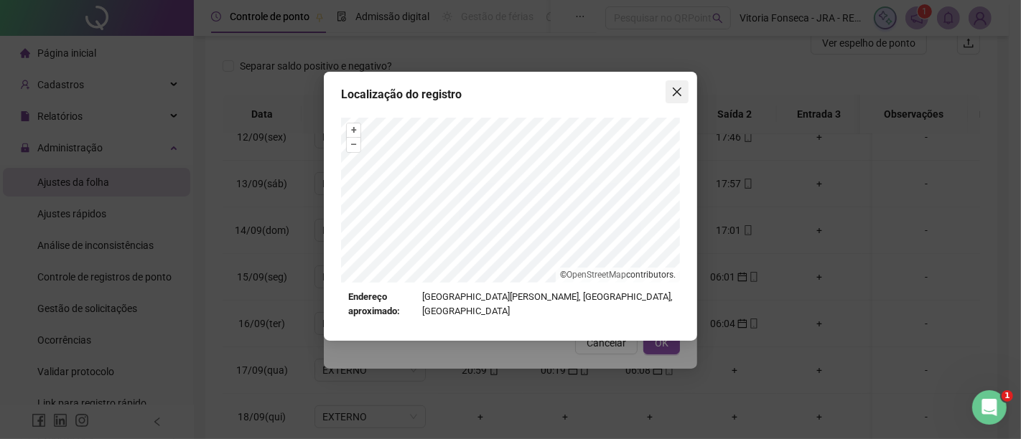
click at [671, 96] on icon "close" at bounding box center [676, 91] width 11 height 11
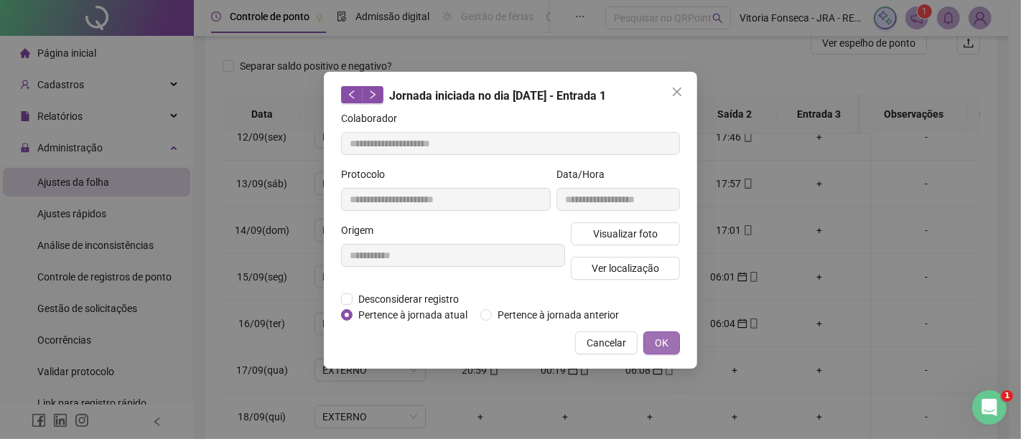
click at [662, 342] on span "OK" at bounding box center [662, 343] width 14 height 16
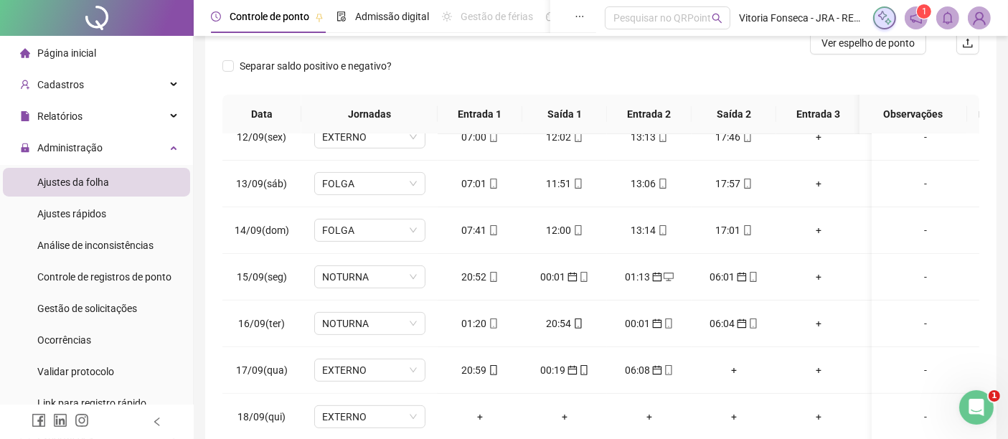
scroll to position [0, 0]
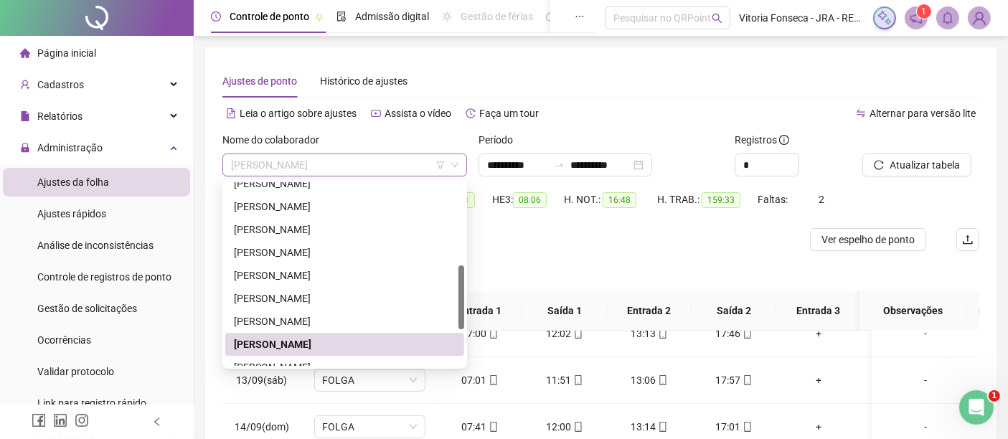
click at [395, 169] on span "[PERSON_NAME] [PERSON_NAME]" at bounding box center [345, 165] width 228 height 22
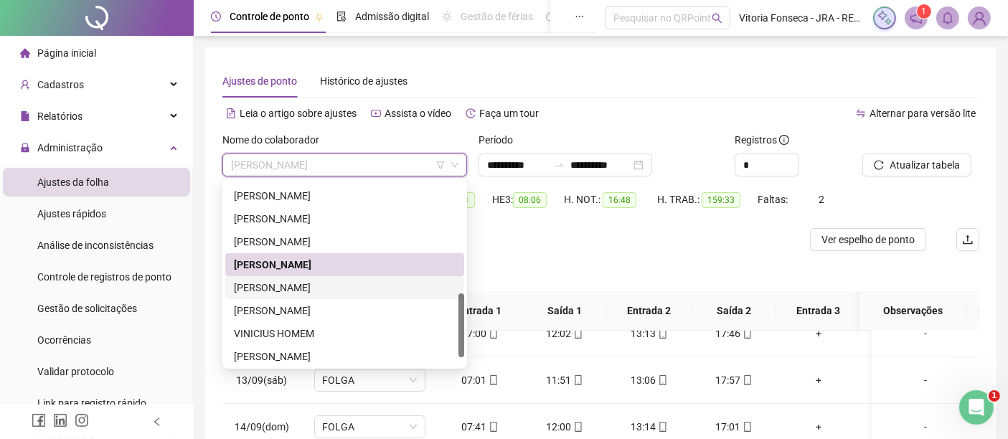
click at [378, 288] on div "[PERSON_NAME] [PERSON_NAME]" at bounding box center [345, 288] width 222 height 16
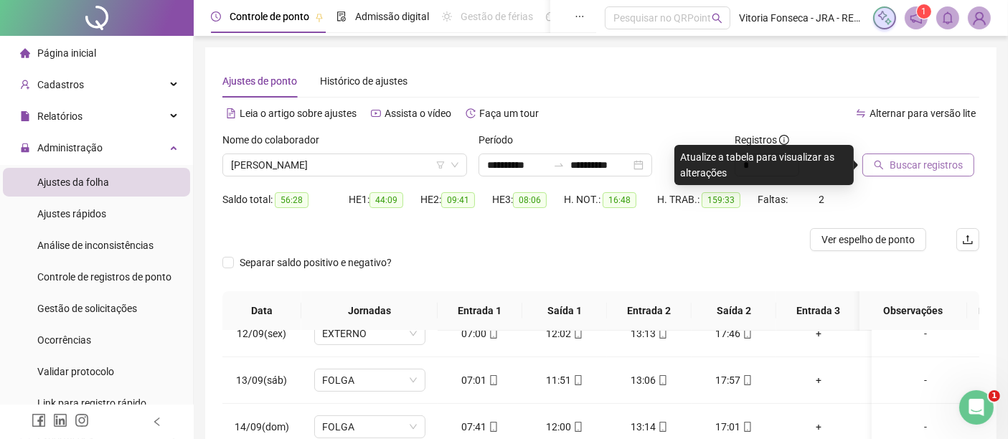
click at [912, 163] on span "Buscar registros" at bounding box center [926, 165] width 73 height 16
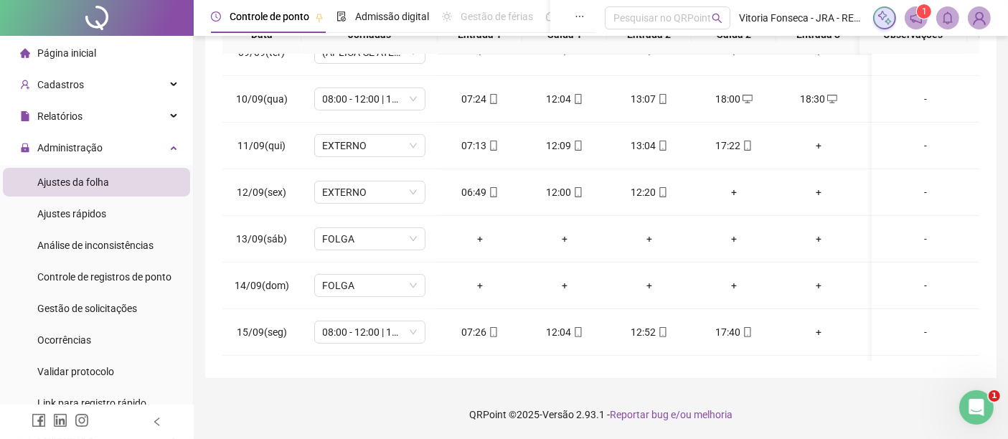
scroll to position [542, 0]
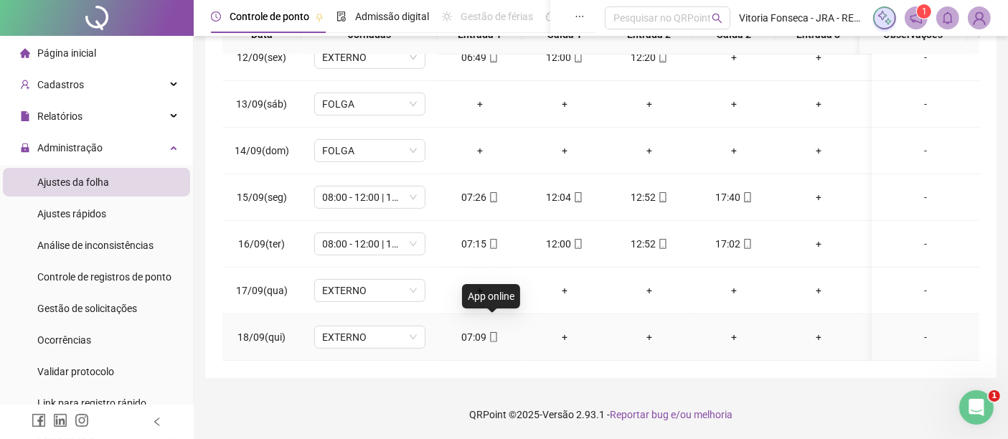
click at [494, 332] on icon "mobile" at bounding box center [494, 337] width 10 height 10
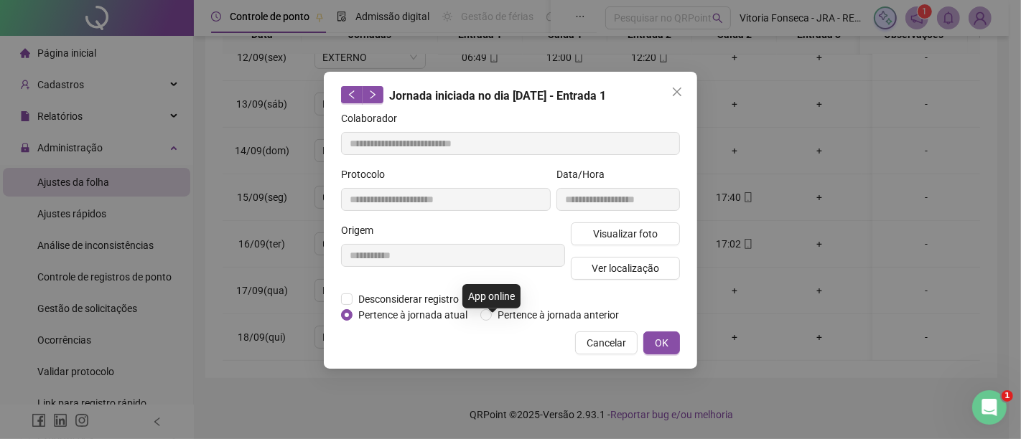
type input "**********"
click at [612, 269] on span "Ver localização" at bounding box center [624, 269] width 67 height 16
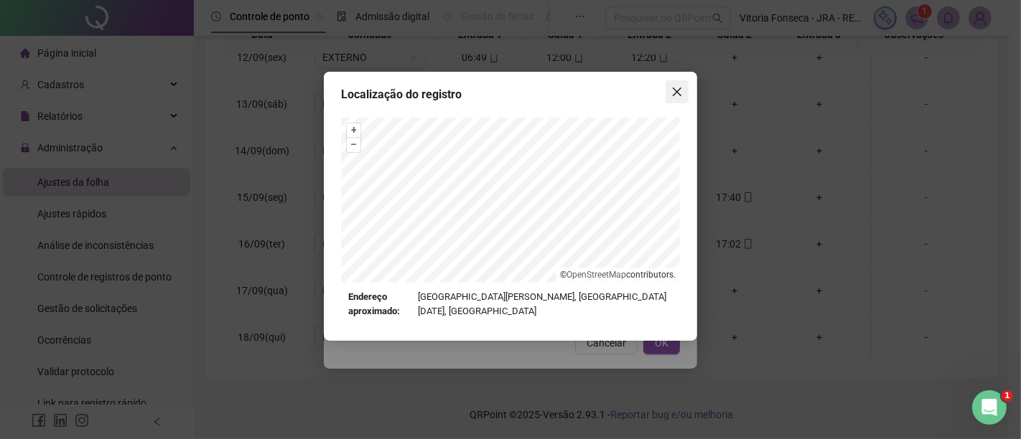
click at [679, 85] on button "Close" at bounding box center [676, 91] width 23 height 23
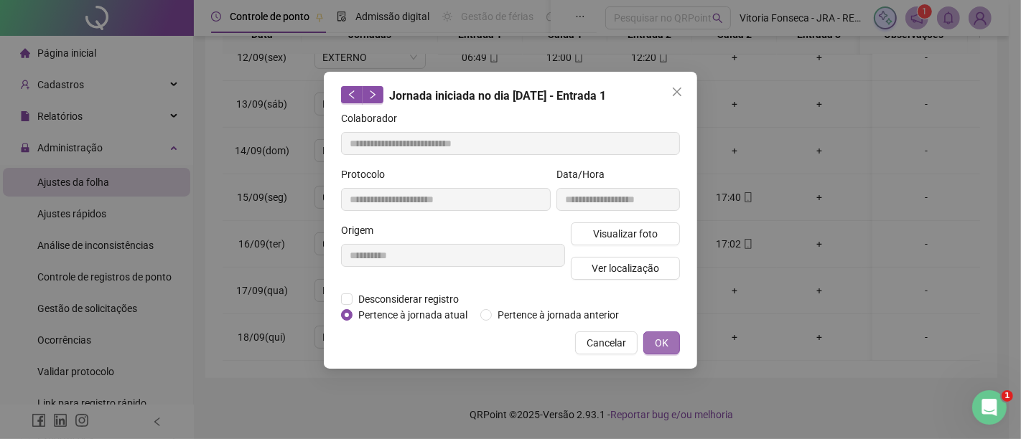
click at [668, 341] on span "OK" at bounding box center [662, 343] width 14 height 16
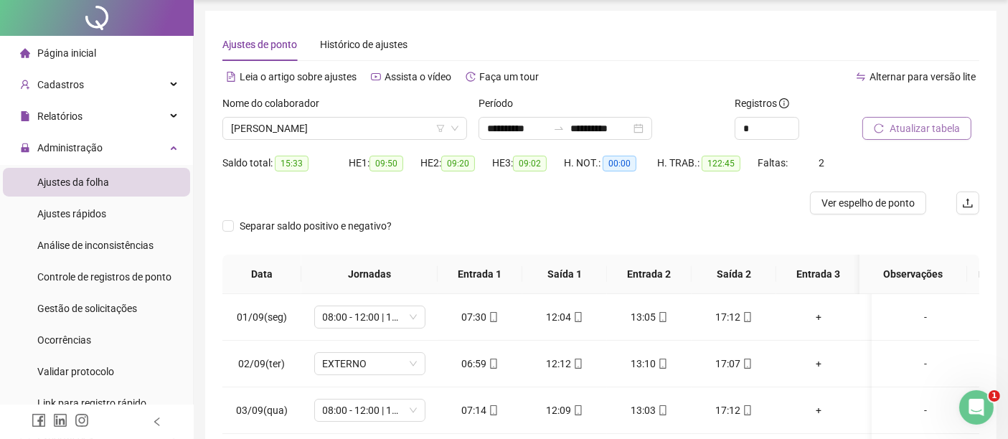
scroll to position [0, 0]
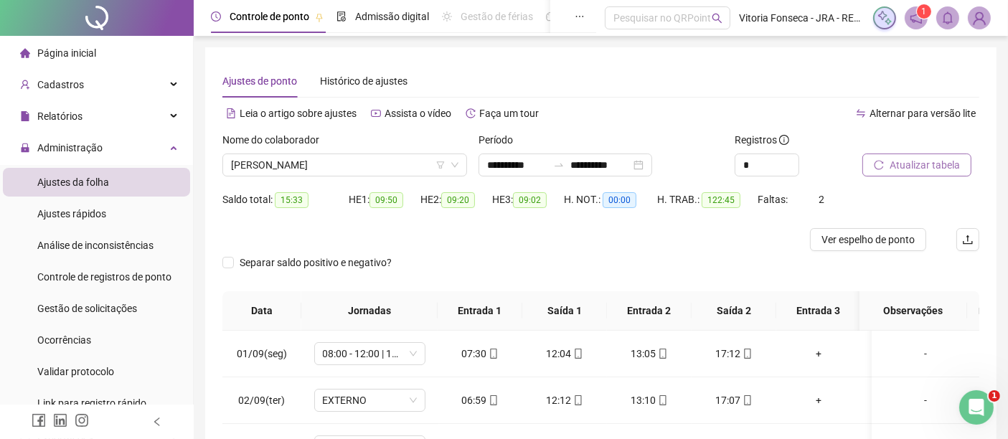
click at [908, 168] on span "Atualizar tabela" at bounding box center [925, 165] width 70 height 16
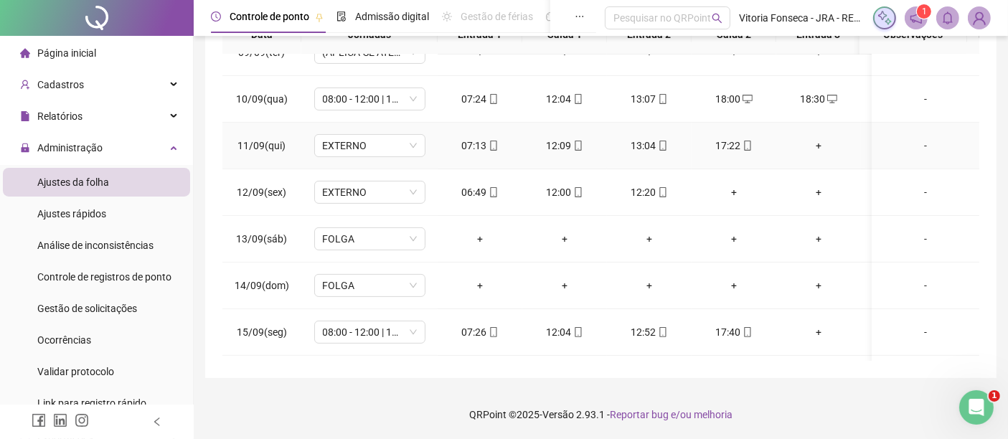
scroll to position [542, 0]
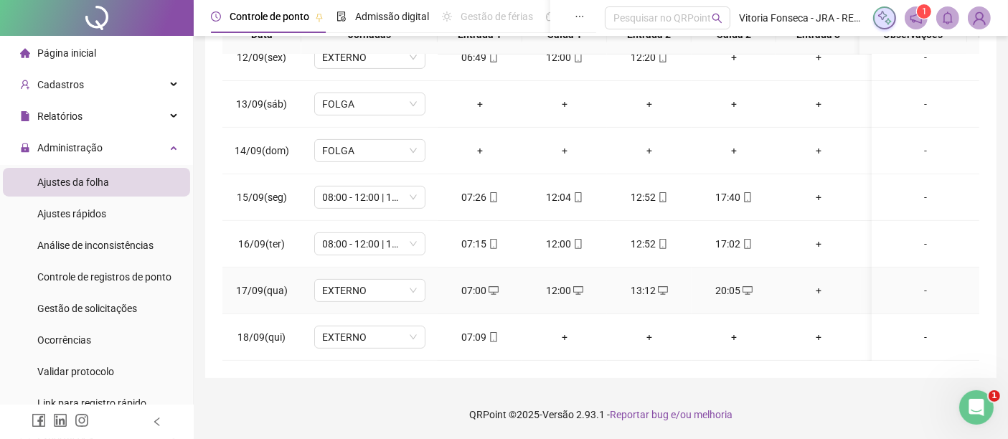
click at [814, 283] on div "+" at bounding box center [819, 291] width 62 height 16
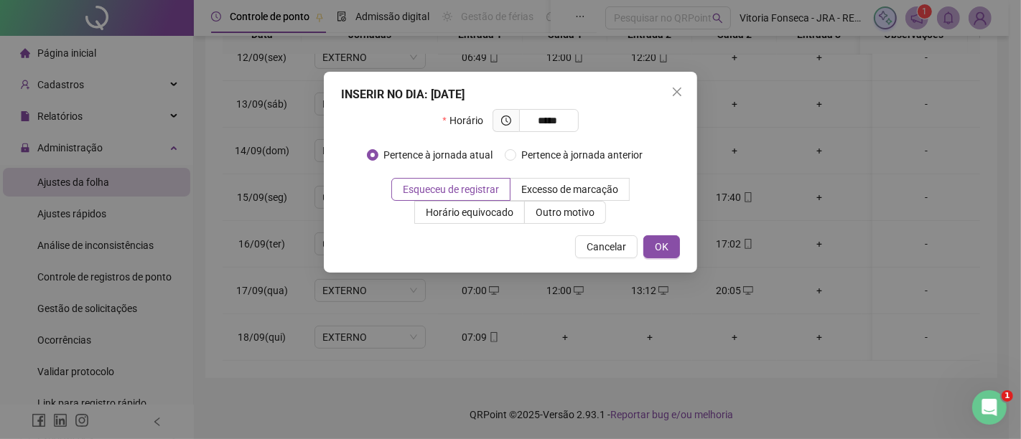
type input "*****"
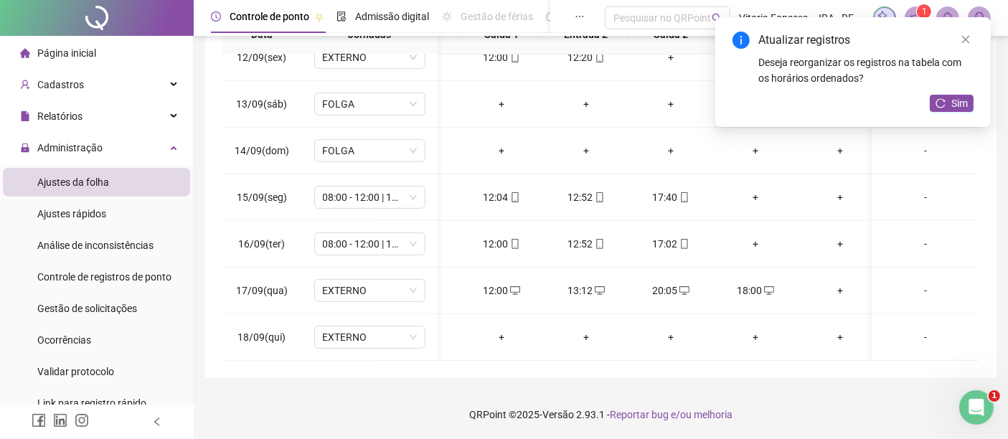
scroll to position [0, 95]
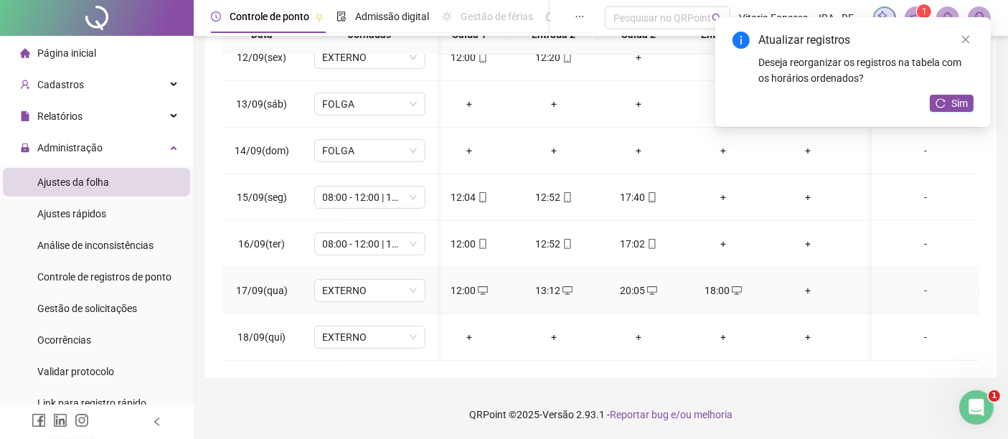
click at [807, 283] on div "+" at bounding box center [808, 291] width 62 height 16
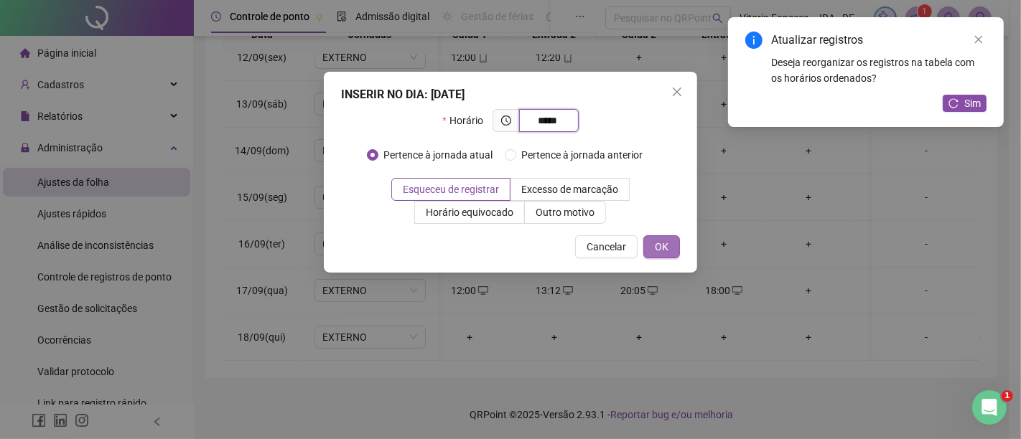
type input "*****"
click at [664, 243] on span "OK" at bounding box center [662, 247] width 14 height 16
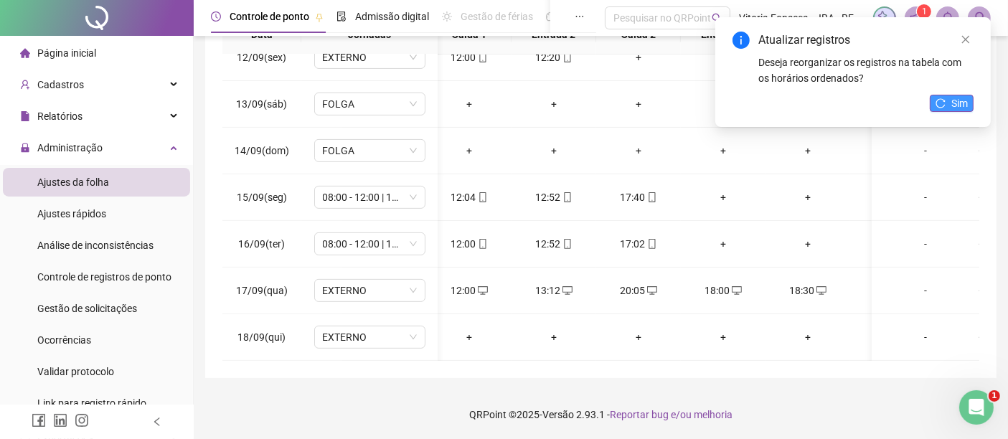
click at [958, 106] on span "Sim" at bounding box center [960, 103] width 17 height 16
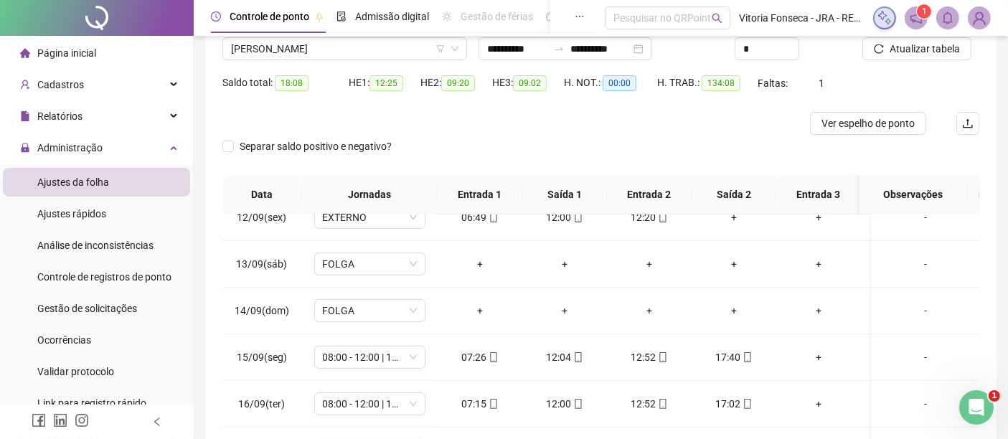
scroll to position [0, 0]
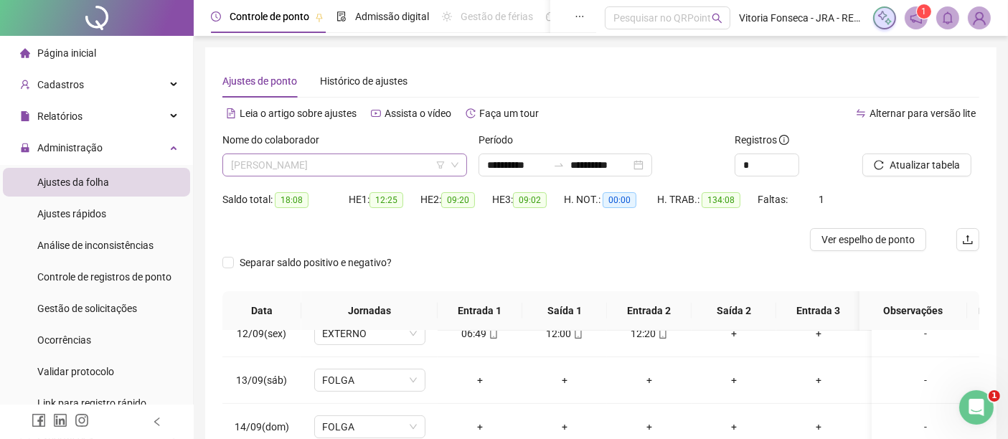
click at [385, 163] on span "[PERSON_NAME] [PERSON_NAME]" at bounding box center [345, 165] width 228 height 22
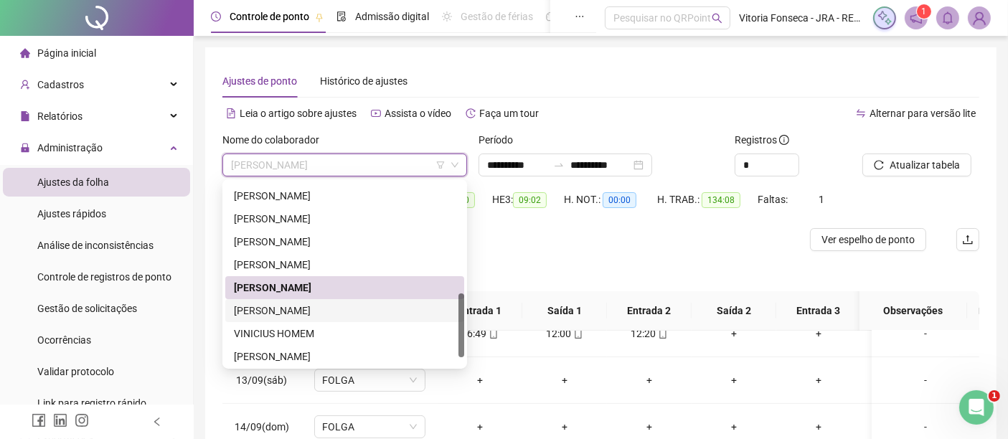
click at [352, 305] on div "[PERSON_NAME]" at bounding box center [345, 311] width 222 height 16
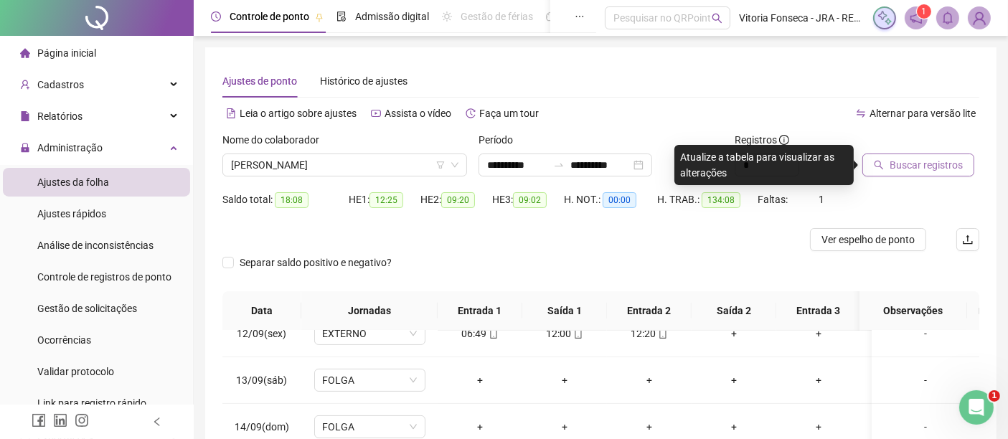
click at [945, 173] on button "Buscar registros" at bounding box center [919, 165] width 112 height 23
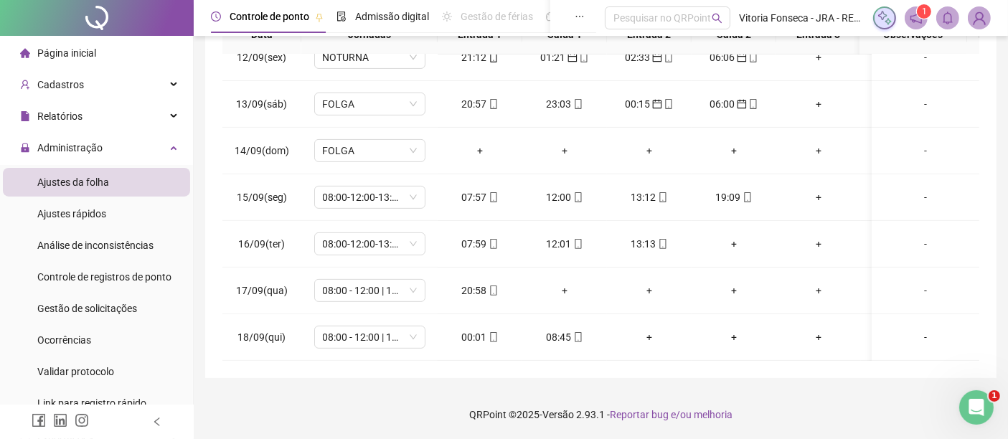
scroll to position [37, 0]
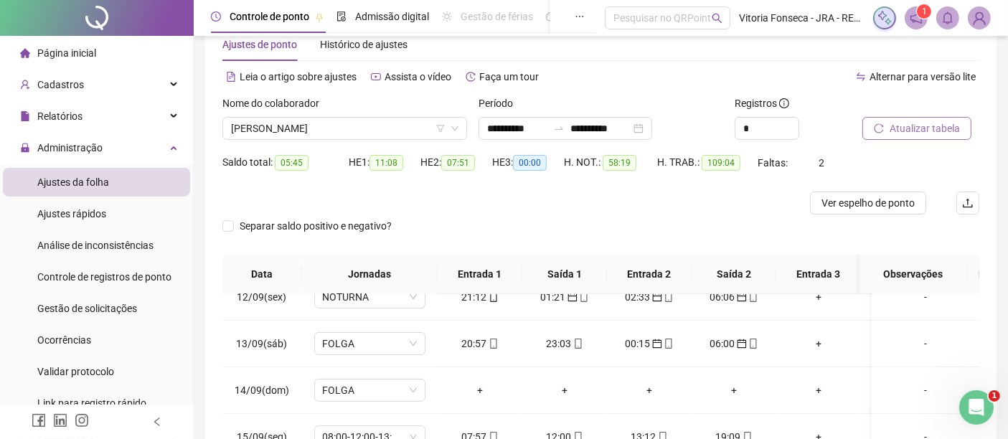
click at [948, 121] on span "Atualizar tabela" at bounding box center [925, 129] width 70 height 16
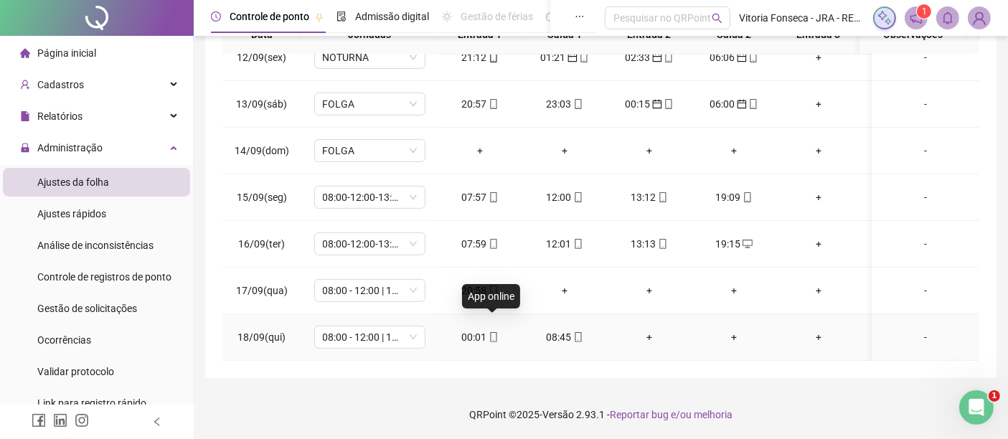
click at [489, 332] on icon "mobile" at bounding box center [494, 337] width 10 height 10
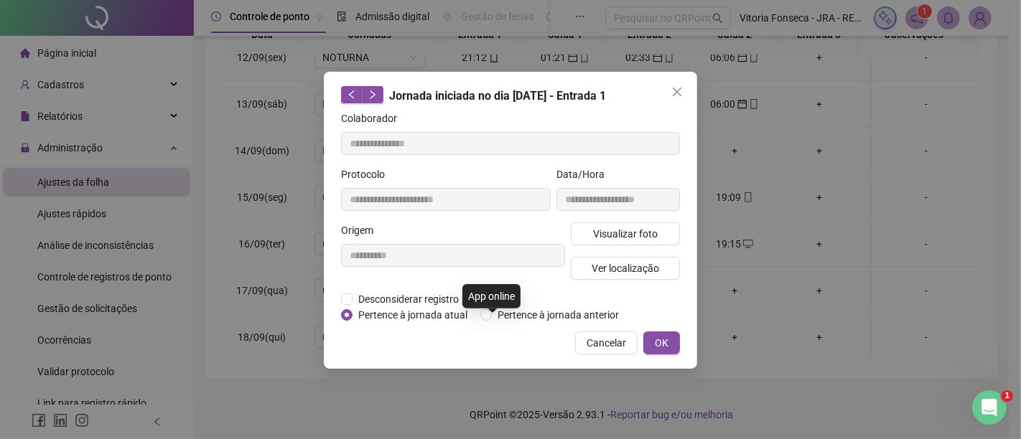
type input "**********"
click at [564, 313] on span "Pertence à jornada anterior" at bounding box center [558, 315] width 133 height 16
click at [667, 340] on span "OK" at bounding box center [662, 343] width 14 height 16
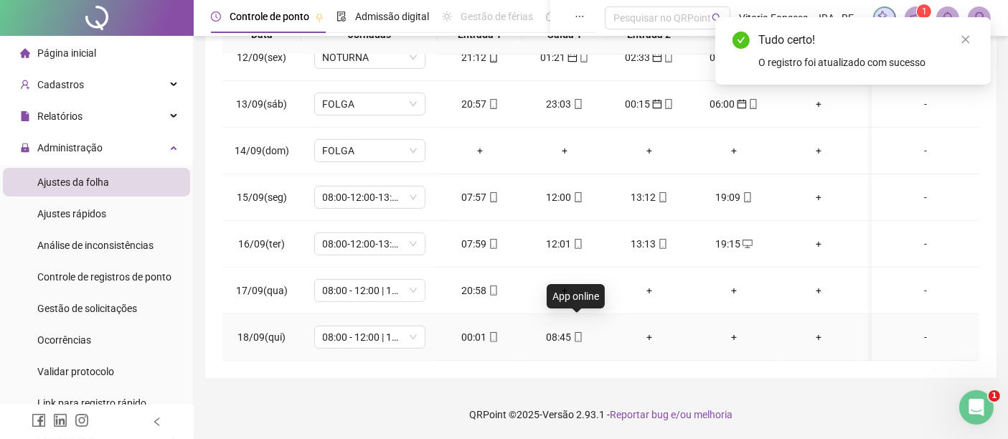
click at [577, 332] on icon "mobile" at bounding box center [579, 337] width 10 height 10
type input "**********"
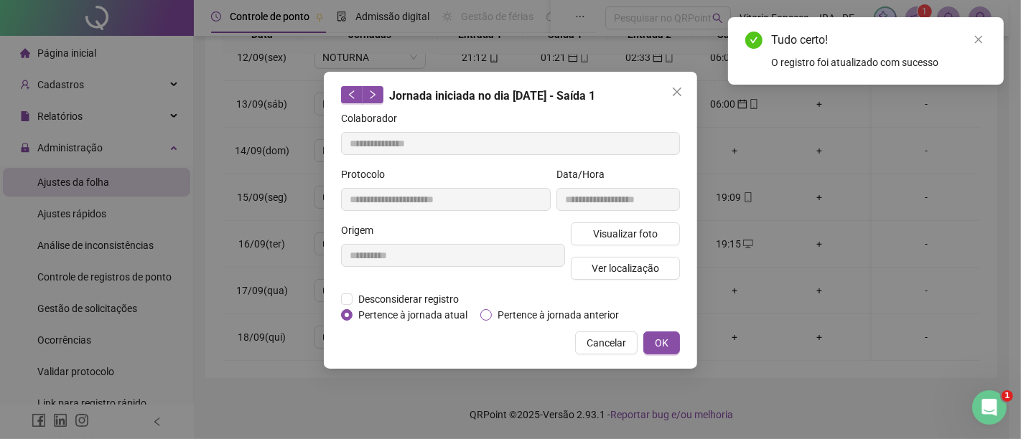
click at [571, 321] on span "Pertence à jornada anterior" at bounding box center [558, 315] width 133 height 16
click at [657, 342] on span "OK" at bounding box center [662, 343] width 14 height 16
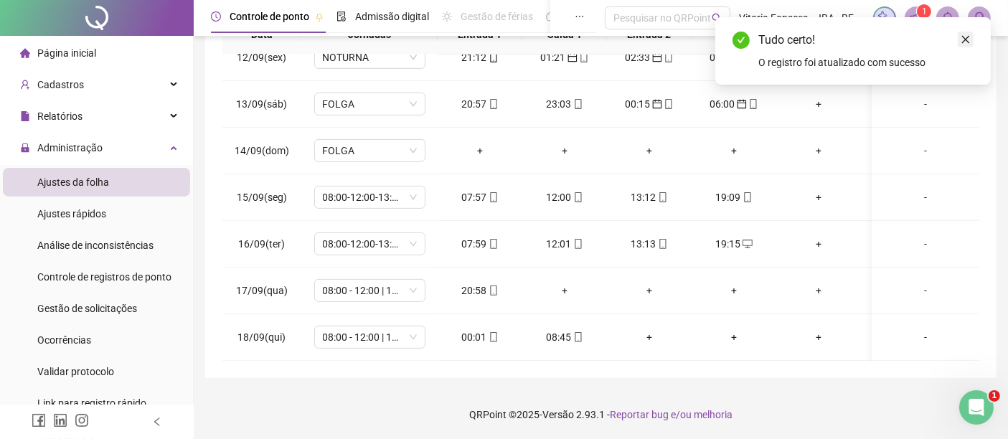
click at [960, 36] on link "Close" at bounding box center [966, 40] width 16 height 16
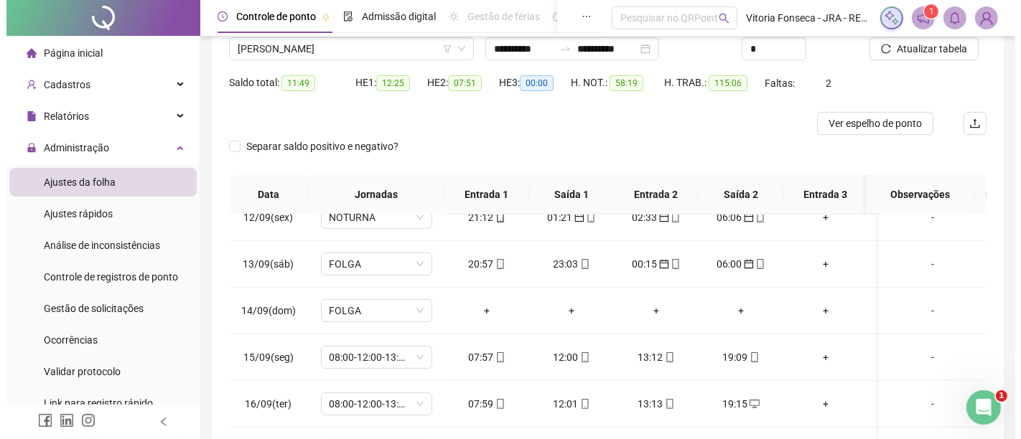
scroll to position [37, 0]
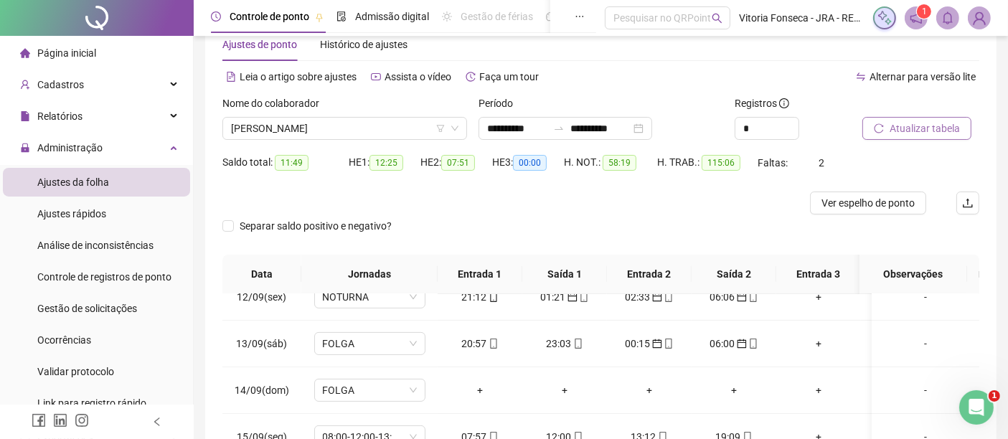
click at [955, 121] on span "Atualizar tabela" at bounding box center [925, 129] width 70 height 16
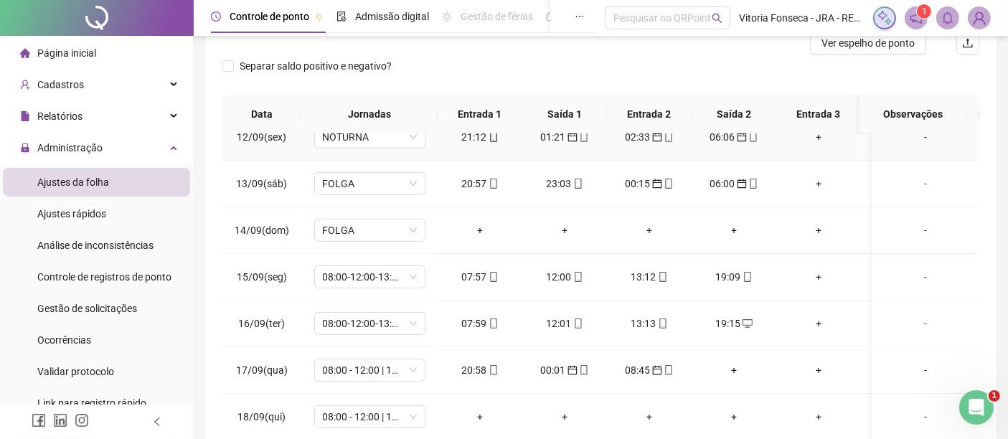
scroll to position [276, 0]
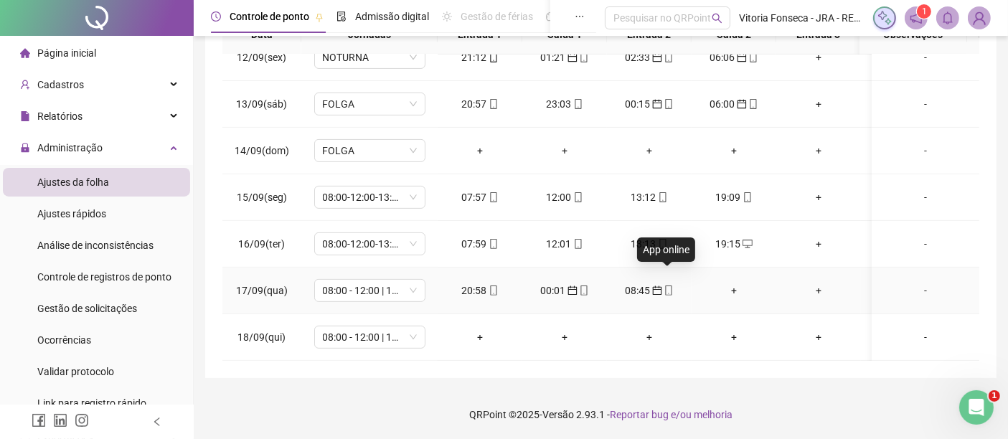
click at [668, 286] on icon "mobile" at bounding box center [668, 291] width 6 height 10
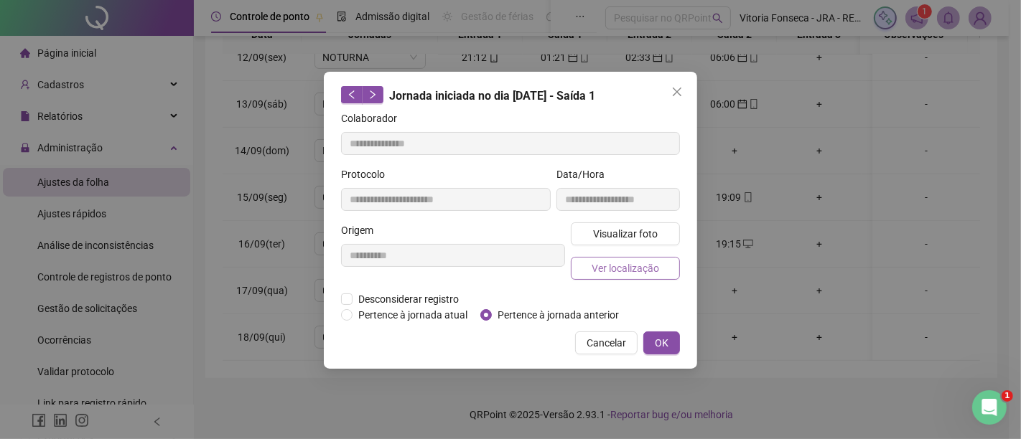
click at [658, 273] on button "Ver localização" at bounding box center [625, 268] width 109 height 23
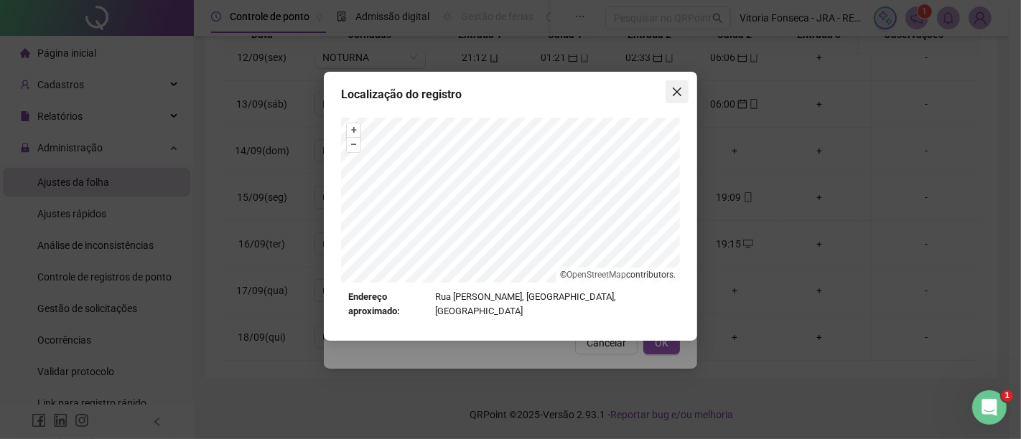
click at [675, 93] on icon "close" at bounding box center [677, 92] width 9 height 9
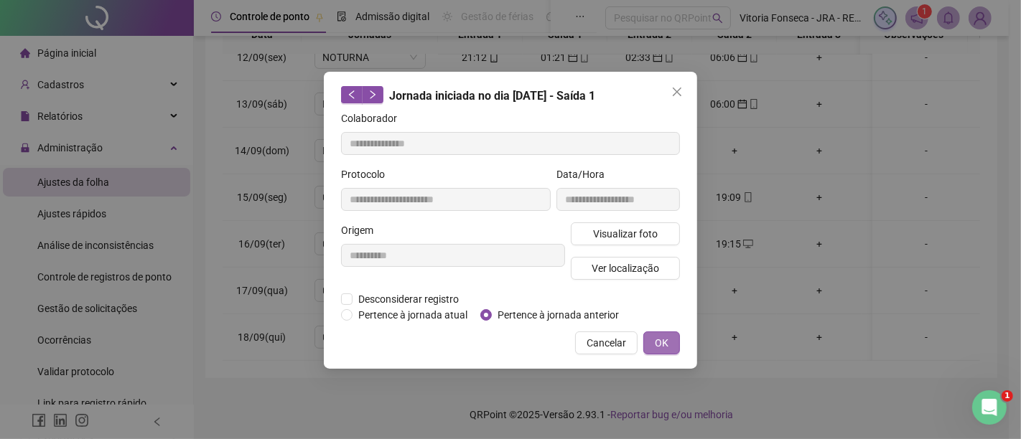
click at [668, 337] on button "OK" at bounding box center [661, 343] width 37 height 23
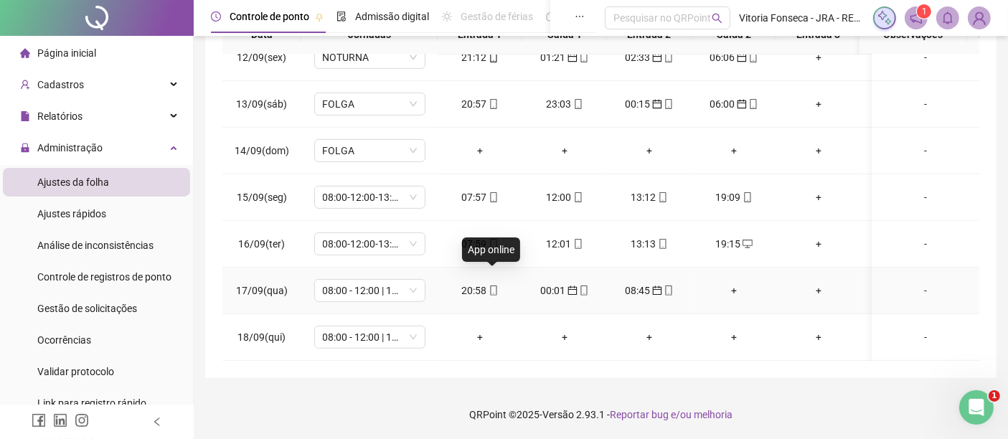
click at [495, 286] on icon "mobile" at bounding box center [493, 291] width 6 height 10
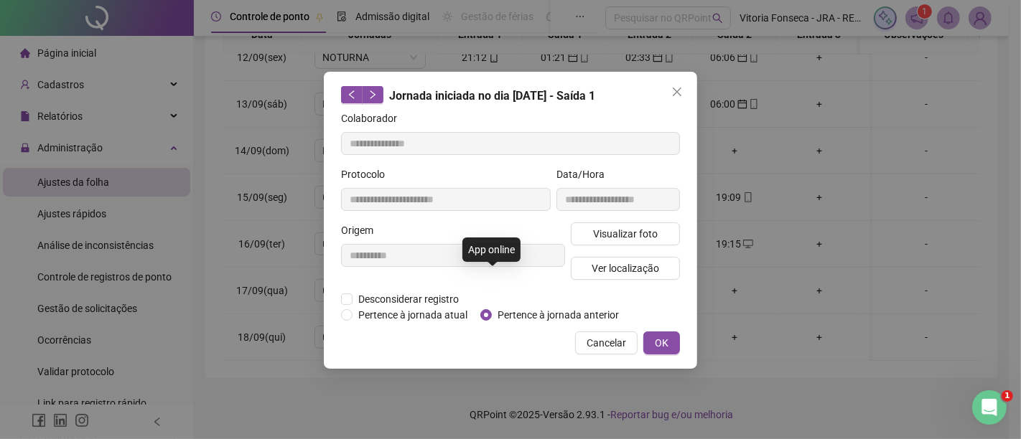
type input "**********"
click at [590, 271] on button "Ver localização" at bounding box center [625, 268] width 109 height 23
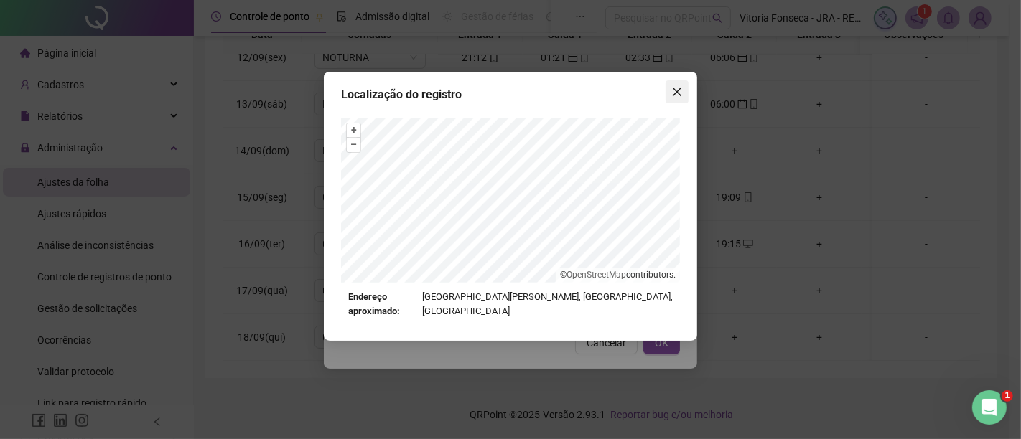
click at [668, 88] on span "Close" at bounding box center [676, 91] width 23 height 11
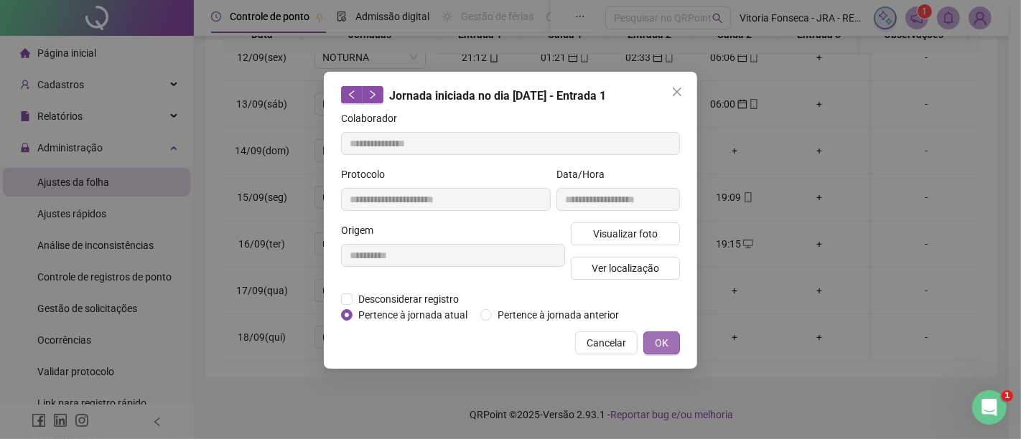
click at [670, 346] on button "OK" at bounding box center [661, 343] width 37 height 23
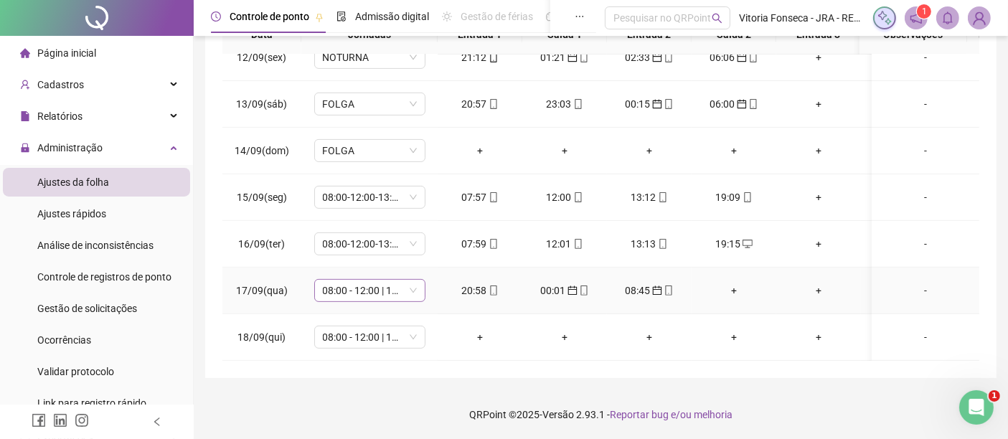
click at [392, 281] on span "08:00 - 12:00 | 13:12 - 17:00" at bounding box center [370, 291] width 94 height 22
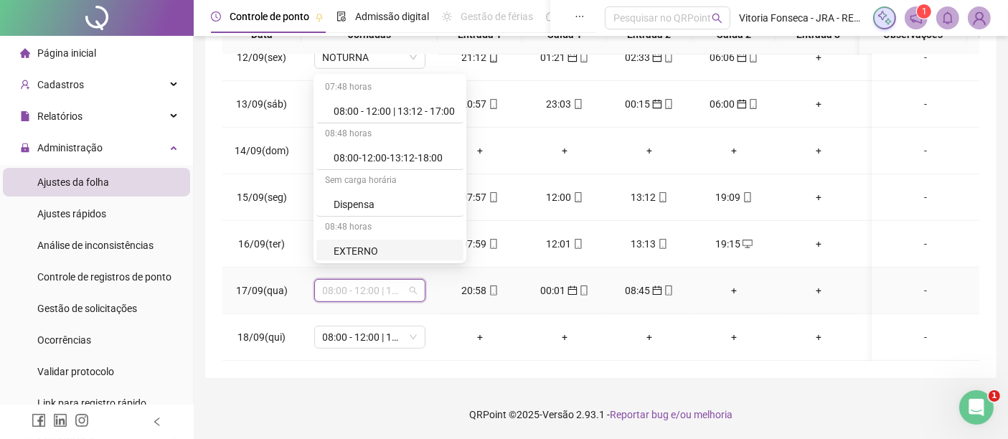
scroll to position [233, 0]
click at [396, 245] on div "NOTURNA" at bounding box center [394, 251] width 121 height 16
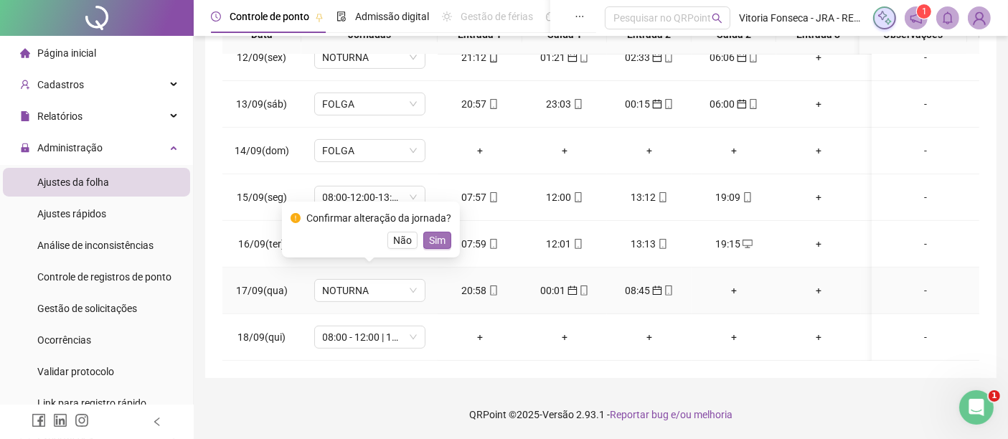
click at [435, 243] on span "Sim" at bounding box center [437, 241] width 17 height 16
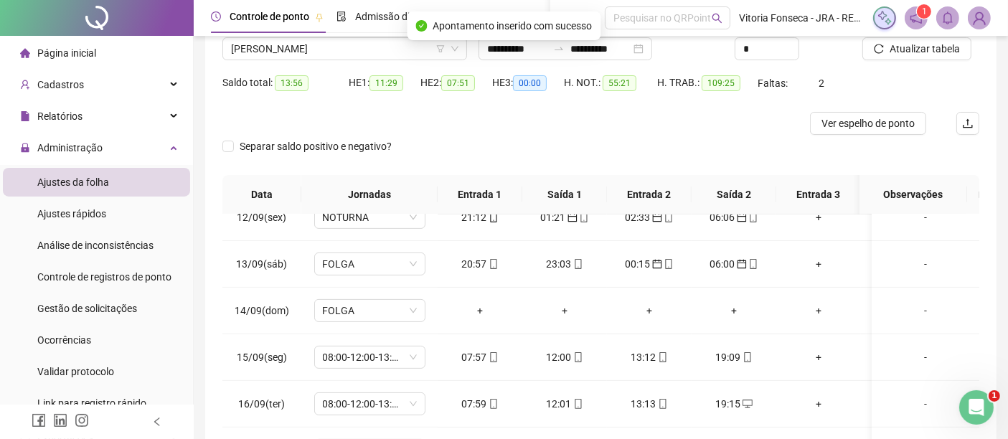
scroll to position [37, 0]
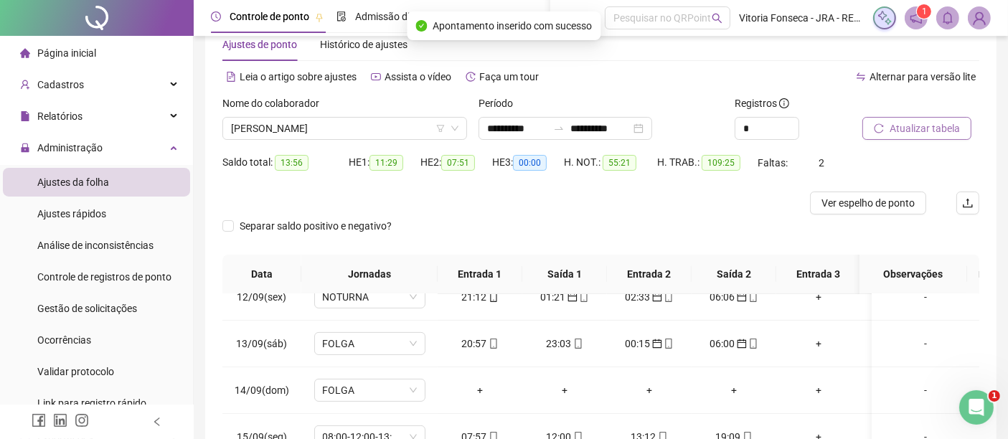
click at [948, 125] on span "Atualizar tabela" at bounding box center [925, 129] width 70 height 16
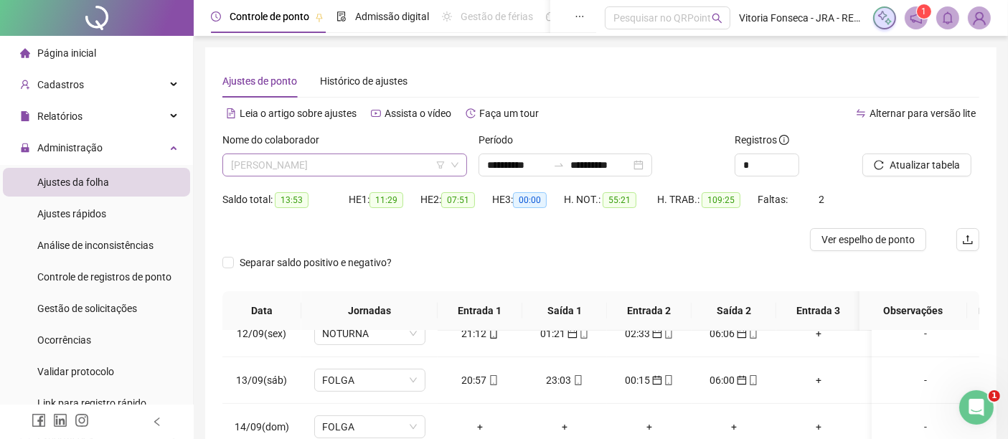
click at [403, 161] on span "[PERSON_NAME]" at bounding box center [345, 165] width 228 height 22
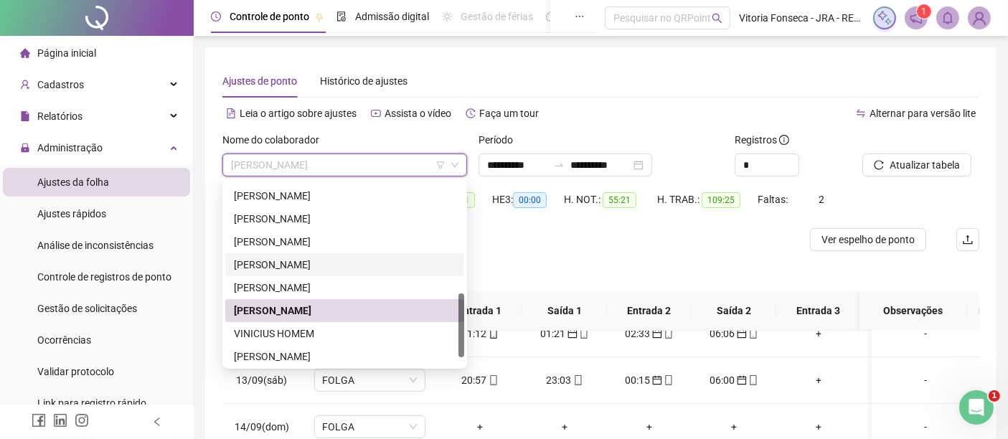
scroll to position [345, 0]
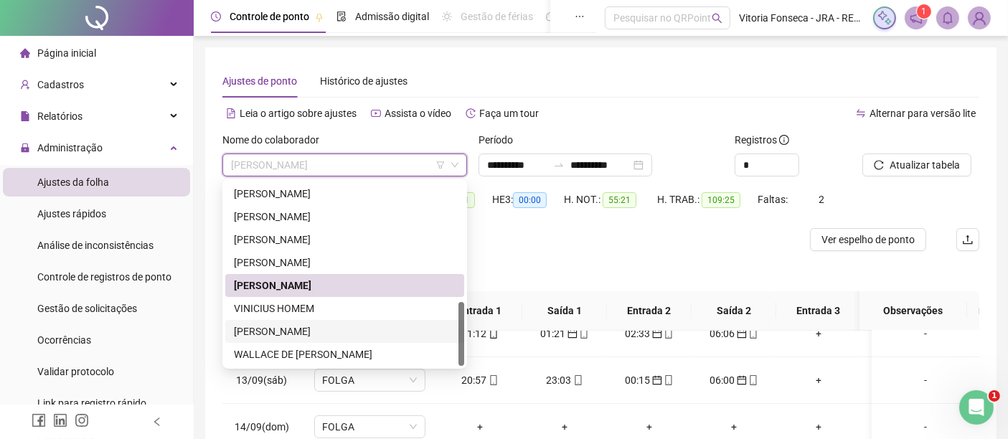
click at [383, 333] on div "Vitória Silva Fonseca" at bounding box center [345, 332] width 222 height 16
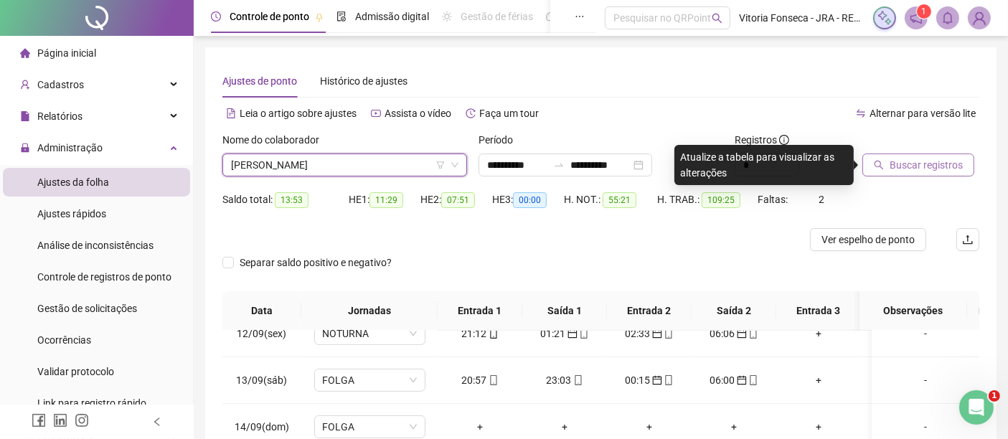
click at [891, 167] on span "Buscar registros" at bounding box center [926, 165] width 73 height 16
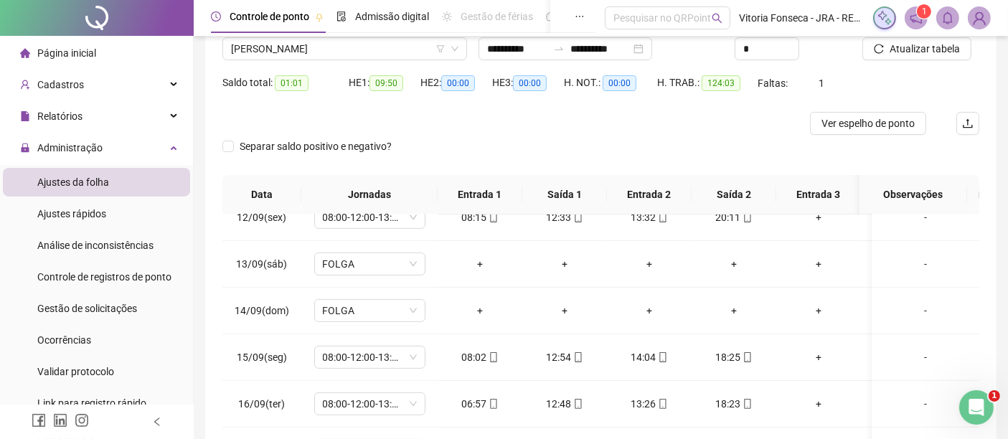
scroll to position [0, 0]
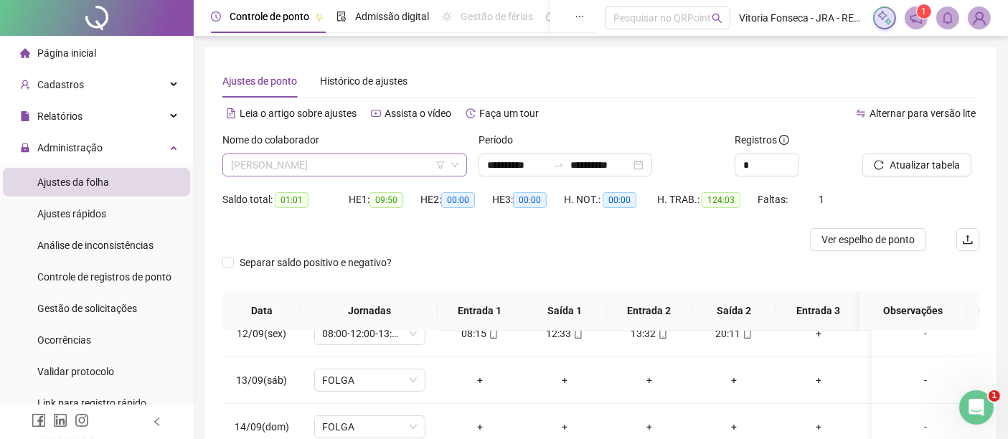
click at [385, 160] on span "Vitória Silva Fonseca" at bounding box center [345, 165] width 228 height 22
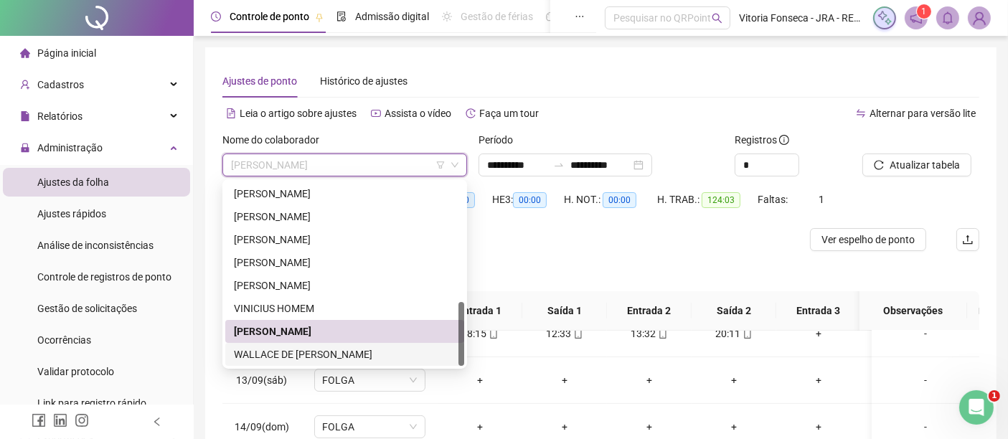
click at [393, 353] on div "WALLACE DE BRITO DOS SANTOS" at bounding box center [345, 355] width 222 height 16
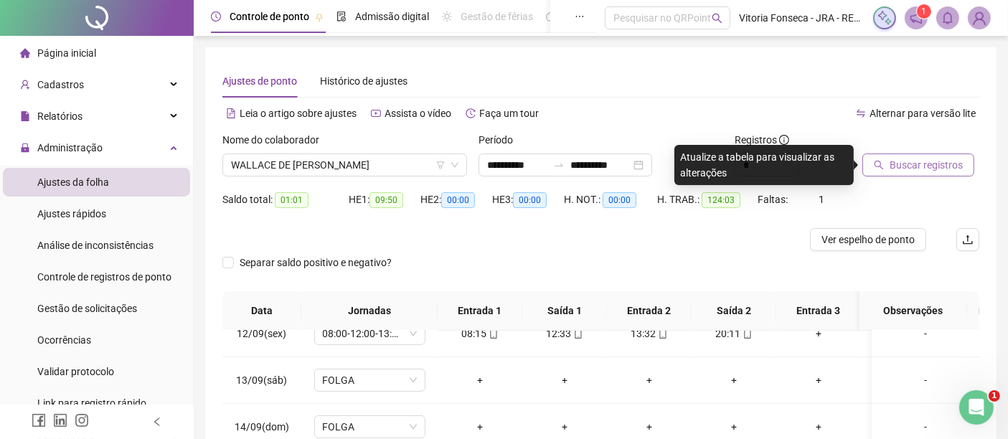
click at [905, 169] on span "Buscar registros" at bounding box center [926, 165] width 73 height 16
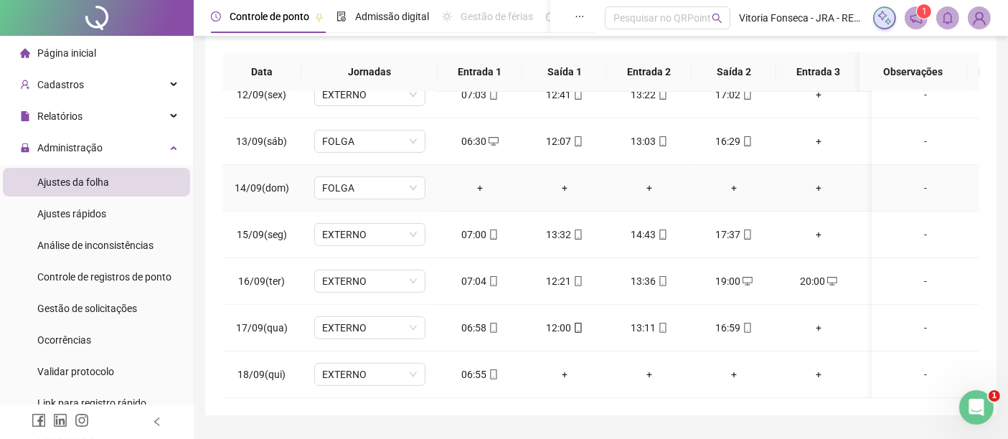
scroll to position [276, 0]
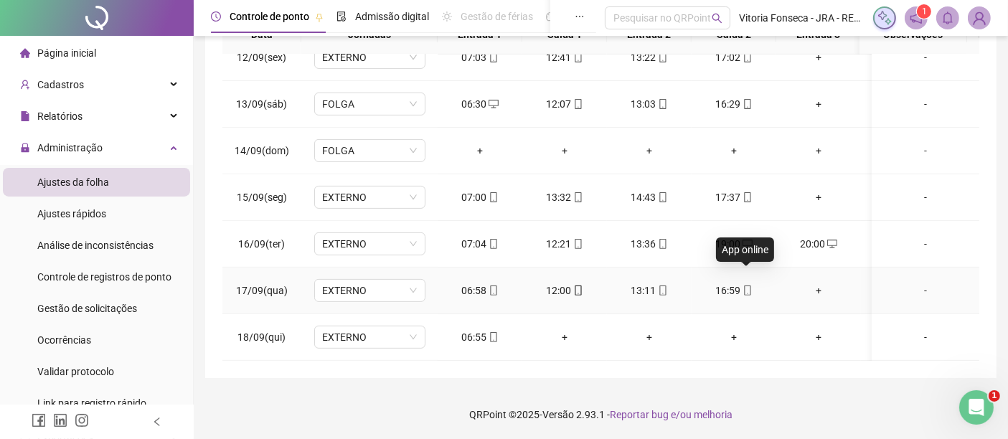
click at [747, 286] on icon "mobile" at bounding box center [748, 291] width 10 height 10
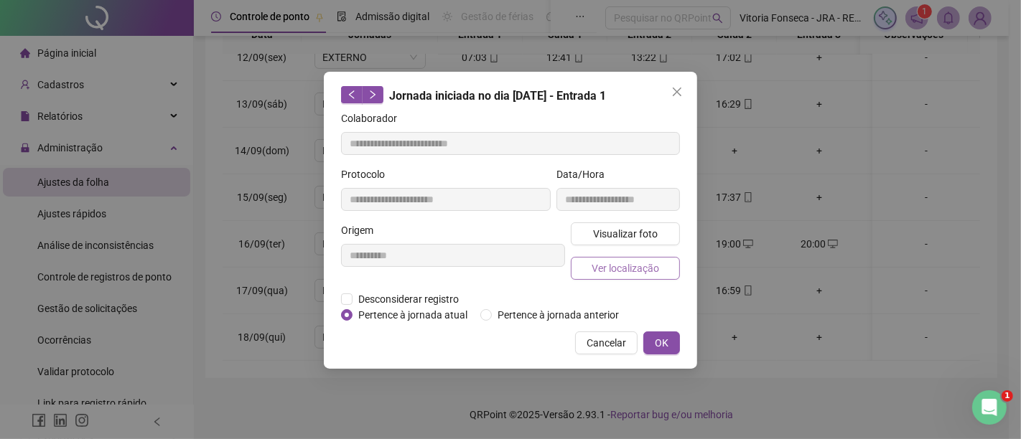
click at [667, 259] on button "Ver localização" at bounding box center [625, 268] width 109 height 23
type input "**********"
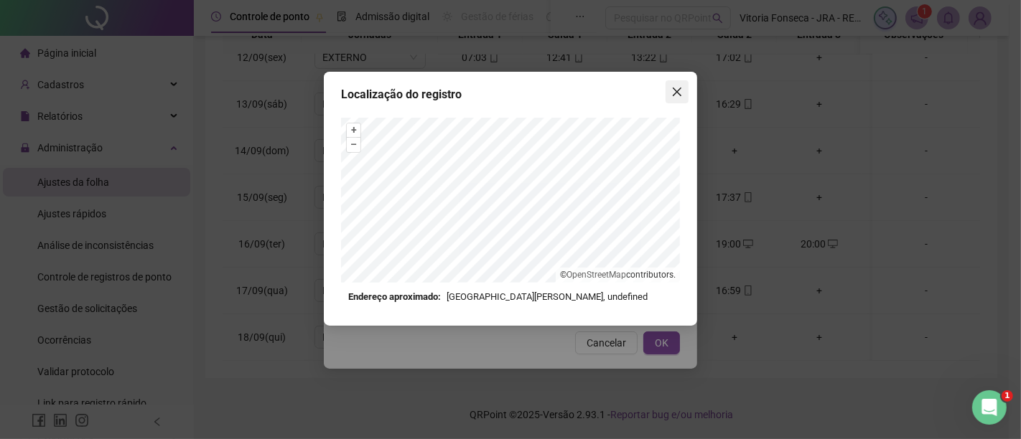
click at [673, 94] on icon "close" at bounding box center [676, 91] width 11 height 11
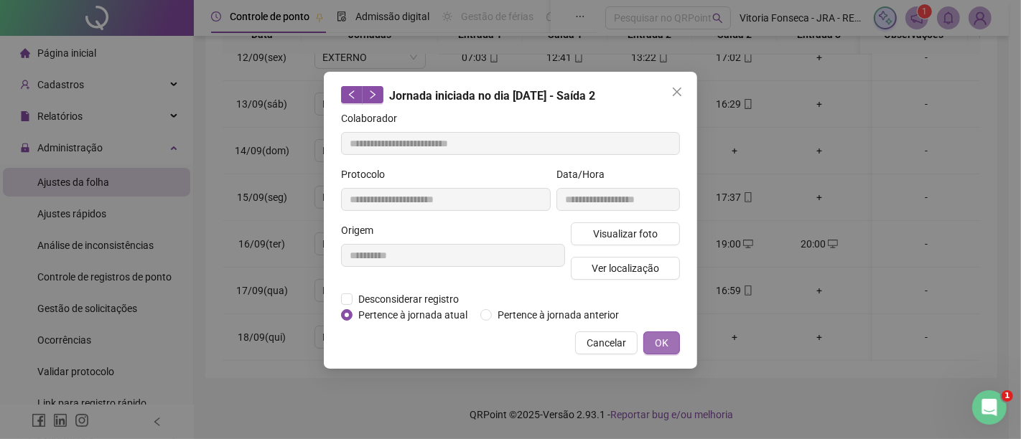
click at [665, 349] on span "OK" at bounding box center [662, 343] width 14 height 16
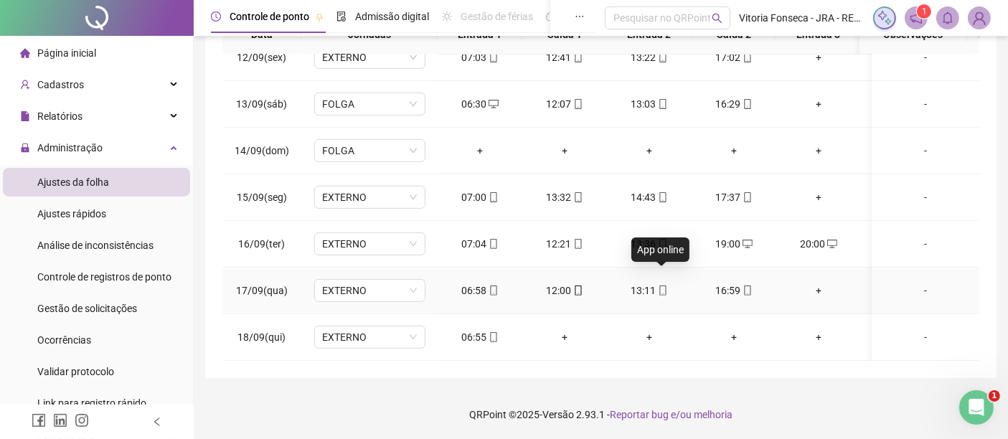
click at [665, 286] on icon "mobile" at bounding box center [663, 291] width 6 height 10
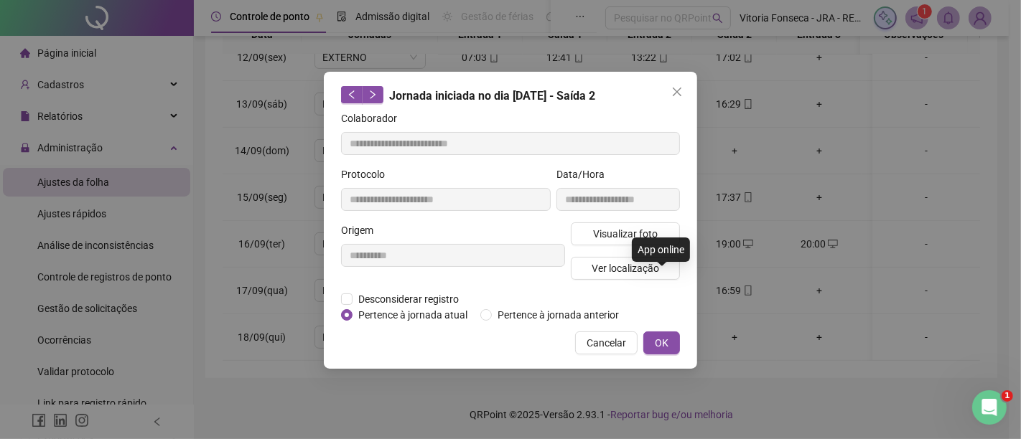
type input "**********"
click at [656, 271] on span "Ver localização" at bounding box center [624, 269] width 67 height 16
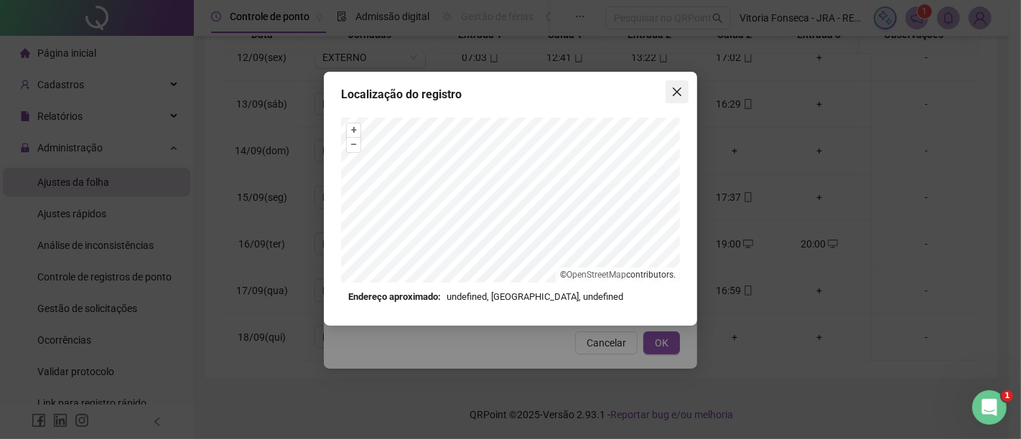
click at [676, 91] on icon "close" at bounding box center [677, 92] width 9 height 9
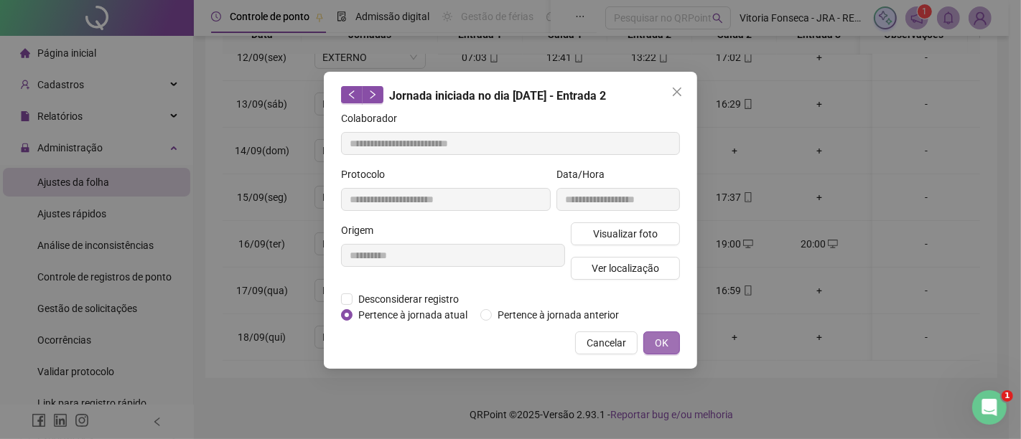
click at [670, 337] on button "OK" at bounding box center [661, 343] width 37 height 23
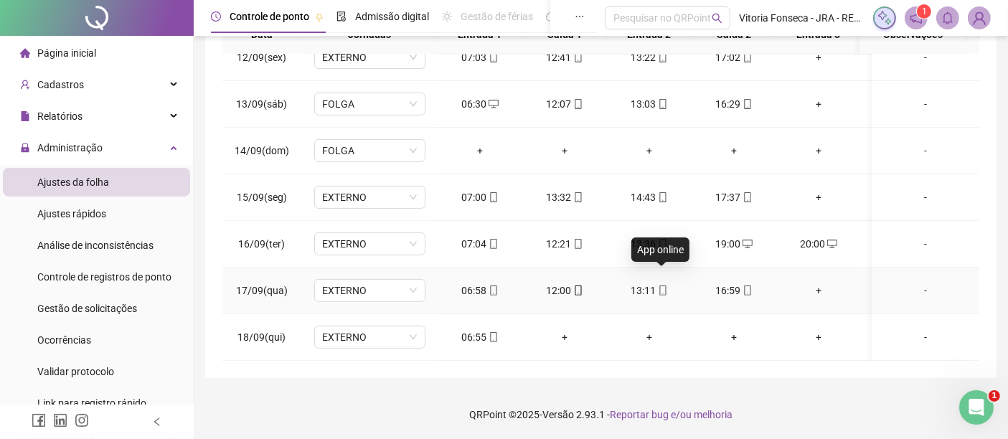
click at [664, 286] on icon "mobile" at bounding box center [663, 291] width 10 height 10
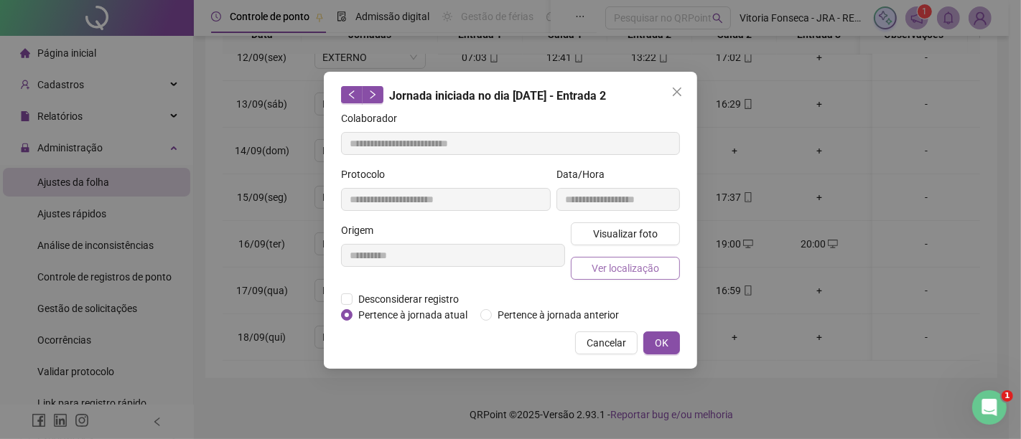
click at [662, 271] on button "Ver localização" at bounding box center [625, 268] width 109 height 23
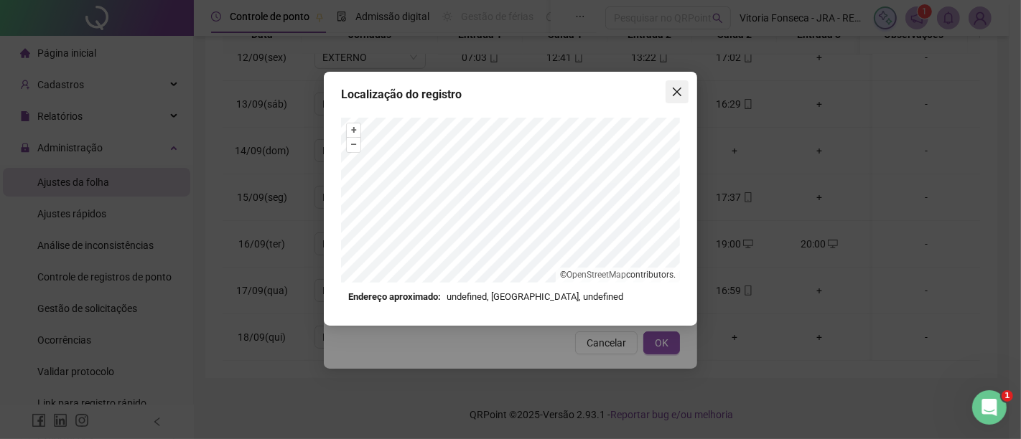
click at [678, 98] on button "Close" at bounding box center [676, 91] width 23 height 23
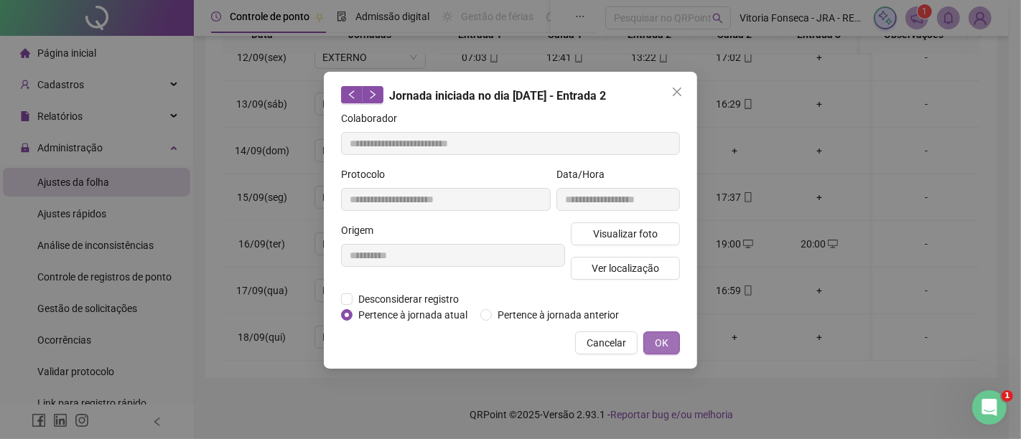
click at [663, 343] on span "OK" at bounding box center [662, 343] width 14 height 16
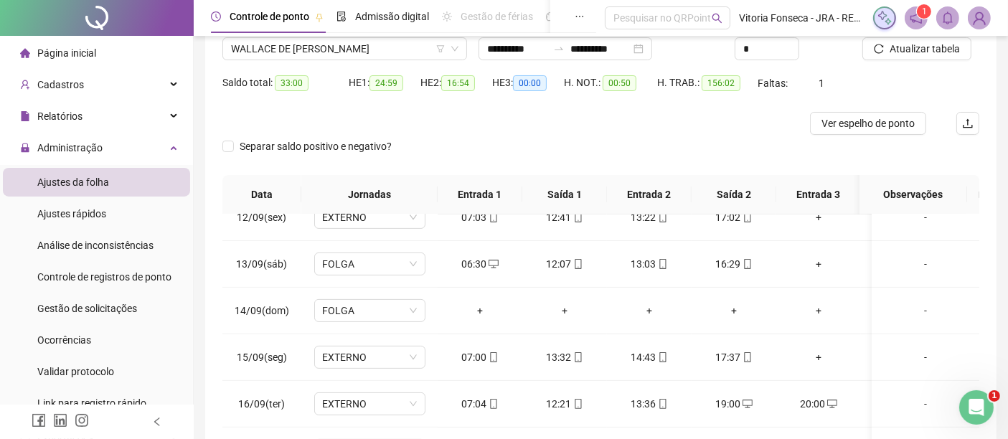
scroll to position [37, 0]
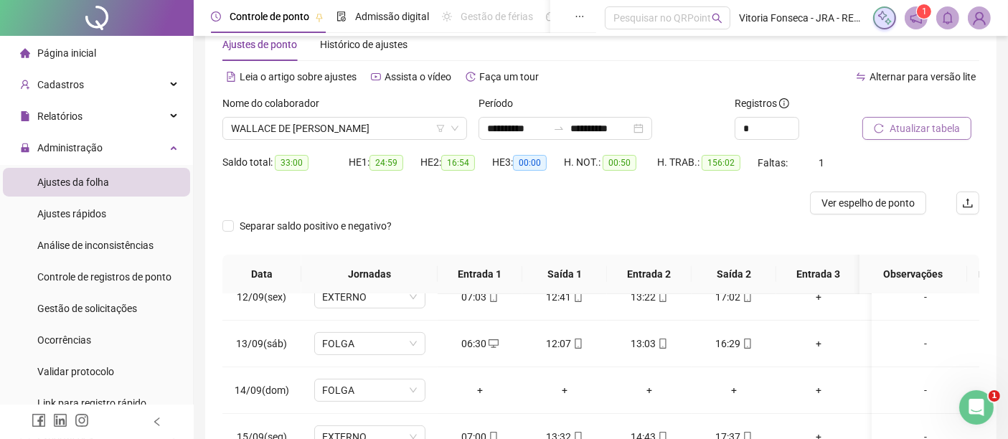
click at [951, 127] on span "Atualizar tabela" at bounding box center [925, 129] width 70 height 16
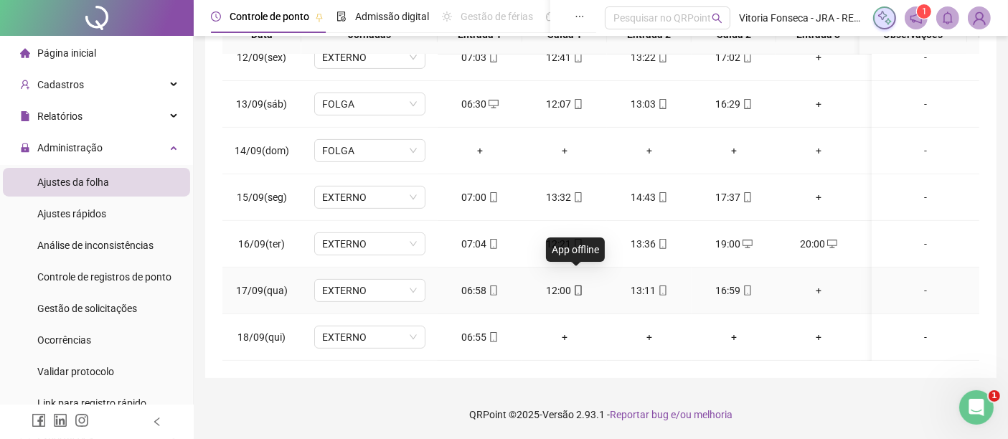
click at [576, 286] on icon "mobile" at bounding box center [579, 291] width 10 height 10
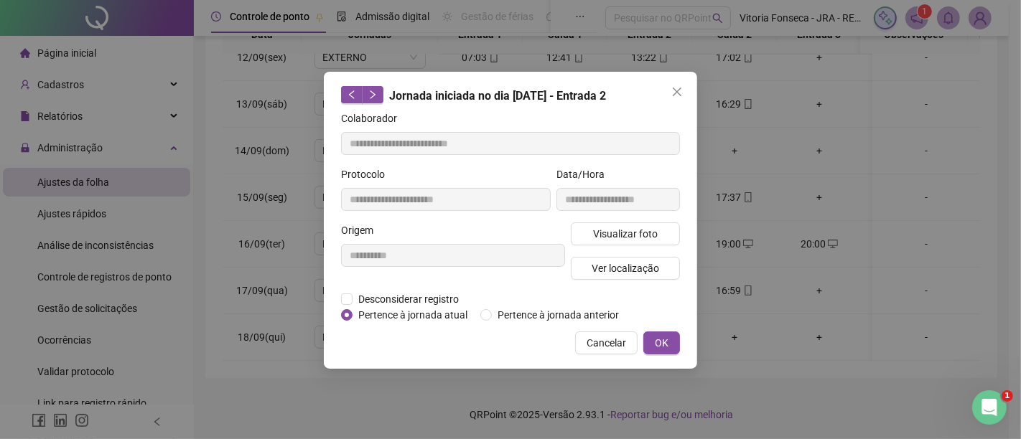
type input "**********"
click at [597, 269] on span "Ver localização" at bounding box center [624, 269] width 67 height 16
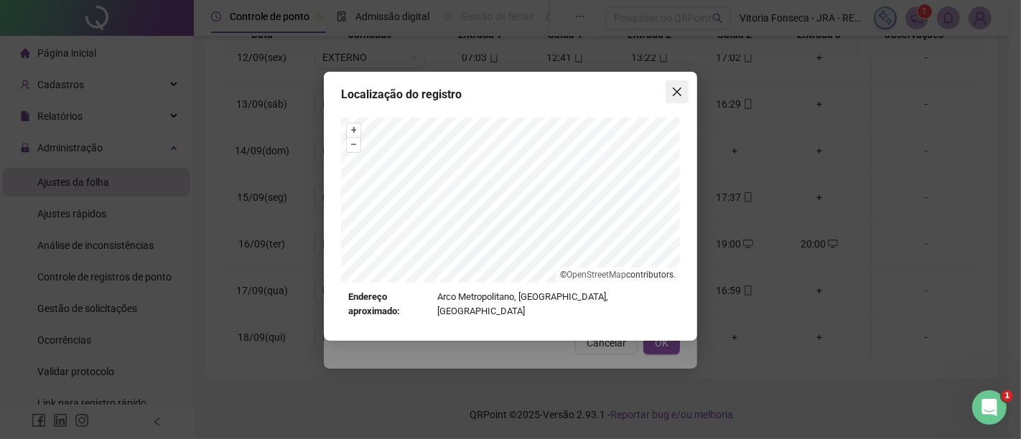
click at [677, 89] on icon "close" at bounding box center [676, 91] width 11 height 11
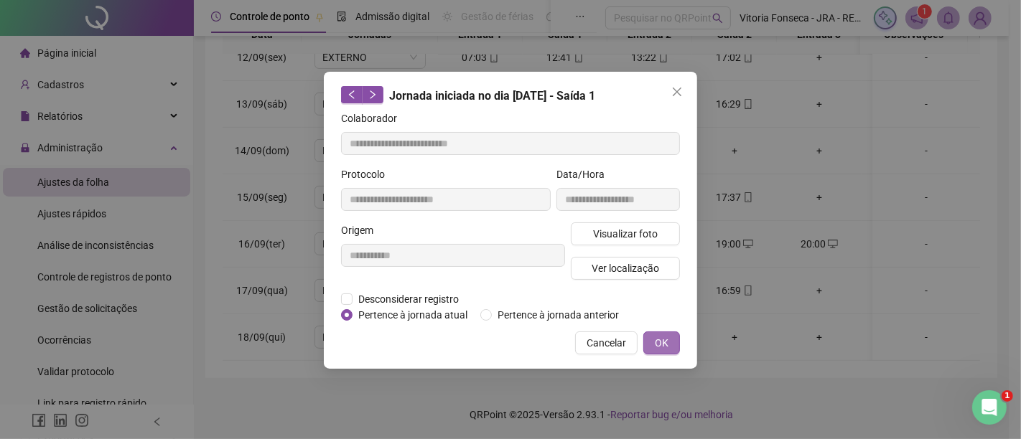
click at [664, 337] on span "OK" at bounding box center [662, 343] width 14 height 16
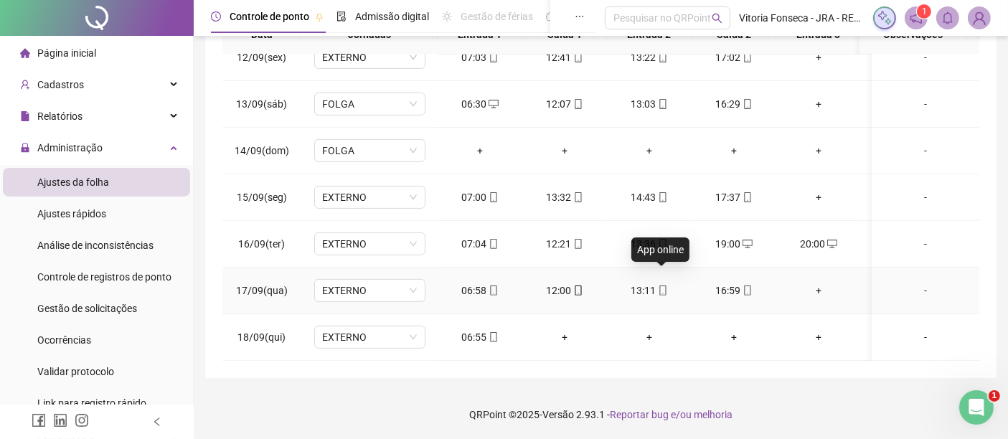
click at [664, 286] on icon "mobile" at bounding box center [663, 291] width 10 height 10
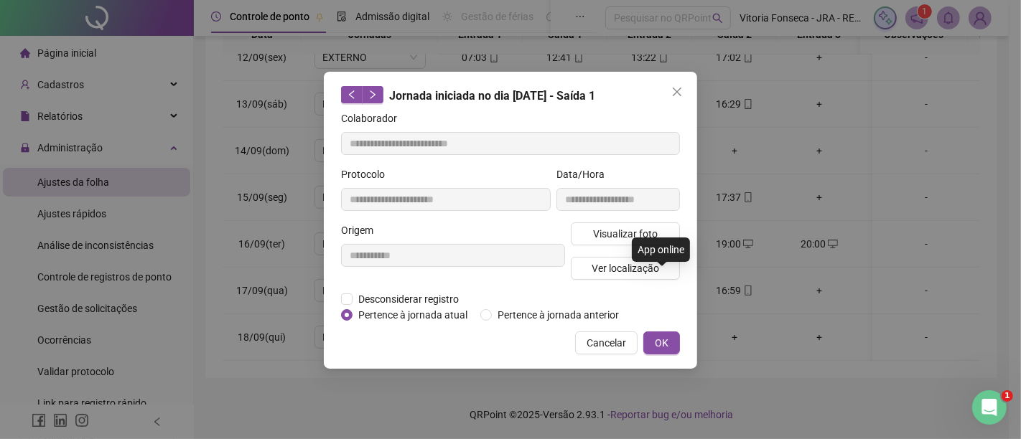
type input "**********"
click at [664, 267] on button "Ver localização" at bounding box center [625, 268] width 109 height 23
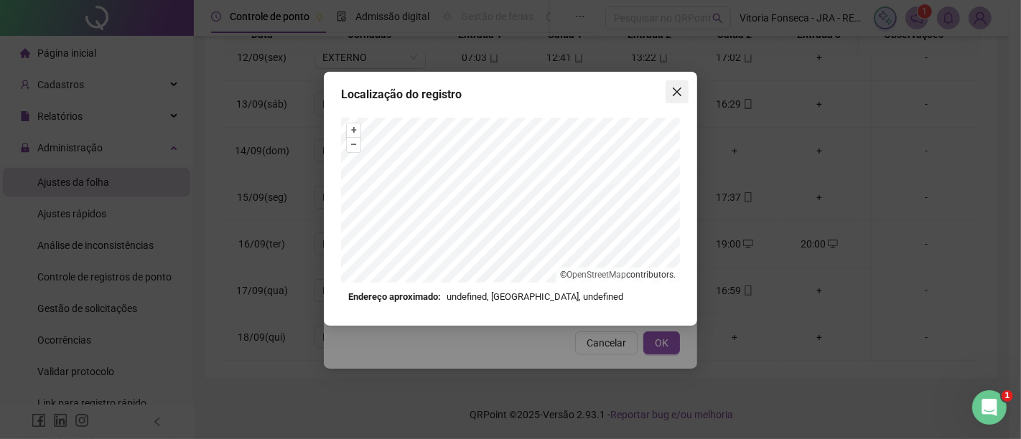
click at [675, 94] on icon "close" at bounding box center [676, 91] width 11 height 11
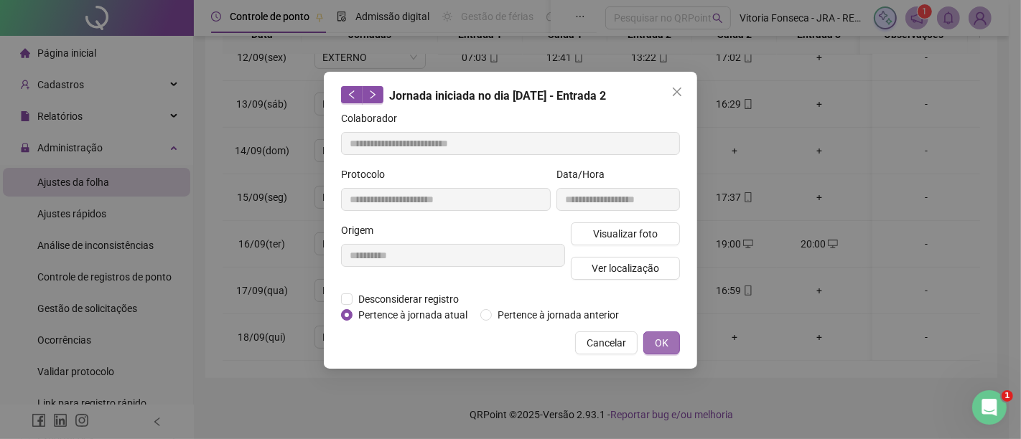
click at [664, 333] on button "OK" at bounding box center [661, 343] width 37 height 23
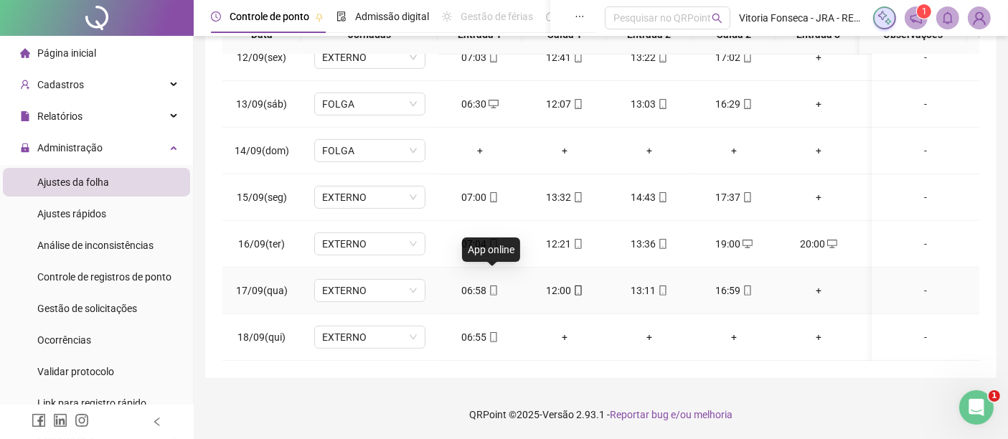
click at [491, 286] on icon "mobile" at bounding box center [494, 291] width 10 height 10
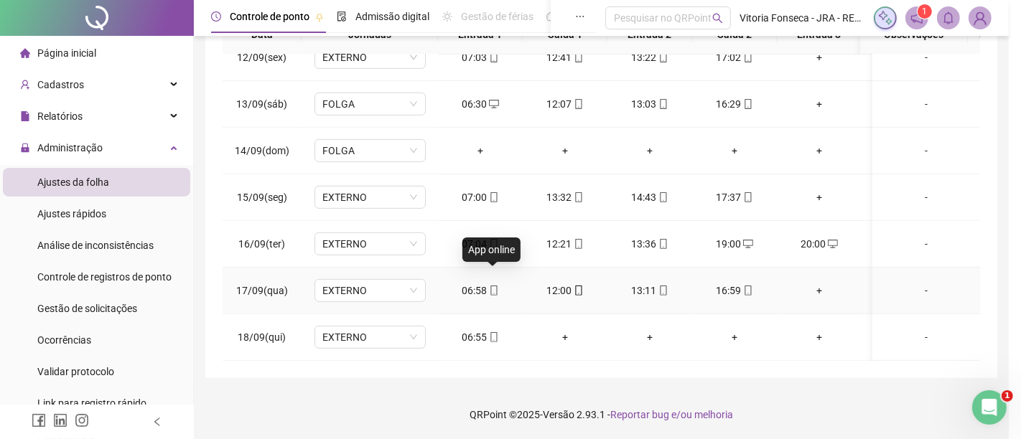
type input "**********"
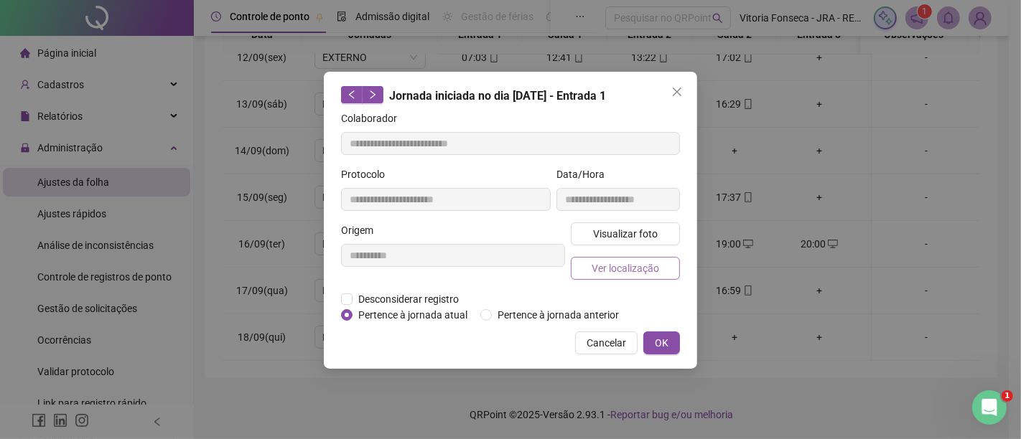
click at [622, 263] on span "Ver localização" at bounding box center [624, 269] width 67 height 16
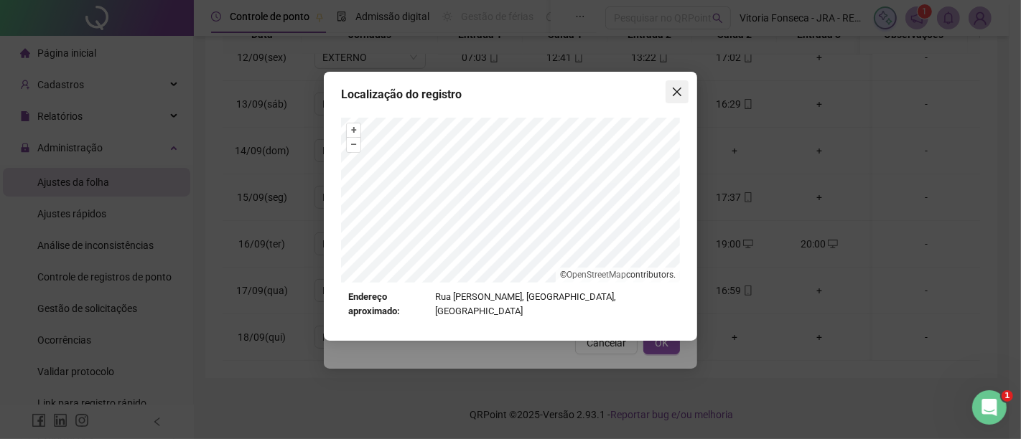
click at [674, 97] on icon "close" at bounding box center [676, 91] width 11 height 11
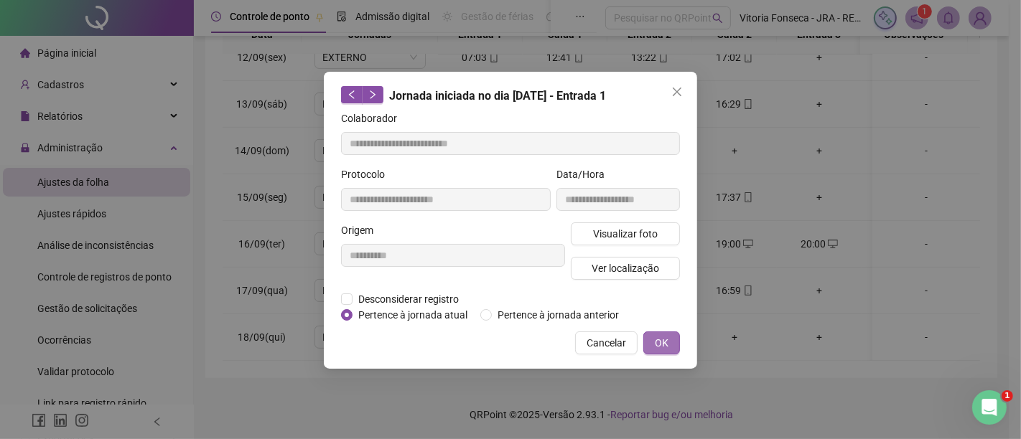
click at [669, 339] on button "OK" at bounding box center [661, 343] width 37 height 23
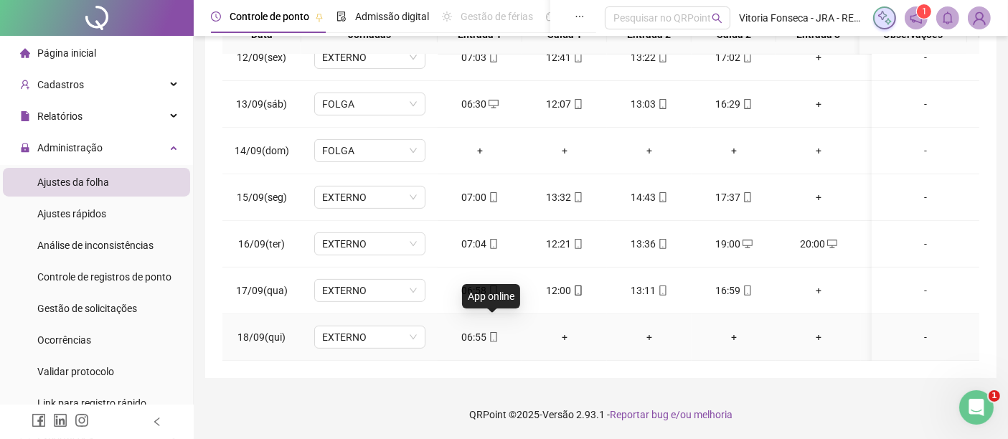
click at [490, 332] on span at bounding box center [492, 337] width 11 height 11
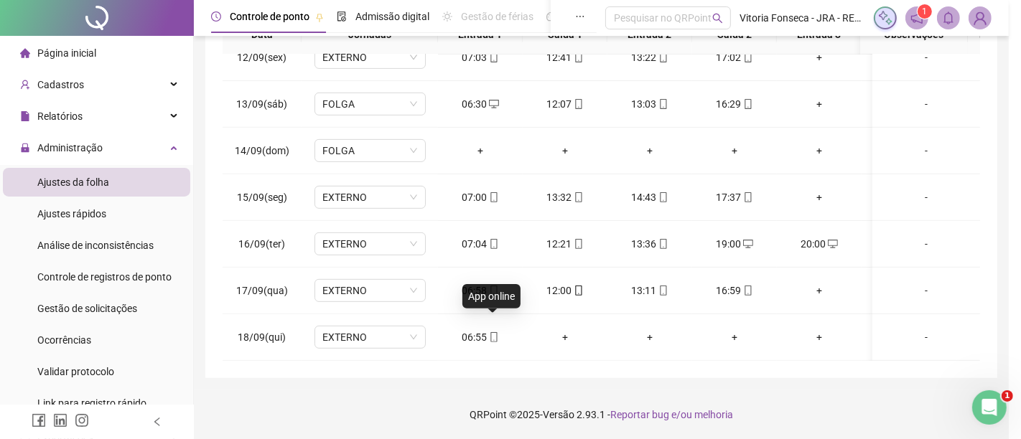
type input "**********"
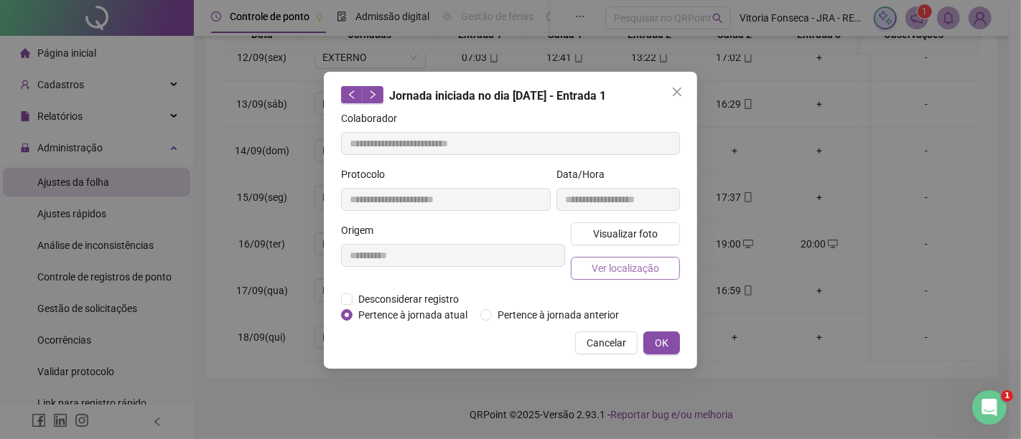
click at [612, 268] on span "Ver localização" at bounding box center [624, 269] width 67 height 16
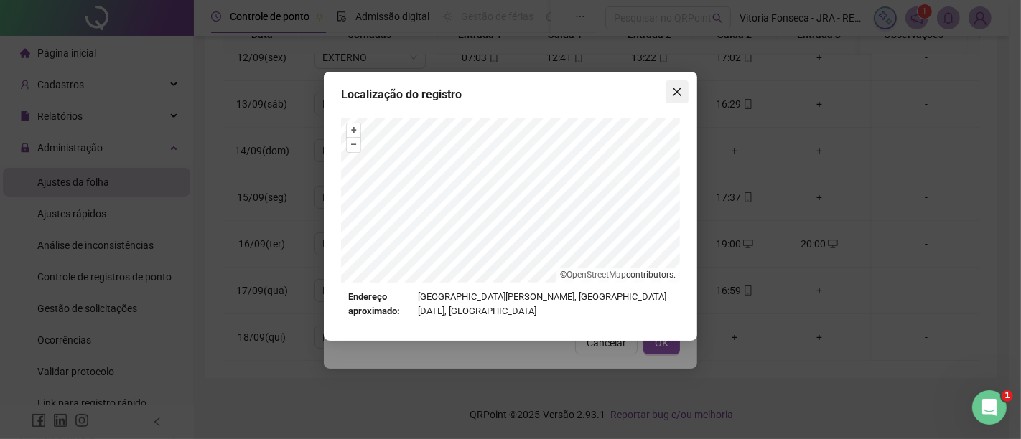
click at [675, 85] on button "Close" at bounding box center [676, 91] width 23 height 23
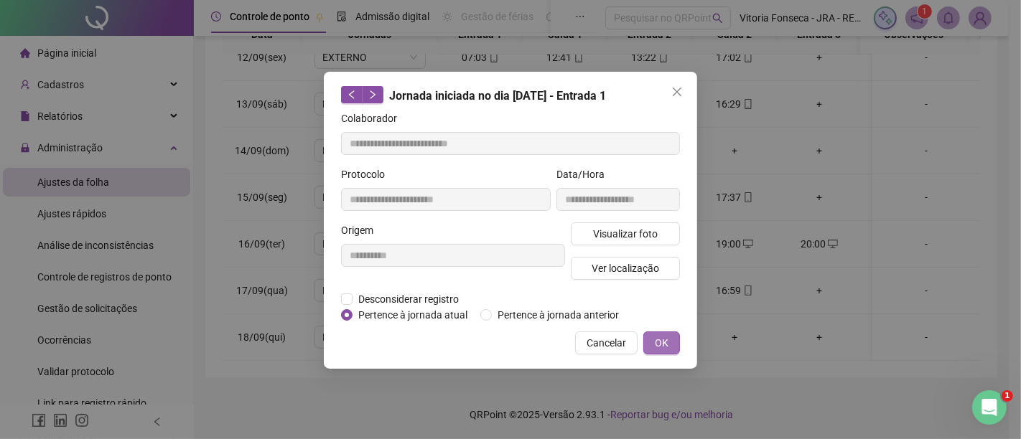
click at [656, 339] on span "OK" at bounding box center [662, 343] width 14 height 16
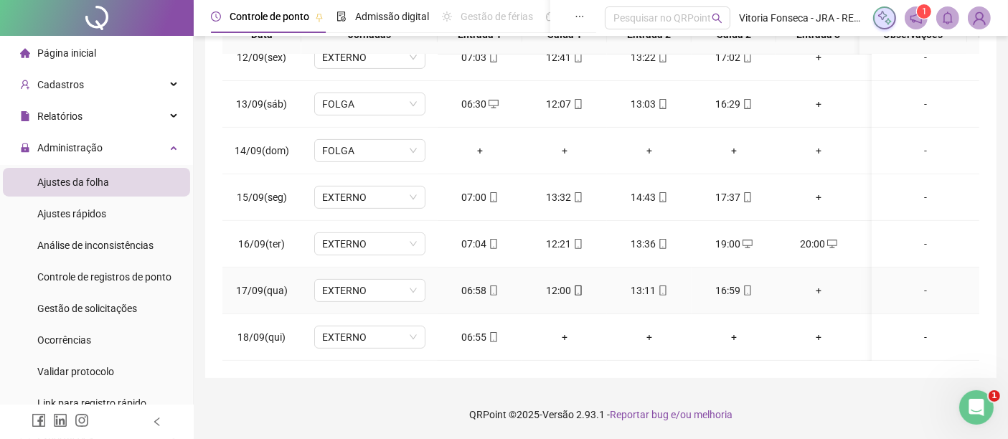
click at [749, 286] on icon "mobile" at bounding box center [748, 291] width 10 height 10
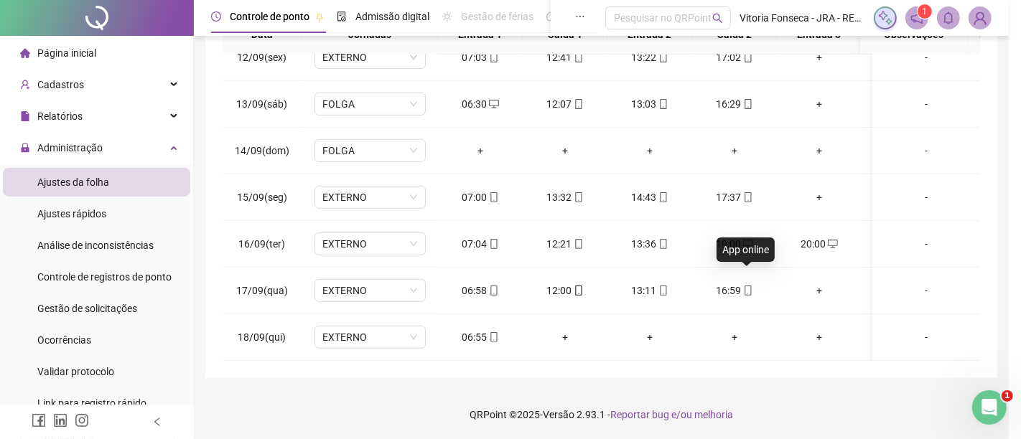
type input "**********"
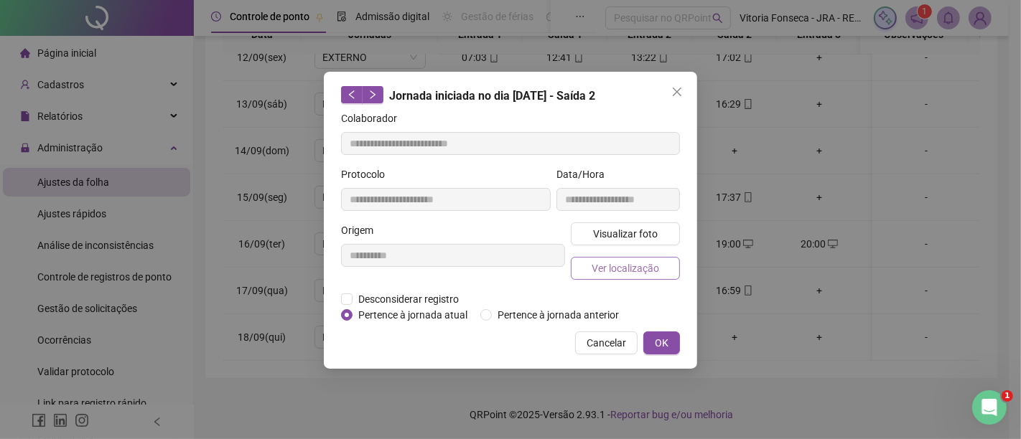
click at [660, 267] on button "Ver localização" at bounding box center [625, 268] width 109 height 23
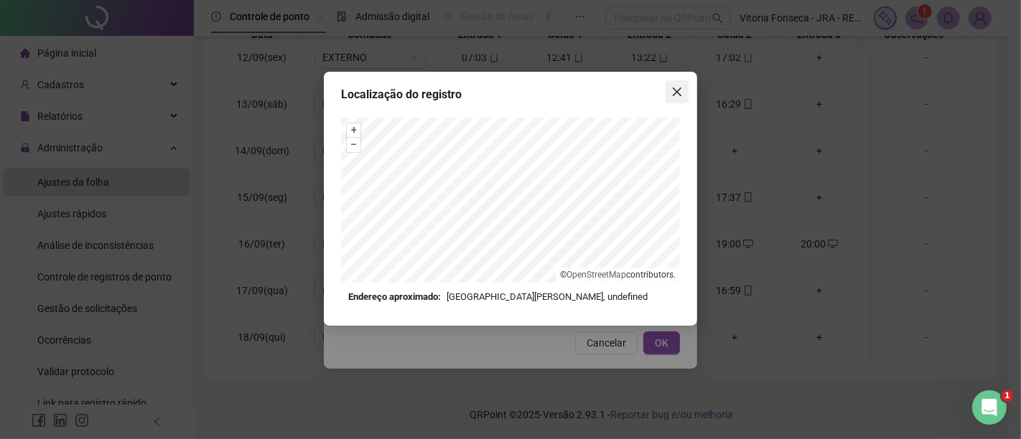
click at [678, 86] on icon "close" at bounding box center [676, 91] width 11 height 11
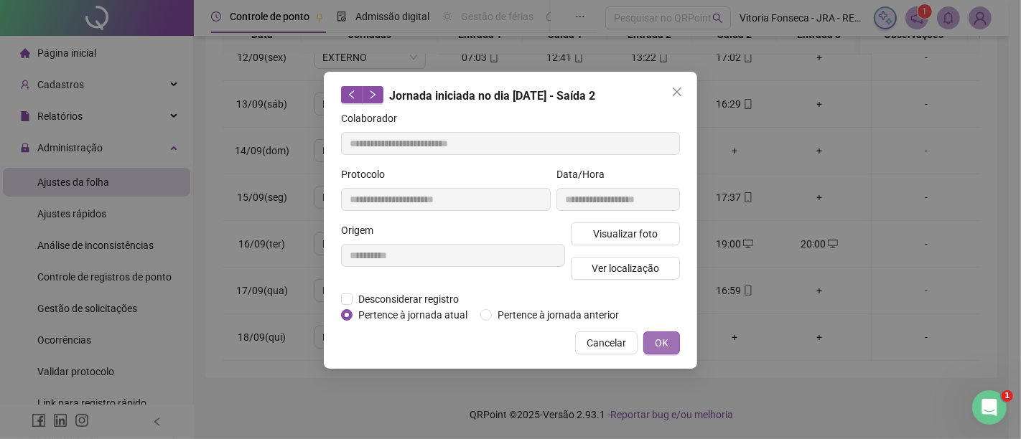
click at [668, 337] on span "OK" at bounding box center [662, 343] width 14 height 16
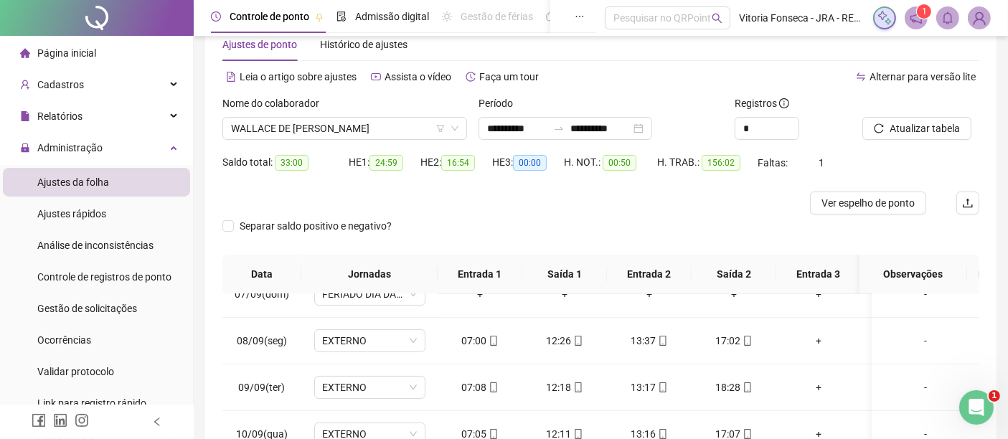
scroll to position [0, 0]
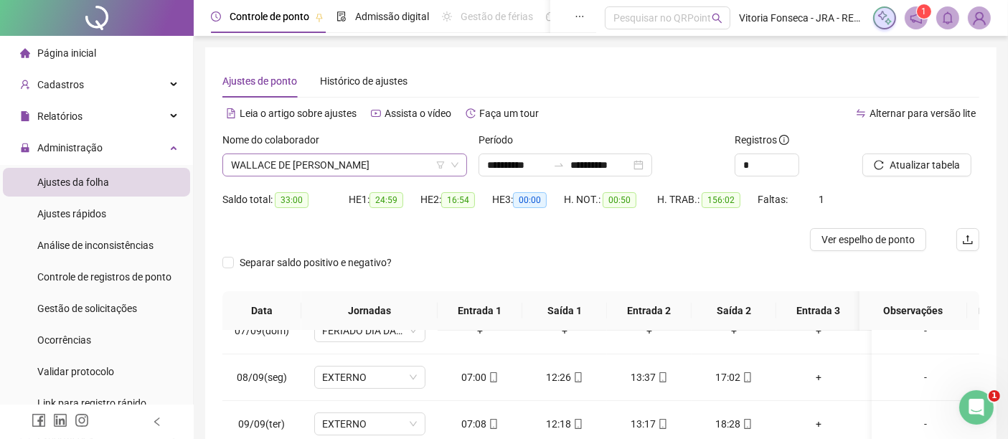
click at [393, 165] on span "WALLACE DE BRITO DOS SANTOS" at bounding box center [345, 165] width 228 height 22
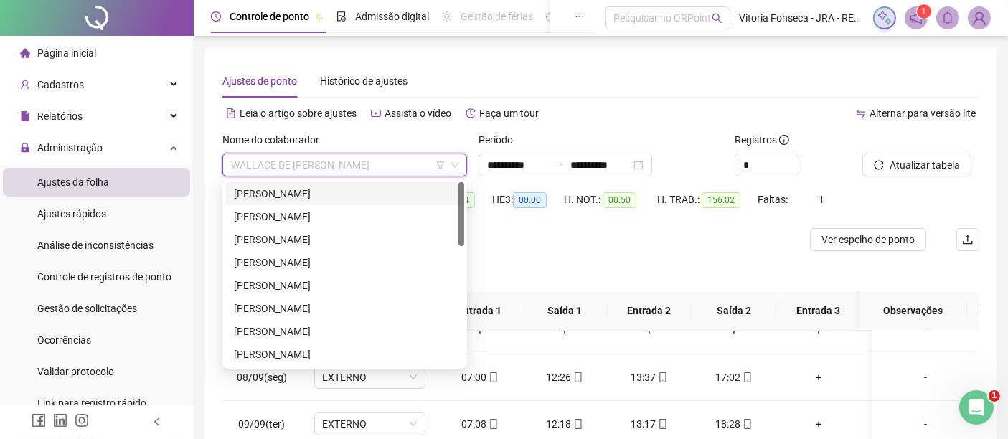
click at [373, 194] on div "CRISTIANO GOMES DIAS" at bounding box center [345, 194] width 222 height 16
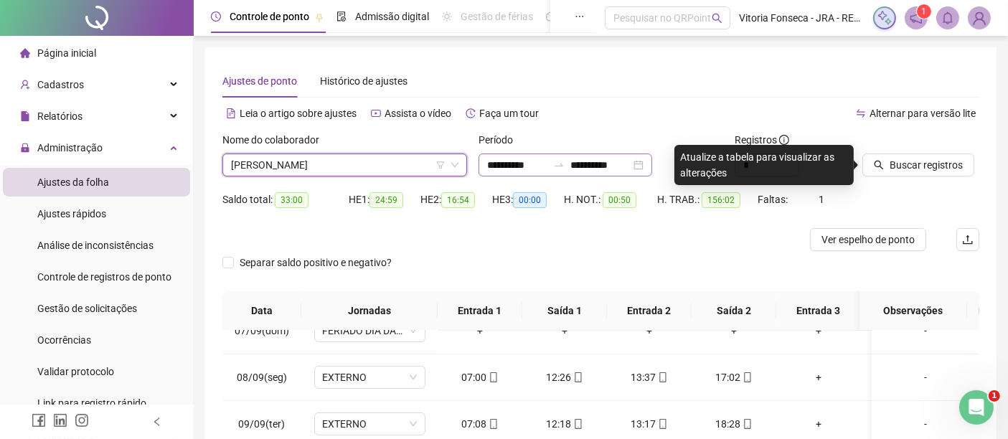
click at [652, 164] on div "**********" at bounding box center [566, 165] width 174 height 23
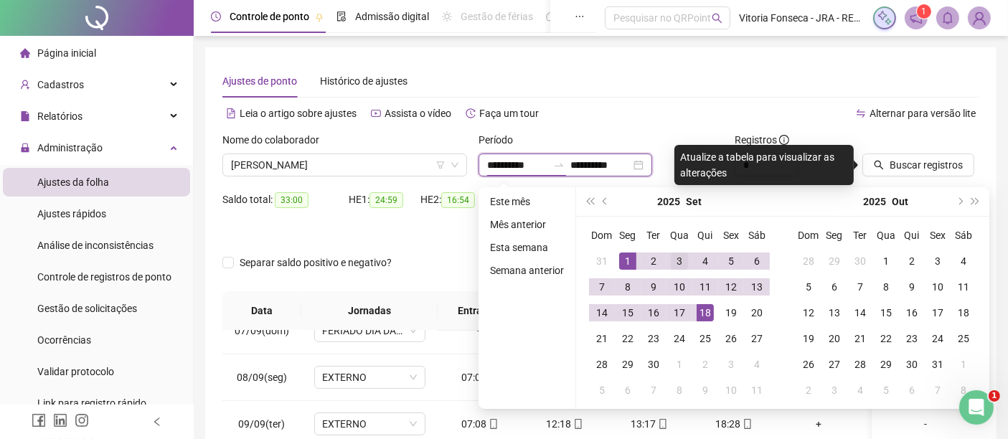
type input "**********"
click at [671, 261] on div "3" at bounding box center [679, 261] width 17 height 17
type input "**********"
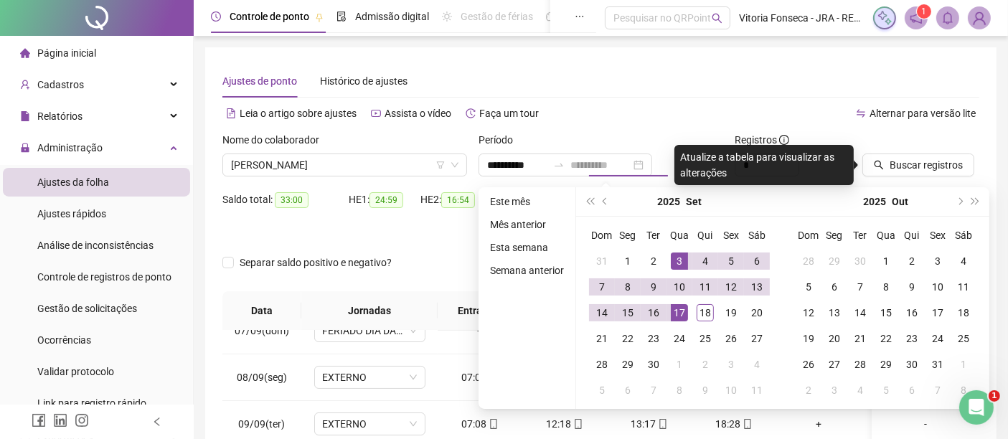
click at [680, 312] on div "17" at bounding box center [679, 312] width 17 height 17
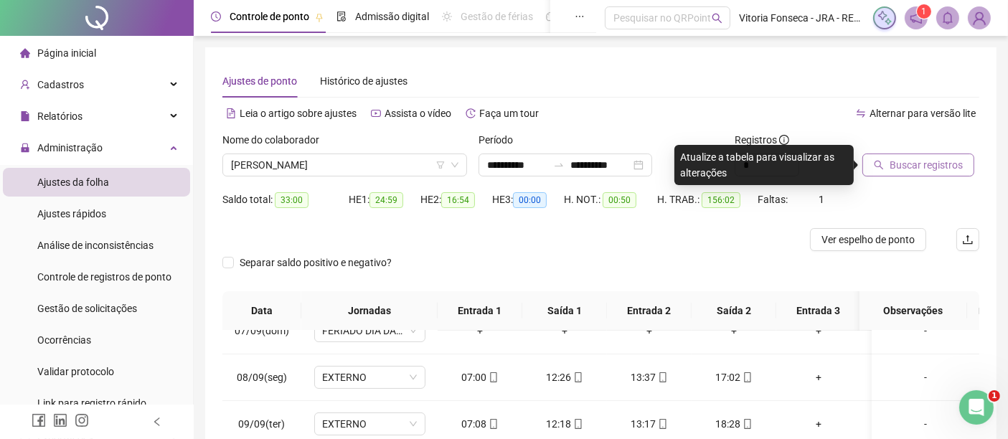
click at [916, 165] on span "Buscar registros" at bounding box center [926, 165] width 73 height 16
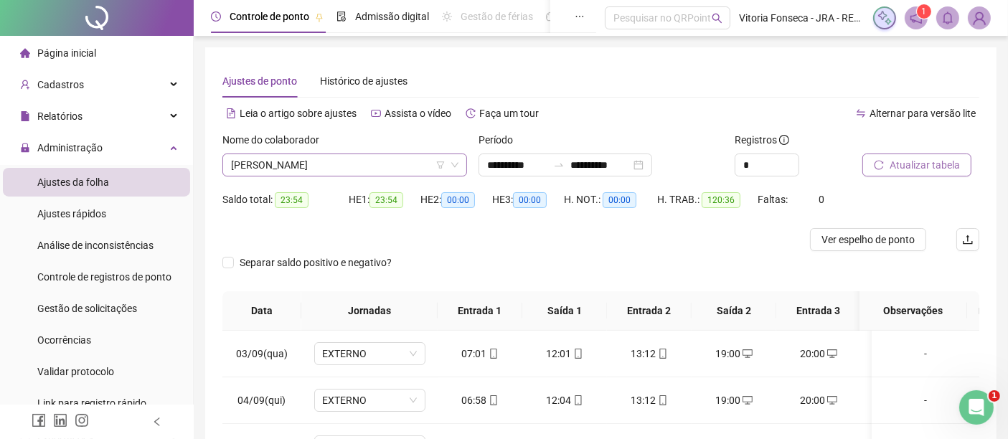
click at [355, 159] on span "CRISTIANO GOMES DIAS" at bounding box center [345, 165] width 228 height 22
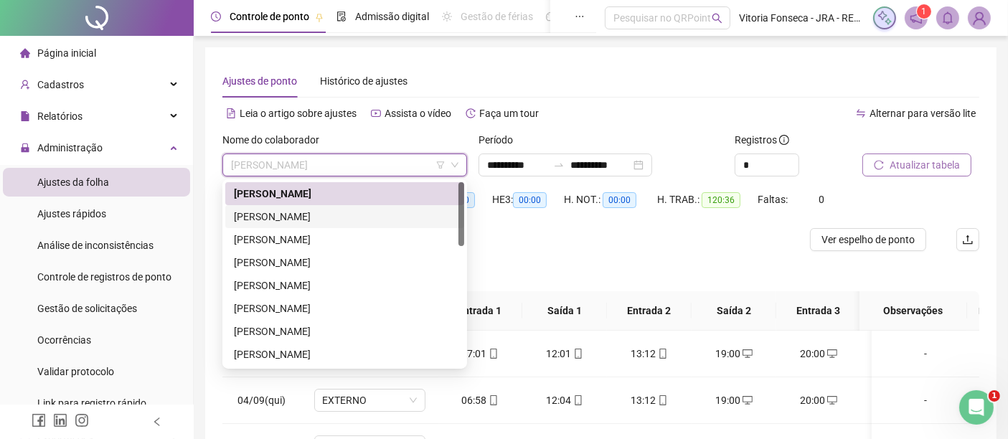
click at [346, 216] on div "ÉRIKA DOS SANTOS PEIXOTO GUIMARÃES" at bounding box center [345, 217] width 222 height 16
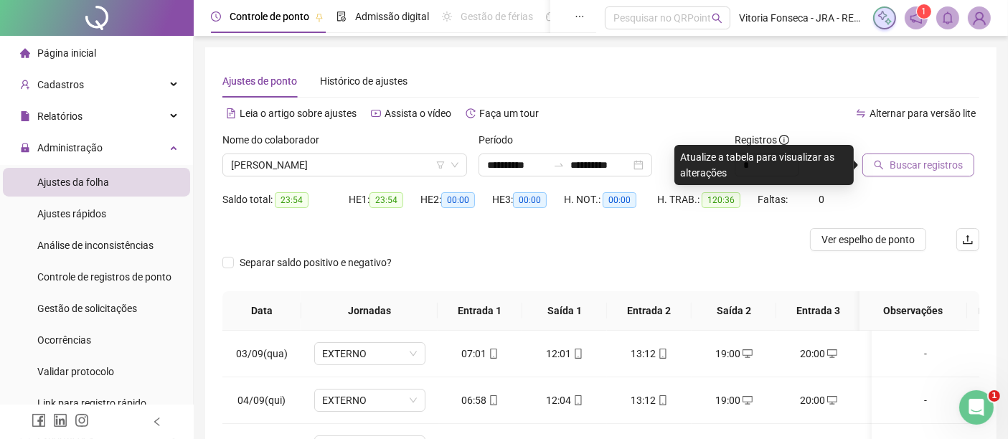
click at [910, 170] on span "Buscar registros" at bounding box center [926, 165] width 73 height 16
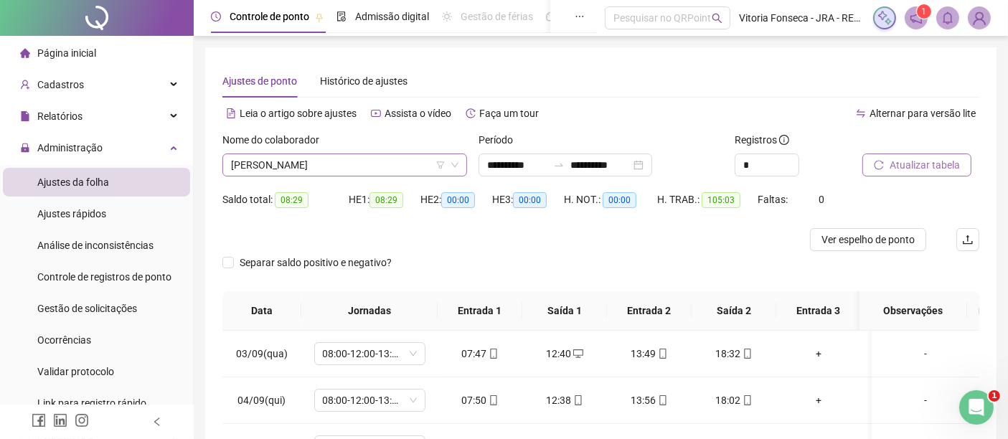
click at [381, 167] on span "ÉRIKA DOS SANTOS PEIXOTO GUIMARÃES" at bounding box center [345, 165] width 228 height 22
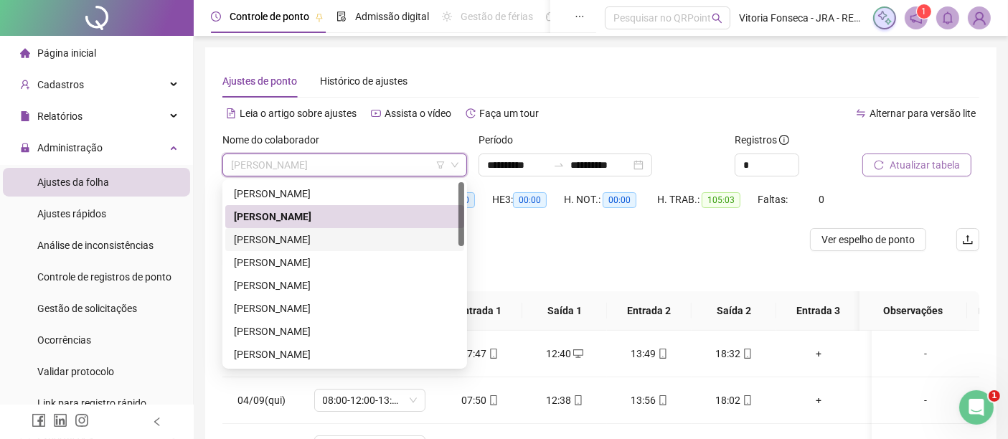
click at [349, 234] on div "FABIANA RANGEL OLIVEIRA DE ALMEIDA" at bounding box center [345, 240] width 222 height 16
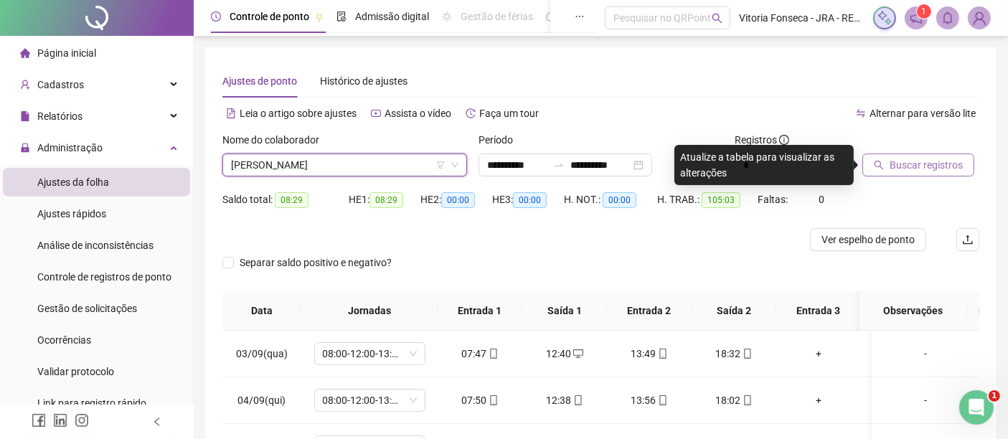
click at [965, 161] on button "Buscar registros" at bounding box center [919, 165] width 112 height 23
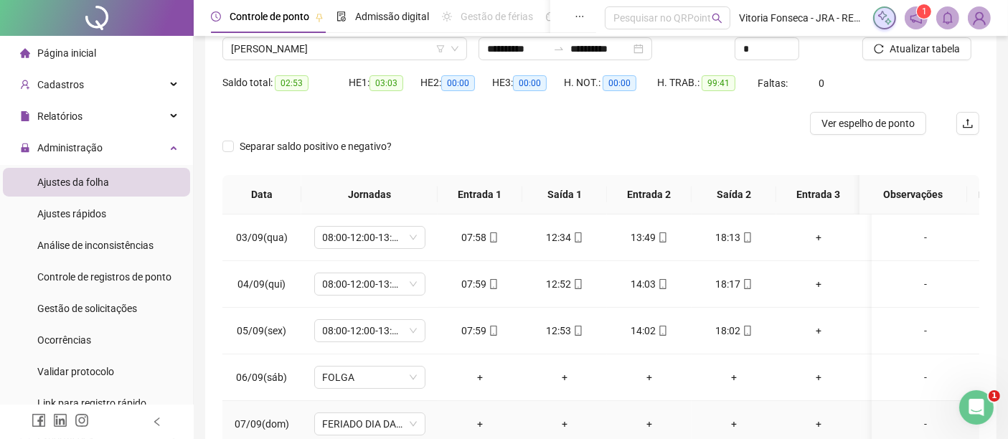
scroll to position [37, 0]
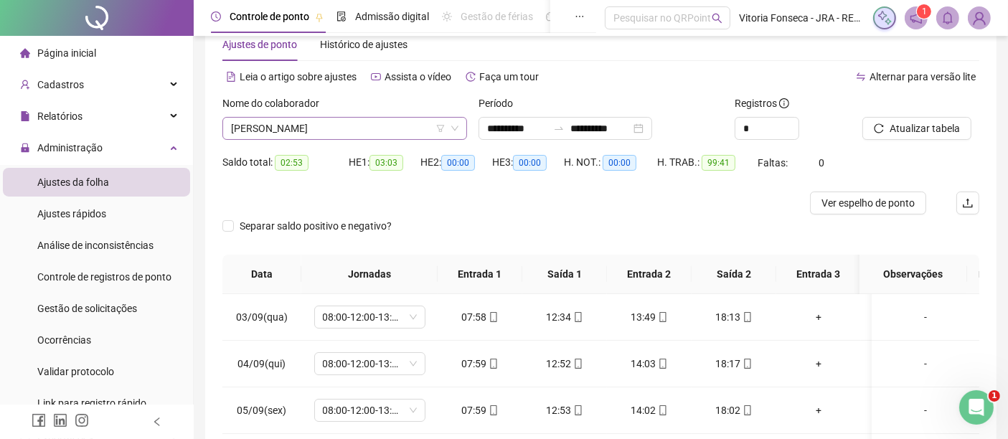
click at [417, 130] on span "FABIANA RANGEL OLIVEIRA DE ALMEIDA" at bounding box center [345, 129] width 228 height 22
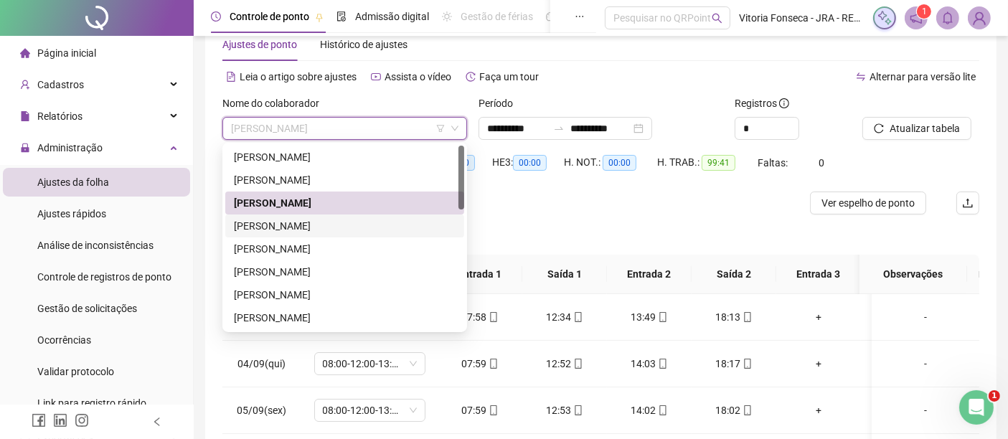
click at [379, 223] on div "[PERSON_NAME] [PERSON_NAME]" at bounding box center [345, 226] width 222 height 16
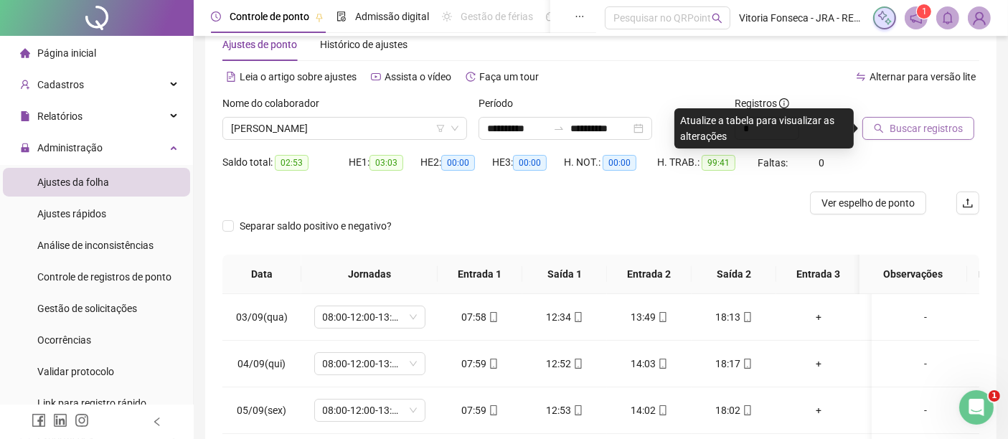
click at [891, 123] on span "Buscar registros" at bounding box center [926, 129] width 73 height 16
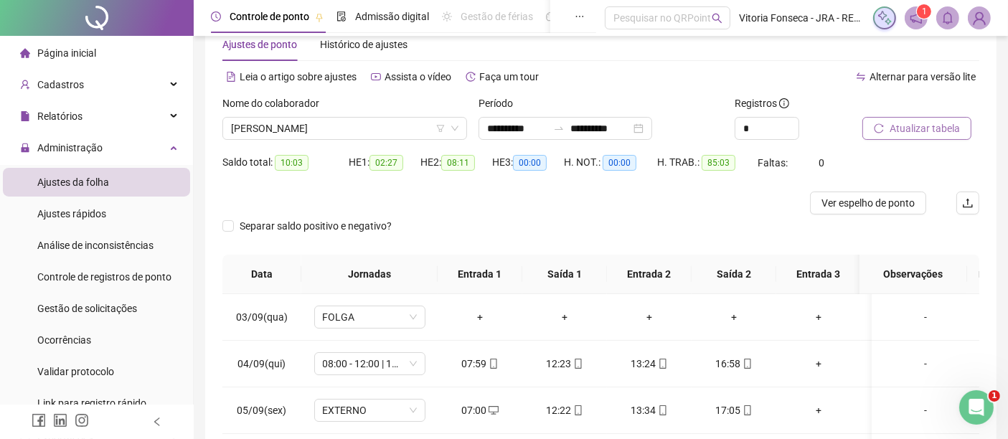
click at [941, 128] on span "Atualizar tabela" at bounding box center [925, 129] width 70 height 16
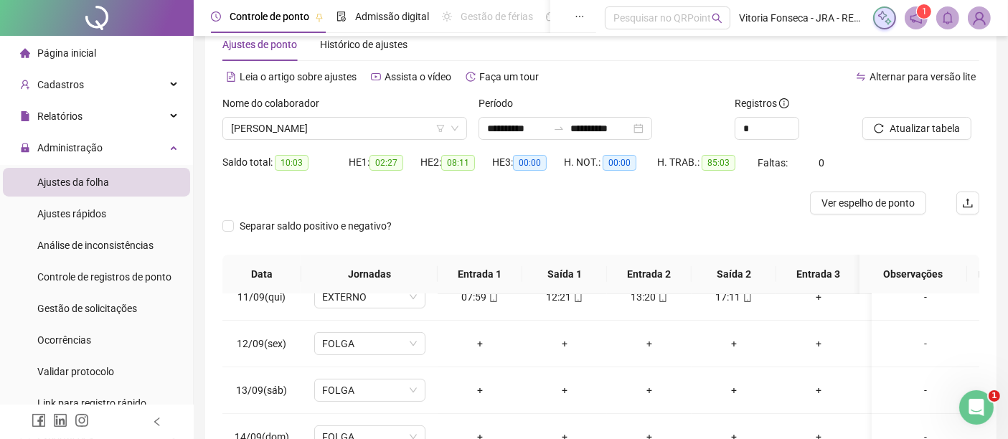
scroll to position [0, 0]
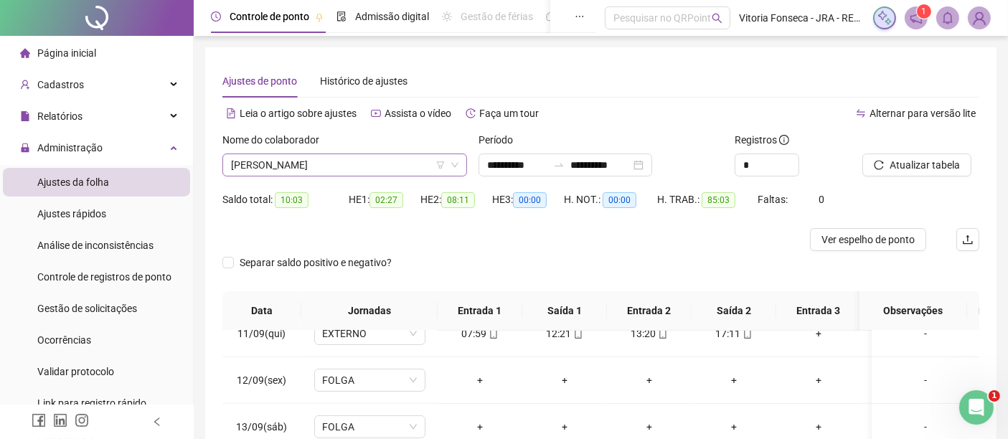
click at [421, 166] on span "[PERSON_NAME] [PERSON_NAME]" at bounding box center [345, 165] width 228 height 22
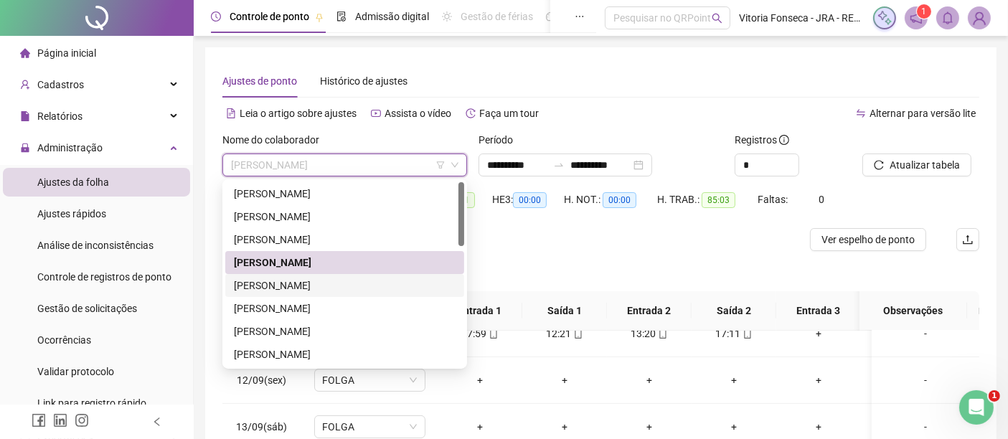
click at [392, 283] on div "FABIO ROBERTO DOS SANTOS" at bounding box center [345, 286] width 222 height 16
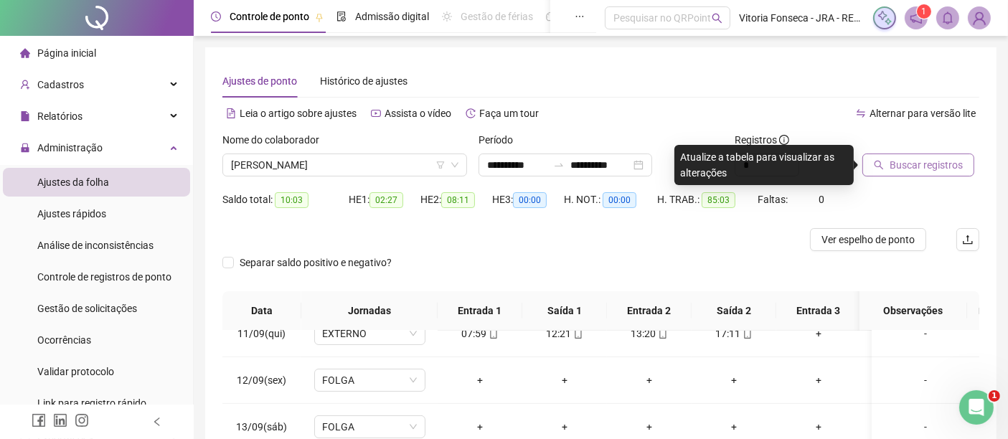
click at [945, 165] on span "Buscar registros" at bounding box center [926, 165] width 73 height 16
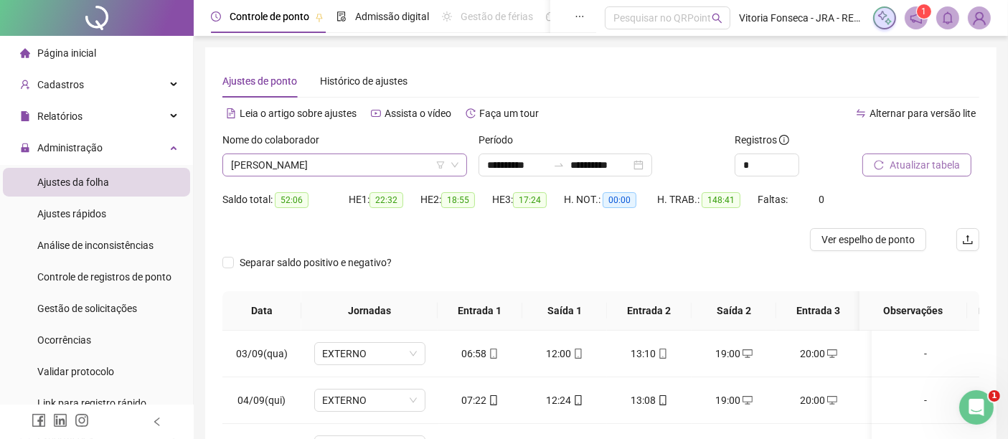
click at [372, 164] on span "FABIO ROBERTO DOS SANTOS" at bounding box center [345, 165] width 228 height 22
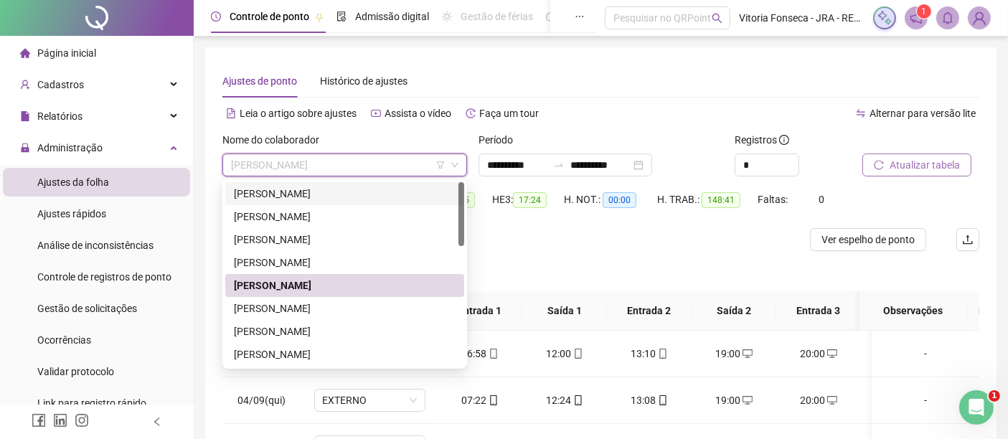
click at [371, 189] on div "CRISTIANO GOMES DIAS" at bounding box center [345, 194] width 222 height 16
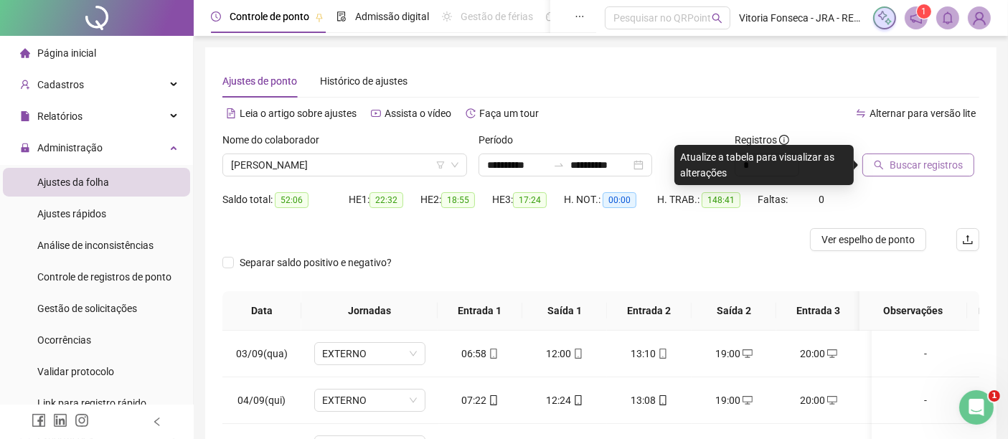
click at [908, 175] on button "Buscar registros" at bounding box center [919, 165] width 112 height 23
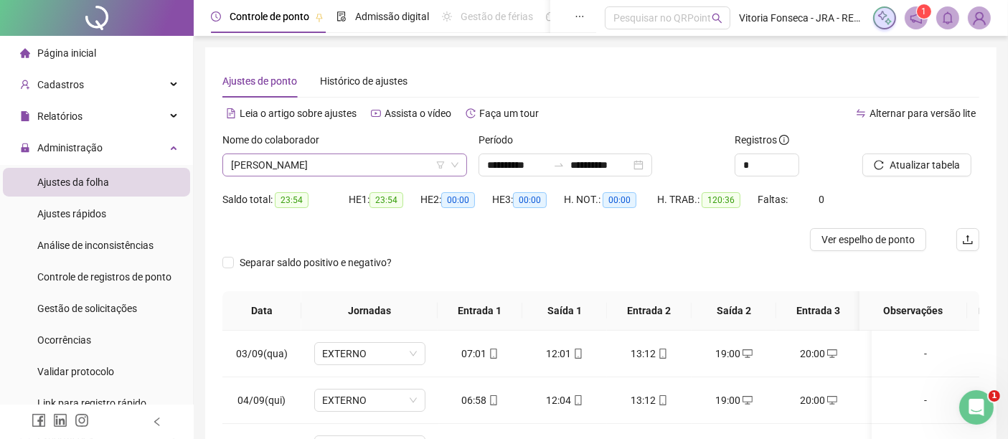
click at [379, 162] on span "CRISTIANO GOMES DIAS" at bounding box center [345, 165] width 228 height 22
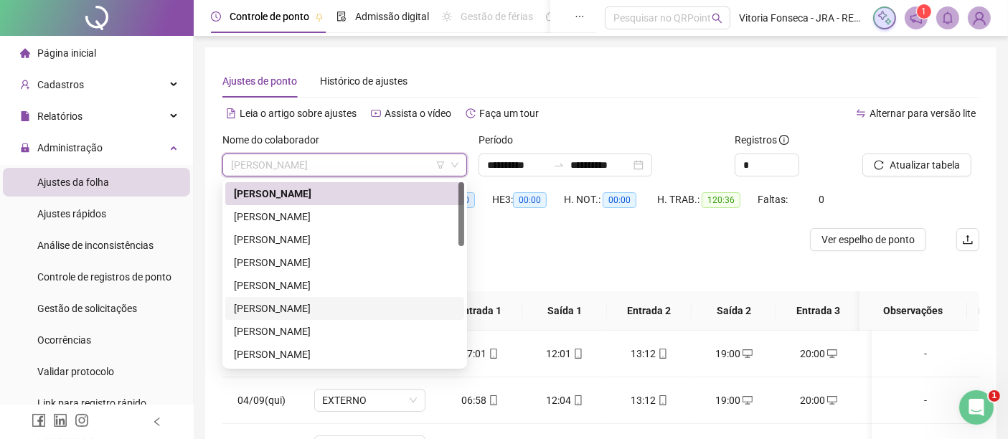
click at [331, 312] on div "GEORGE JOSE DE OLIVEIRA" at bounding box center [345, 309] width 222 height 16
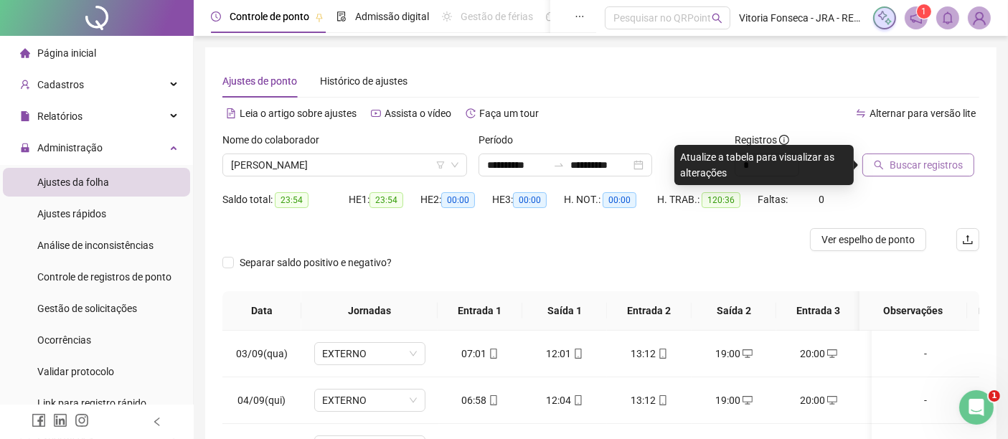
click at [960, 163] on span "Buscar registros" at bounding box center [926, 165] width 73 height 16
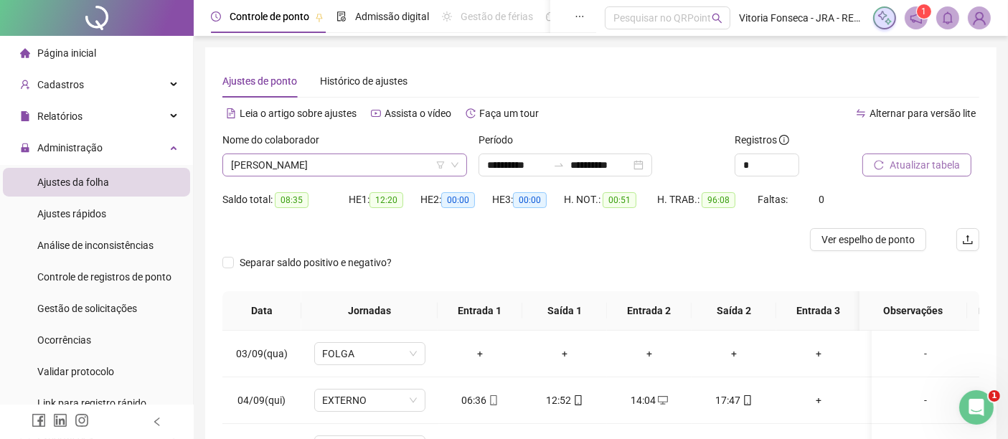
click at [358, 162] on span "GEORGE JOSE DE OLIVEIRA" at bounding box center [345, 165] width 228 height 22
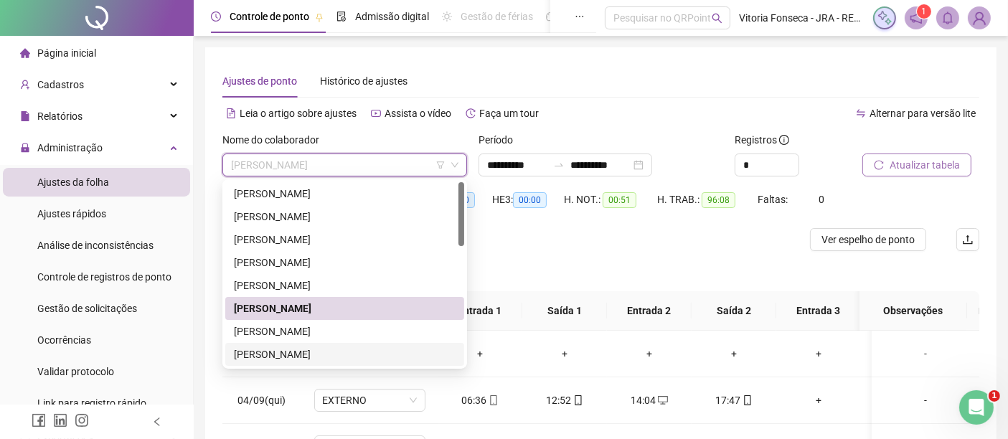
click at [341, 357] on div "JORGE ANDRE SOUZA DOS SANTOS" at bounding box center [345, 355] width 222 height 16
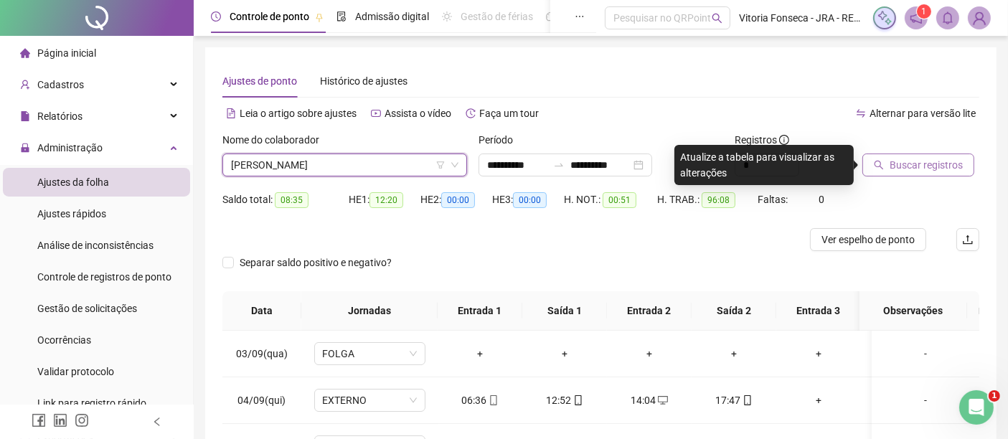
click at [908, 165] on span "Buscar registros" at bounding box center [926, 165] width 73 height 16
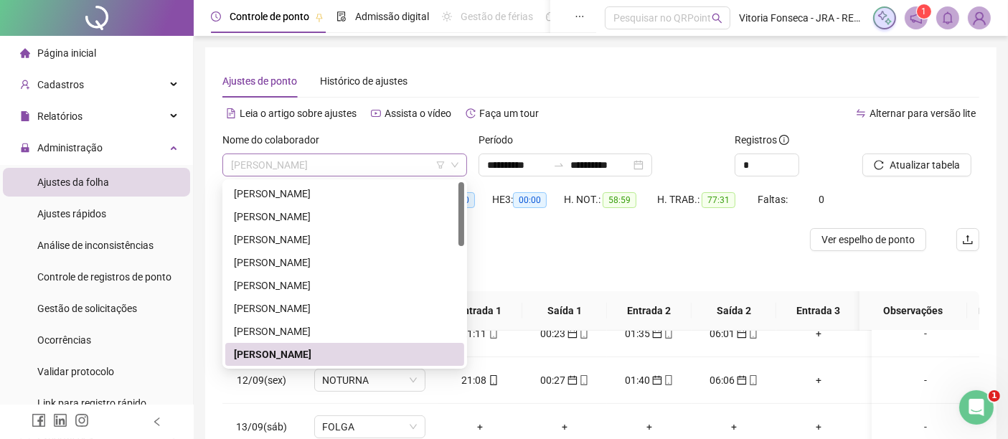
click at [418, 169] on span "JORGE ANDRE SOUZA DOS SANTOS" at bounding box center [345, 165] width 228 height 22
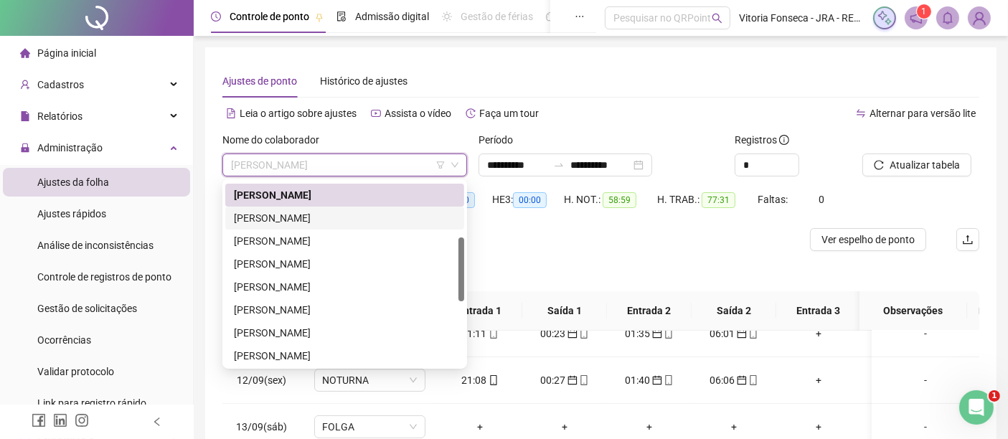
click at [384, 210] on div "LARISSA RODRIGUES SILVA DE JESUS" at bounding box center [345, 218] width 222 height 16
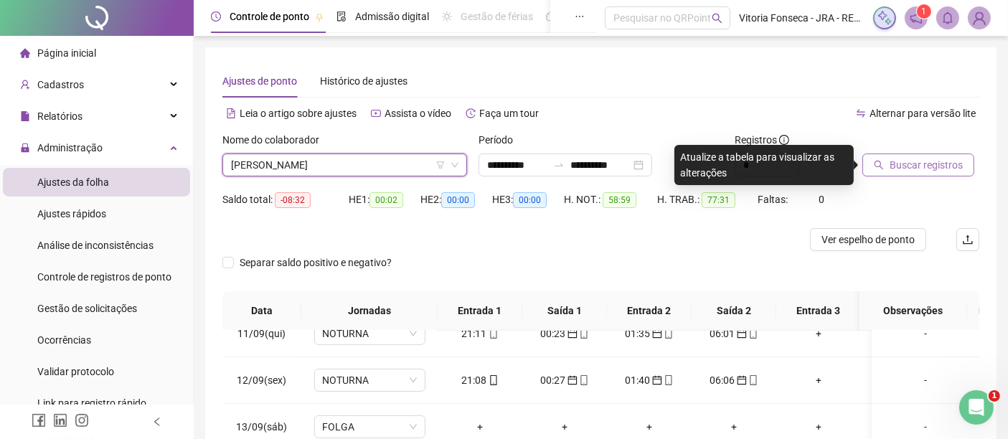
click at [887, 167] on button "Buscar registros" at bounding box center [919, 165] width 112 height 23
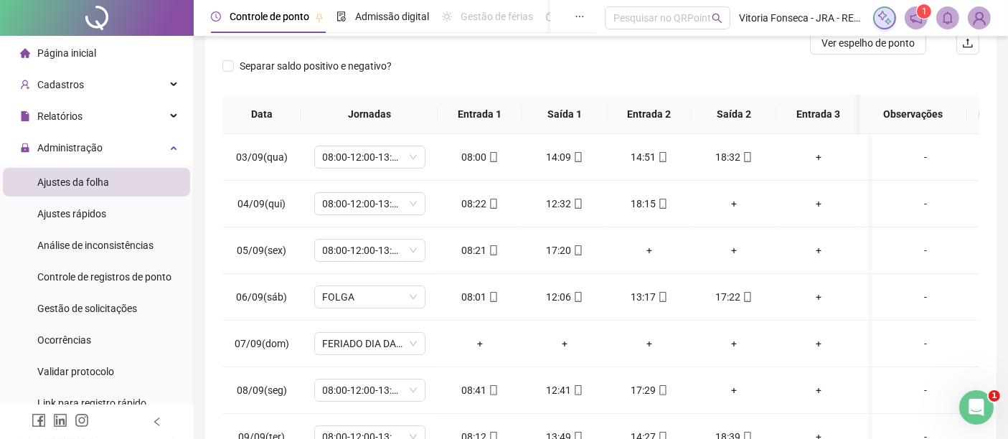
scroll to position [37, 0]
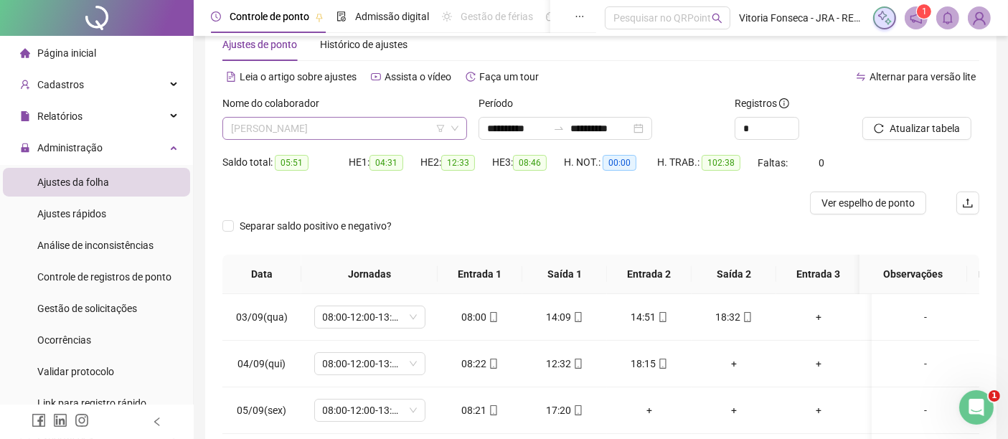
click at [405, 134] on span "LARISSA RODRIGUES SILVA DE JESUS" at bounding box center [345, 129] width 228 height 22
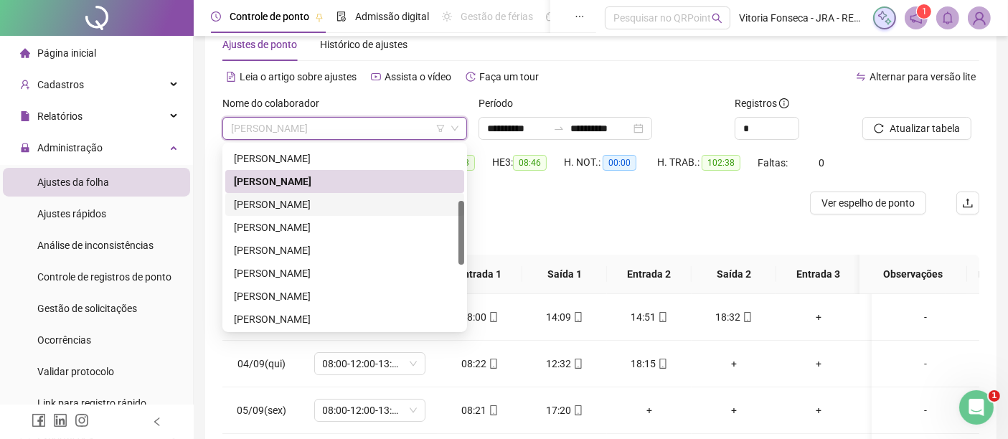
click at [375, 207] on div "LETICIA DE ALMEIDA SILVA" at bounding box center [345, 205] width 222 height 16
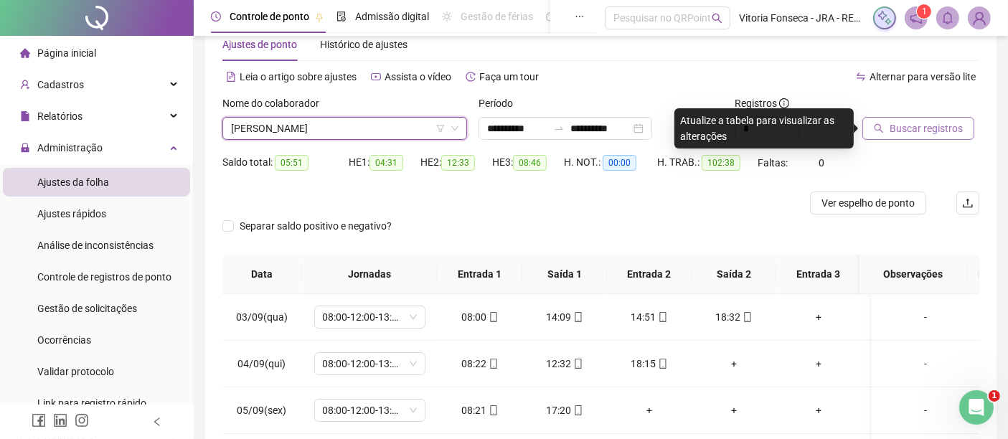
click at [952, 127] on span "Buscar registros" at bounding box center [926, 129] width 73 height 16
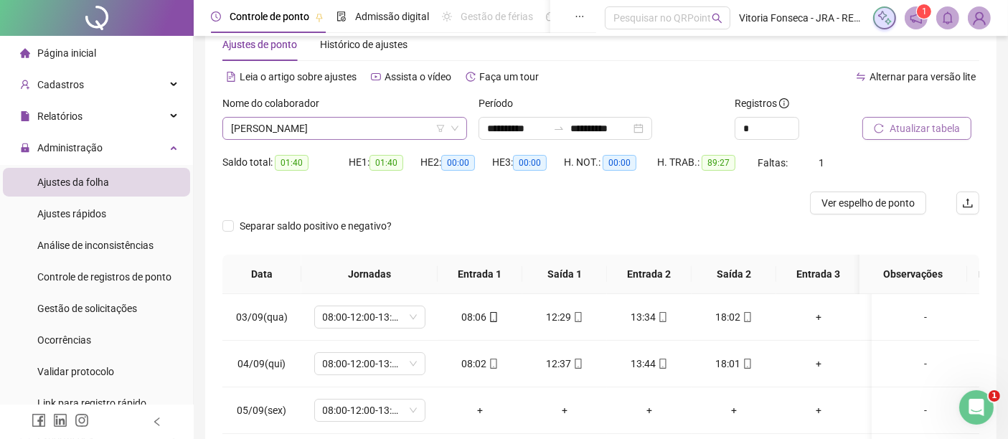
click at [367, 122] on span "LETICIA DE ALMEIDA SILVA" at bounding box center [345, 129] width 228 height 22
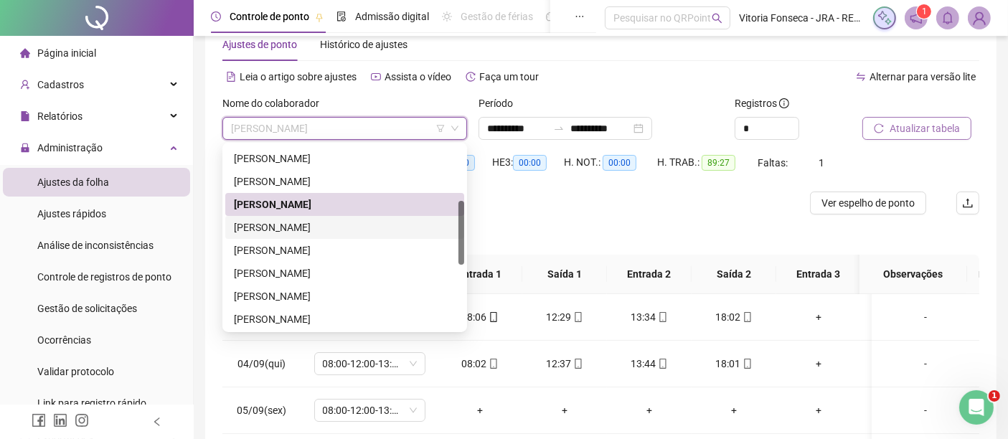
click at [359, 222] on div "LUIZ MIGUEL BRAGA DOS SANTOS" at bounding box center [345, 228] width 222 height 16
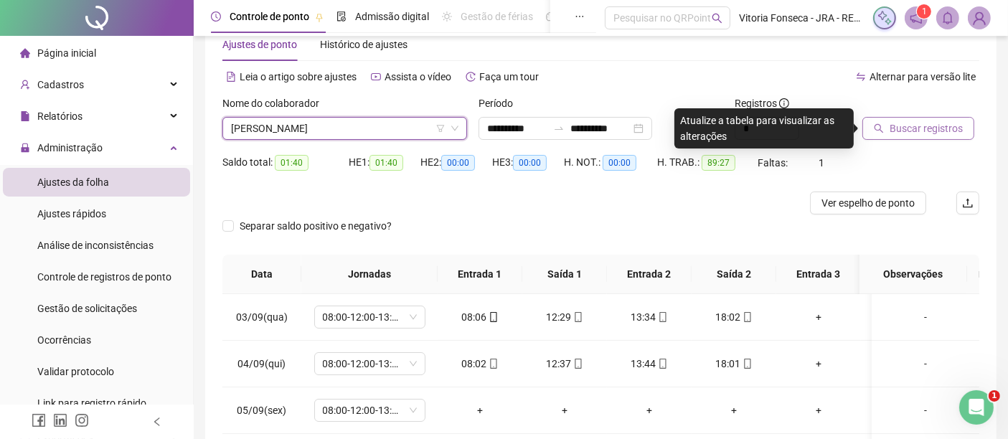
click at [925, 128] on span "Buscar registros" at bounding box center [926, 129] width 73 height 16
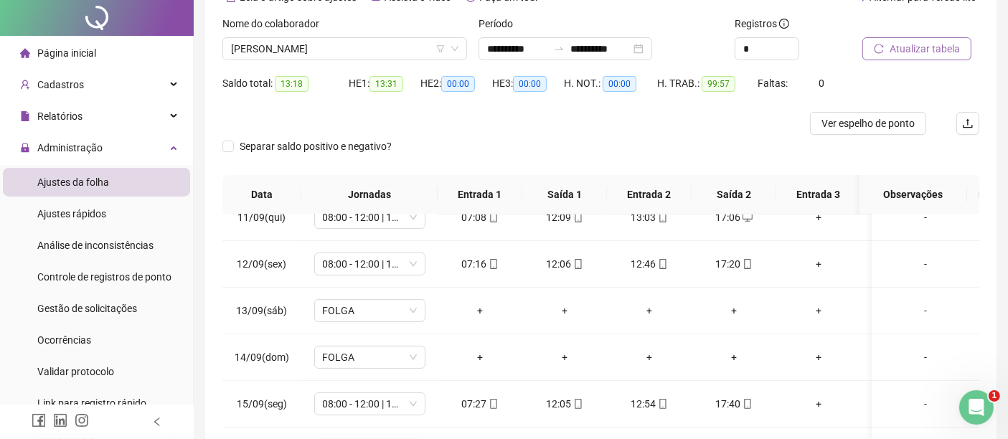
scroll to position [0, 0]
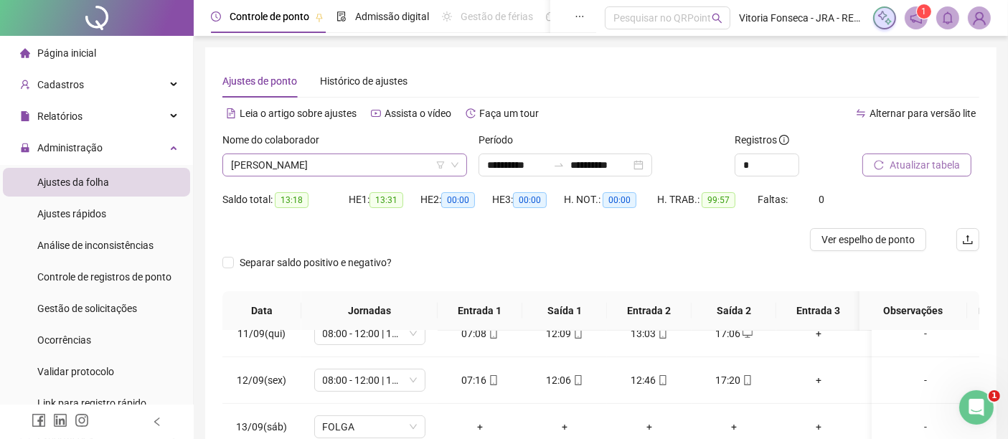
click at [407, 167] on span "LUIZ MIGUEL BRAGA DOS SANTOS" at bounding box center [345, 165] width 228 height 22
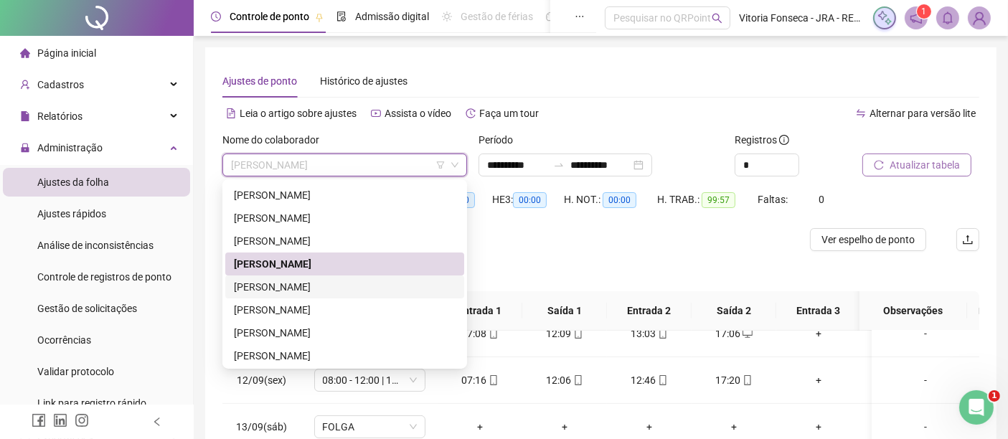
click at [375, 280] on div "MARCOS ANTONIO DOS SANTOS" at bounding box center [345, 287] width 222 height 16
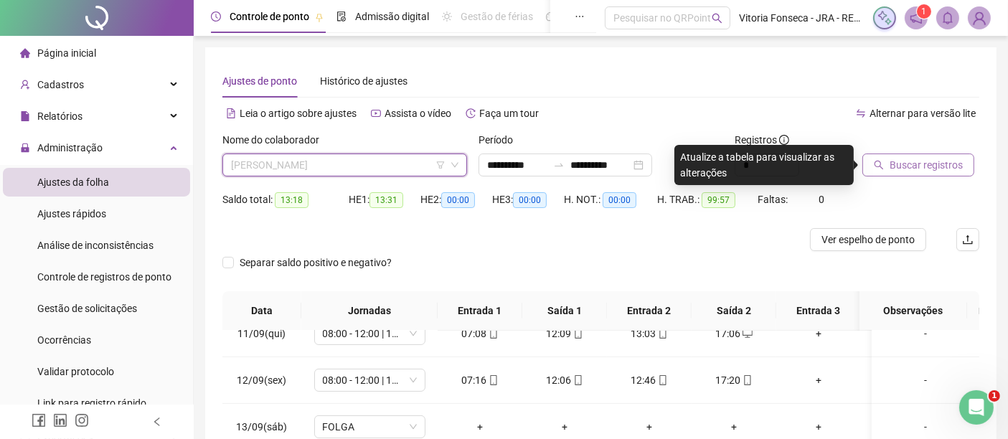
click at [405, 154] on div "MARCOS ANTONIO DOS SANTOS" at bounding box center [345, 165] width 245 height 23
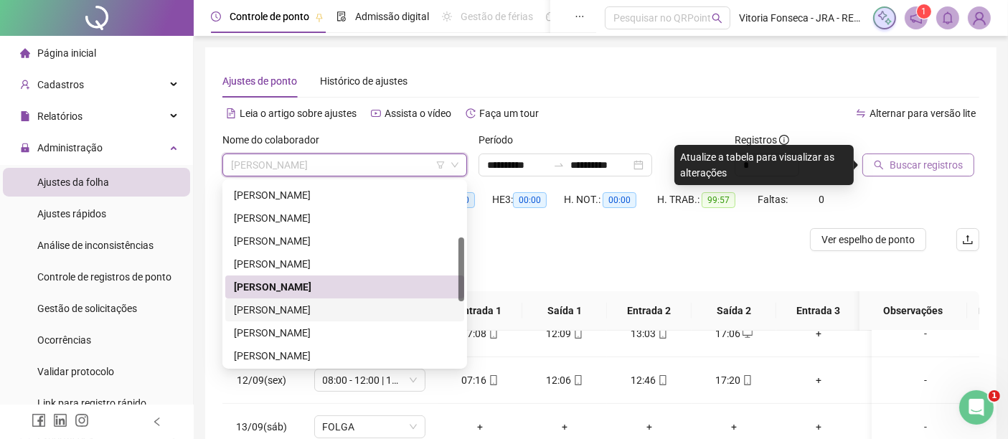
click at [373, 308] on div "NAELI SENA DOS SANTOS QUEIROZ" at bounding box center [345, 310] width 222 height 16
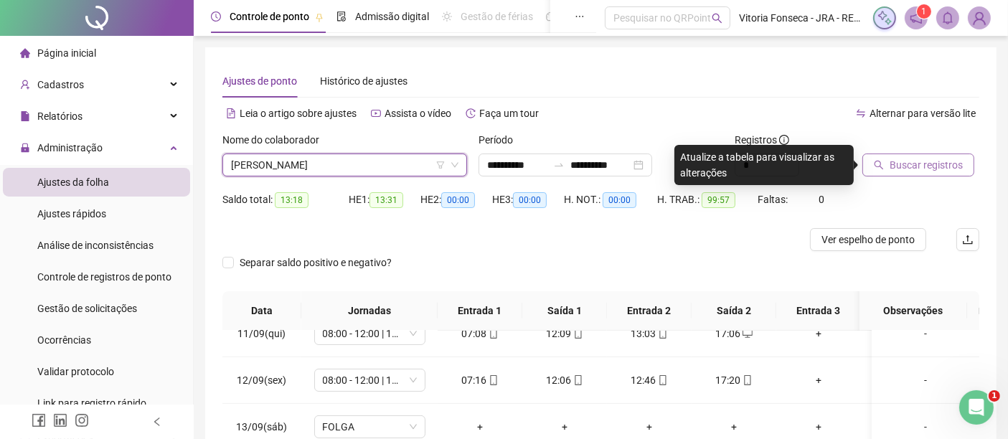
click at [917, 167] on span "Buscar registros" at bounding box center [926, 165] width 73 height 16
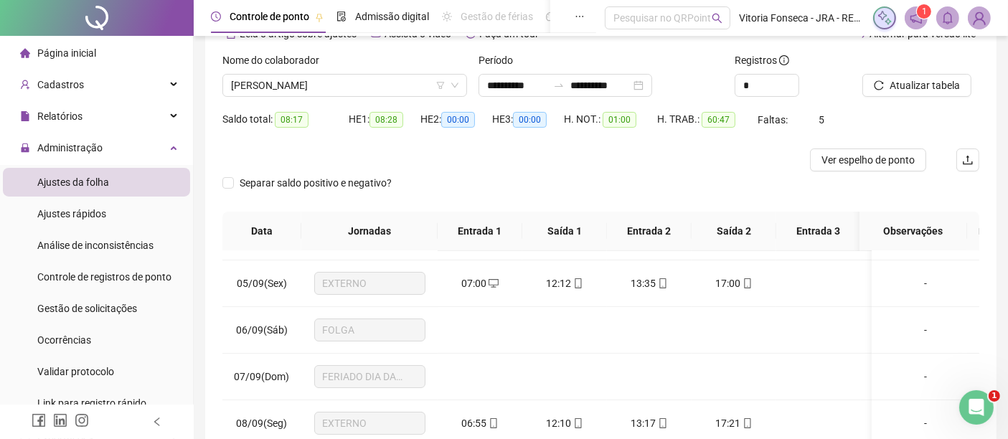
scroll to position [4, 0]
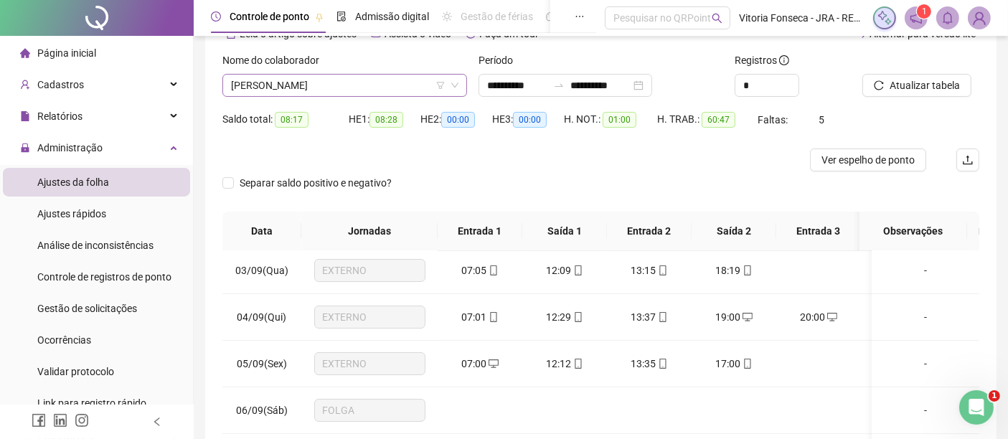
click at [406, 89] on span "NAELI SENA DOS SANTOS QUEIROZ" at bounding box center [345, 86] width 228 height 22
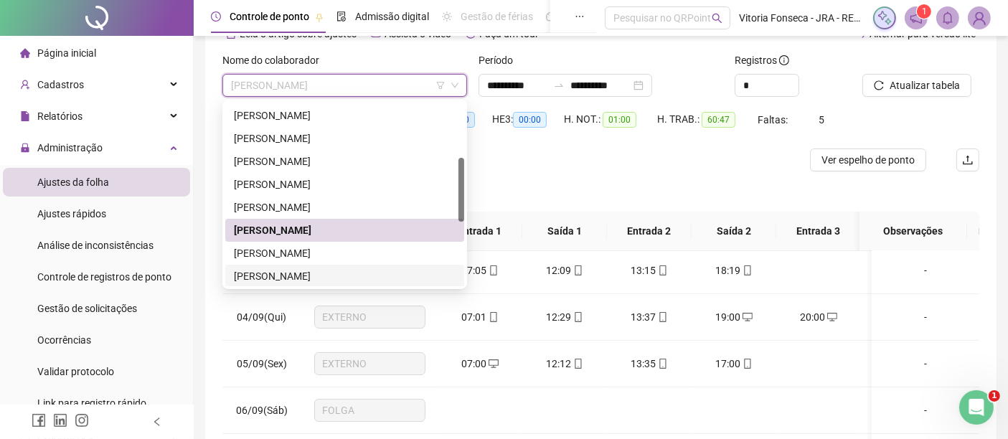
click at [377, 274] on div "[PERSON_NAME]" at bounding box center [345, 276] width 222 height 16
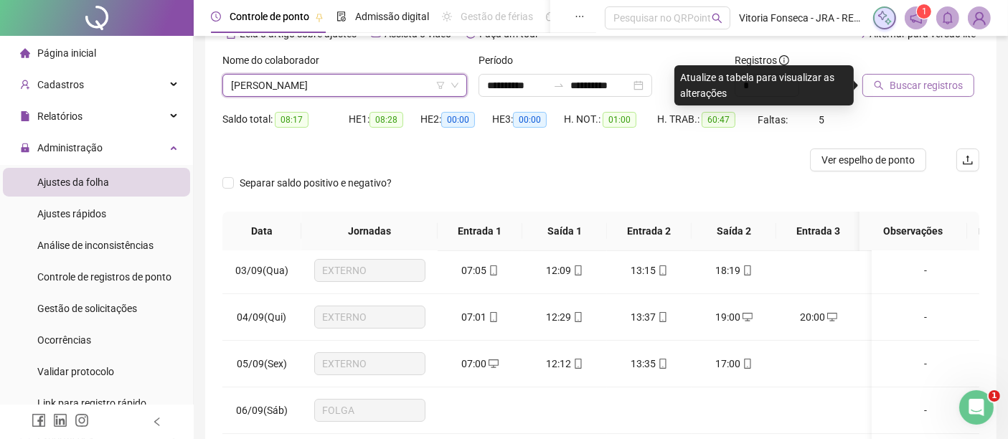
click at [935, 92] on span "Buscar registros" at bounding box center [926, 86] width 73 height 16
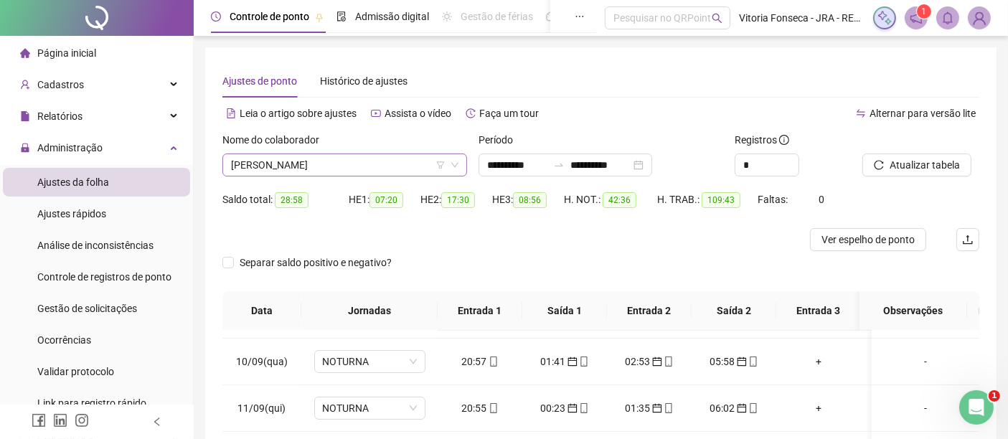
scroll to position [160, 0]
click at [362, 163] on span "[PERSON_NAME]" at bounding box center [345, 165] width 228 height 22
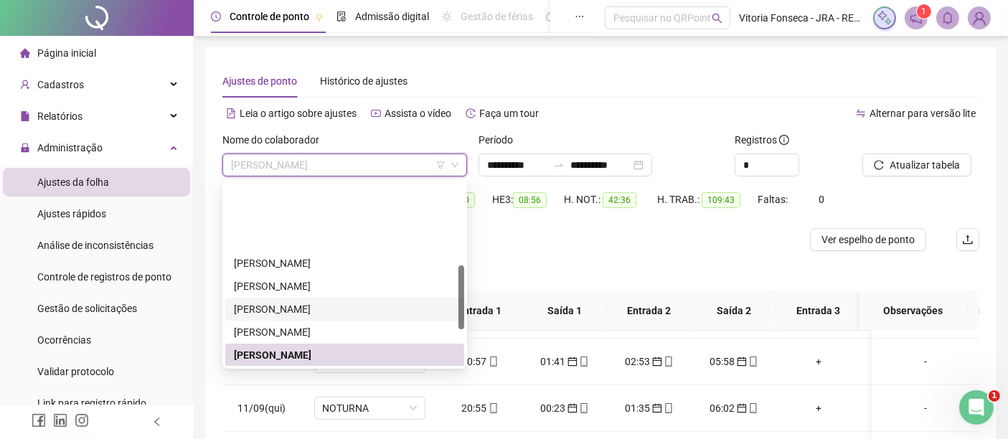
scroll to position [240, 0]
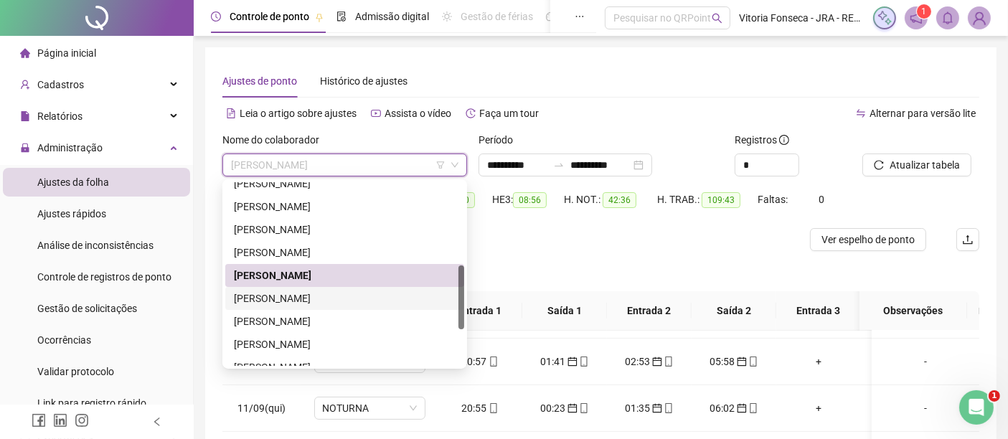
click at [351, 300] on div "RICHARD JORGE XAVIER DA SILVA" at bounding box center [345, 299] width 222 height 16
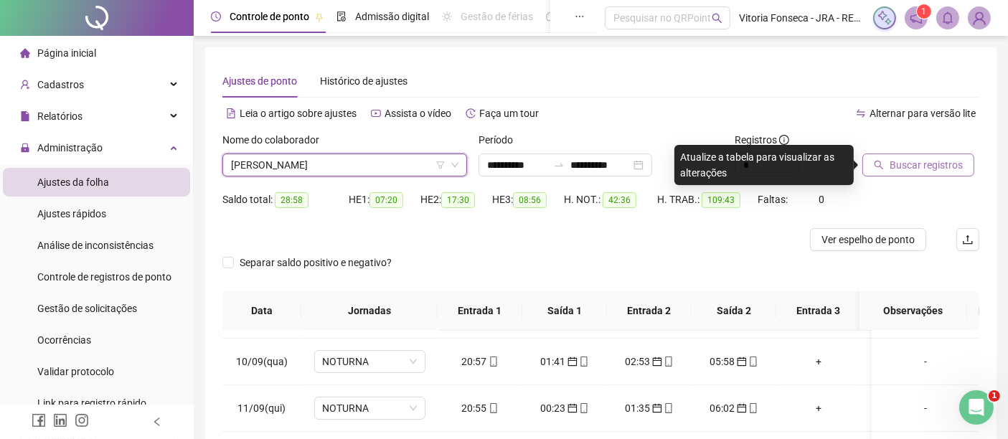
click at [912, 161] on span "Buscar registros" at bounding box center [926, 165] width 73 height 16
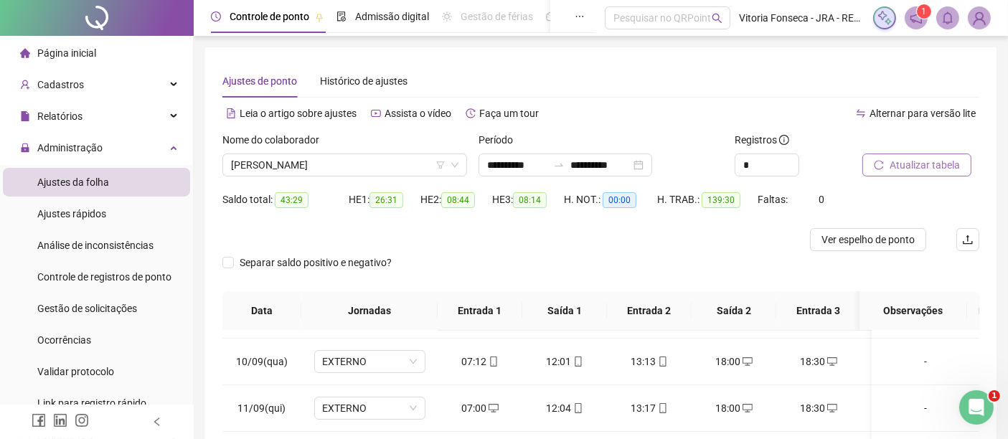
click at [903, 162] on span "Atualizar tabela" at bounding box center [925, 165] width 70 height 16
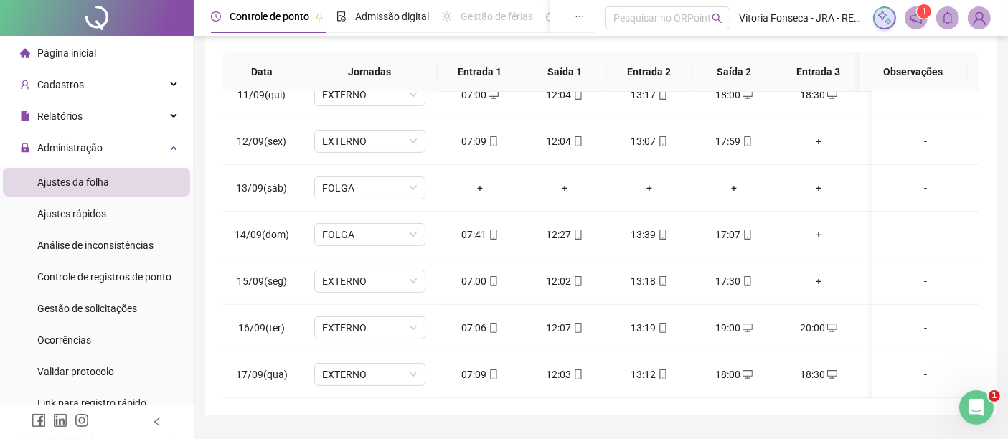
scroll to position [0, 0]
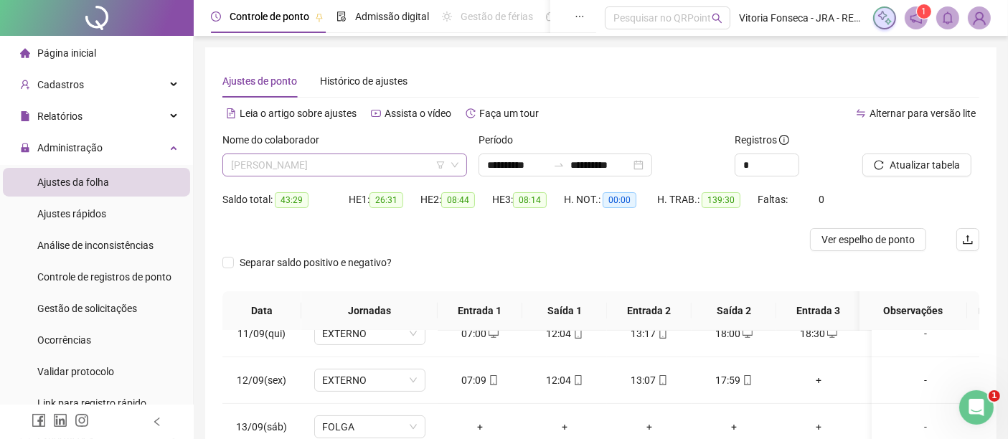
click at [393, 167] on span "RICHARD JORGE XAVIER DA SILVA" at bounding box center [345, 165] width 228 height 22
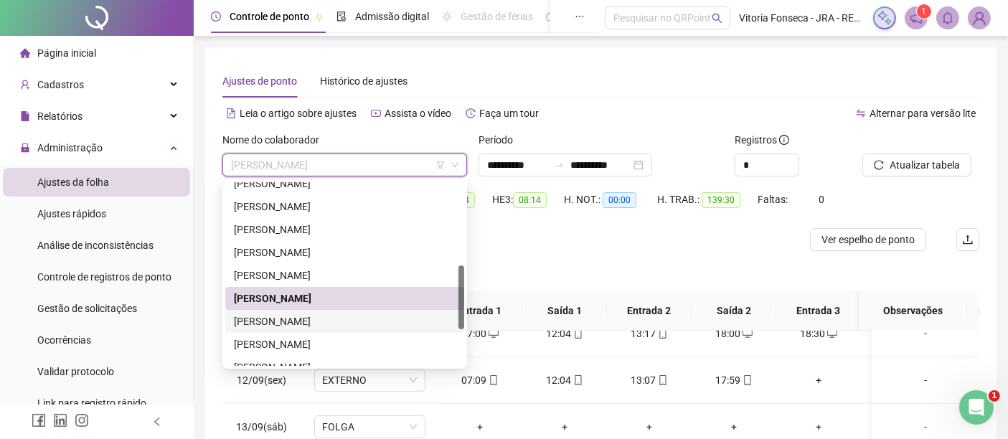
click at [345, 325] on div "ROBERTO DIAS EDUARDO" at bounding box center [345, 322] width 222 height 16
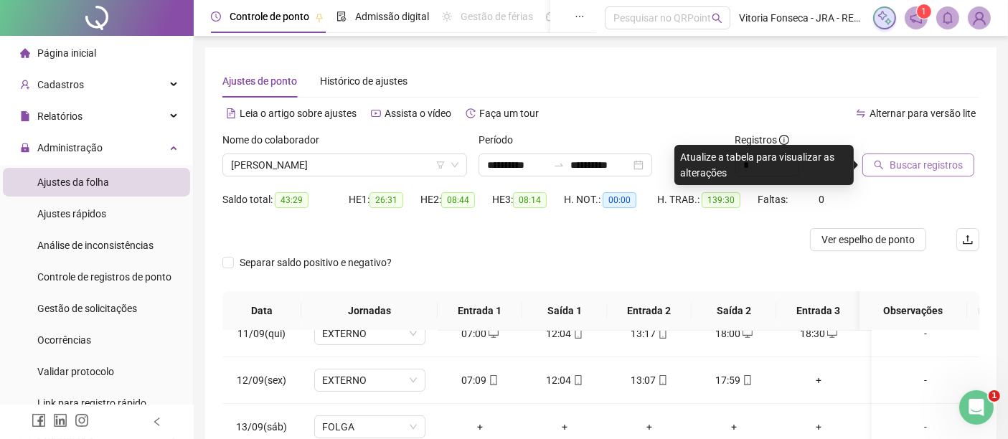
click at [915, 169] on span "Buscar registros" at bounding box center [926, 165] width 73 height 16
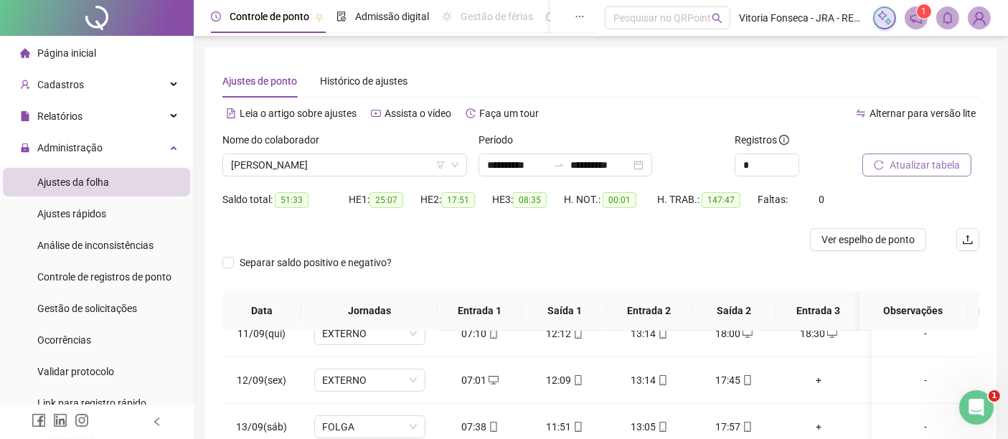
click at [930, 171] on span "Atualizar tabela" at bounding box center [925, 165] width 70 height 16
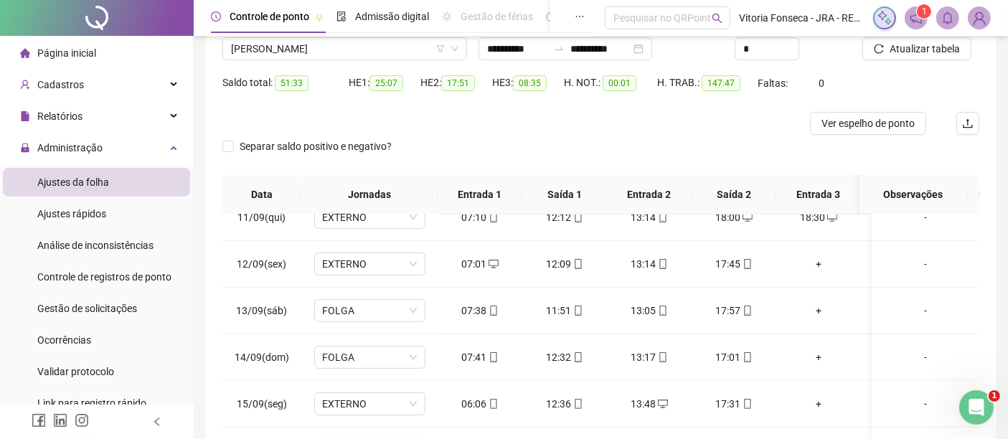
scroll to position [37, 0]
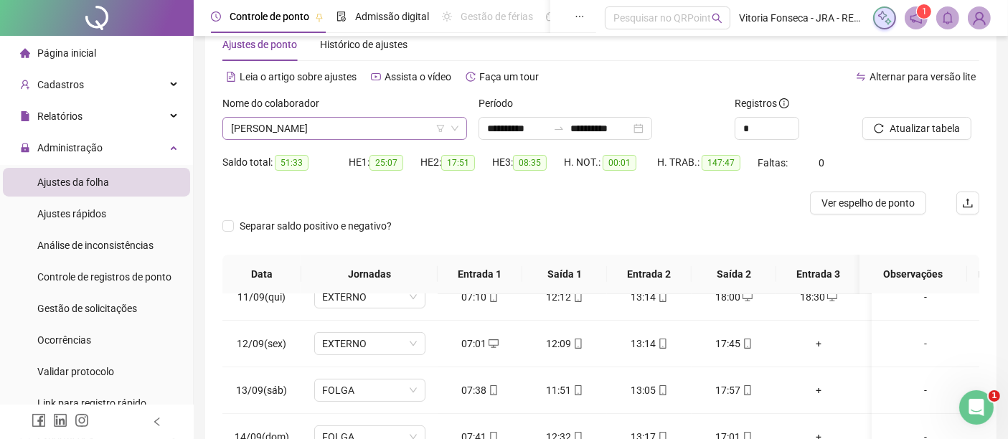
click at [385, 132] on span "ROBERTO DIAS EDUARDO" at bounding box center [345, 129] width 228 height 22
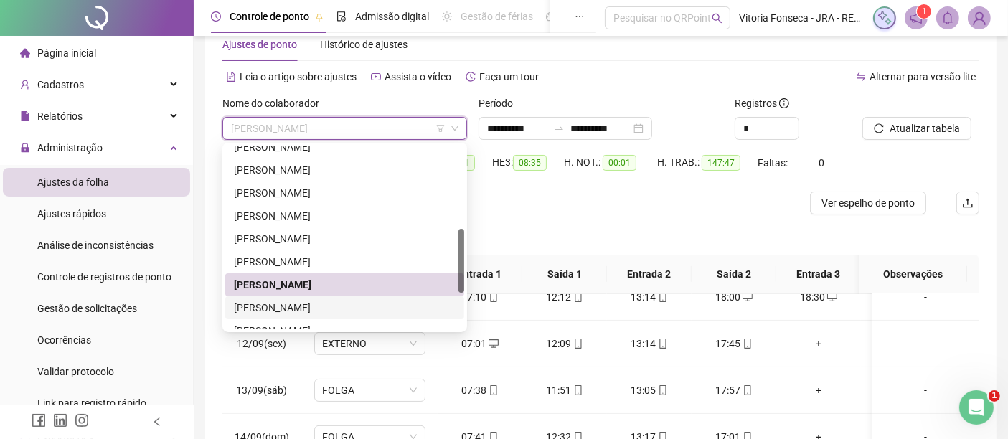
click at [352, 300] on div "[PERSON_NAME] [PERSON_NAME]" at bounding box center [345, 308] width 222 height 16
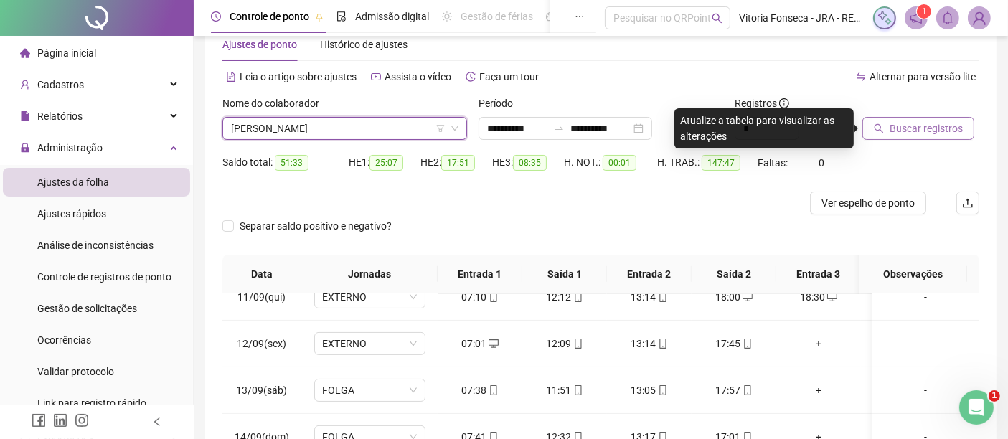
click at [898, 126] on span "Buscar registros" at bounding box center [926, 129] width 73 height 16
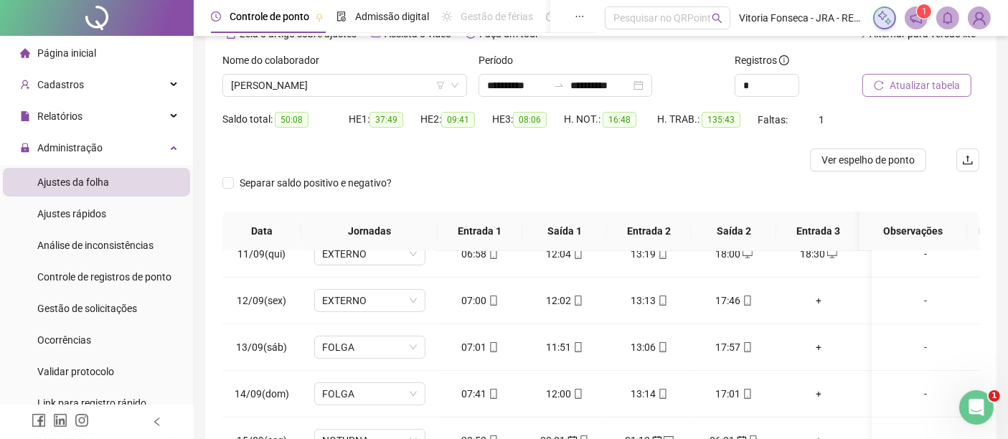
scroll to position [0, 0]
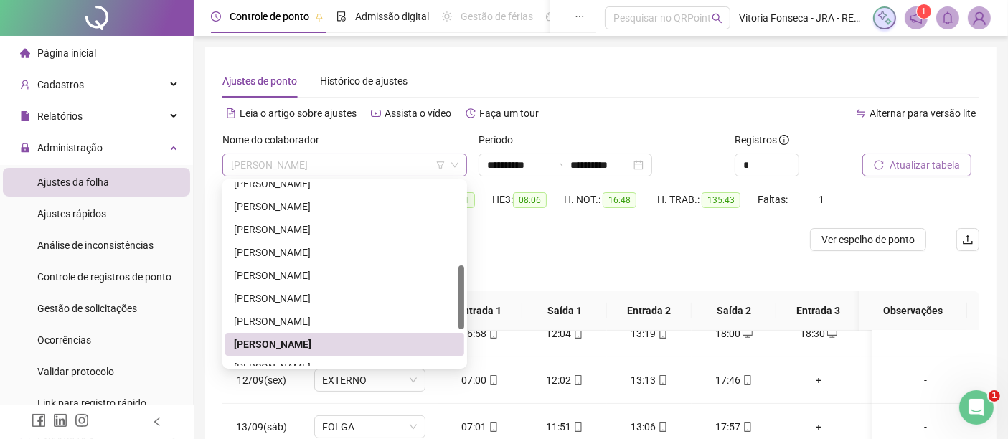
click at [400, 164] on span "[PERSON_NAME] [PERSON_NAME]" at bounding box center [345, 165] width 228 height 22
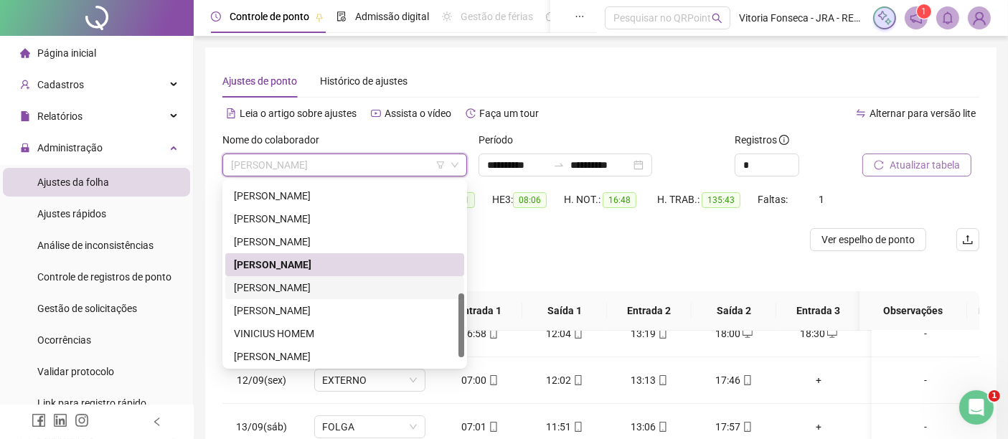
click at [377, 281] on div "[PERSON_NAME] [PERSON_NAME]" at bounding box center [345, 288] width 222 height 16
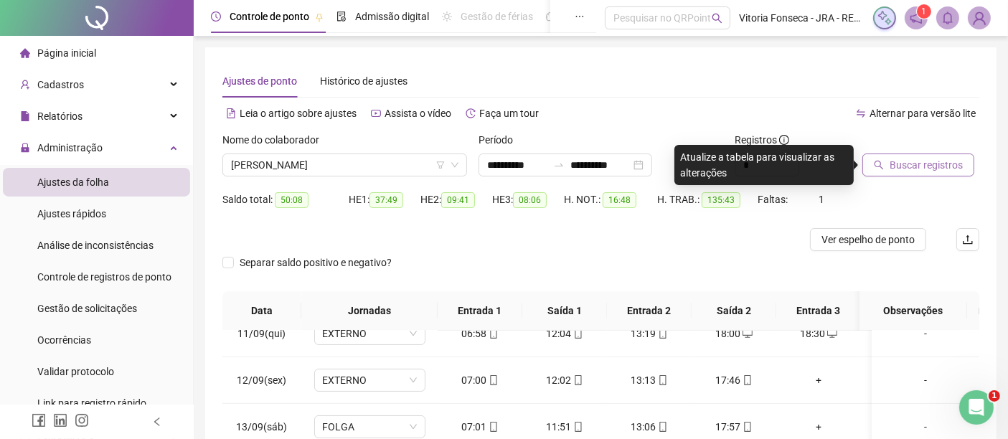
click at [907, 163] on span "Buscar registros" at bounding box center [926, 165] width 73 height 16
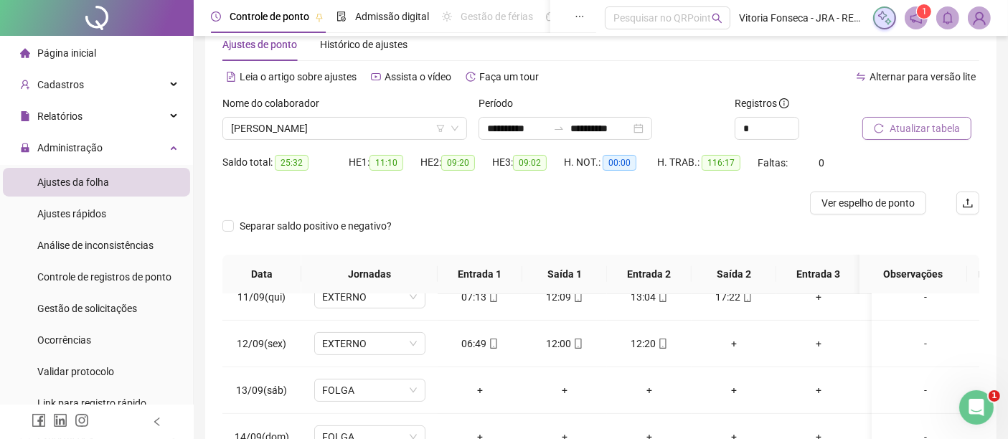
scroll to position [0, 0]
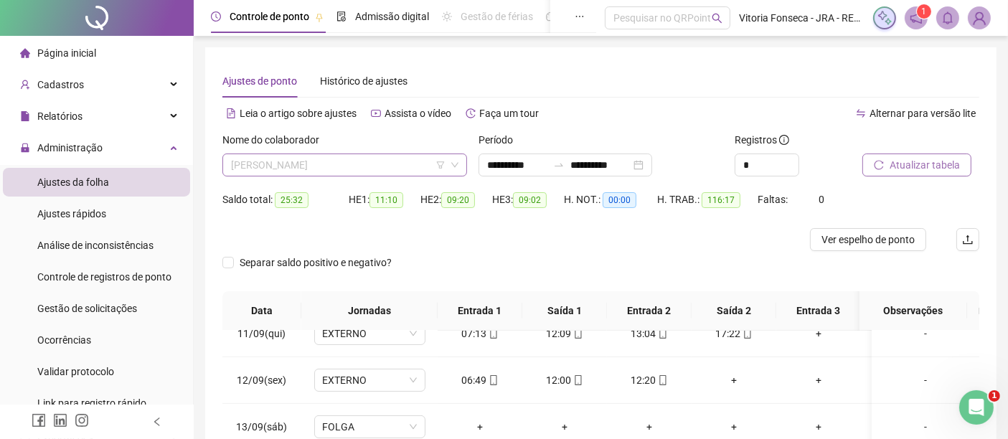
click at [376, 162] on span "[PERSON_NAME] [PERSON_NAME]" at bounding box center [345, 165] width 228 height 22
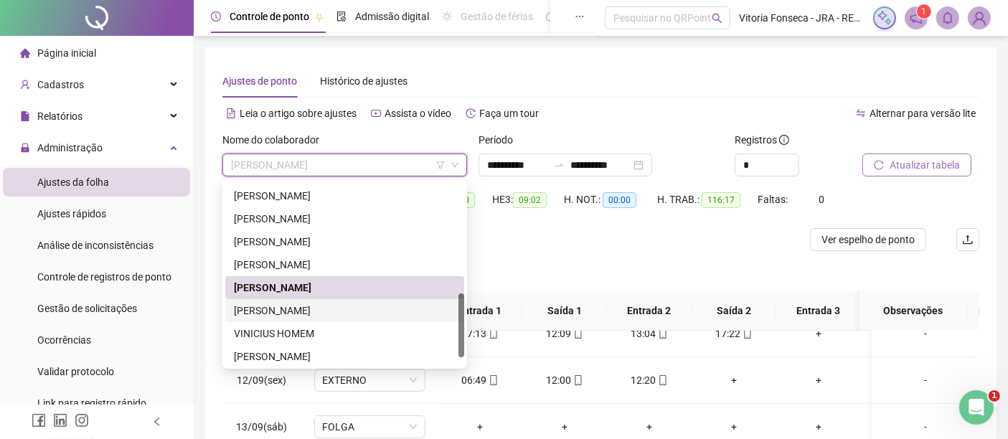
click at [365, 311] on div "[PERSON_NAME]" at bounding box center [345, 311] width 222 height 16
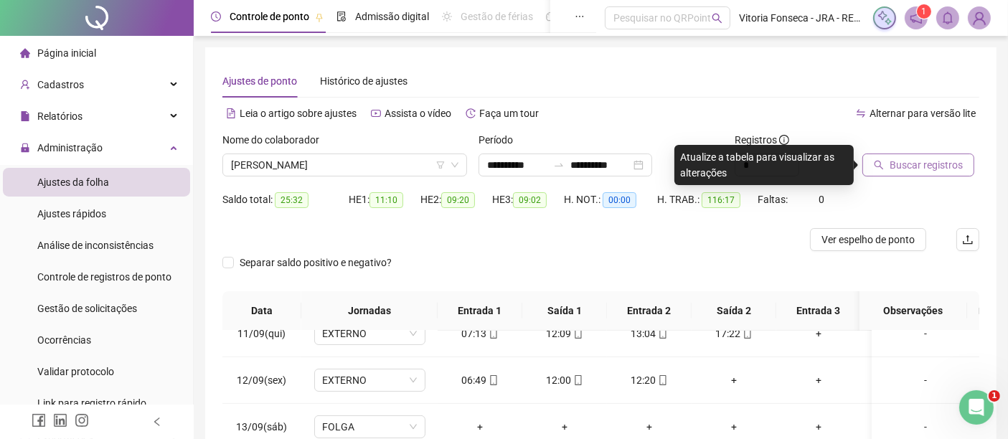
click at [912, 164] on span "Buscar registros" at bounding box center [926, 165] width 73 height 16
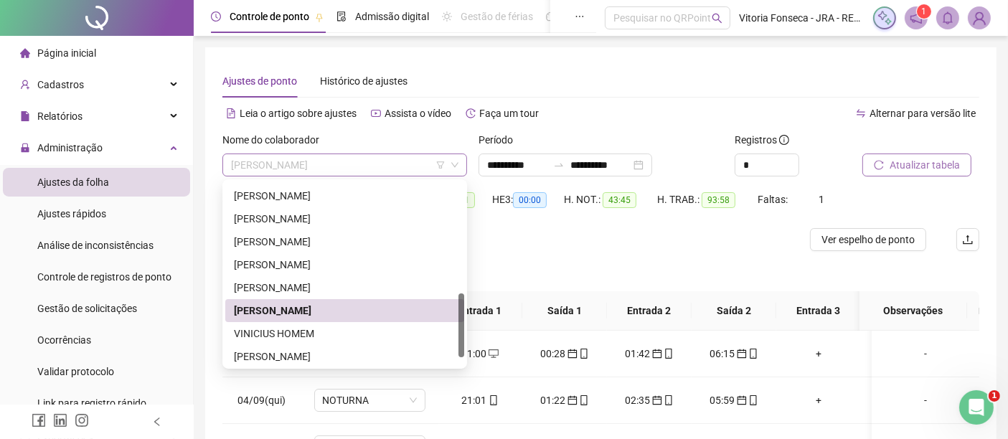
click at [325, 161] on span "[PERSON_NAME]" at bounding box center [345, 165] width 228 height 22
click at [332, 352] on div "Vitória Silva Fonseca" at bounding box center [345, 357] width 222 height 16
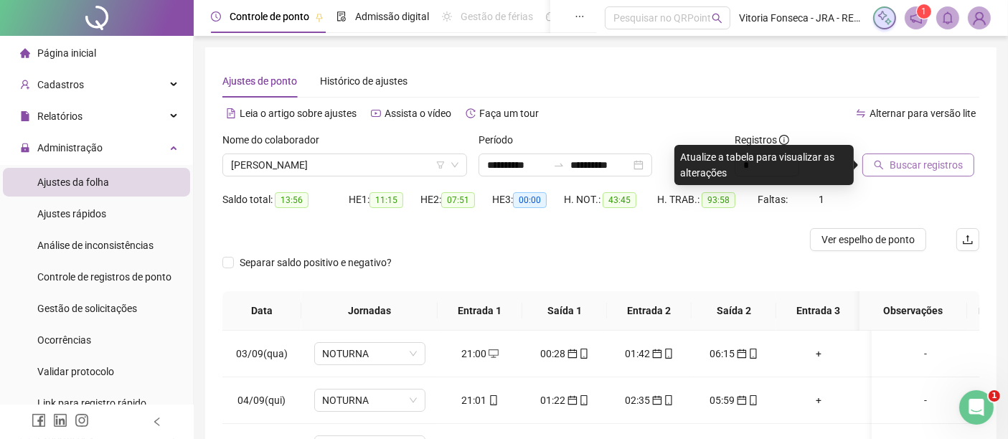
click at [894, 167] on span "Buscar registros" at bounding box center [926, 165] width 73 height 16
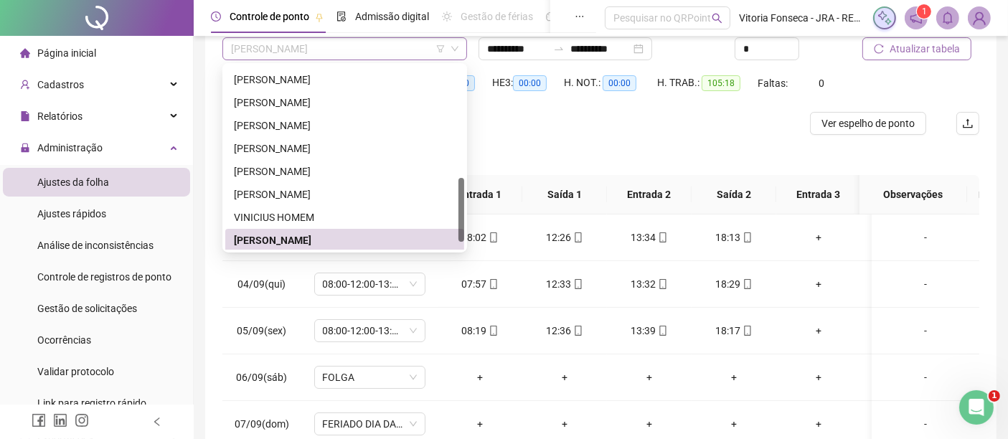
scroll to position [322, 0]
click at [359, 51] on span "Vitória Silva Fonseca" at bounding box center [345, 49] width 228 height 22
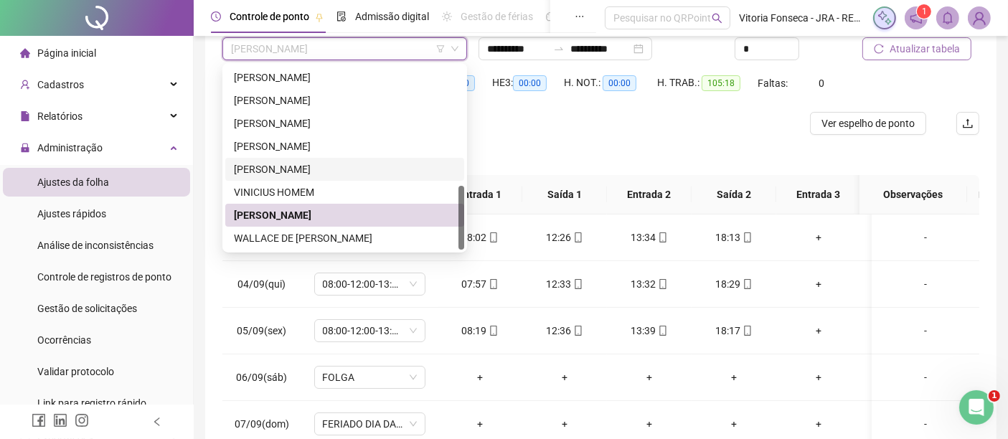
scroll to position [197, 0]
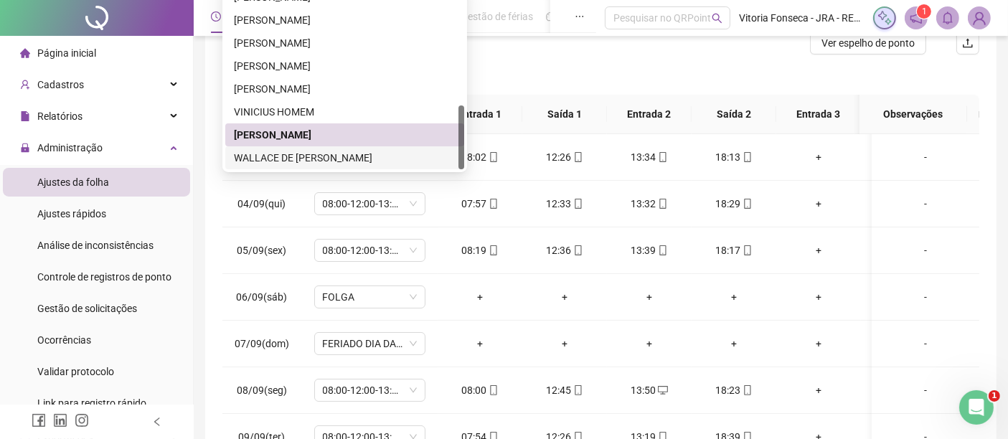
click at [367, 156] on div "WALLACE DE BRITO DOS SANTOS" at bounding box center [345, 158] width 222 height 16
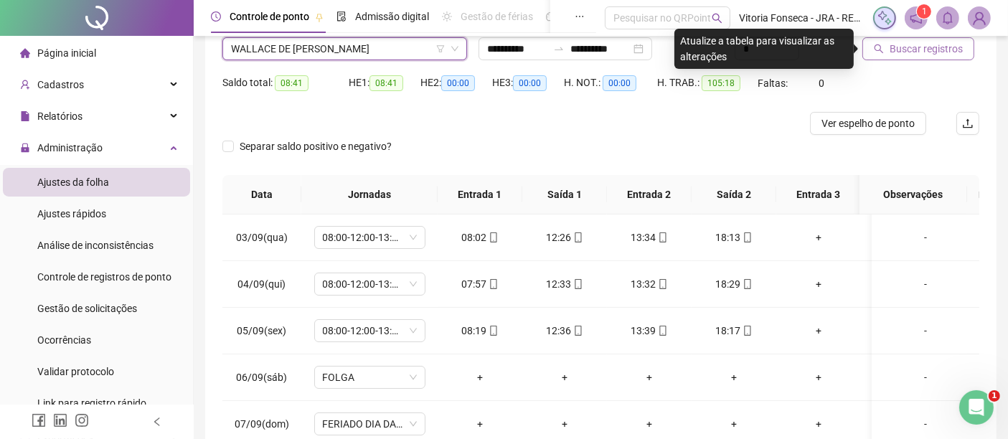
scroll to position [37, 0]
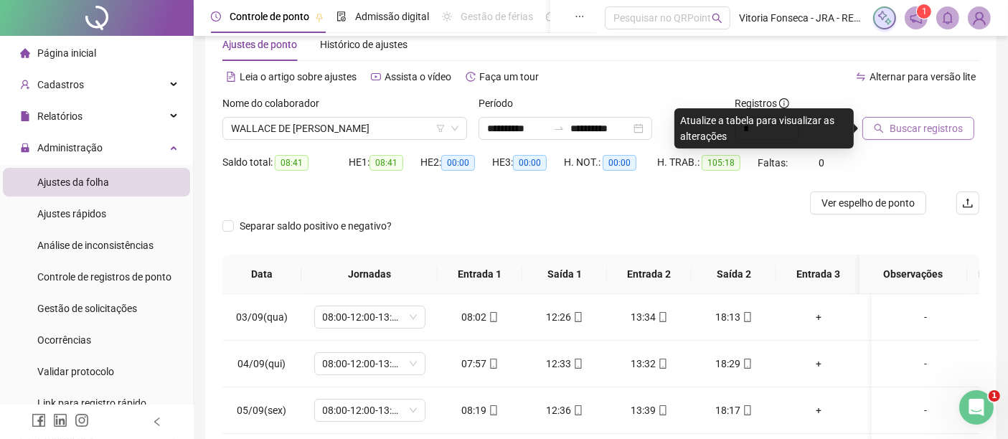
click at [937, 130] on span "Buscar registros" at bounding box center [926, 129] width 73 height 16
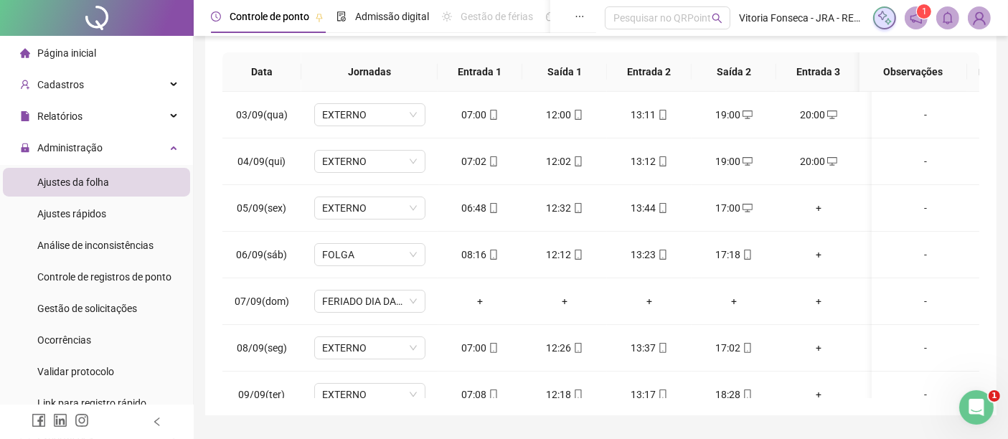
scroll to position [0, 0]
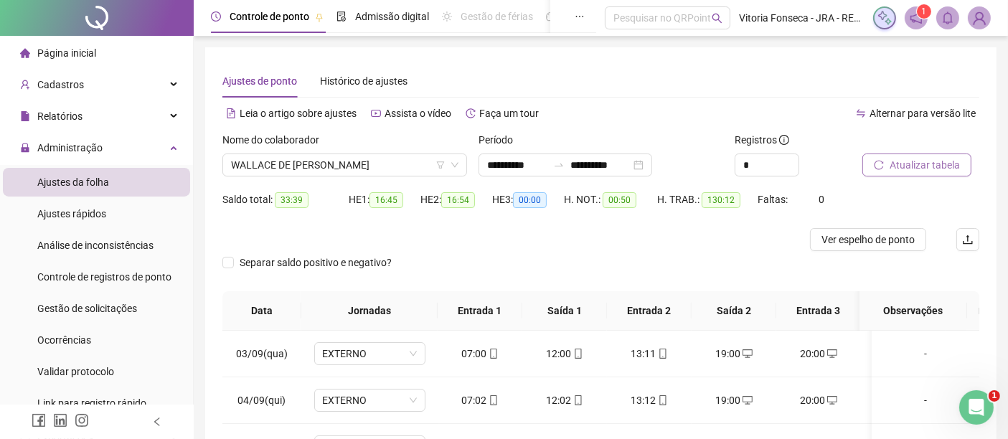
click at [937, 159] on span "Atualizar tabela" at bounding box center [925, 165] width 70 height 16
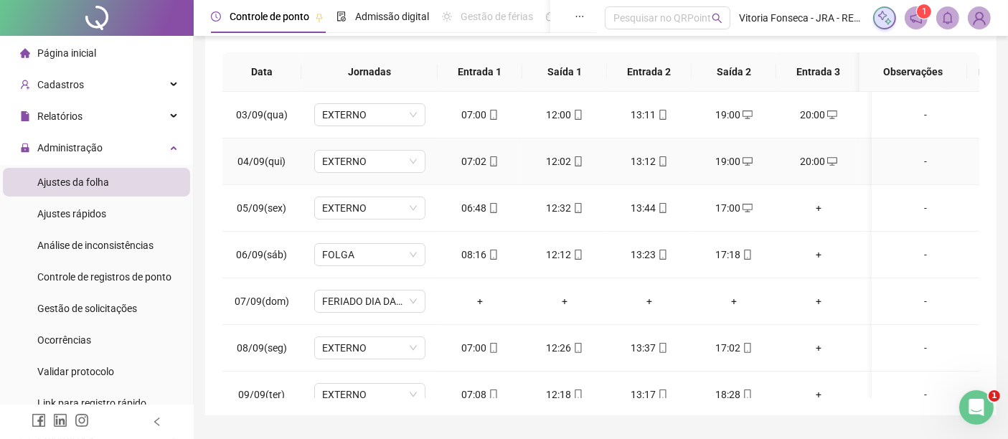
scroll to position [276, 0]
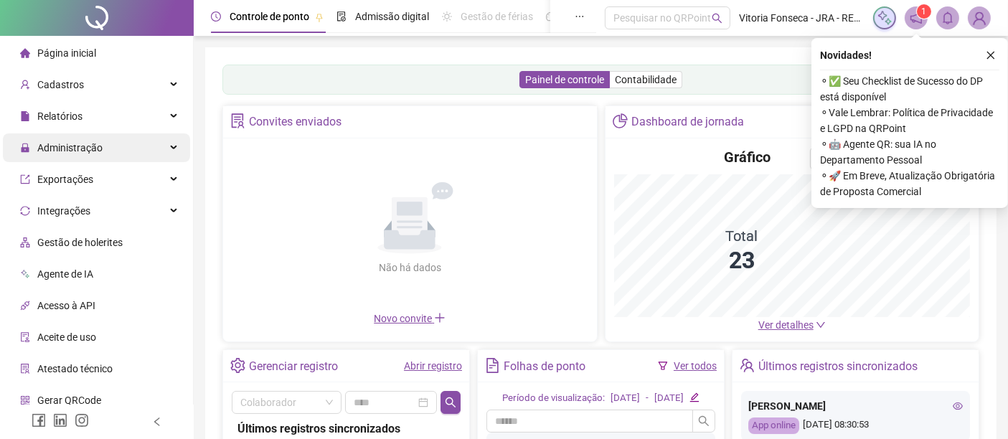
click at [118, 155] on div "Administração" at bounding box center [96, 148] width 187 height 29
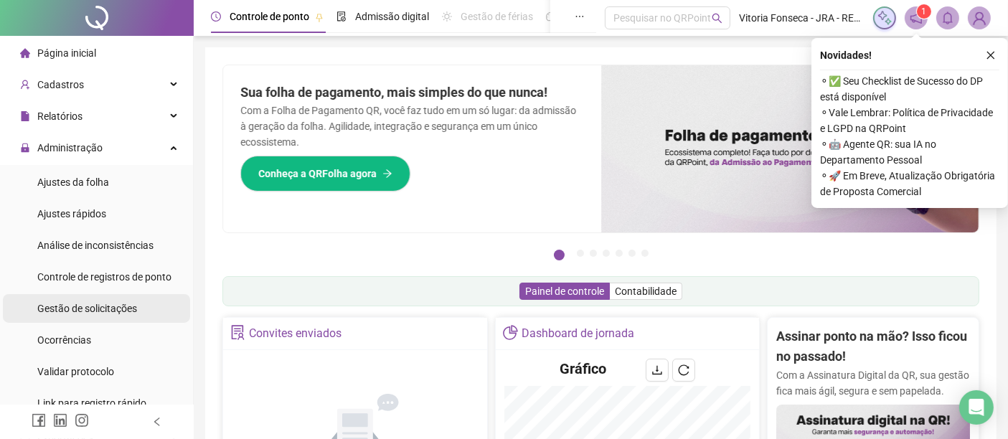
click at [103, 304] on span "Gestão de solicitações" at bounding box center [87, 308] width 100 height 11
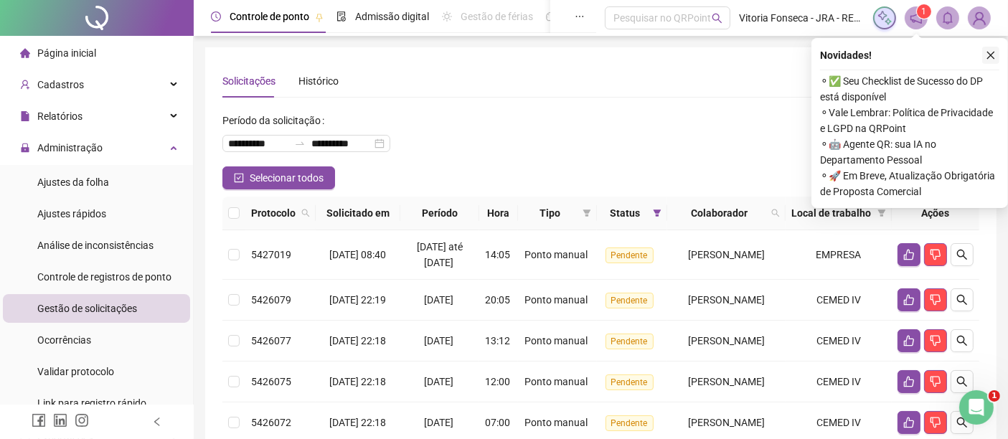
click at [992, 47] on button "button" at bounding box center [991, 55] width 17 height 17
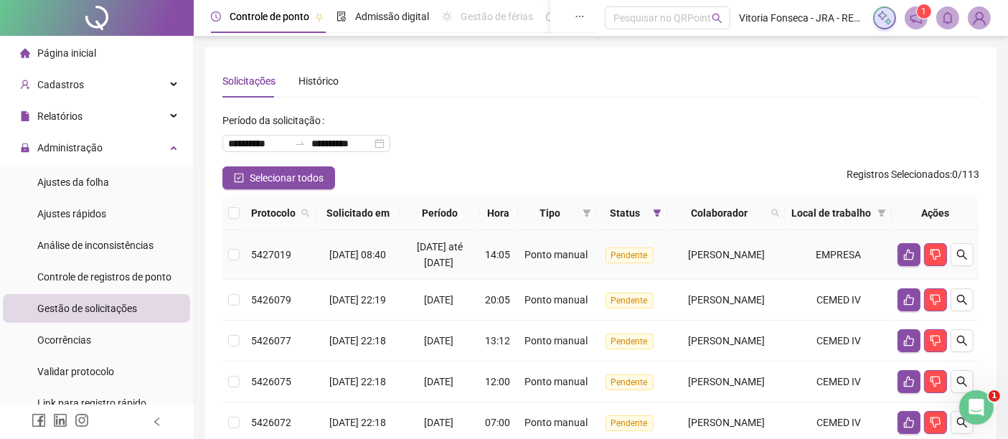
scroll to position [80, 0]
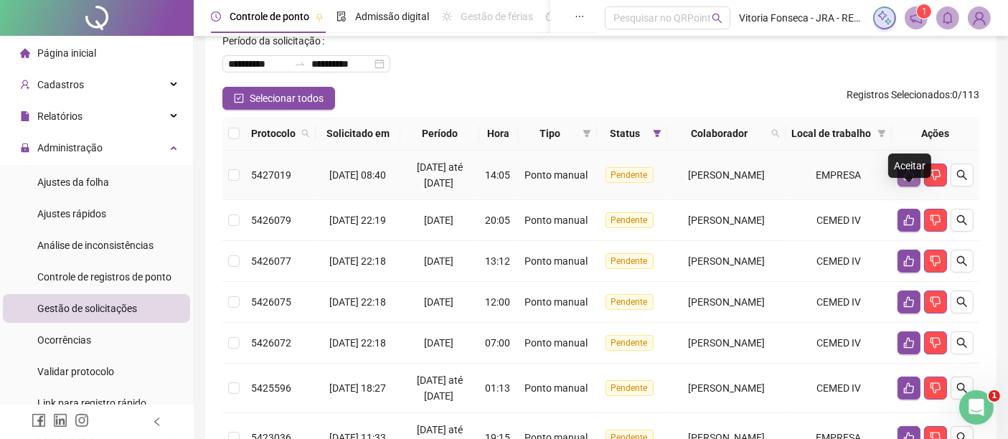
click at [910, 181] on icon "like" at bounding box center [909, 174] width 11 height 11
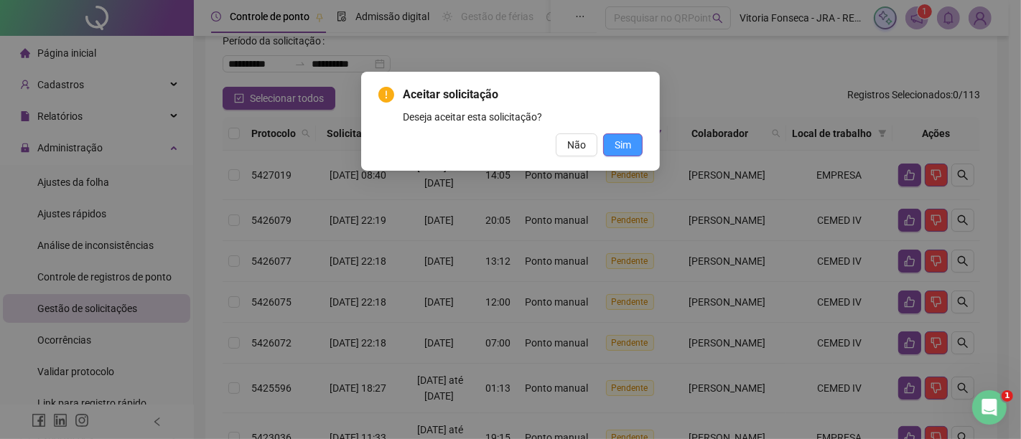
click at [632, 137] on button "Sim" at bounding box center [622, 145] width 39 height 23
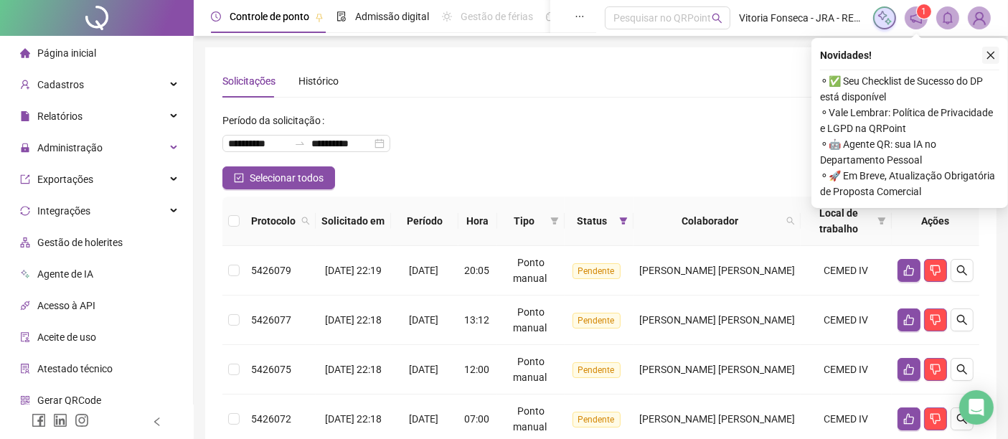
click at [989, 58] on icon "close" at bounding box center [991, 55] width 10 height 10
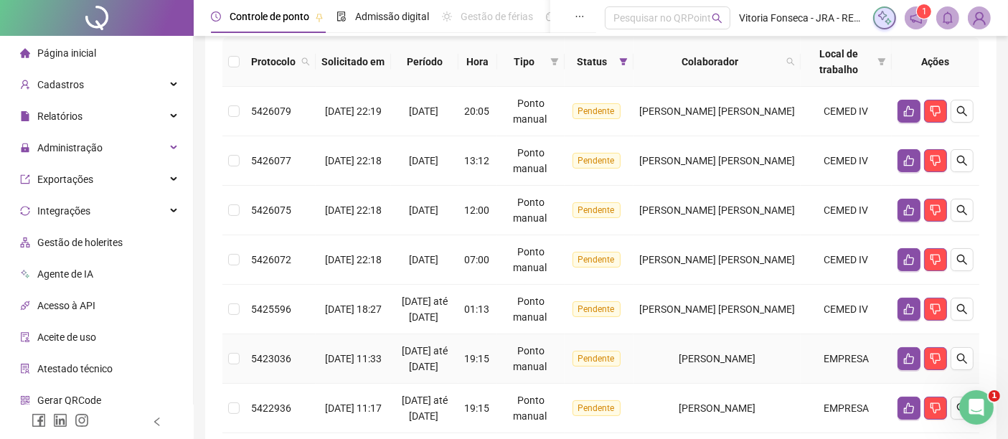
scroll to position [80, 0]
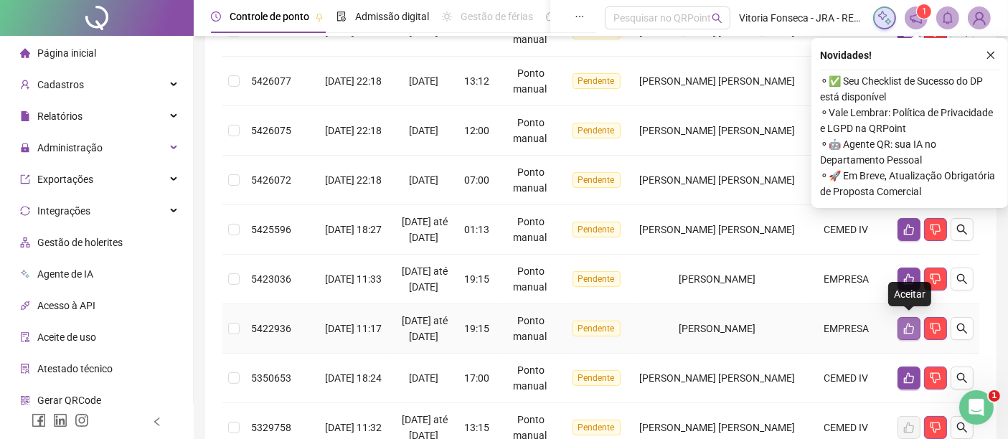
click at [908, 332] on icon "like" at bounding box center [909, 328] width 11 height 11
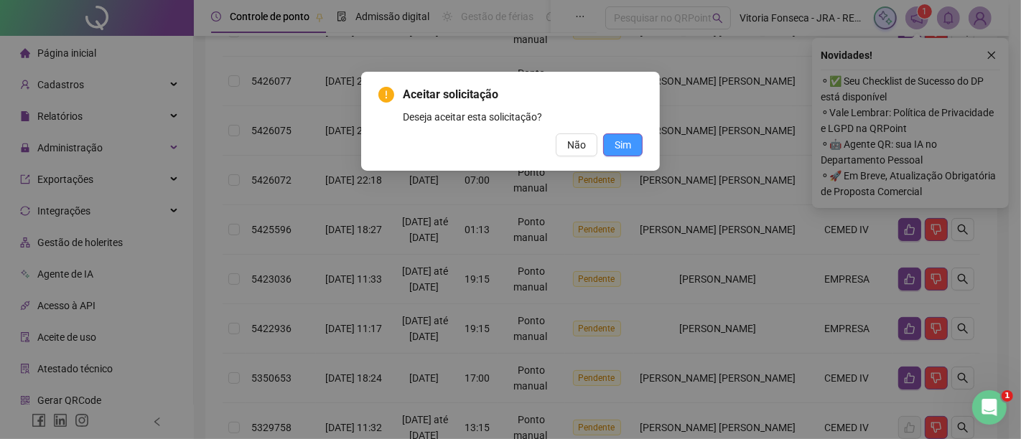
click at [629, 147] on span "Sim" at bounding box center [622, 145] width 17 height 16
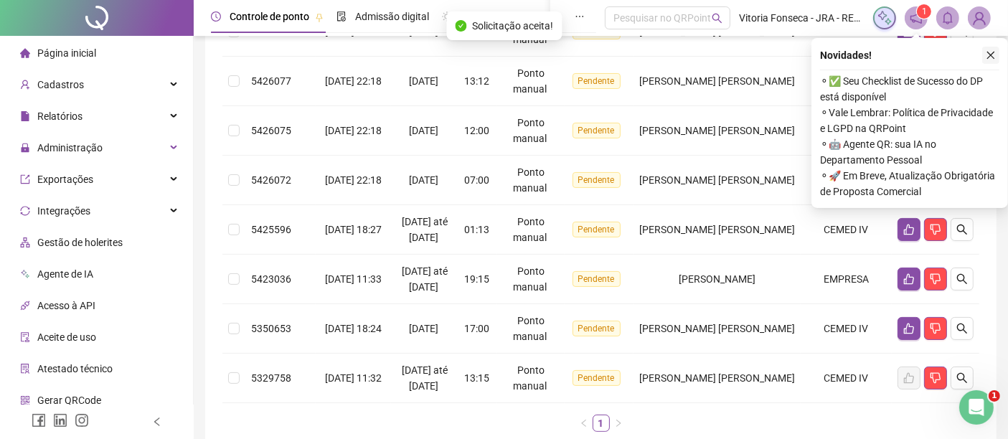
click at [990, 54] on icon "close" at bounding box center [992, 56] width 8 height 8
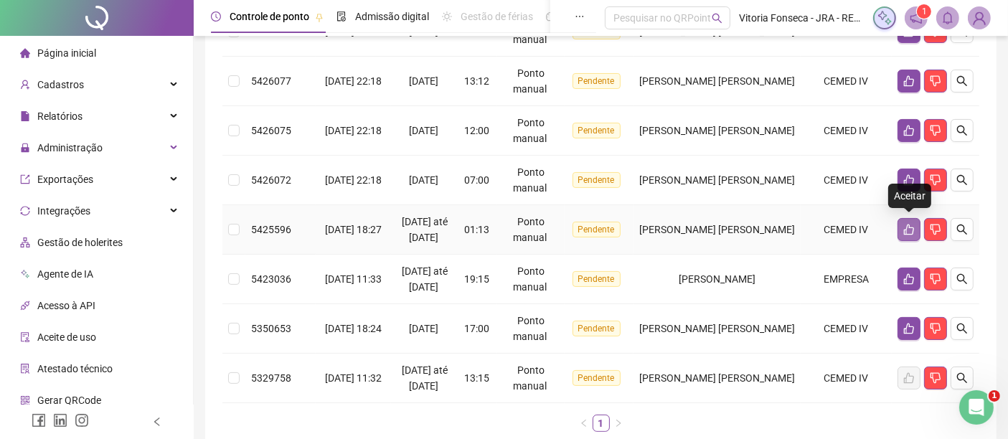
click at [904, 225] on icon "like" at bounding box center [909, 229] width 11 height 11
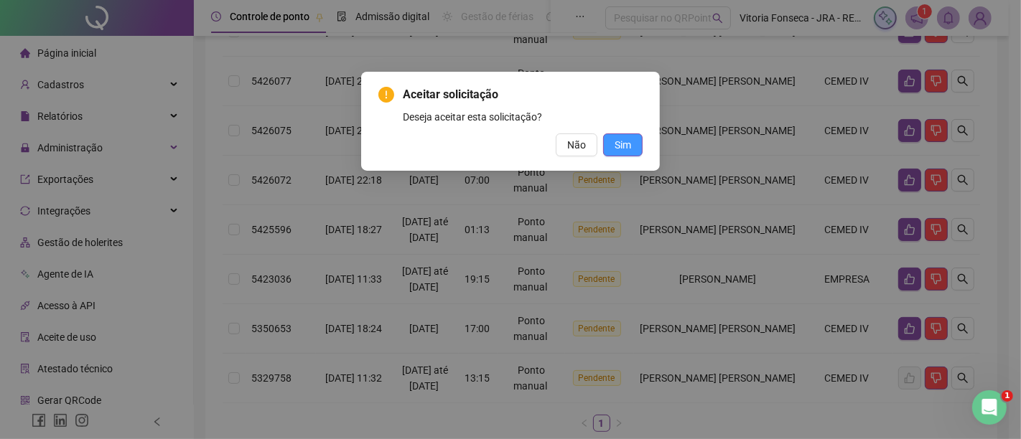
click at [615, 151] on span "Sim" at bounding box center [622, 145] width 17 height 16
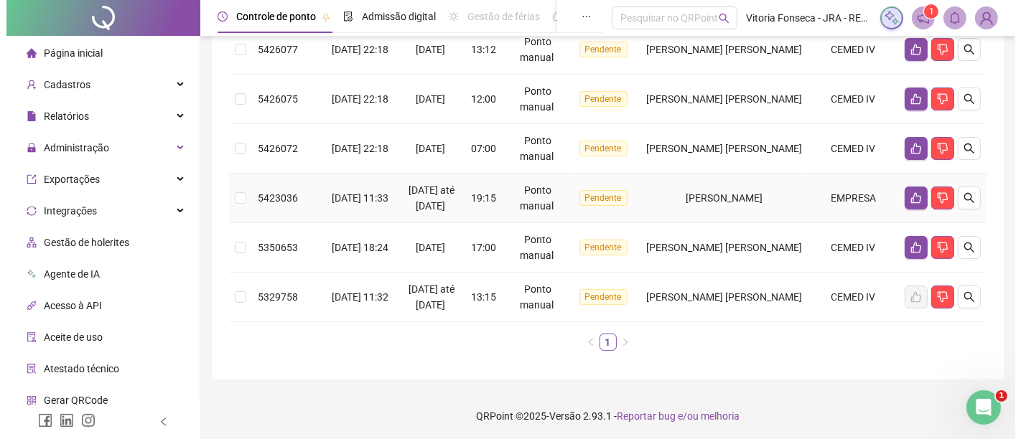
scroll to position [190, 0]
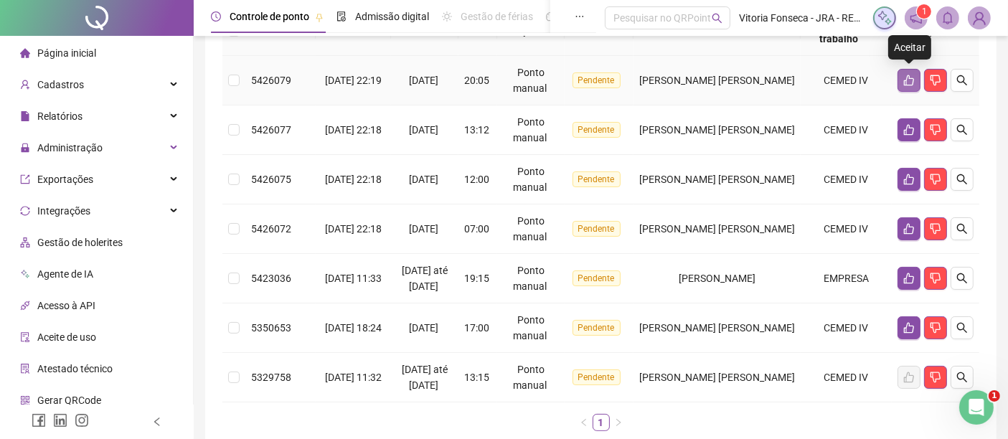
click at [912, 76] on icon "like" at bounding box center [909, 80] width 11 height 11
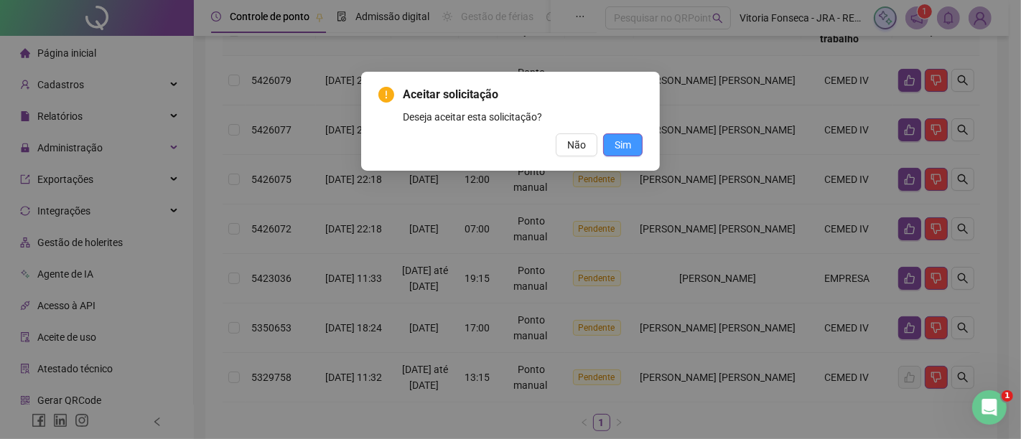
click at [624, 144] on span "Sim" at bounding box center [622, 145] width 17 height 16
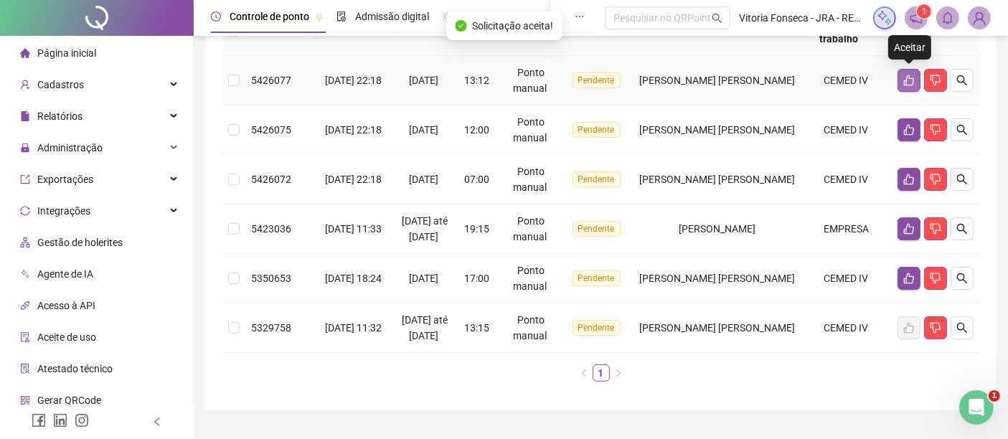
click at [910, 77] on icon "like" at bounding box center [909, 80] width 10 height 11
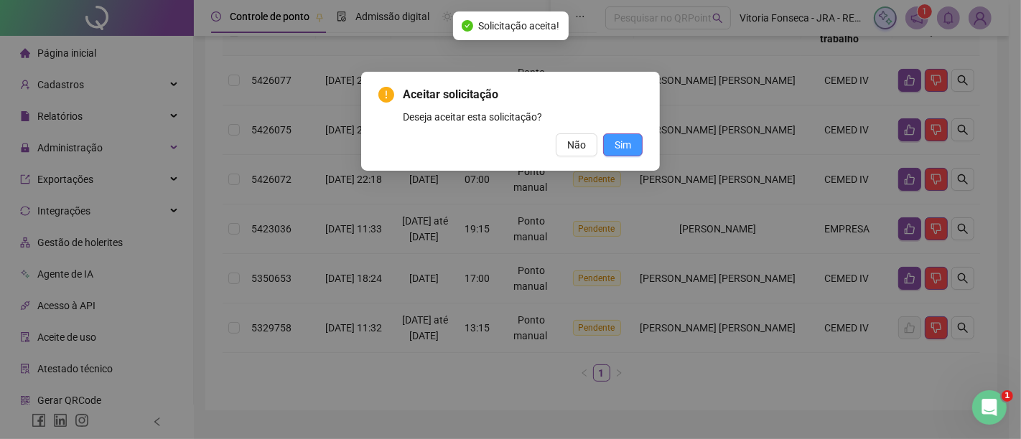
click at [630, 144] on span "Sim" at bounding box center [622, 145] width 17 height 16
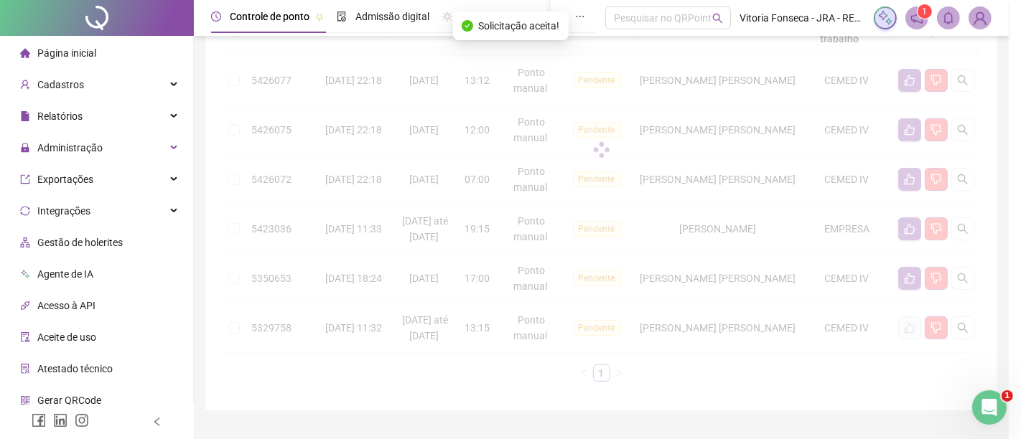
scroll to position [172, 0]
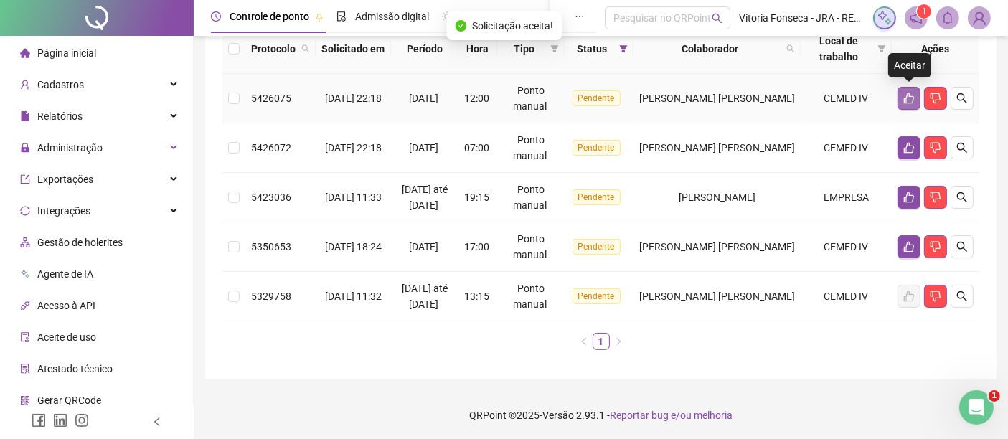
click at [914, 91] on button "button" at bounding box center [909, 98] width 23 height 23
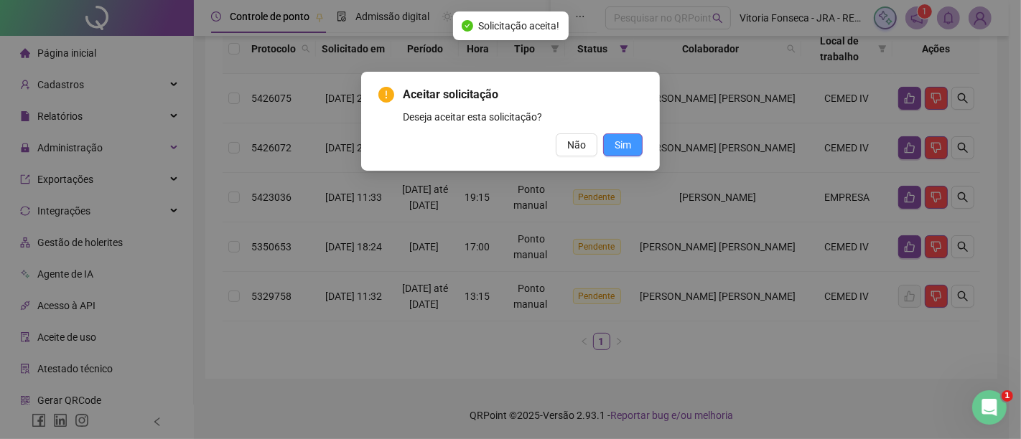
click at [627, 141] on span "Sim" at bounding box center [622, 145] width 17 height 16
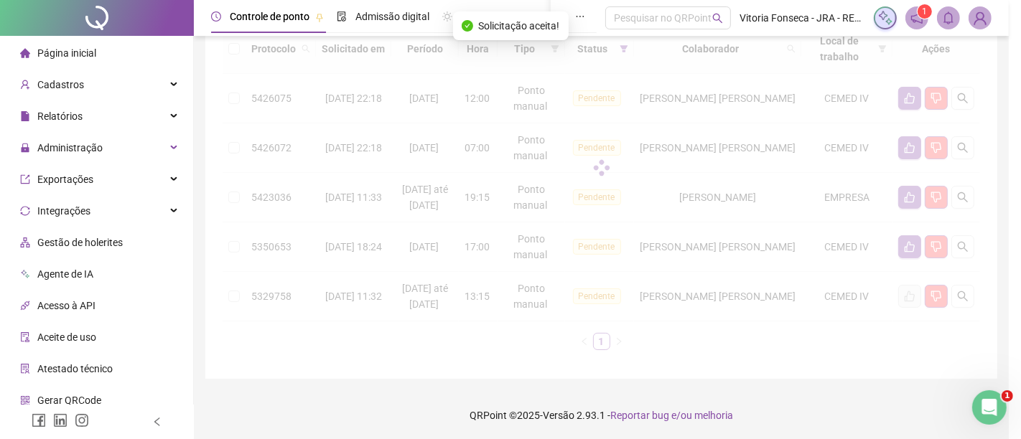
scroll to position [123, 0]
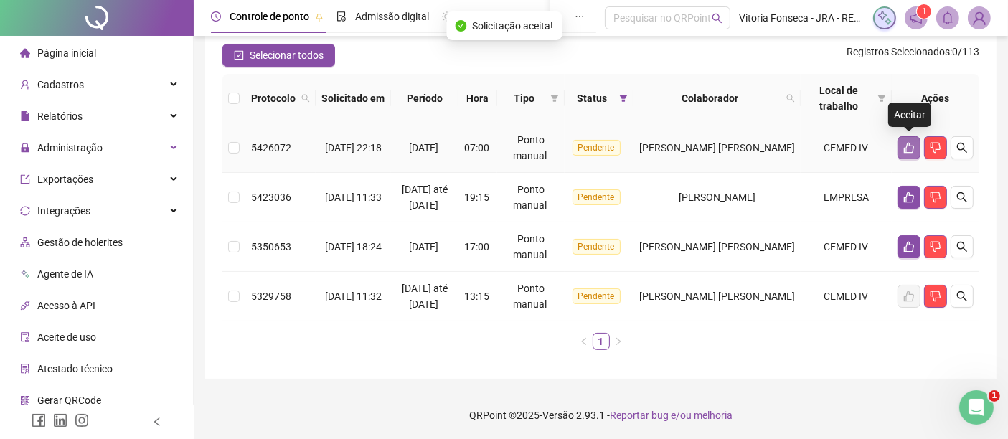
click at [912, 139] on button "button" at bounding box center [909, 147] width 23 height 23
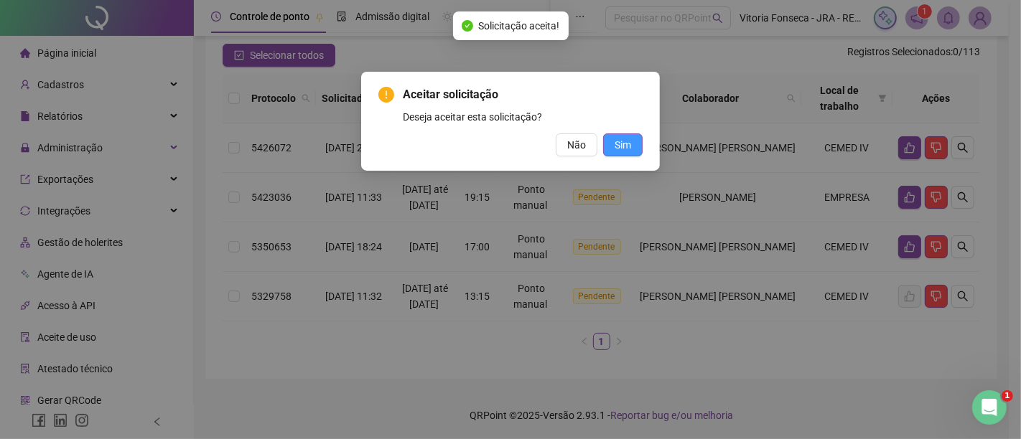
click at [630, 145] on span "Sim" at bounding box center [622, 145] width 17 height 16
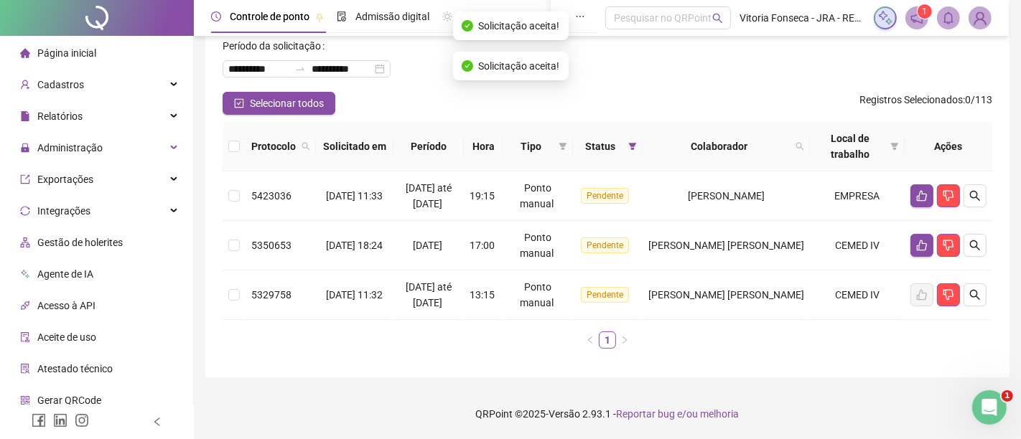
scroll to position [73, 0]
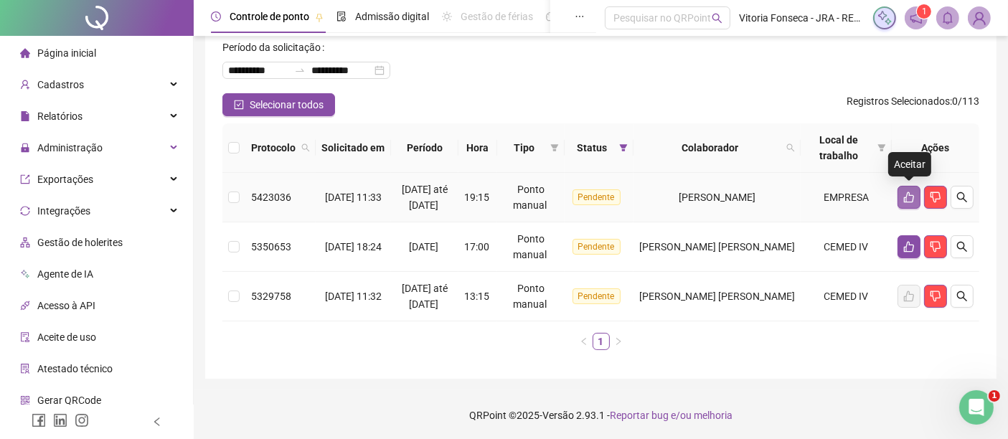
click at [904, 195] on icon "like" at bounding box center [909, 197] width 11 height 11
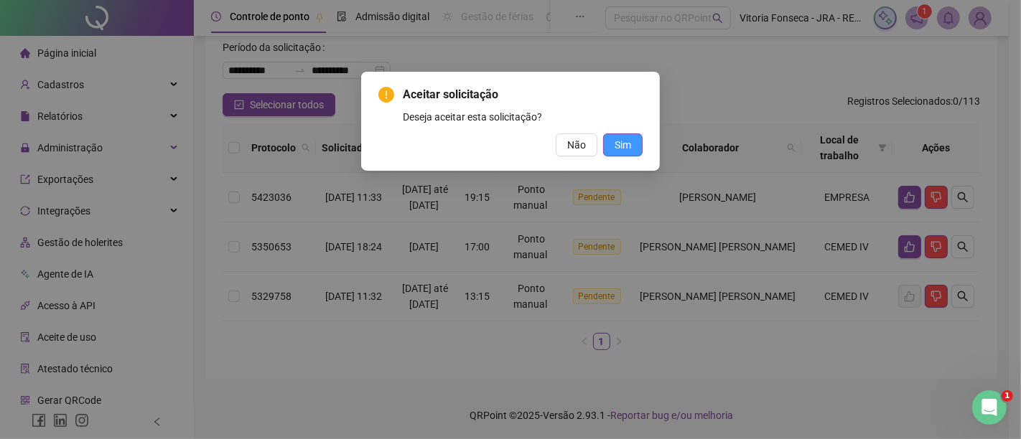
click at [627, 154] on button "Sim" at bounding box center [622, 145] width 39 height 23
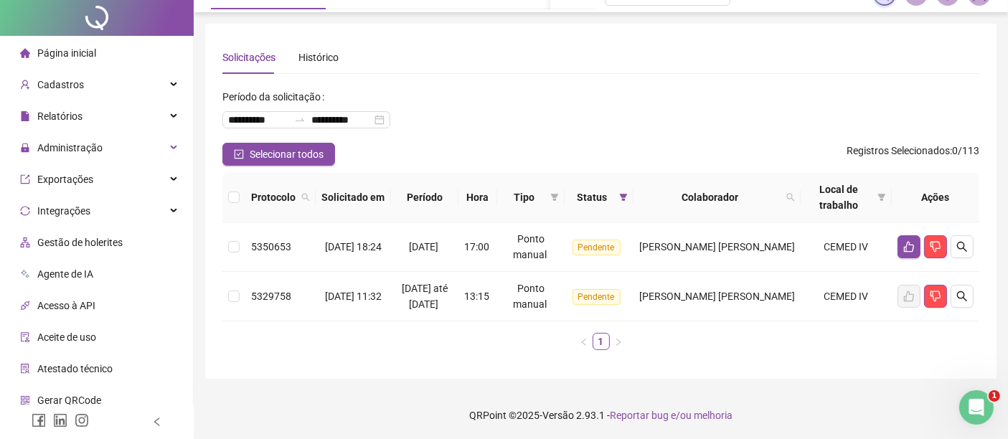
scroll to position [0, 0]
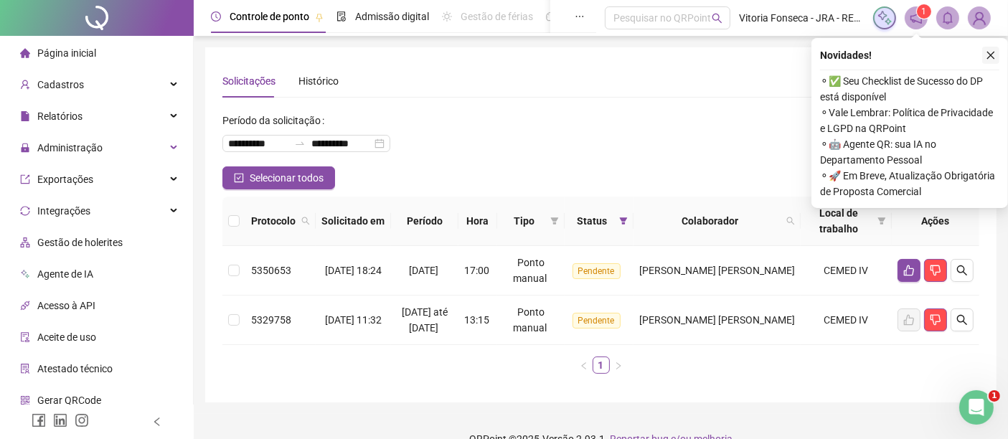
click at [992, 55] on icon "close" at bounding box center [992, 56] width 8 height 8
